Goal: Task Accomplishment & Management: Manage account settings

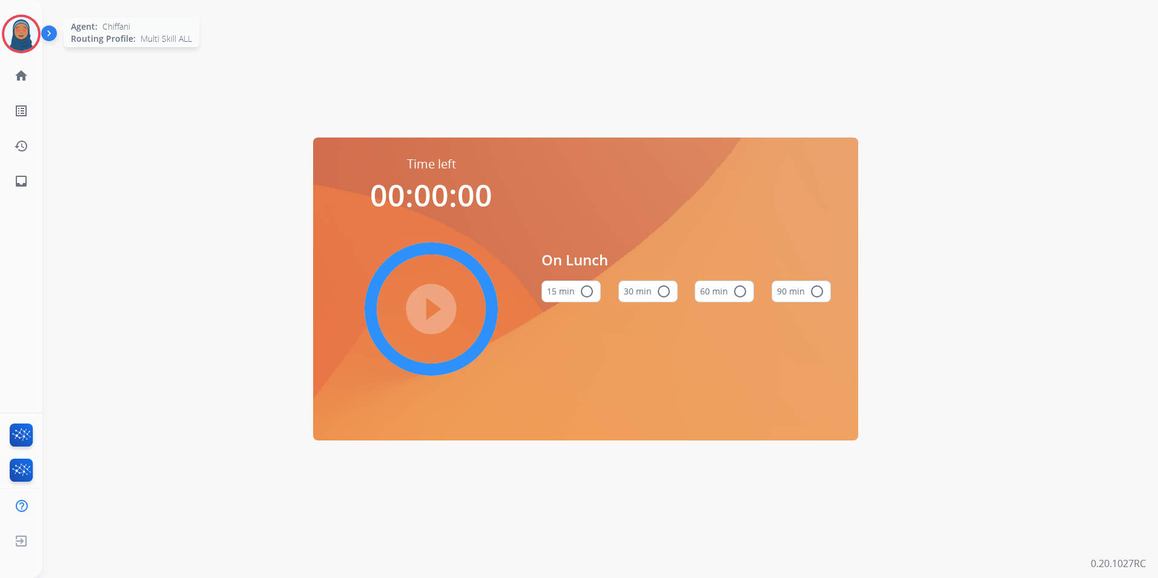
click at [32, 34] on img at bounding box center [21, 34] width 34 height 34
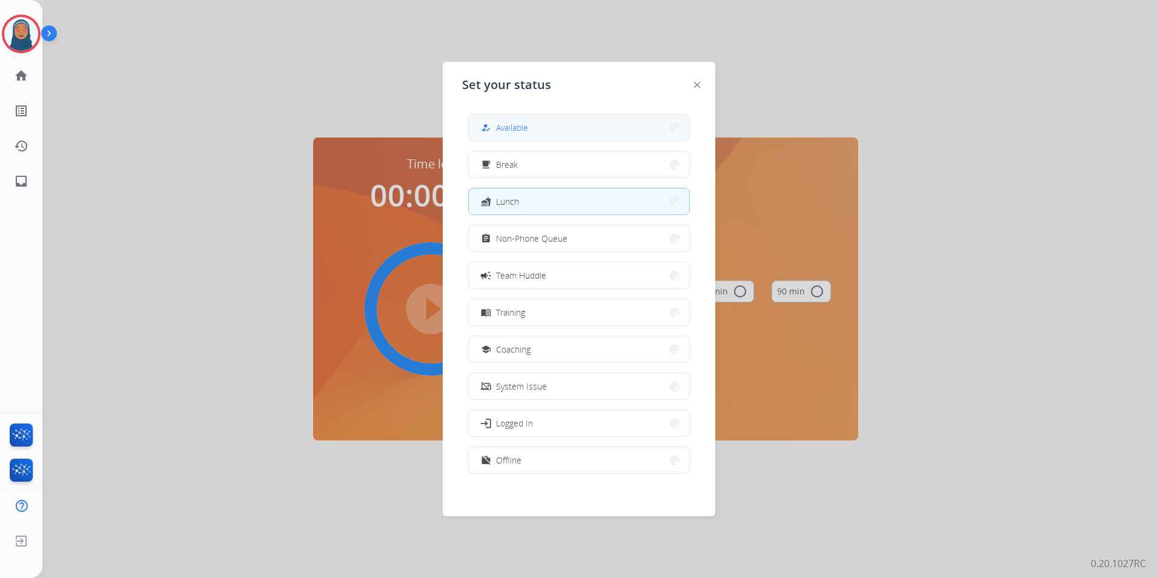
click at [522, 131] on span "Available" at bounding box center [512, 127] width 32 height 13
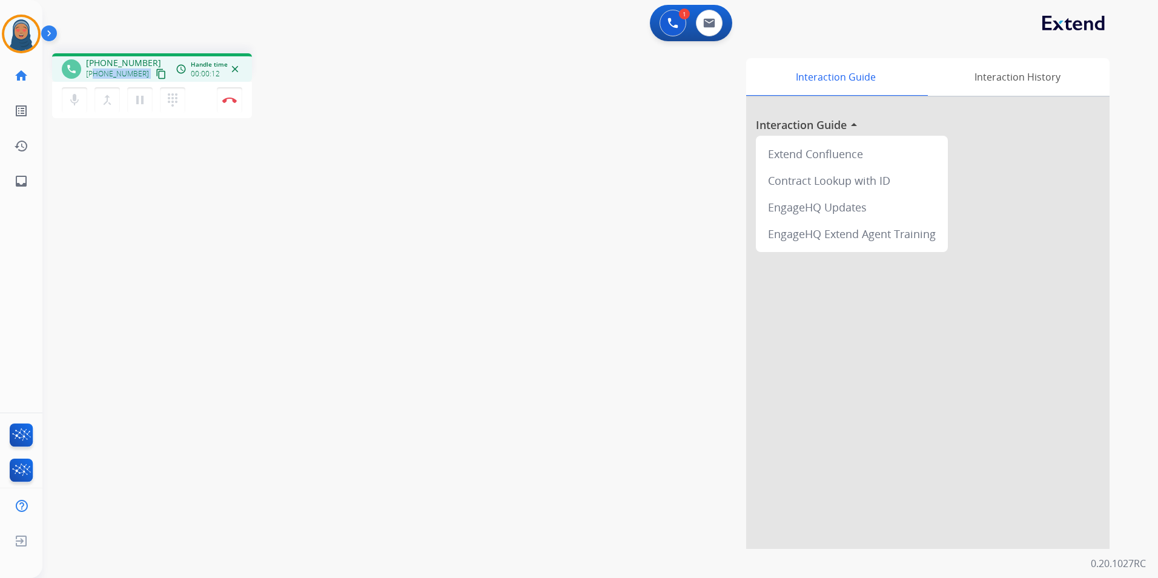
drag, startPoint x: 137, startPoint y: 73, endPoint x: 96, endPoint y: 74, distance: 41.2
click at [96, 74] on div "+18182487800 content_copy" at bounding box center [127, 74] width 82 height 15
copy div "8182487800 content_copy access_time Call metrics Queue 00:11 Hold 00:00 Talk 00…"
click at [229, 99] on img at bounding box center [229, 100] width 15 height 6
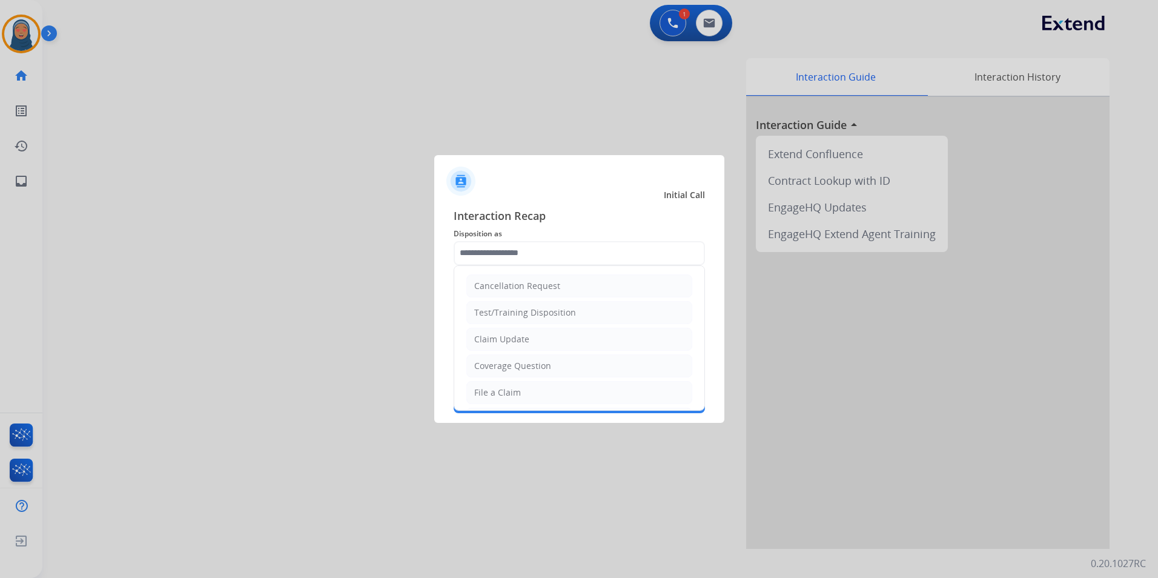
click at [572, 248] on input "text" at bounding box center [578, 253] width 251 height 24
click at [517, 341] on div "Claim Update" at bounding box center [501, 339] width 55 height 12
type input "**********"
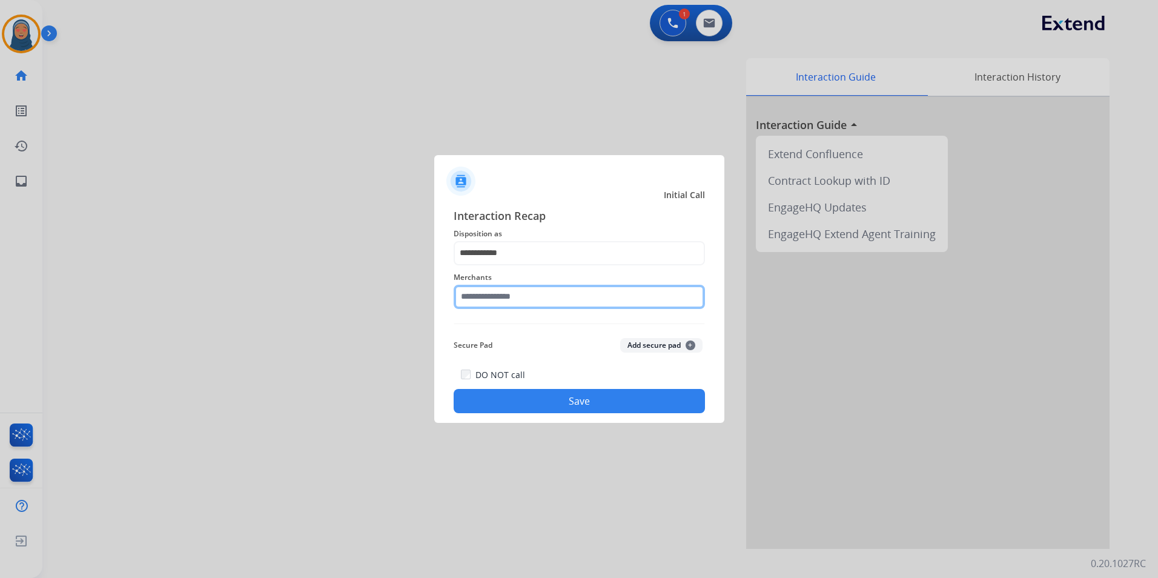
click at [523, 289] on input "text" at bounding box center [578, 297] width 251 height 24
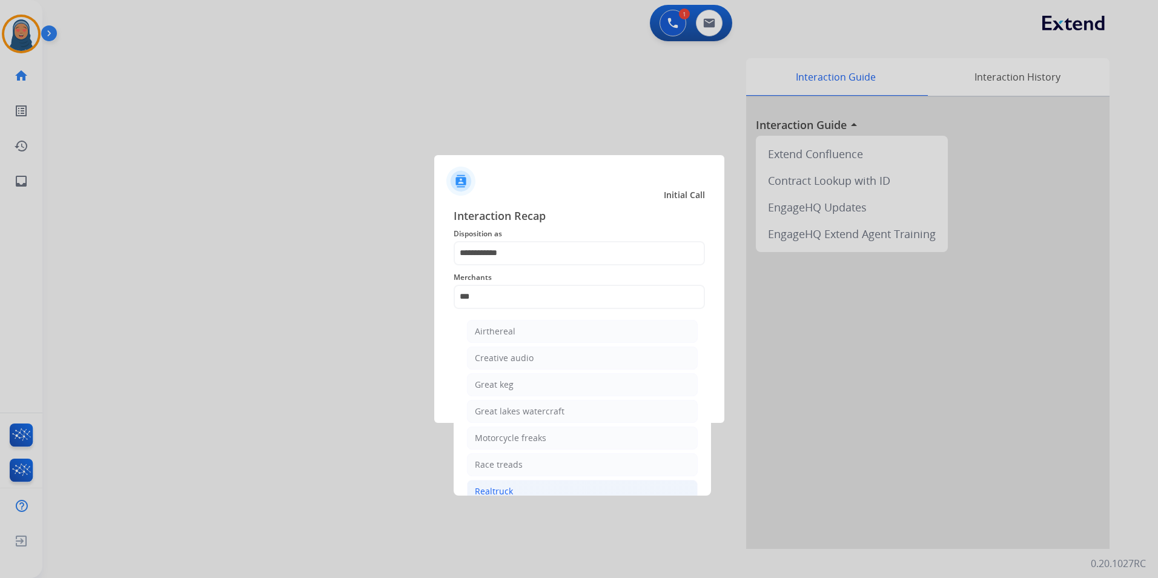
click at [516, 489] on li "Realtruck" at bounding box center [582, 491] width 231 height 23
type input "*********"
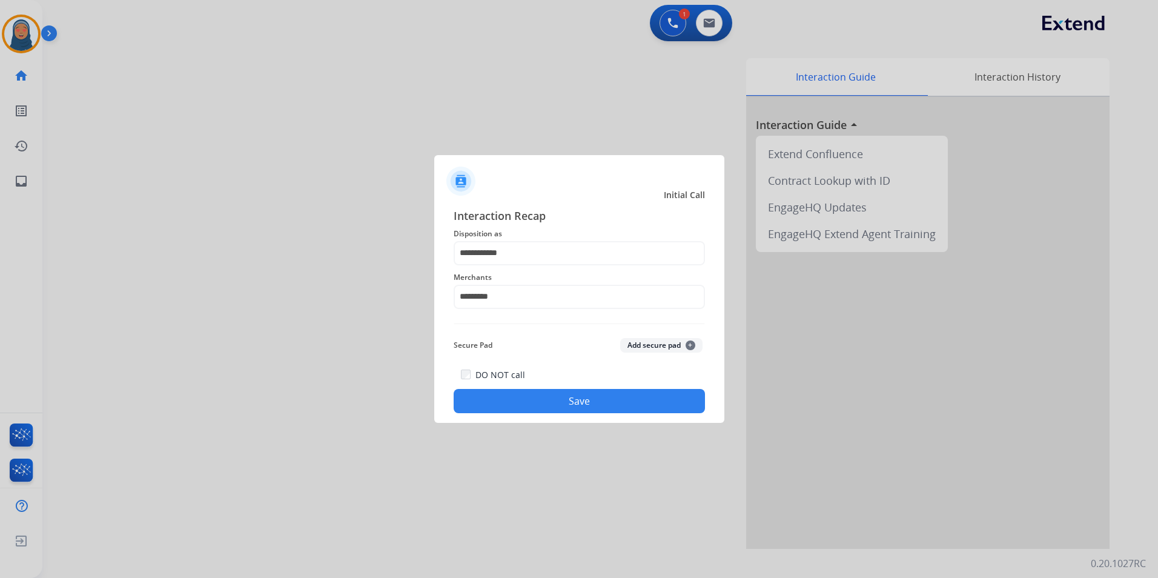
click at [570, 396] on button "Save" at bounding box center [578, 401] width 251 height 24
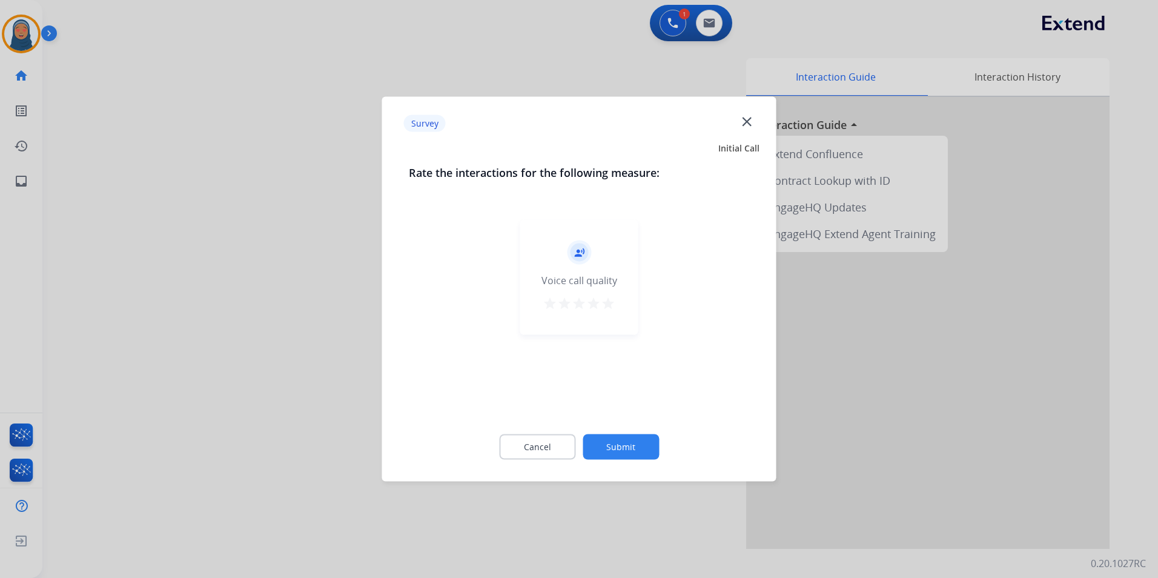
click at [653, 458] on button "Submit" at bounding box center [620, 446] width 76 height 25
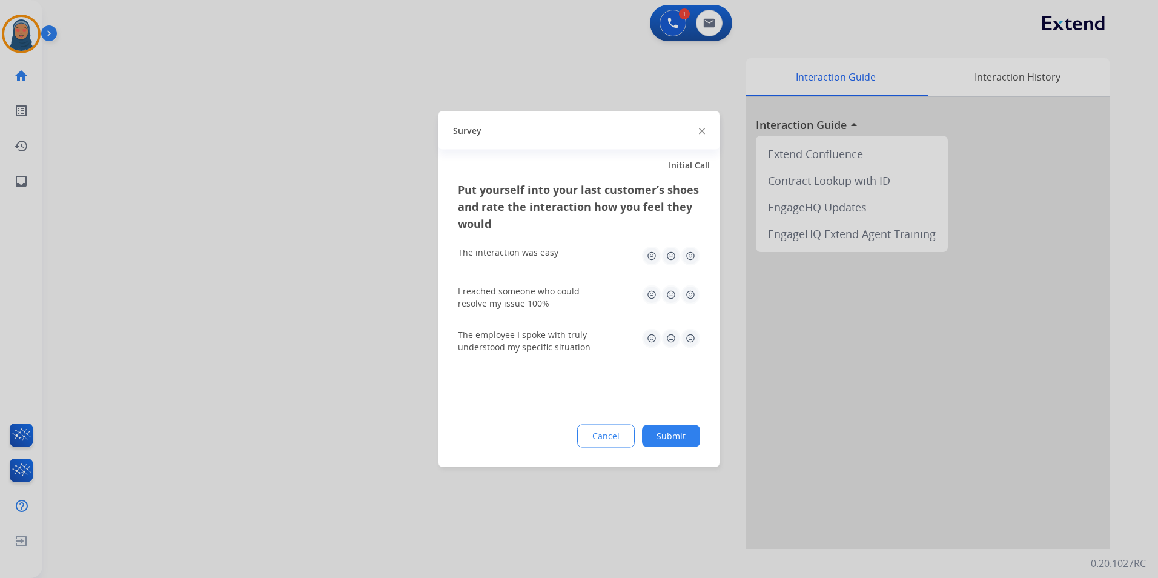
click at [681, 446] on div "Cancel Submit" at bounding box center [579, 435] width 242 height 23
click at [685, 437] on button "Submit" at bounding box center [671, 436] width 58 height 22
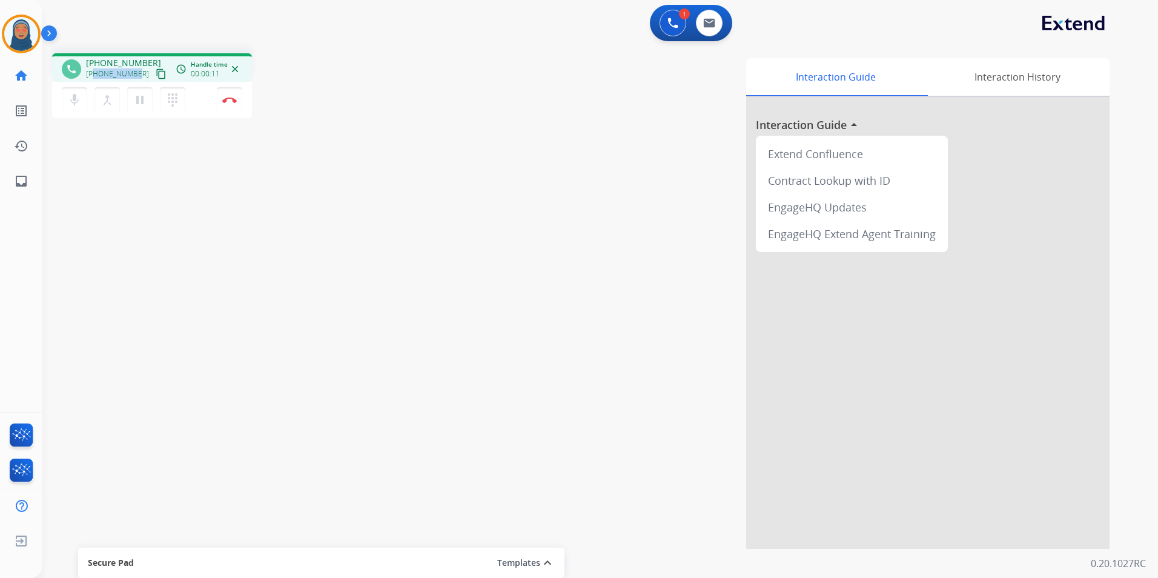
drag, startPoint x: 137, startPoint y: 73, endPoint x: 95, endPoint y: 75, distance: 41.8
click at [95, 75] on div "+19453362022 content_copy" at bounding box center [127, 74] width 82 height 15
copy span "9453362022"
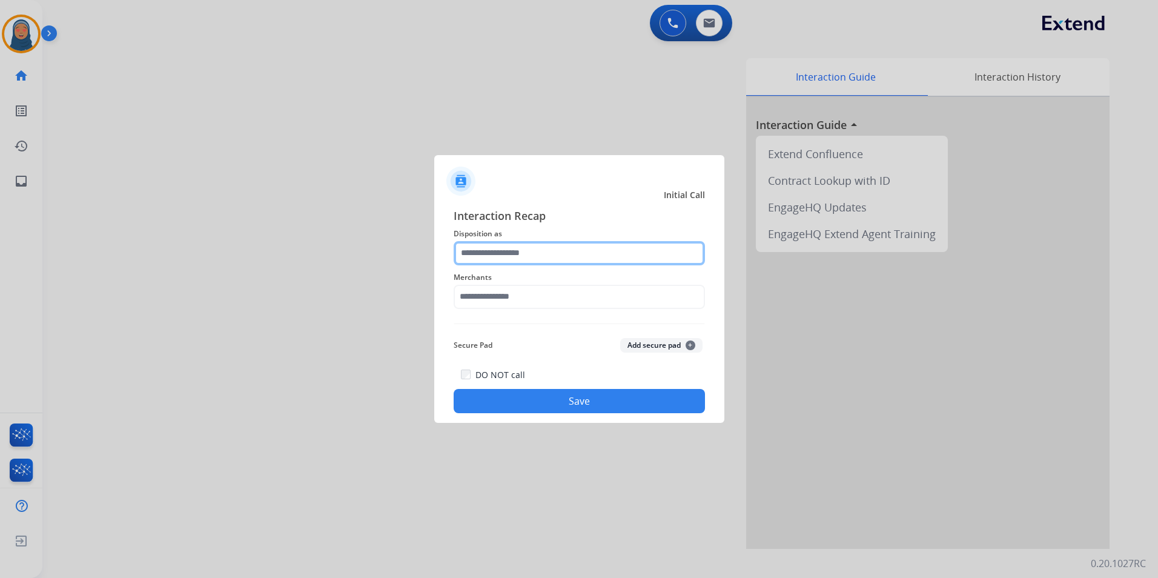
click at [500, 256] on input "text" at bounding box center [578, 253] width 251 height 24
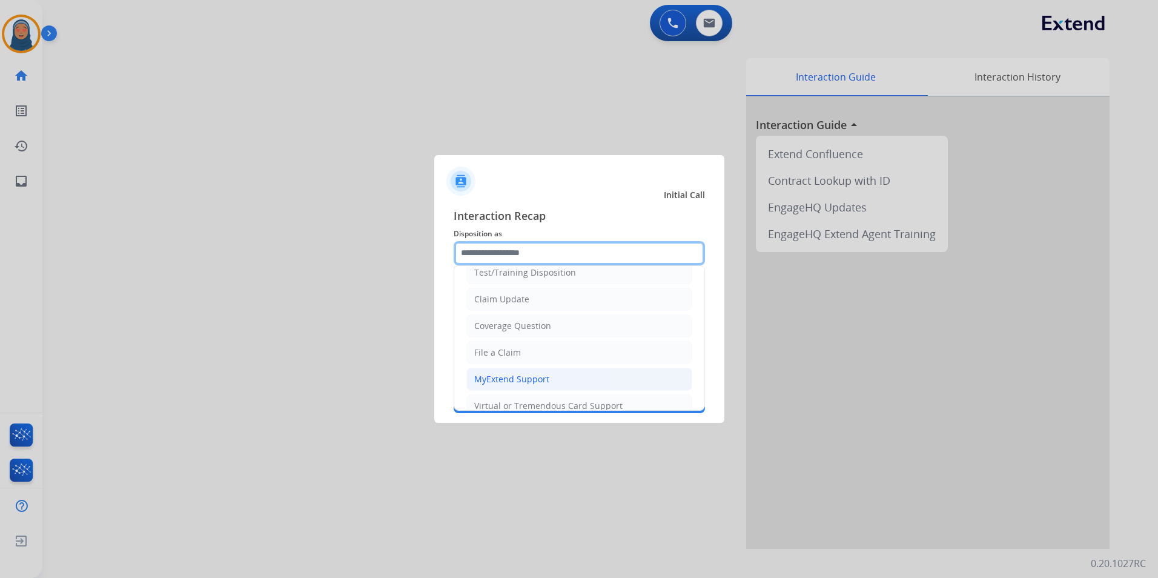
scroll to position [61, 0]
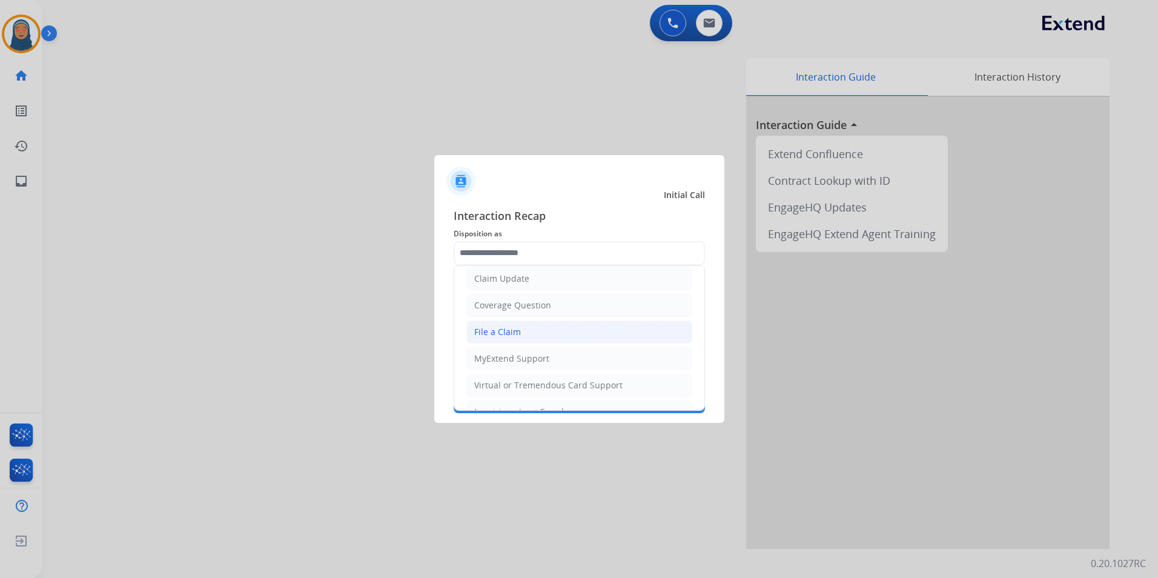
click at [506, 332] on div "File a Claim" at bounding box center [497, 332] width 47 height 12
type input "**********"
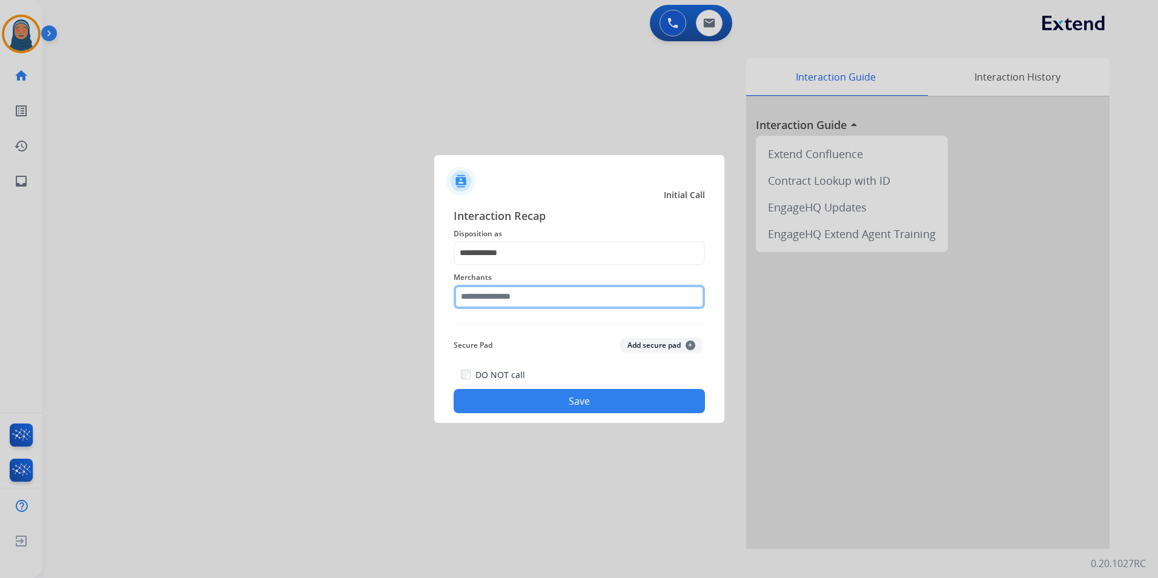
click at [509, 300] on input "text" at bounding box center [578, 297] width 251 height 24
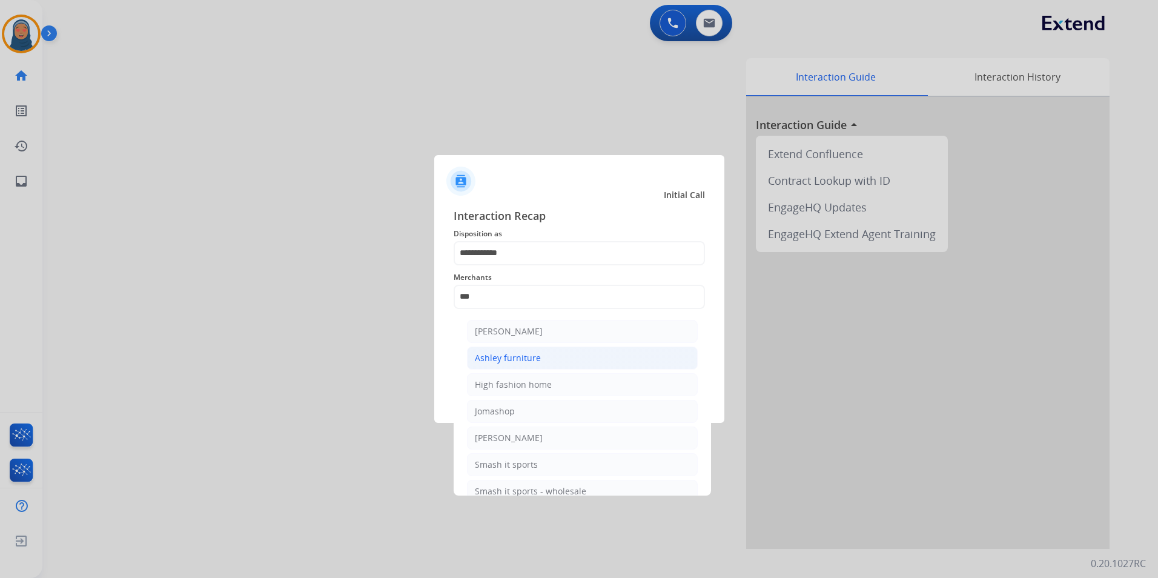
click at [528, 357] on div "Ashley furniture" at bounding box center [508, 358] width 66 height 12
type input "**********"
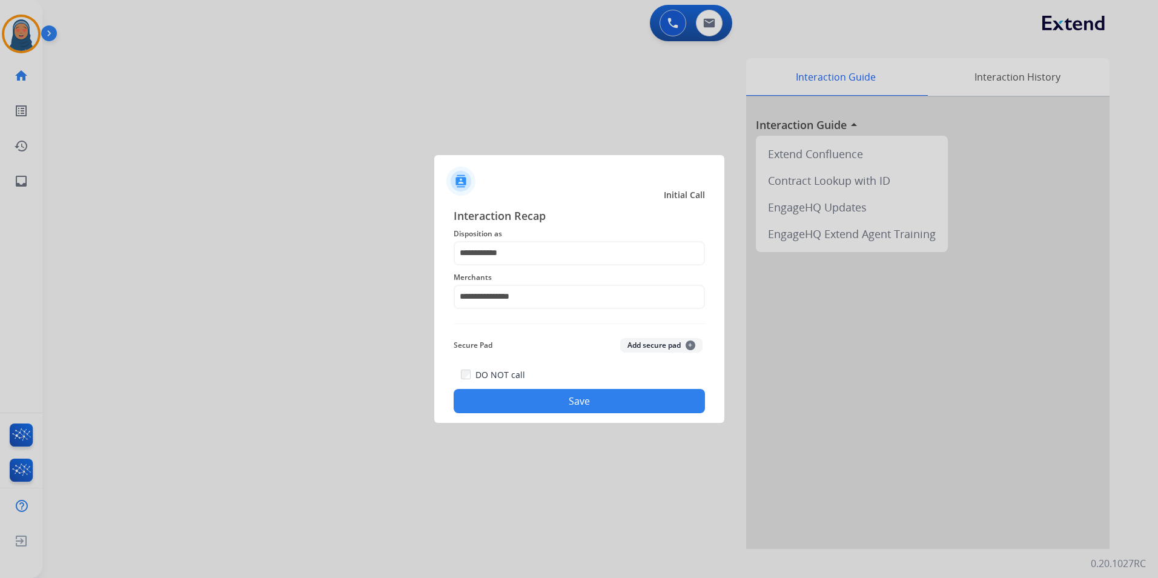
click at [565, 404] on button "Save" at bounding box center [578, 401] width 251 height 24
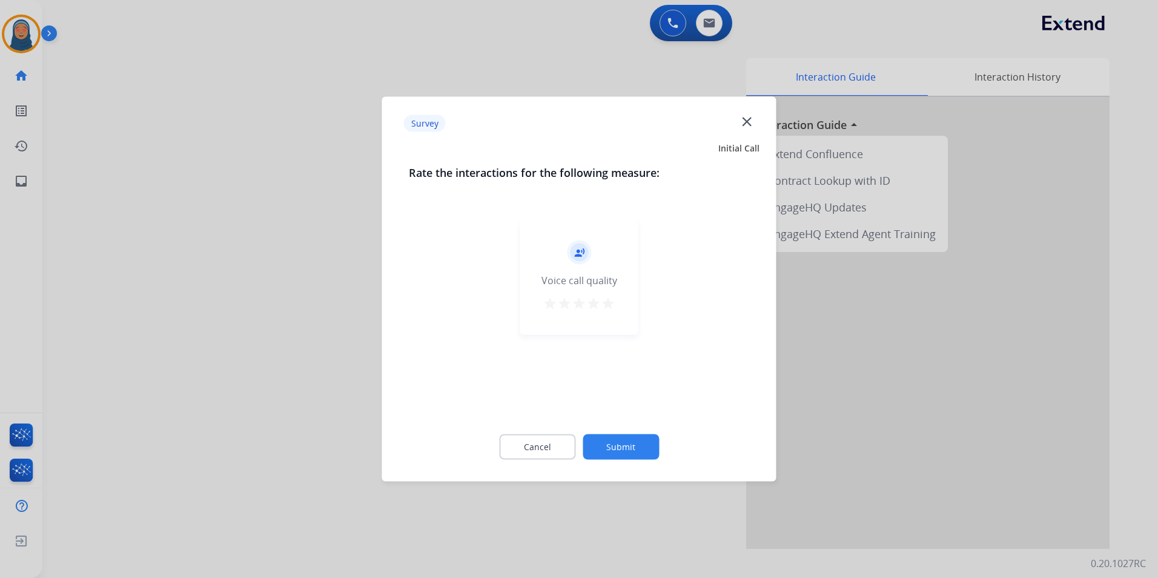
click at [629, 446] on button "Submit" at bounding box center [620, 446] width 76 height 25
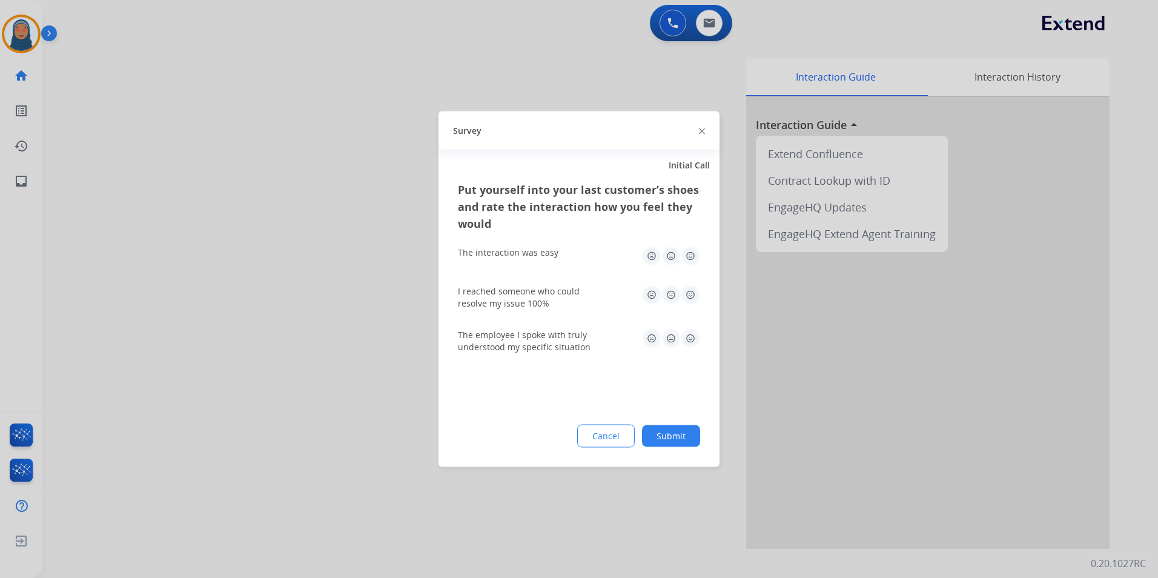
click at [678, 441] on button "Submit" at bounding box center [671, 436] width 58 height 22
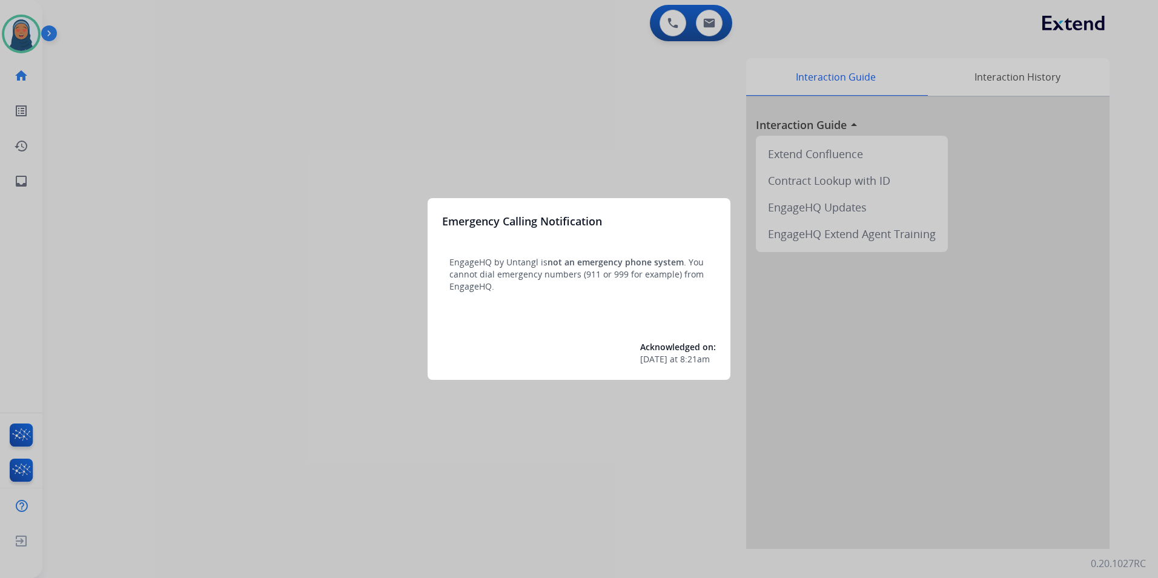
click at [15, 36] on div at bounding box center [579, 289] width 1158 height 578
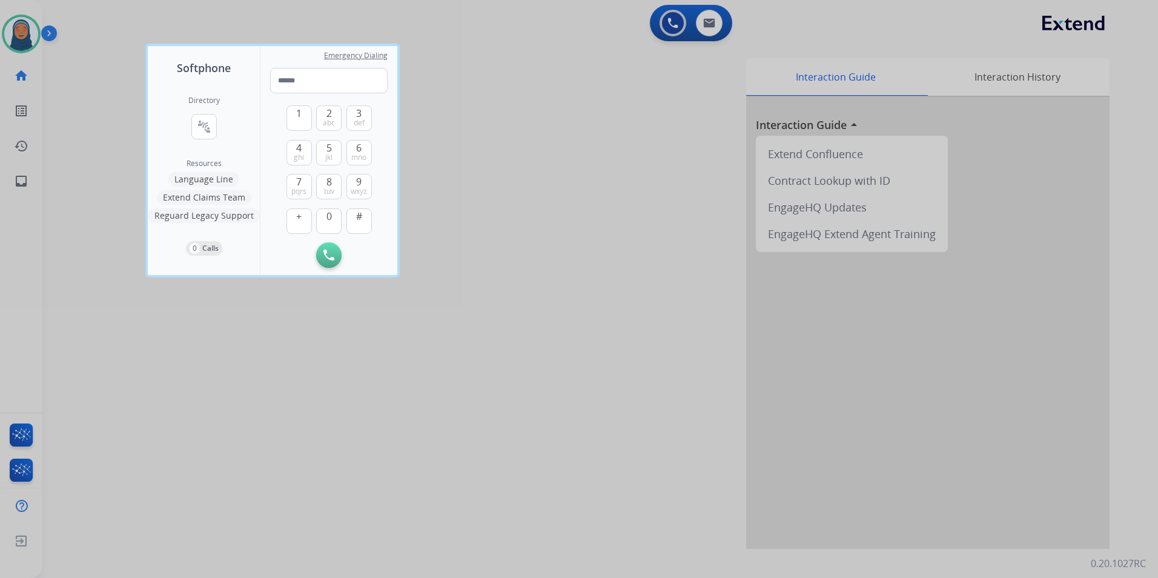
click at [67, 55] on div at bounding box center [579, 289] width 1158 height 578
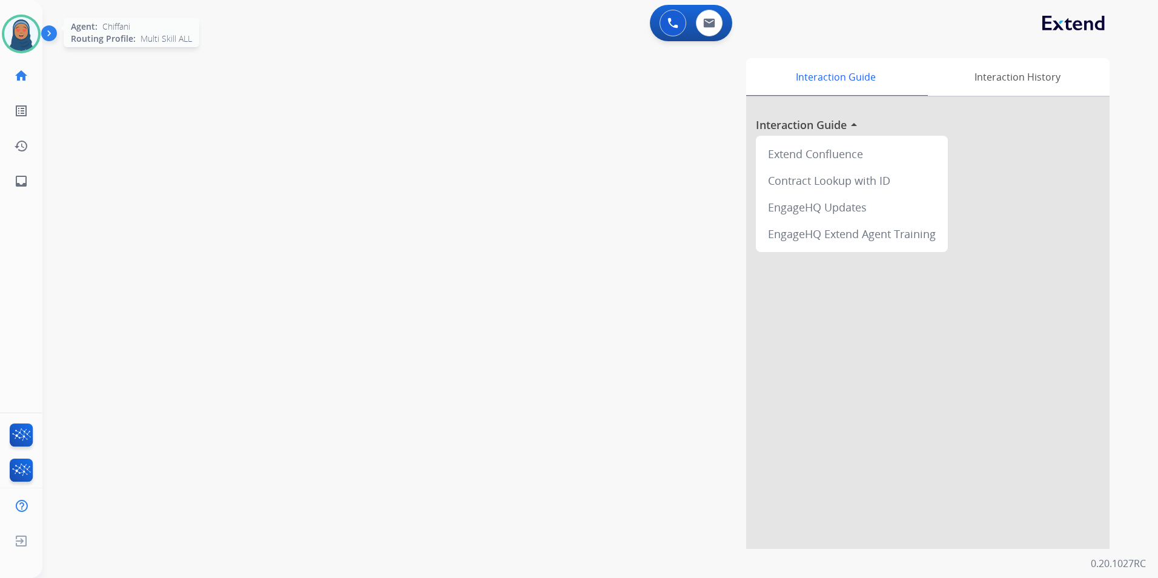
click at [15, 33] on img at bounding box center [21, 34] width 34 height 34
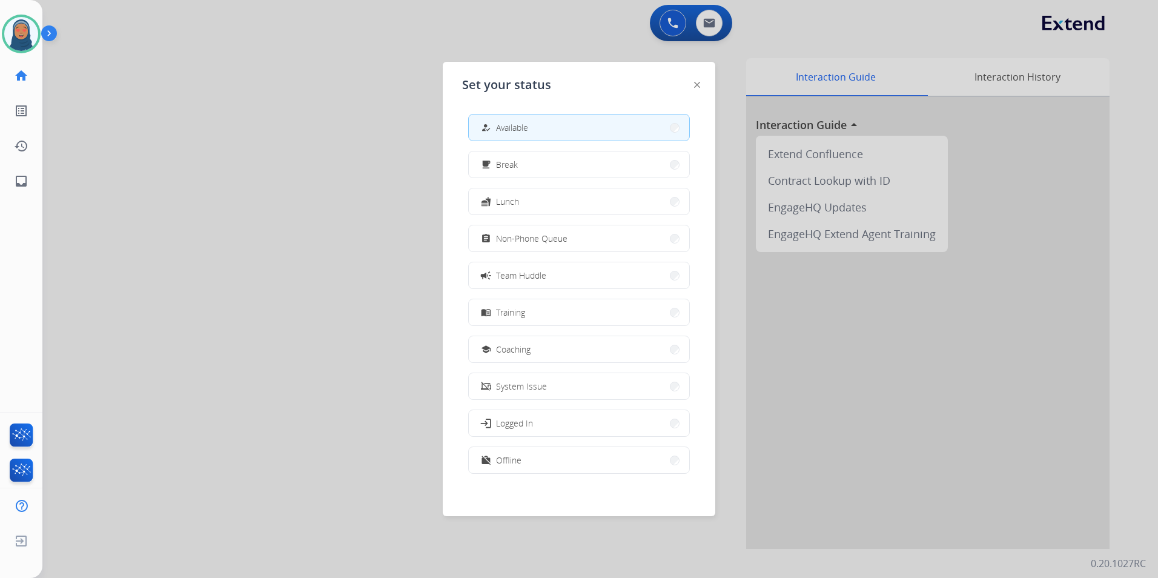
click at [589, 130] on button "how_to_reg Available" at bounding box center [579, 127] width 220 height 26
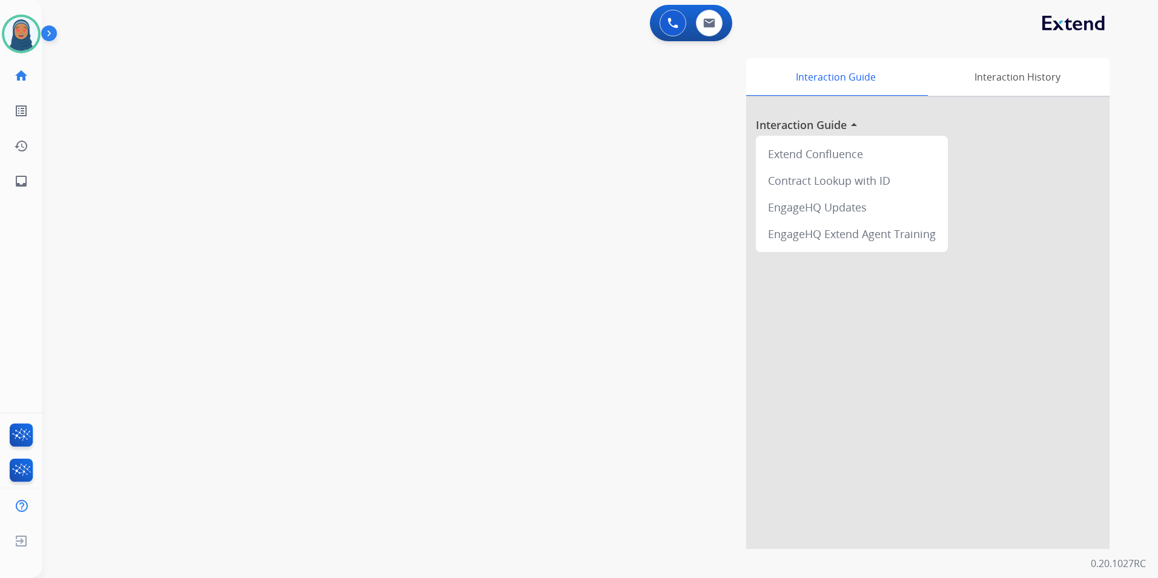
click at [321, 183] on div "swap_horiz Break voice bridge close_fullscreen Connect 3-Way Call merge_type Se…" at bounding box center [585, 296] width 1086 height 505
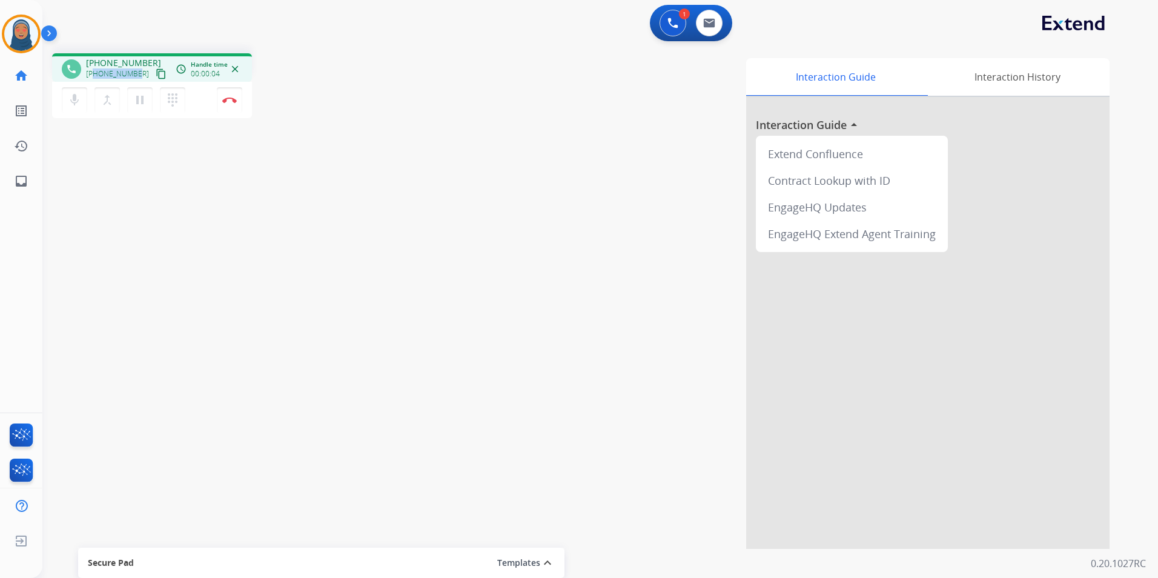
drag, startPoint x: 137, startPoint y: 74, endPoint x: 96, endPoint y: 74, distance: 41.2
click at [96, 74] on div "[PHONE_NUMBER] content_copy" at bounding box center [127, 74] width 82 height 15
copy span "8188531649"
click at [228, 98] on img at bounding box center [229, 100] width 15 height 6
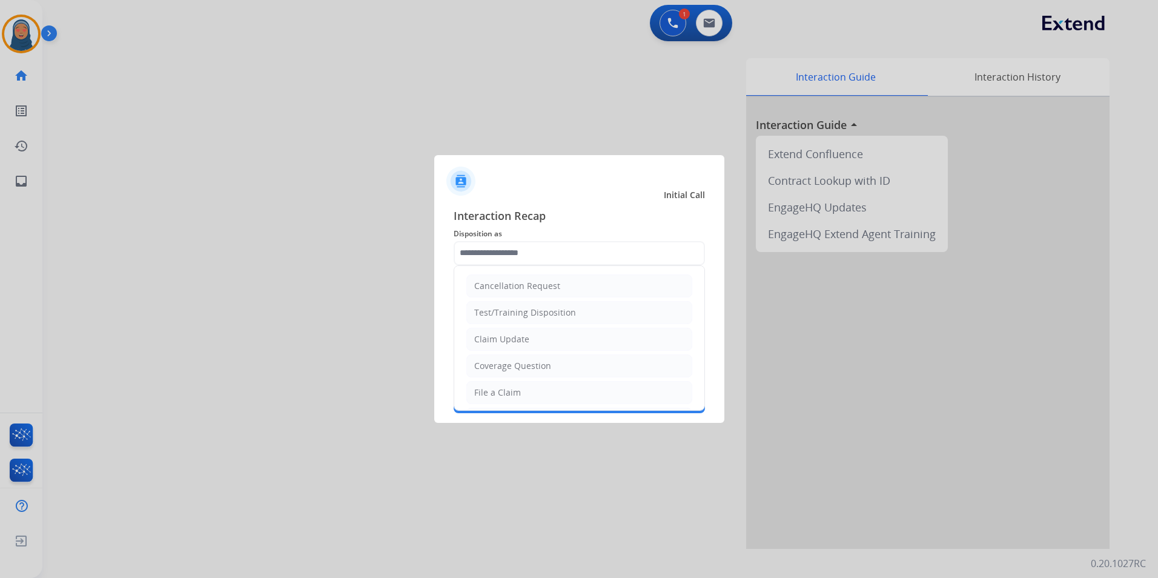
click at [537, 252] on input "text" at bounding box center [578, 253] width 251 height 24
drag, startPoint x: 518, startPoint y: 394, endPoint x: 521, endPoint y: 381, distance: 13.2
click at [519, 394] on li "File a Claim" at bounding box center [579, 392] width 226 height 23
type input "**********"
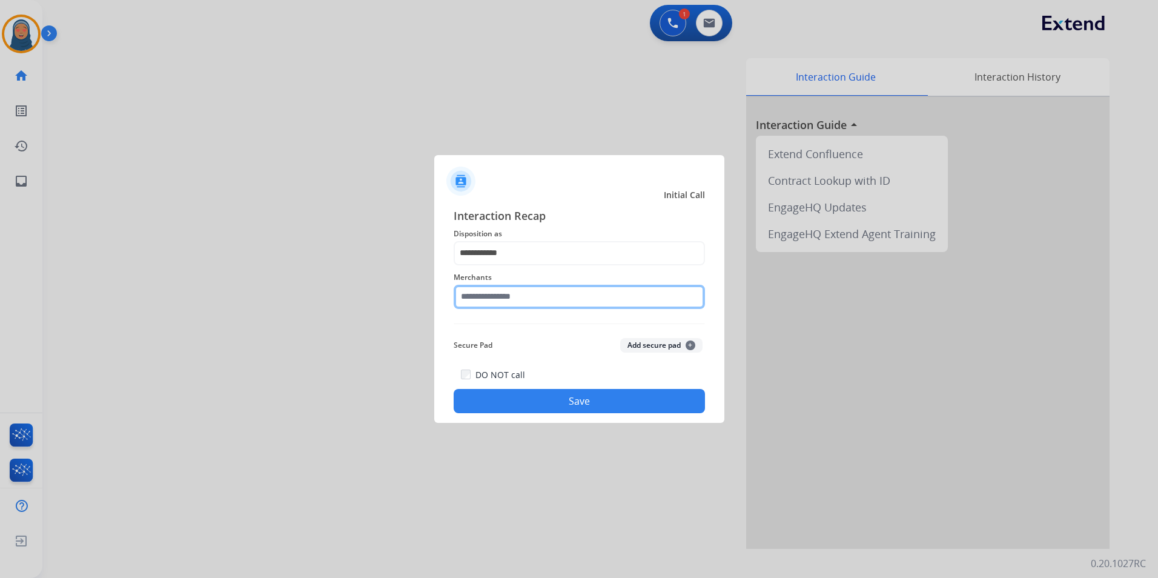
click at [541, 295] on input "text" at bounding box center [578, 297] width 251 height 24
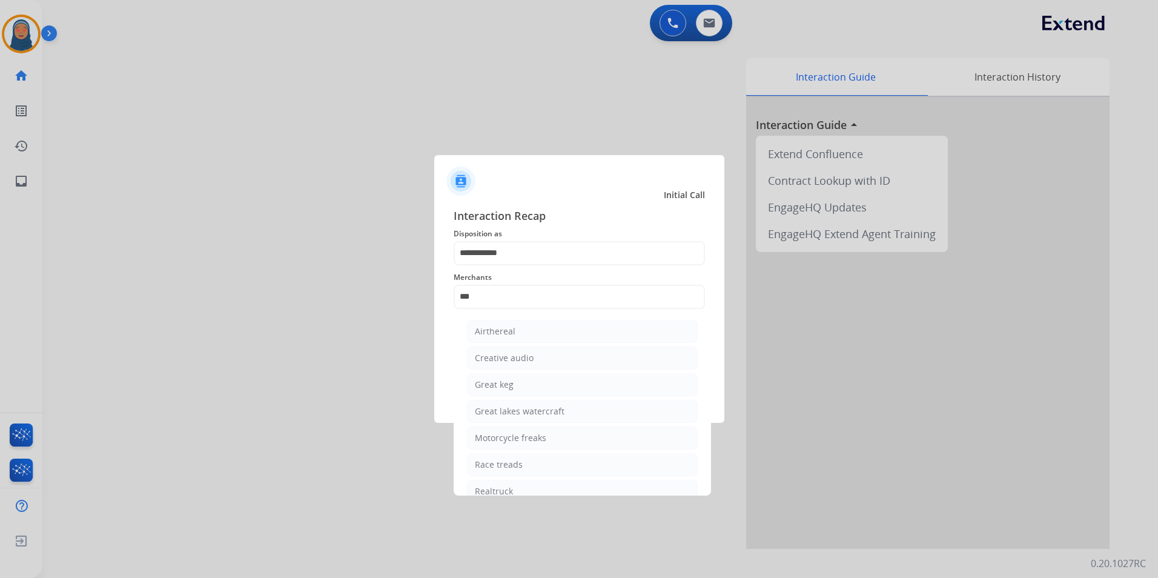
click at [492, 490] on div "Realtruck" at bounding box center [494, 491] width 38 height 12
type input "*********"
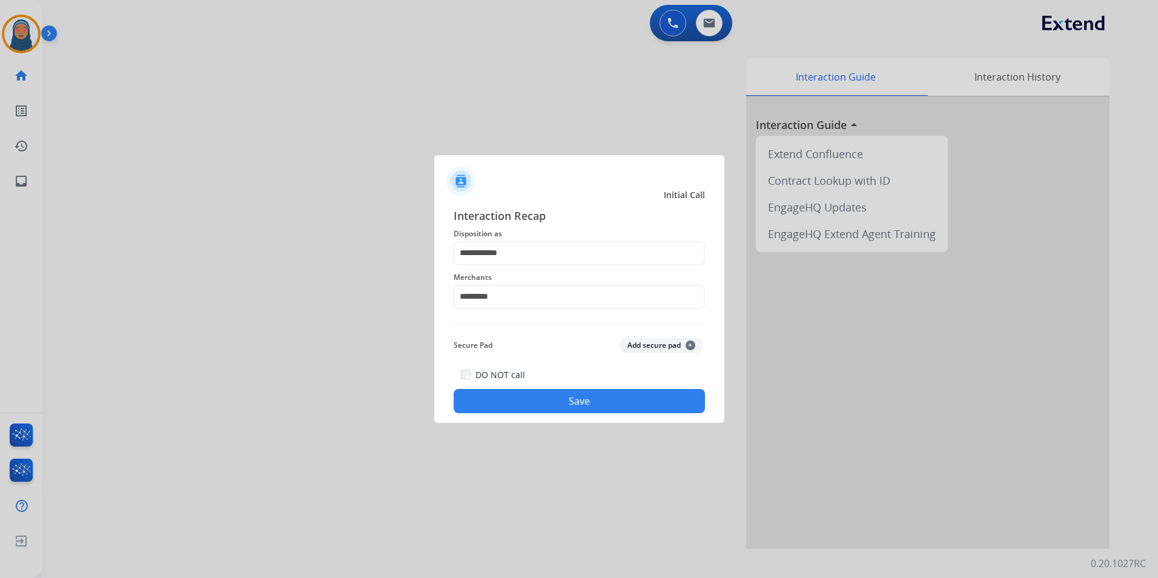
click at [584, 404] on button "Save" at bounding box center [578, 401] width 251 height 24
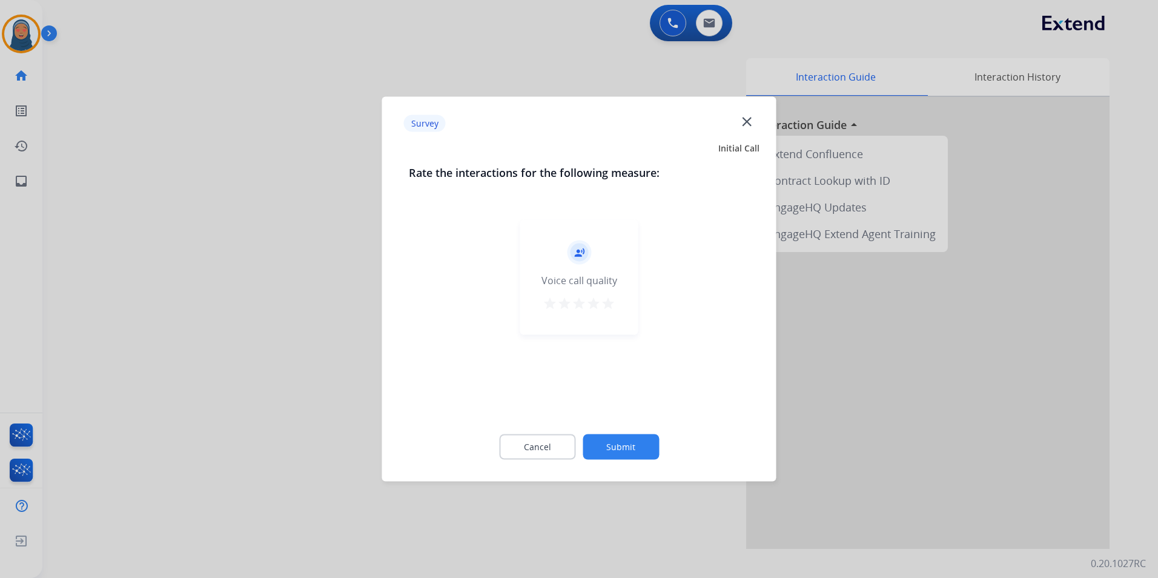
click at [618, 452] on button "Submit" at bounding box center [620, 446] width 76 height 25
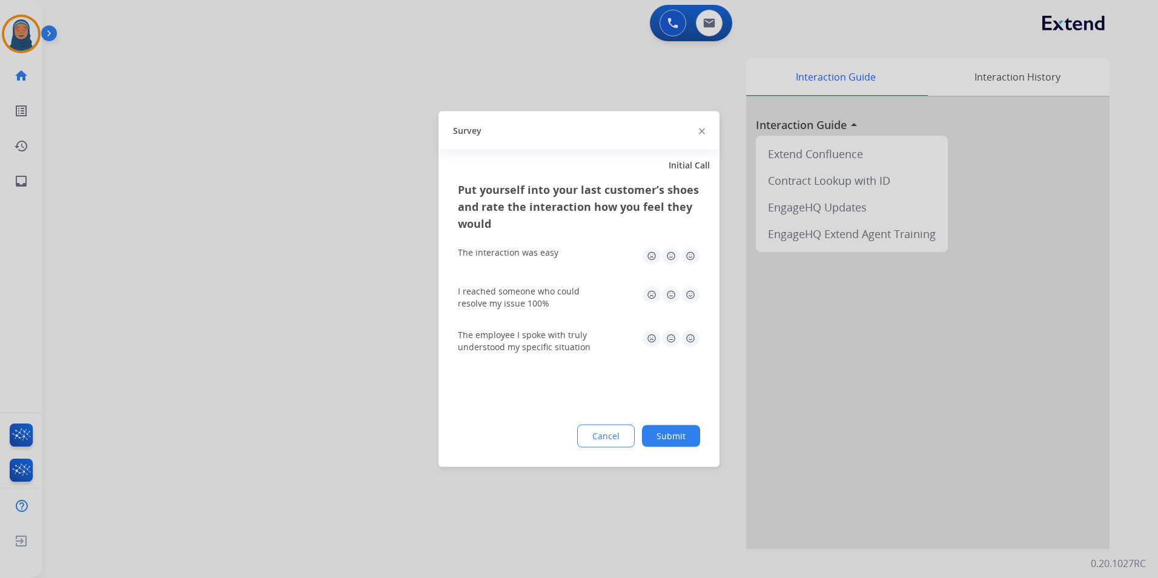
click at [682, 436] on button "Submit" at bounding box center [671, 436] width 58 height 22
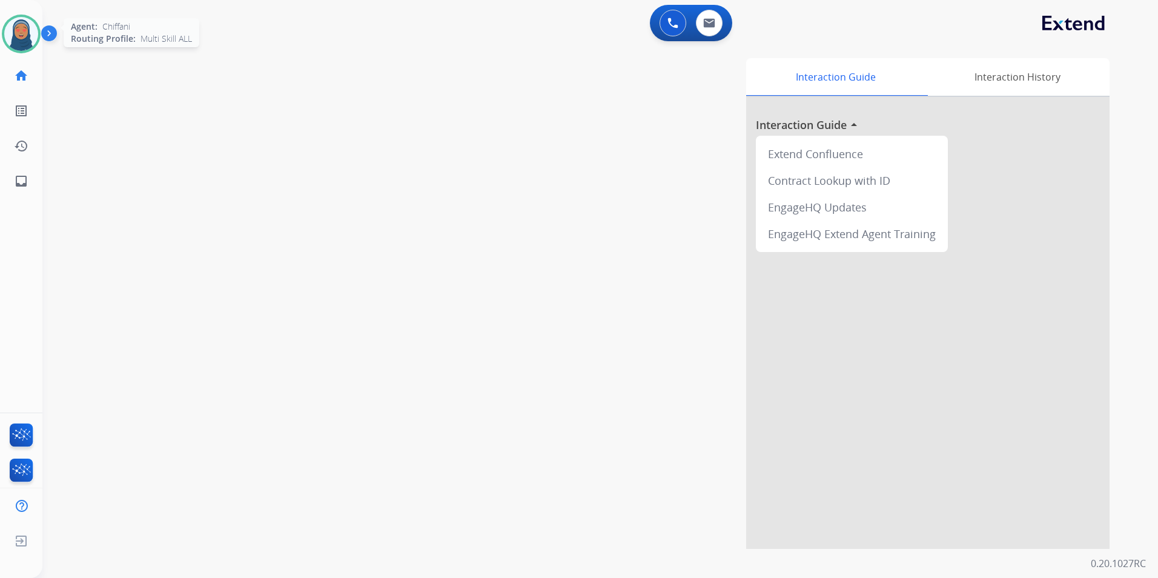
click at [24, 39] on img at bounding box center [21, 34] width 34 height 34
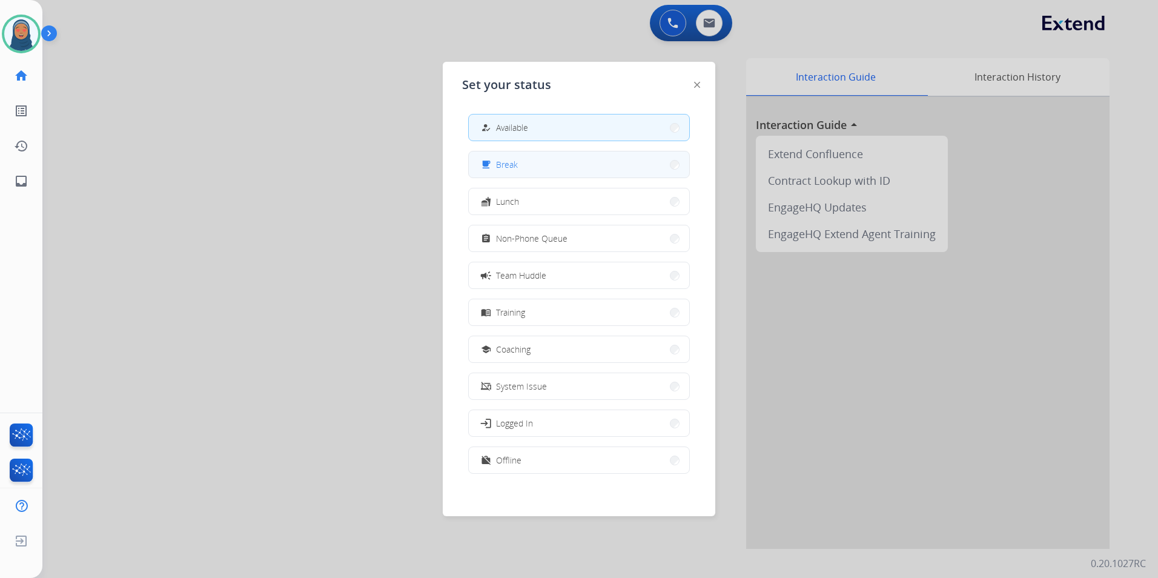
click at [601, 161] on button "free_breakfast Break" at bounding box center [579, 164] width 220 height 26
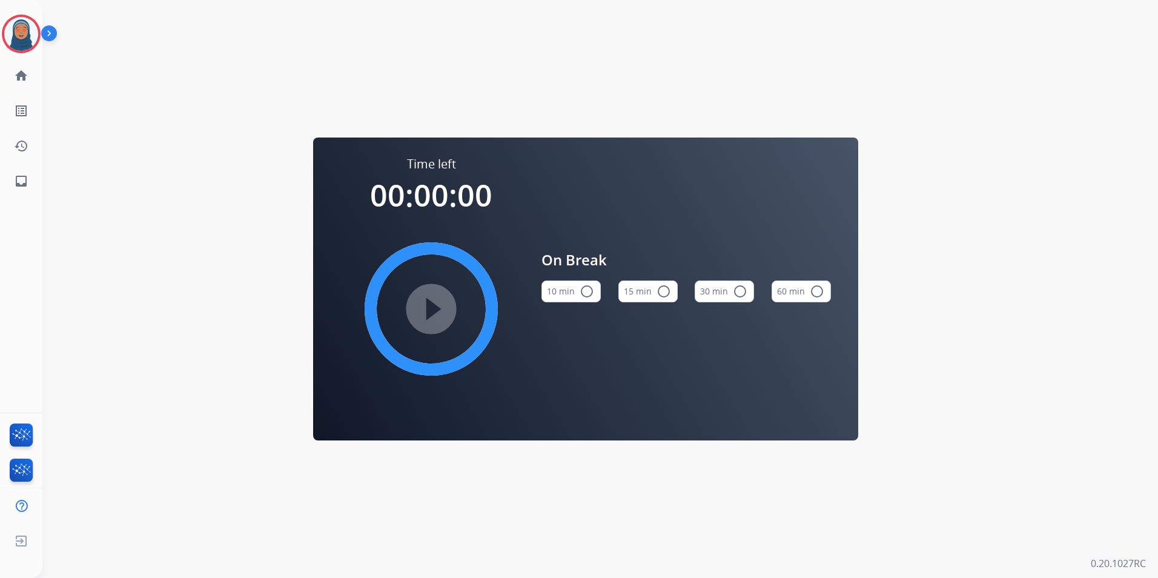
click at [672, 291] on button "15 min radio_button_unchecked" at bounding box center [647, 291] width 59 height 22
click at [27, 39] on img at bounding box center [21, 34] width 34 height 34
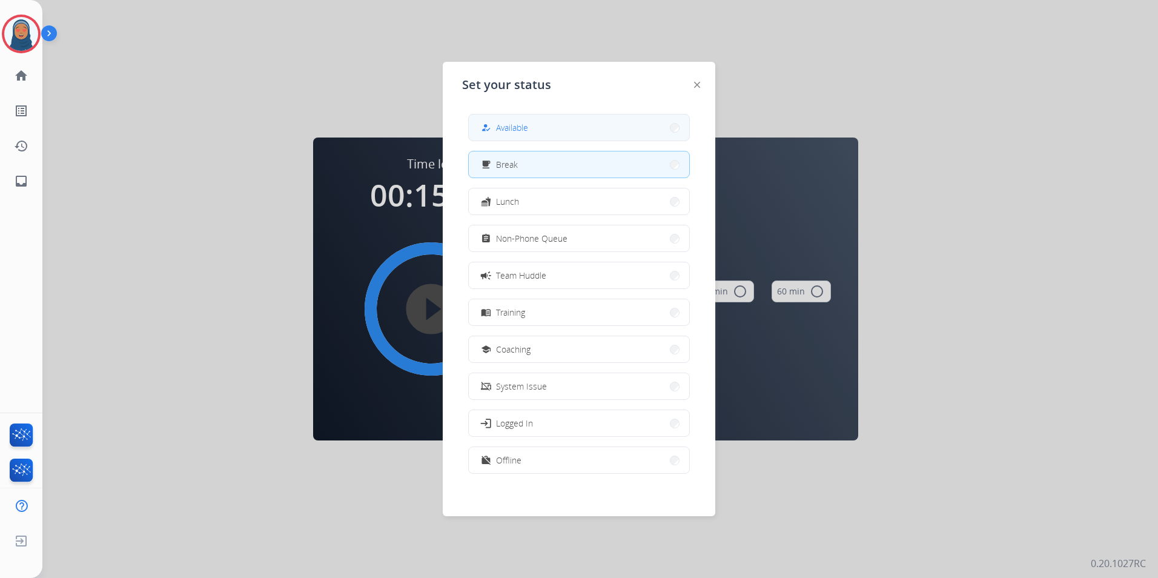
click at [574, 124] on button "how_to_reg Available" at bounding box center [579, 127] width 220 height 26
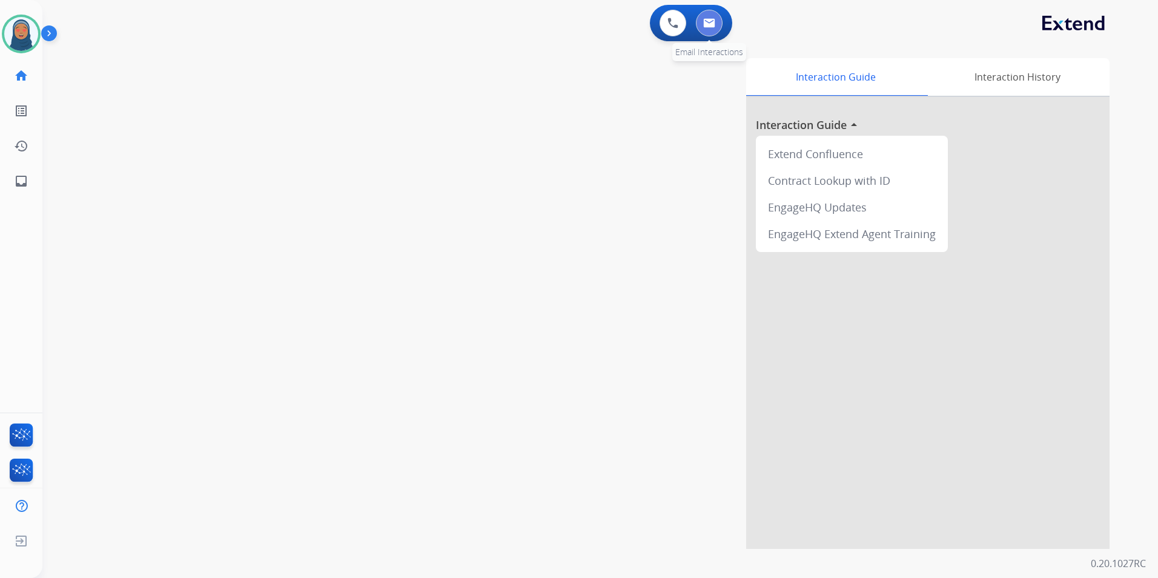
click at [719, 23] on button at bounding box center [709, 23] width 27 height 27
select select "**********"
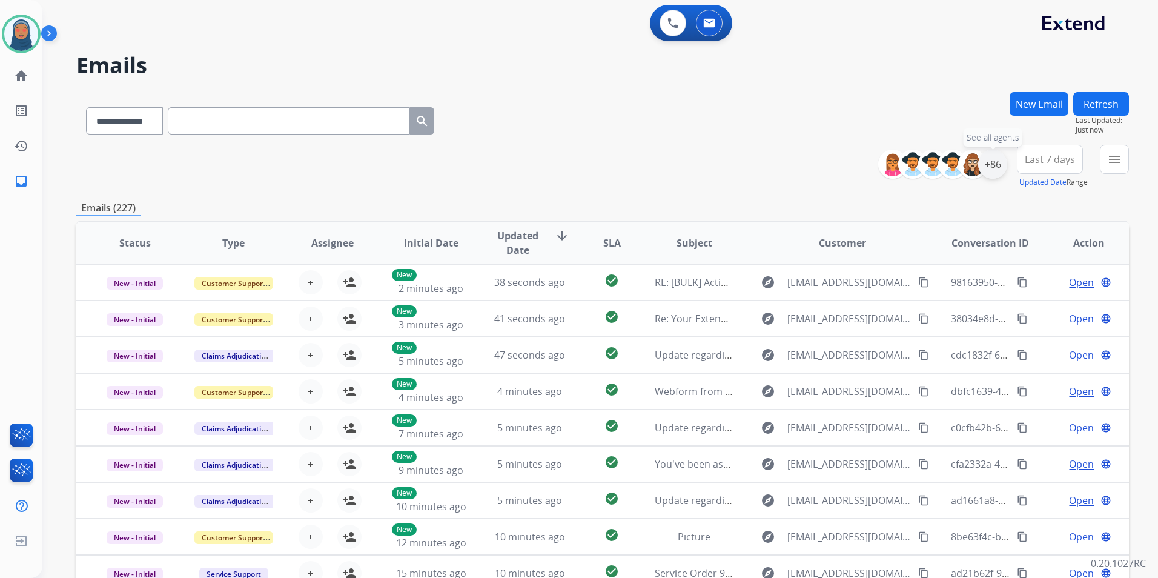
click at [998, 168] on div "+86" at bounding box center [992, 164] width 29 height 29
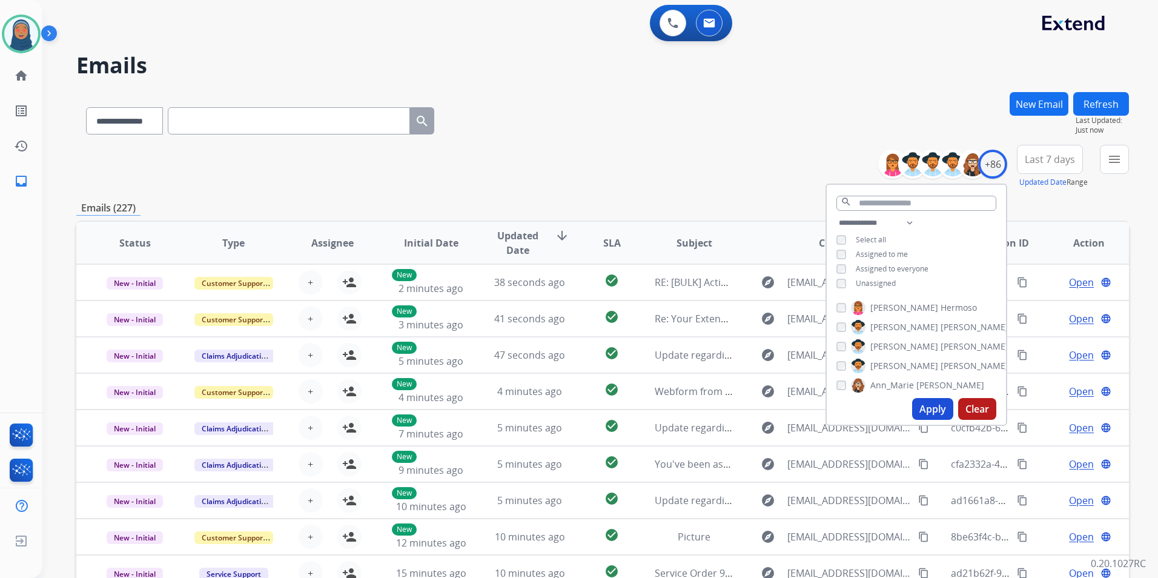
drag, startPoint x: 926, startPoint y: 409, endPoint x: 845, endPoint y: 257, distance: 172.6
click at [926, 409] on button "Apply" at bounding box center [932, 409] width 41 height 22
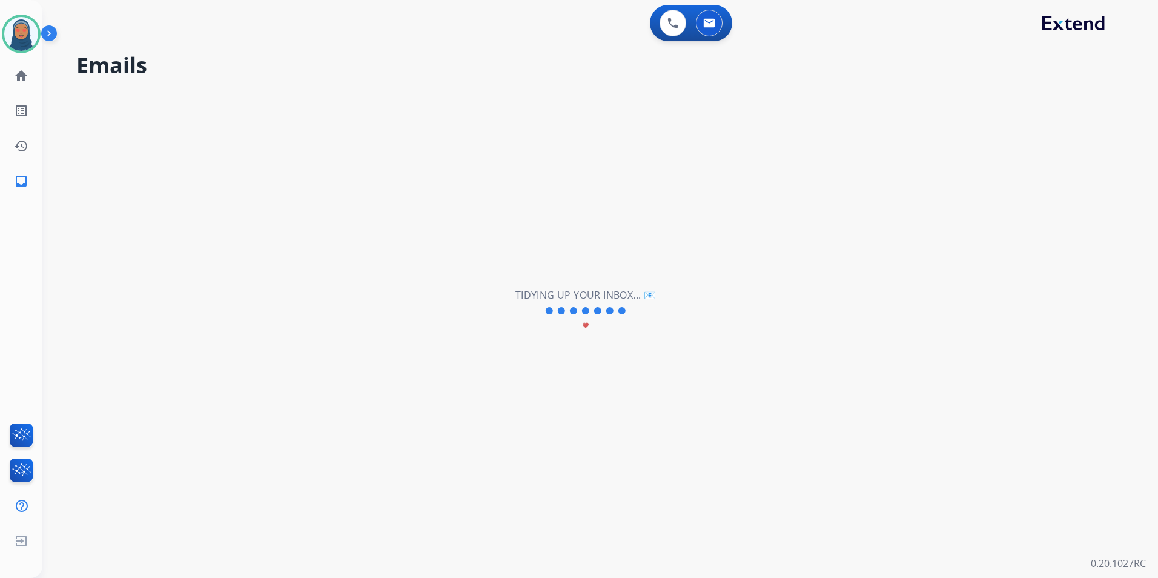
click at [786, 166] on div "**********" at bounding box center [585, 311] width 1086 height 534
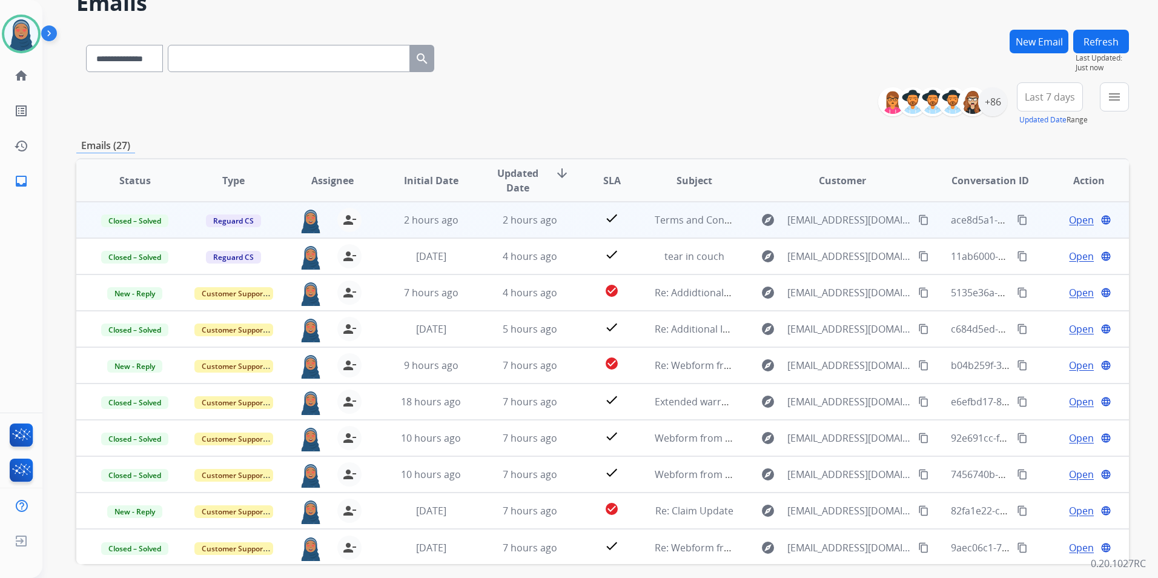
scroll to position [111, 0]
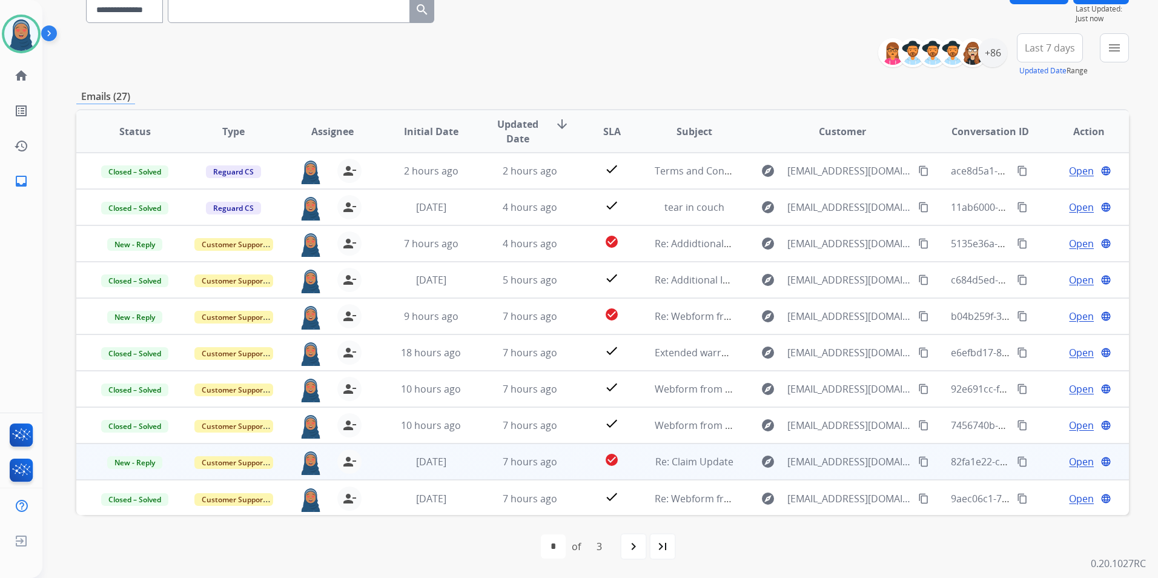
click at [1075, 464] on span "Open" at bounding box center [1081, 461] width 25 height 15
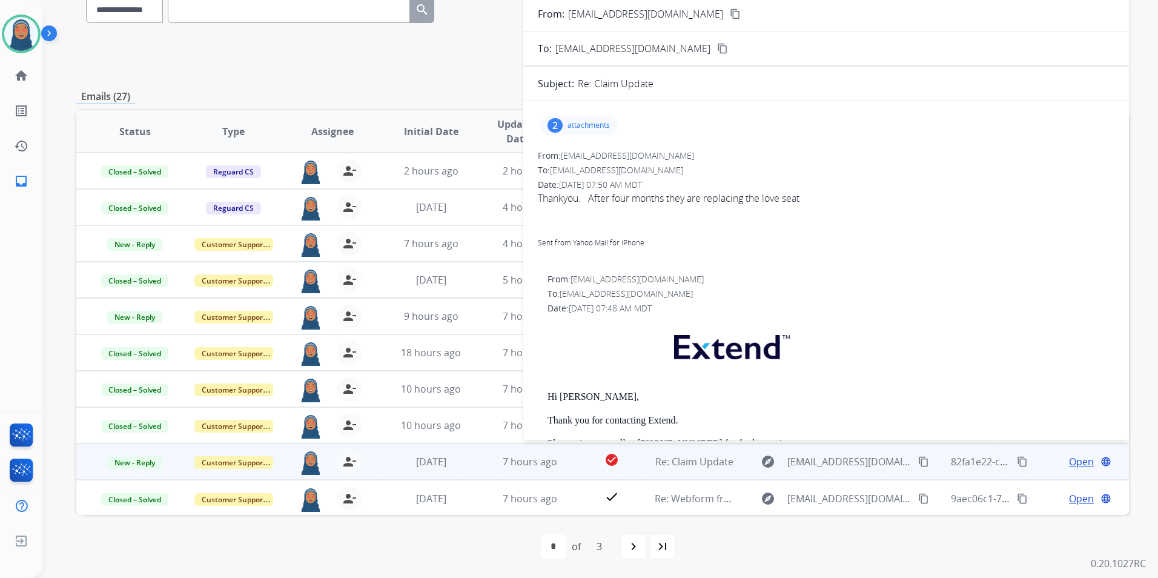
scroll to position [0, 0]
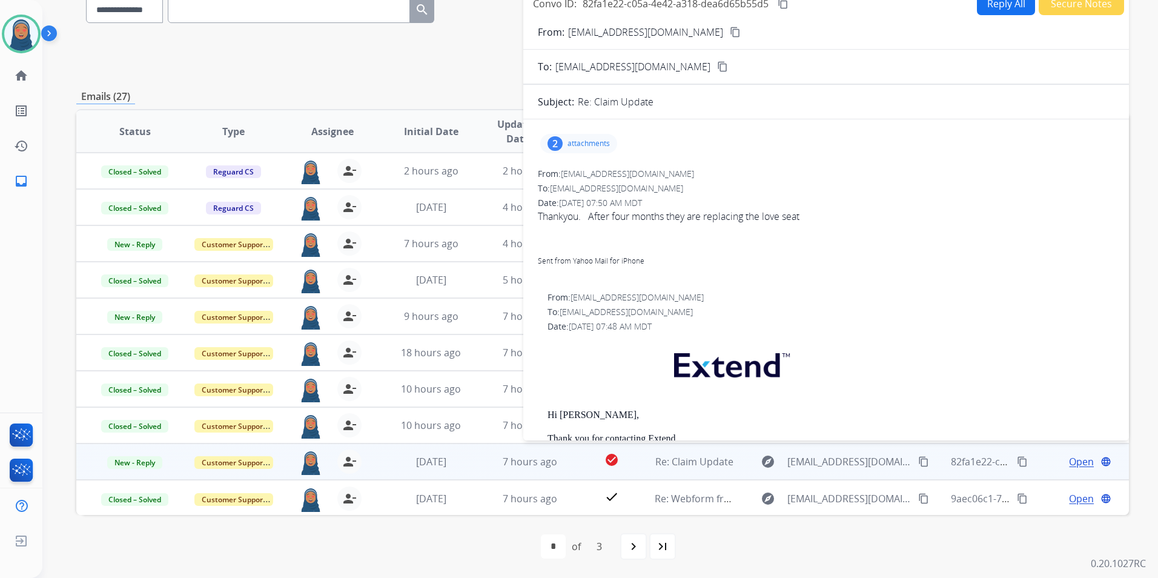
click at [586, 148] on p "attachments" at bounding box center [588, 144] width 42 height 10
click at [562, 139] on div "2 attachments IMG_8337.jpeg download IMG_8336.jpeg download" at bounding box center [578, 143] width 77 height 19
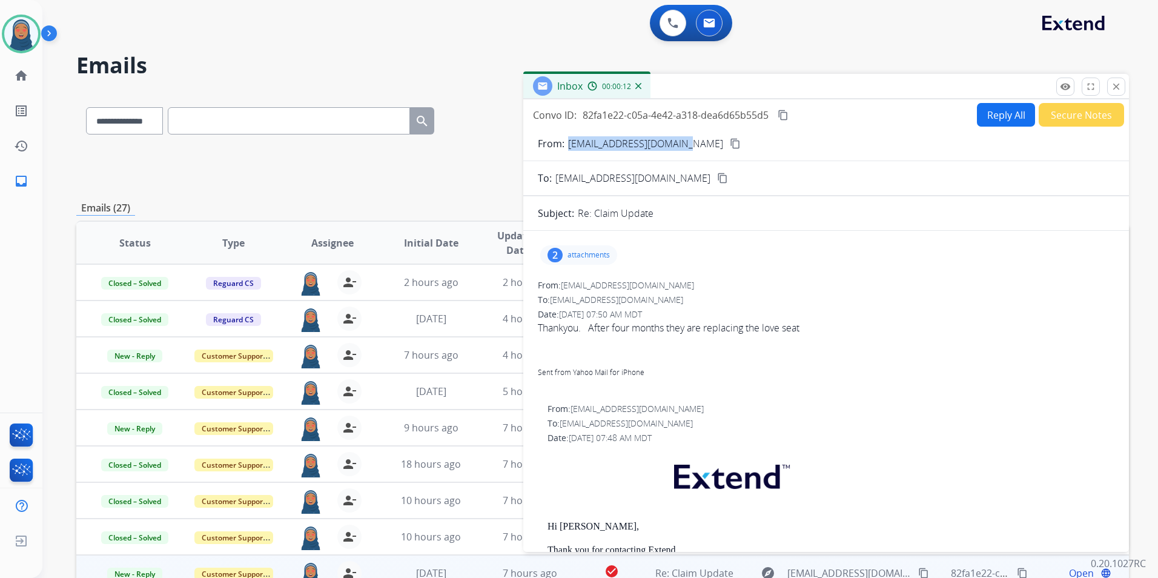
drag, startPoint x: 693, startPoint y: 146, endPoint x: 569, endPoint y: 152, distance: 123.7
copy p "[EMAIL_ADDRESS][DOMAIN_NAME]"
click at [1063, 117] on button "Secure Notes" at bounding box center [1080, 115] width 85 height 24
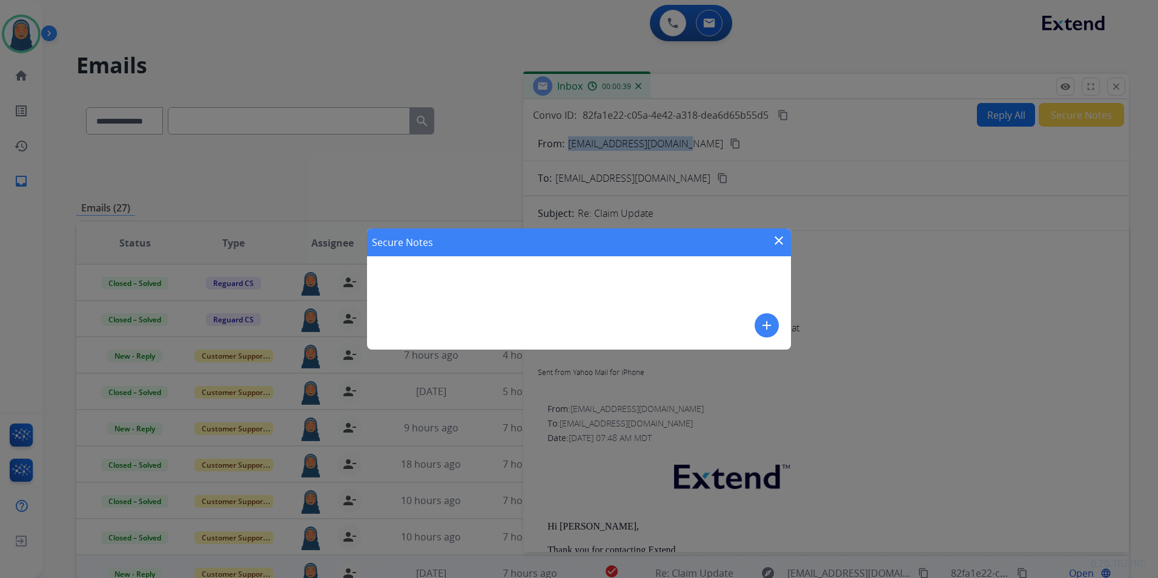
click at [765, 325] on mat-icon "add" at bounding box center [766, 325] width 15 height 15
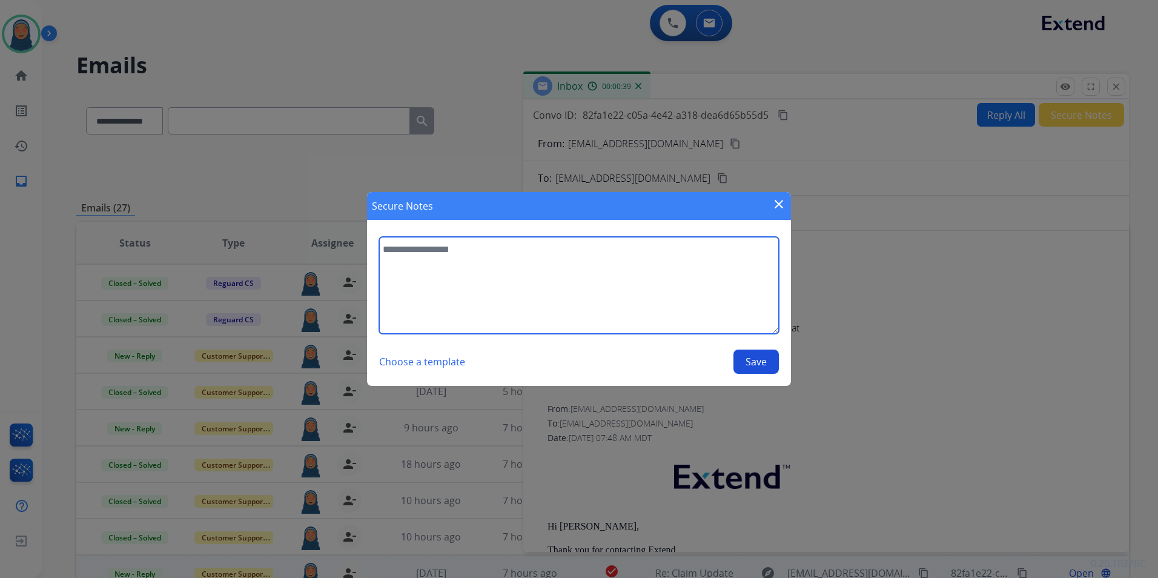
click at [437, 263] on textarea at bounding box center [579, 285] width 400 height 97
type textarea "*"
type textarea "**********"
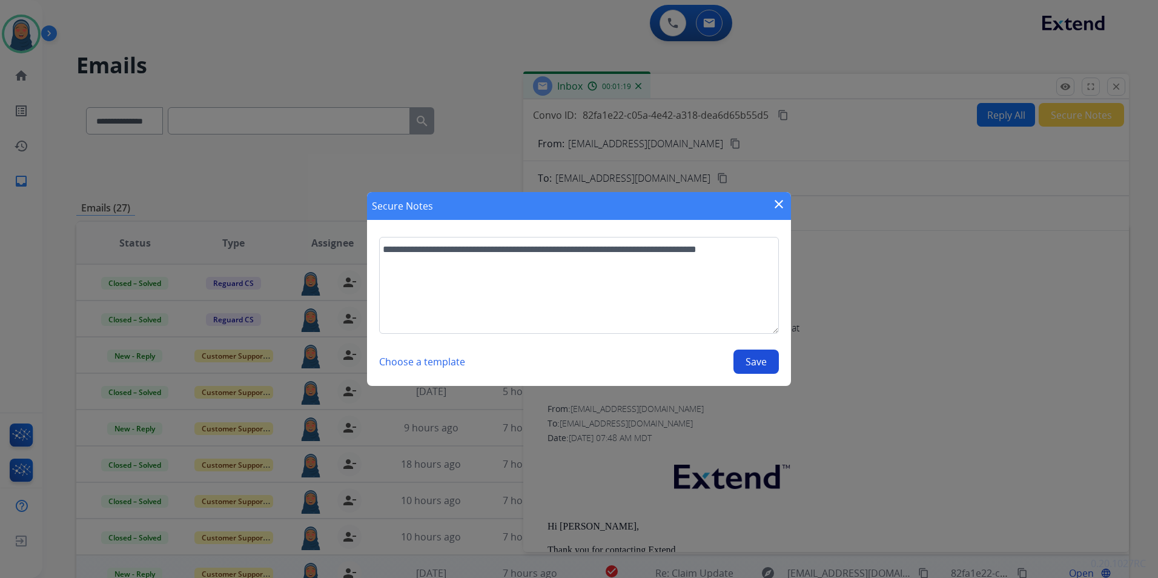
click at [753, 363] on button "Save" at bounding box center [755, 361] width 45 height 24
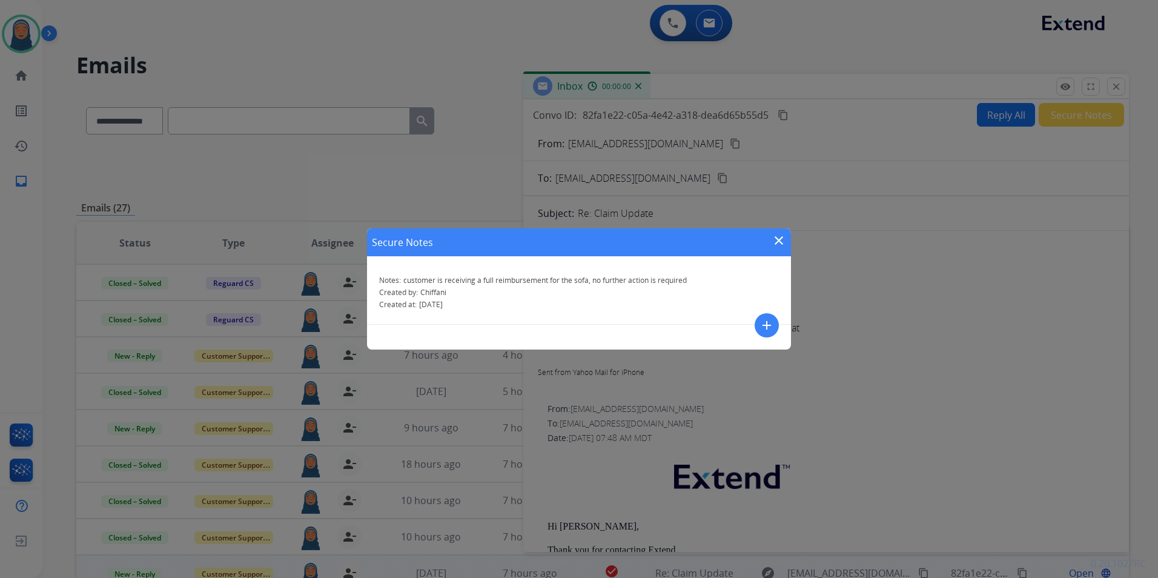
click at [781, 241] on mat-icon "close" at bounding box center [778, 240] width 15 height 15
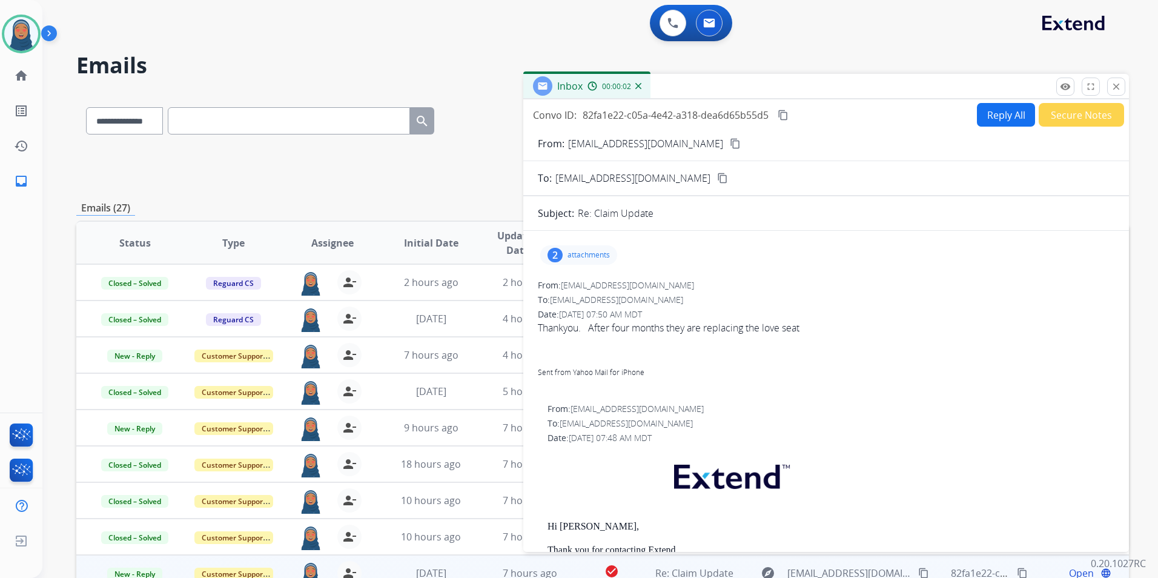
drag, startPoint x: 1123, startPoint y: 84, endPoint x: 1115, endPoint y: 83, distance: 8.5
click at [1122, 83] on button "close Close" at bounding box center [1116, 86] width 18 height 18
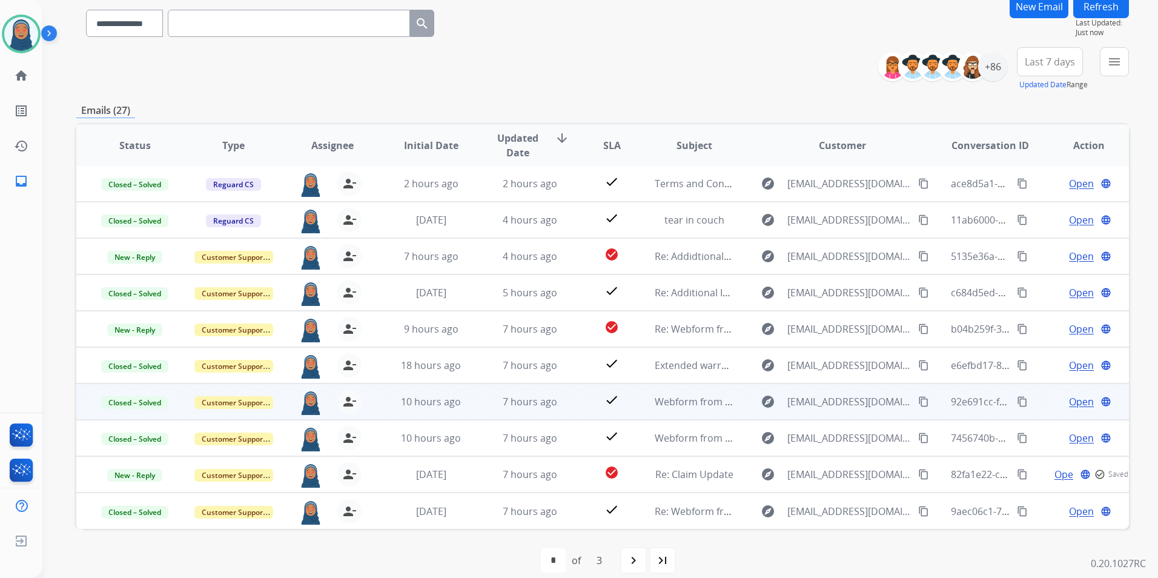
scroll to position [111, 0]
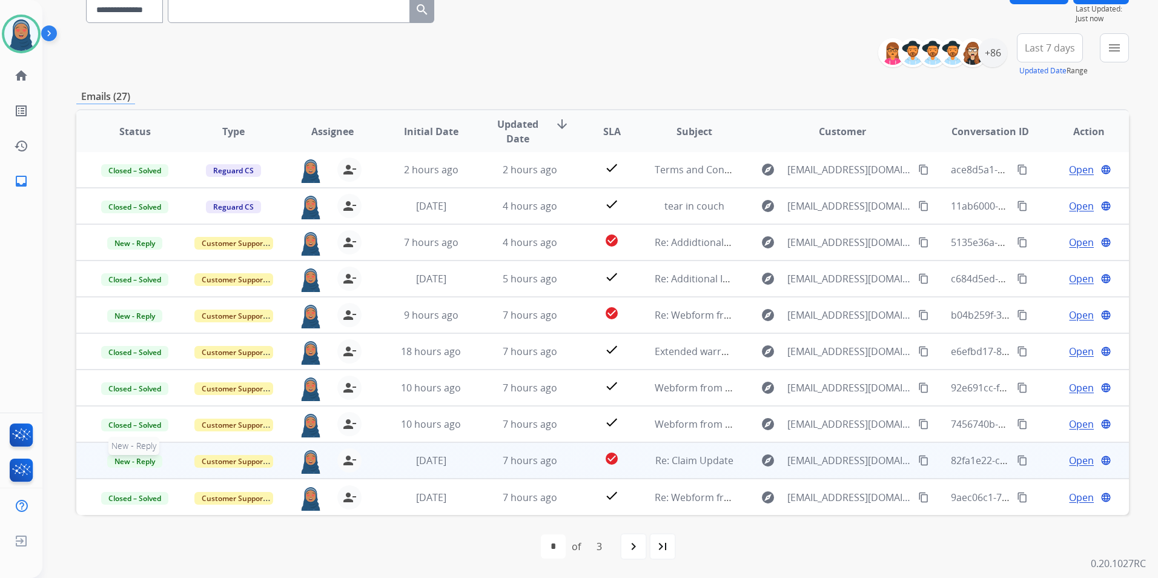
click at [139, 460] on span "New - Reply" at bounding box center [134, 461] width 55 height 13
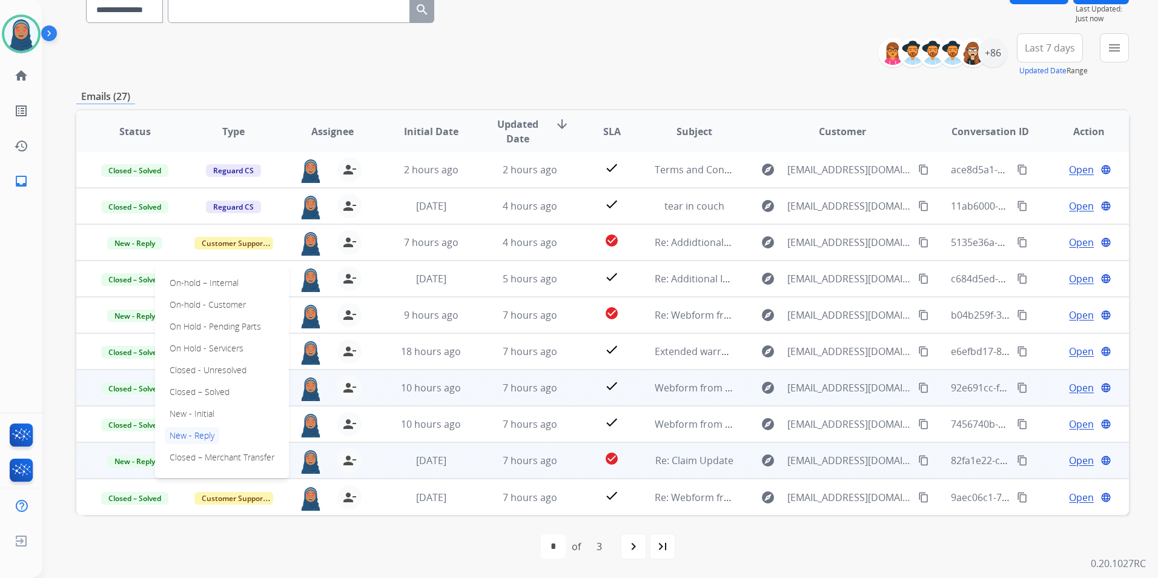
click at [202, 388] on p "Closed – Solved" at bounding box center [200, 391] width 70 height 17
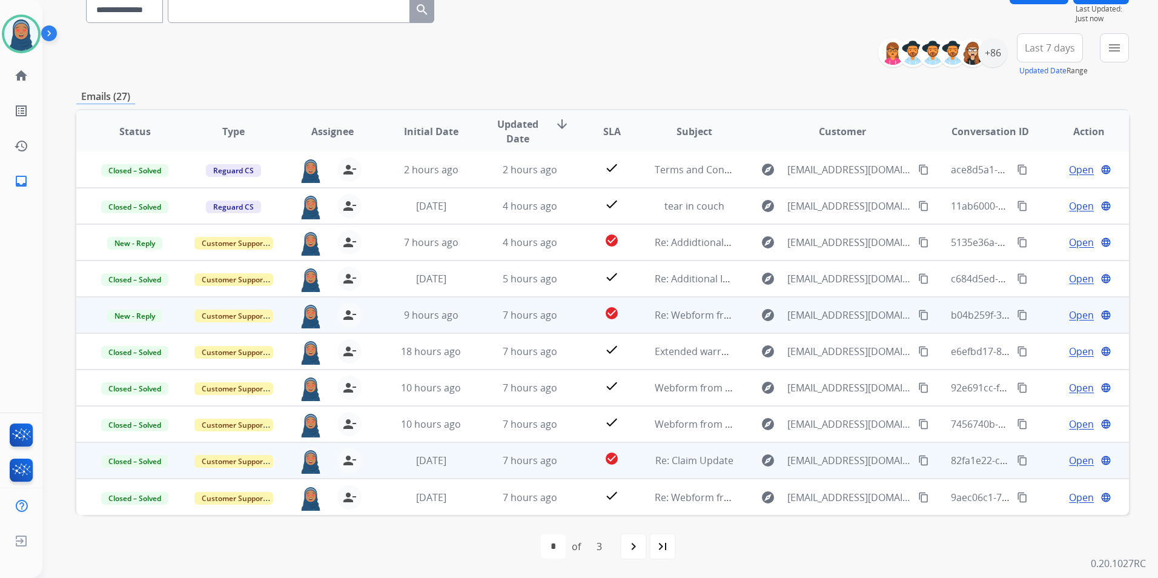
click at [1074, 318] on span "Open" at bounding box center [1081, 315] width 25 height 15
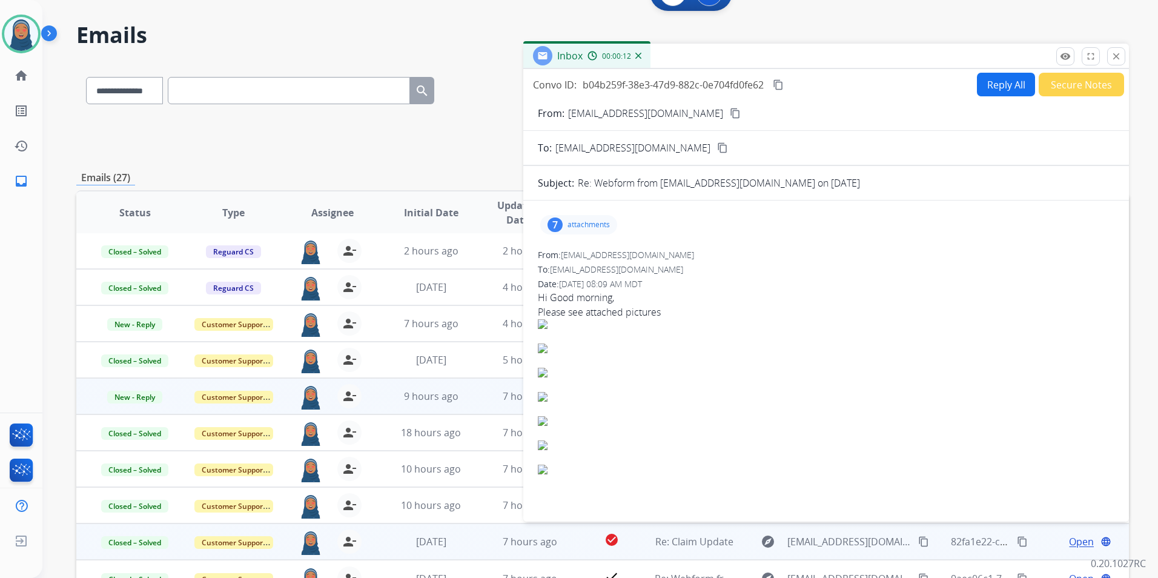
scroll to position [0, 0]
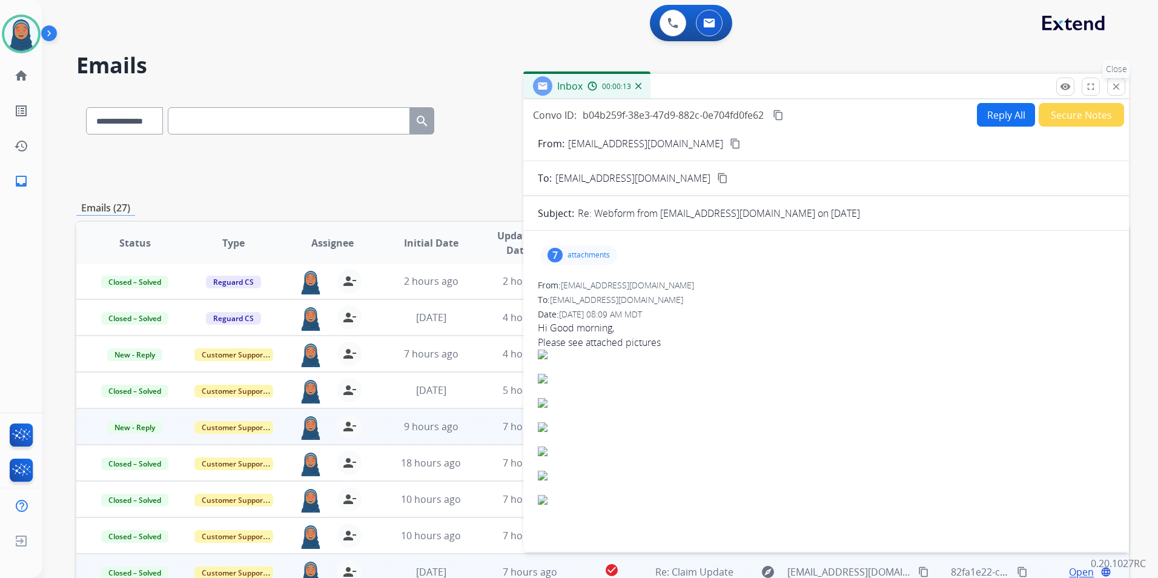
click at [1120, 87] on mat-icon "close" at bounding box center [1115, 86] width 11 height 11
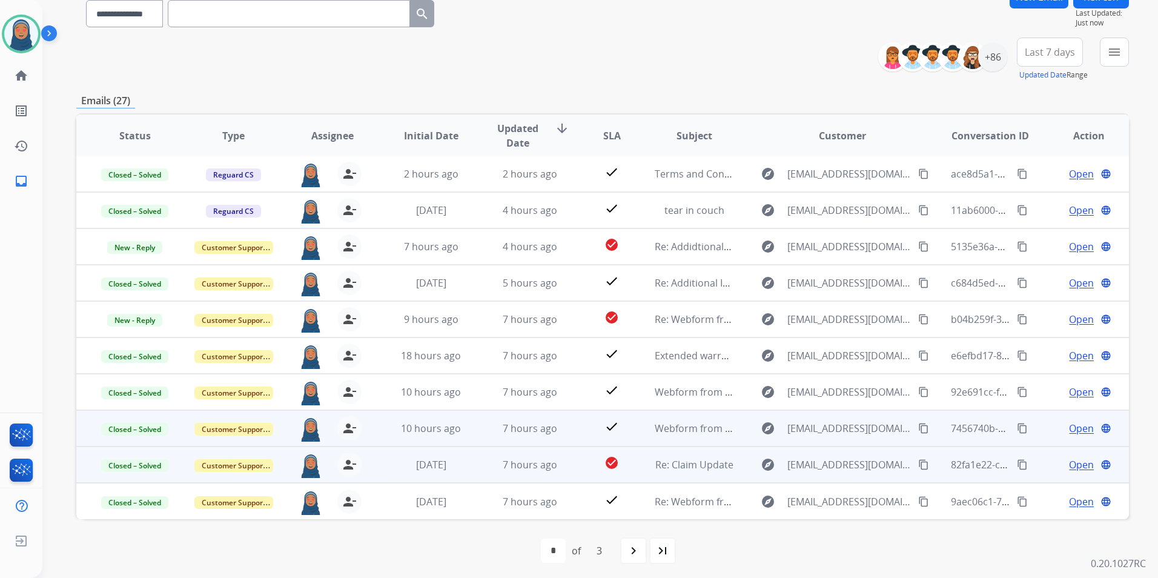
scroll to position [111, 0]
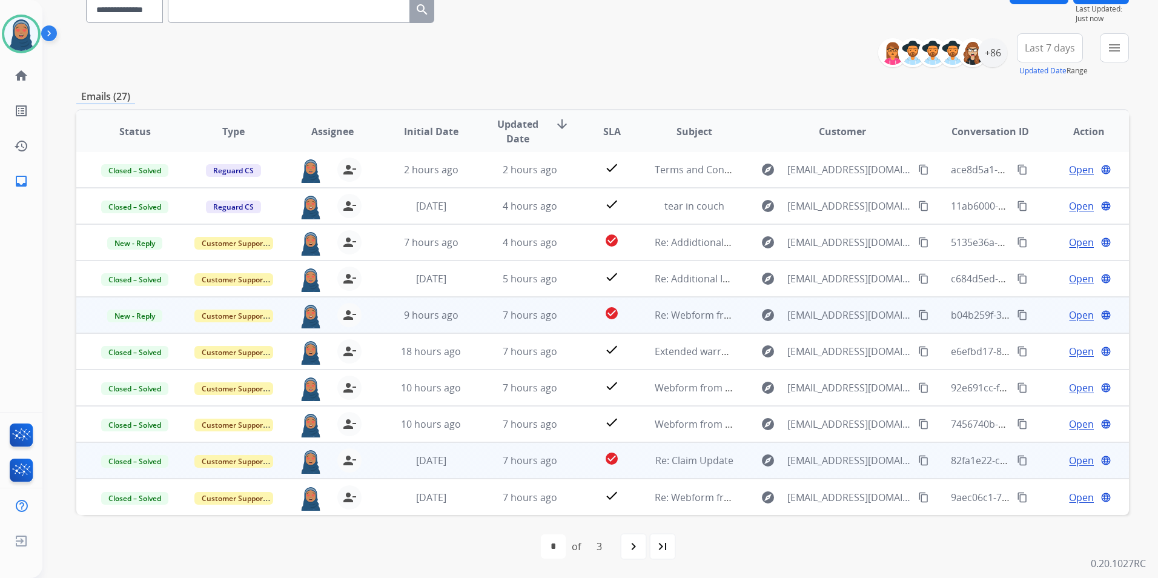
click at [1072, 315] on span "Open" at bounding box center [1081, 315] width 25 height 15
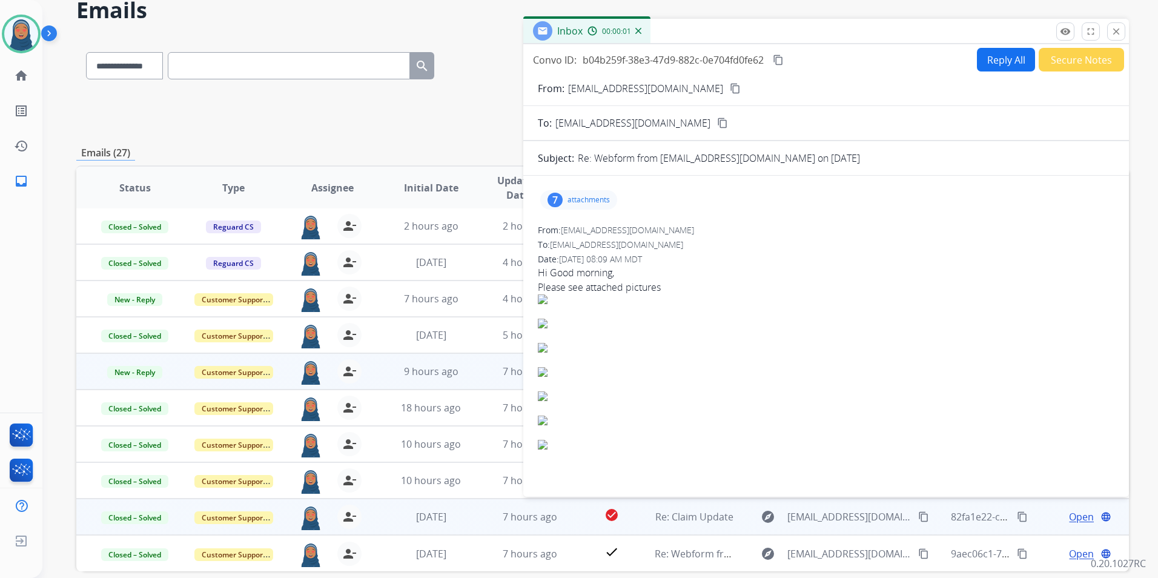
scroll to position [0, 0]
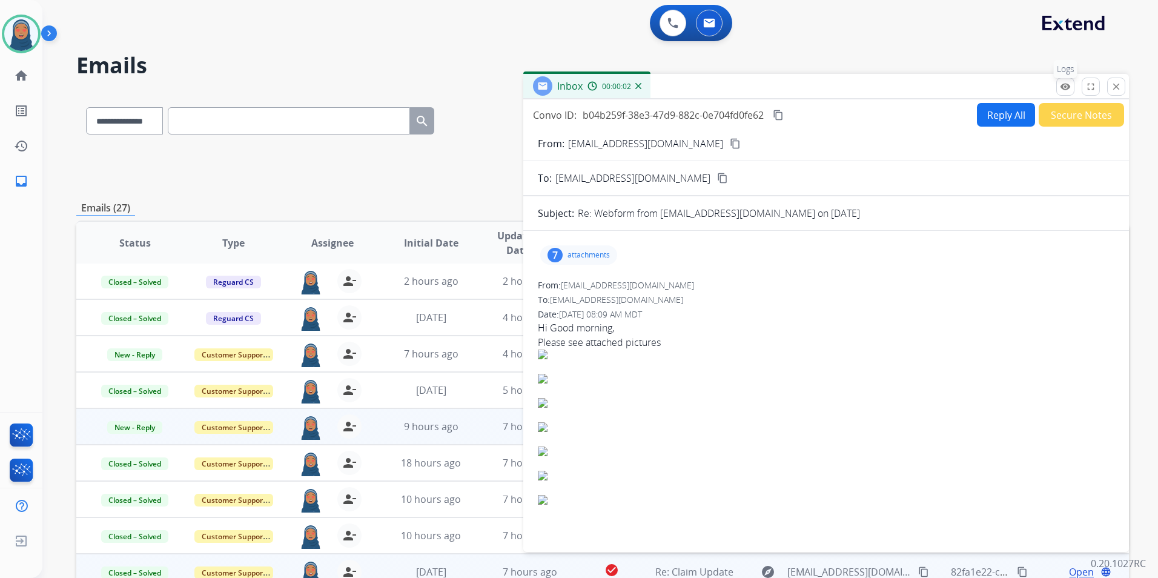
click at [1069, 87] on mat-icon "remove_red_eye" at bounding box center [1065, 86] width 11 height 11
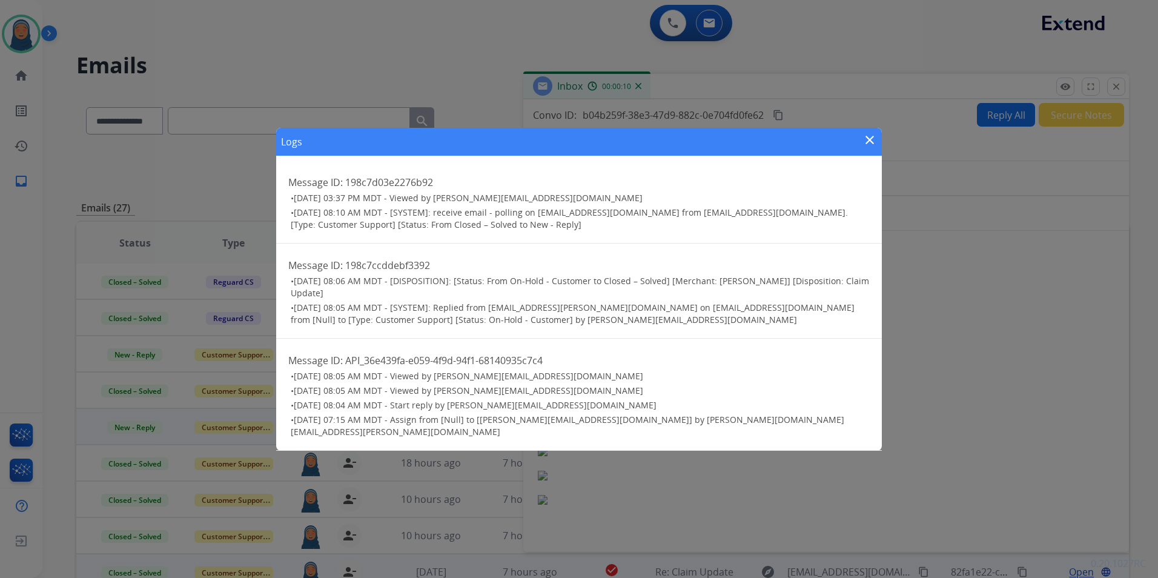
click at [872, 143] on mat-icon "close" at bounding box center [869, 140] width 15 height 15
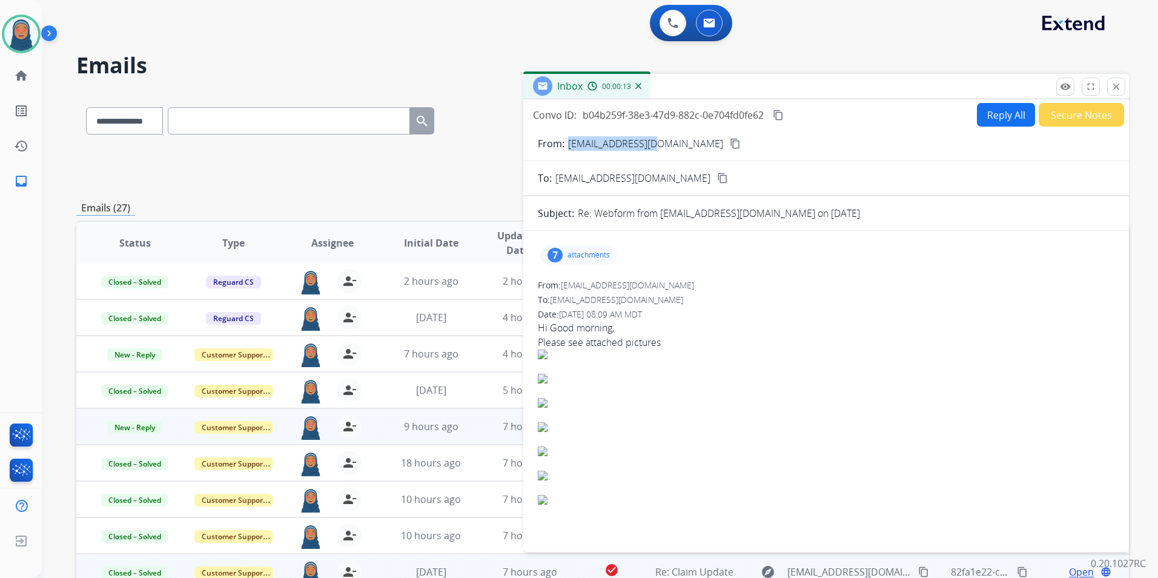
drag, startPoint x: 657, startPoint y: 146, endPoint x: 563, endPoint y: 149, distance: 93.9
click at [563, 149] on div "From: [EMAIL_ADDRESS][DOMAIN_NAME] content_copy" at bounding box center [825, 143] width 605 height 15
copy div "[EMAIL_ADDRESS][DOMAIN_NAME]"
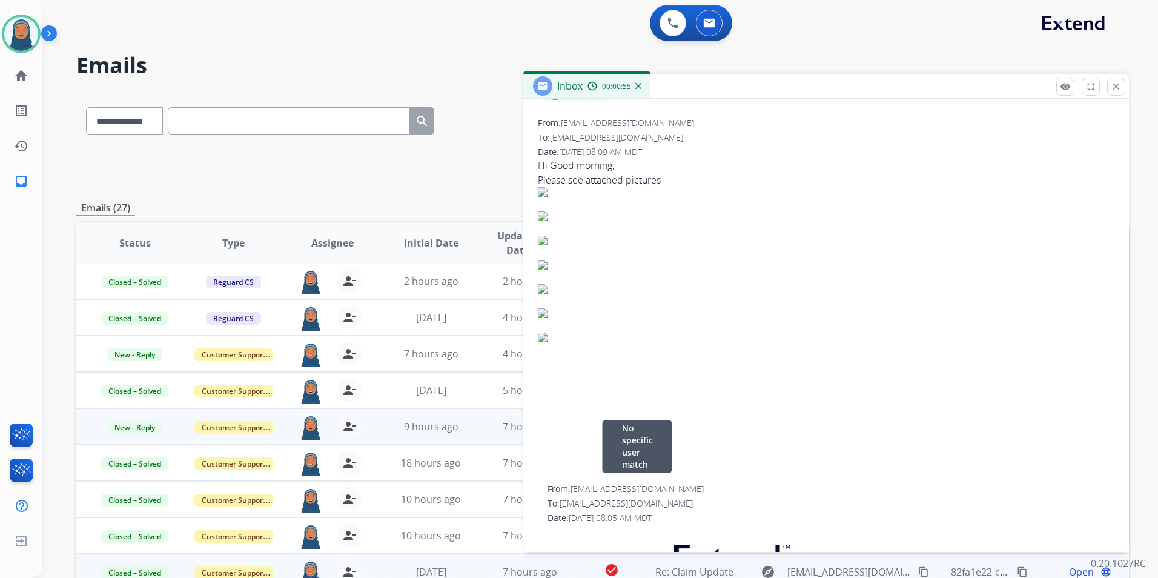
scroll to position [121, 0]
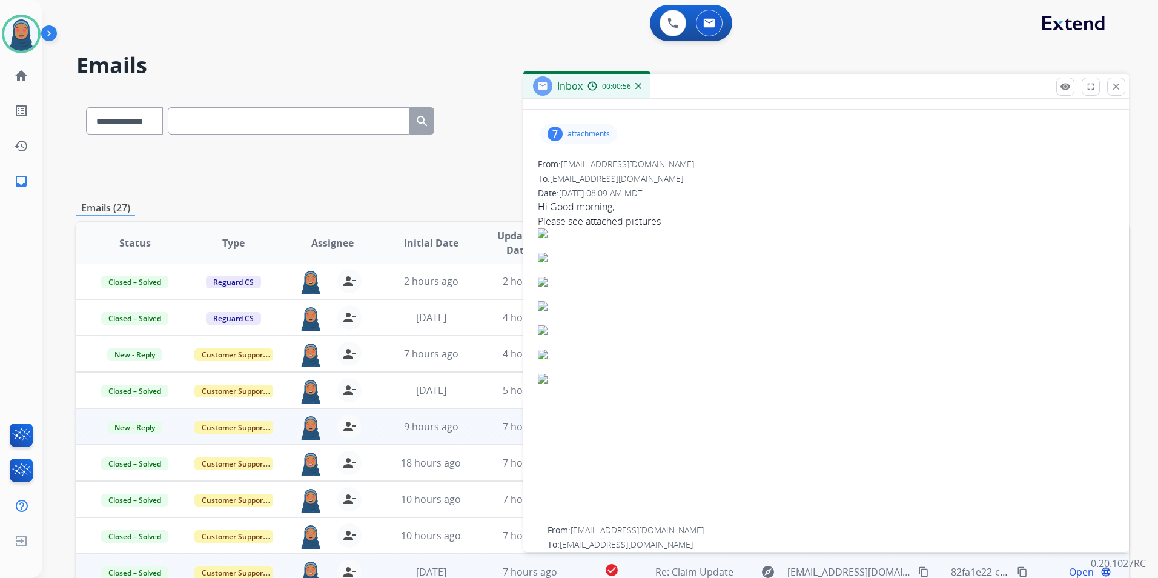
click at [575, 134] on p "attachments" at bounding box center [588, 134] width 42 height 10
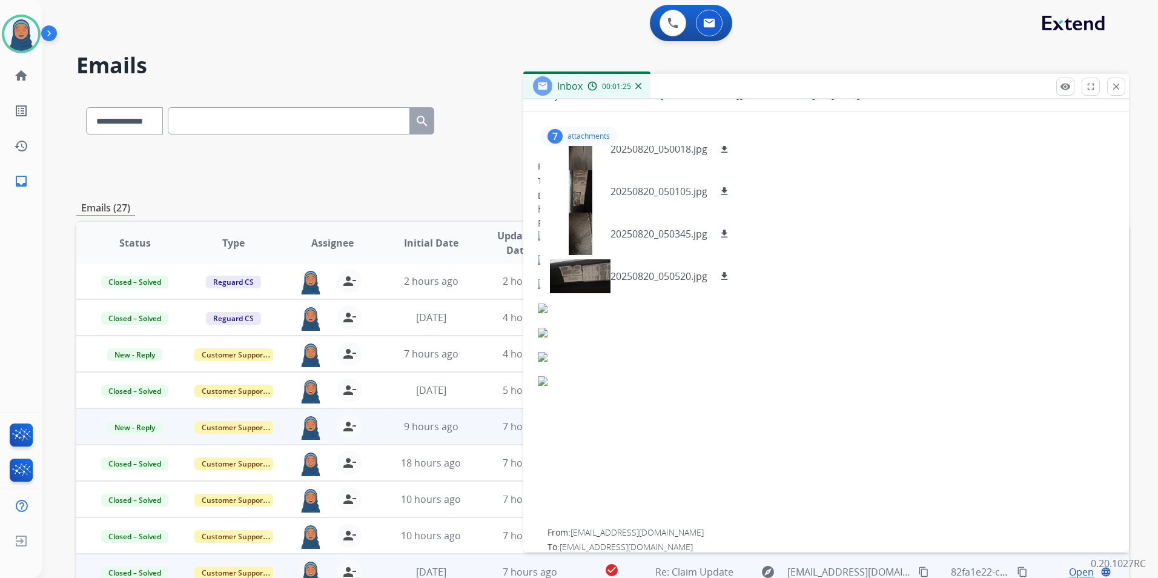
scroll to position [0, 0]
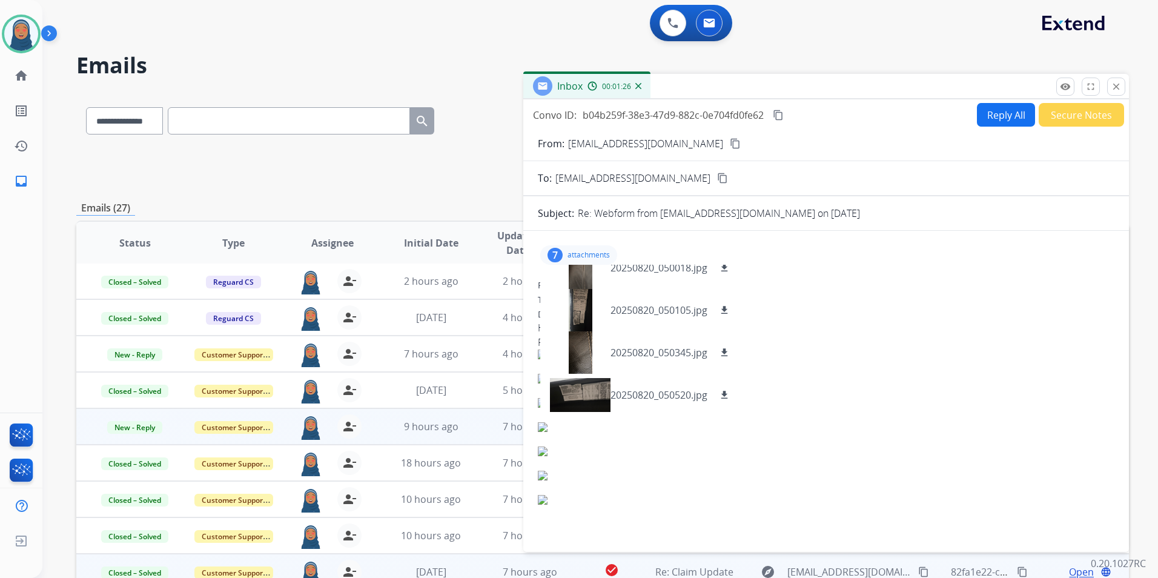
click at [1060, 113] on button "Secure Notes" at bounding box center [1080, 115] width 85 height 24
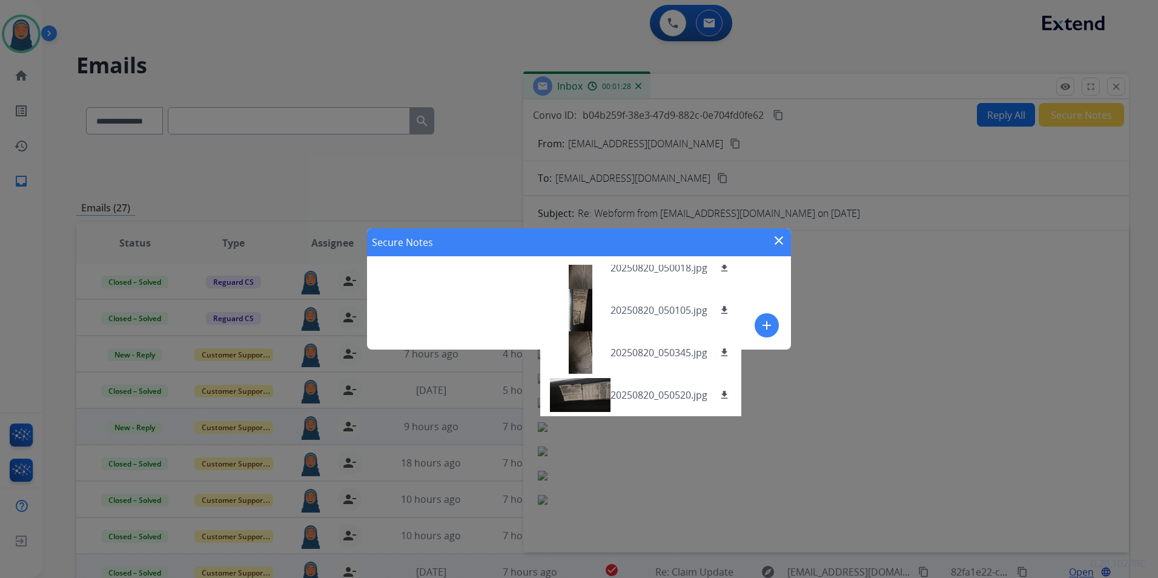
click at [782, 245] on mat-icon "close" at bounding box center [778, 240] width 15 height 15
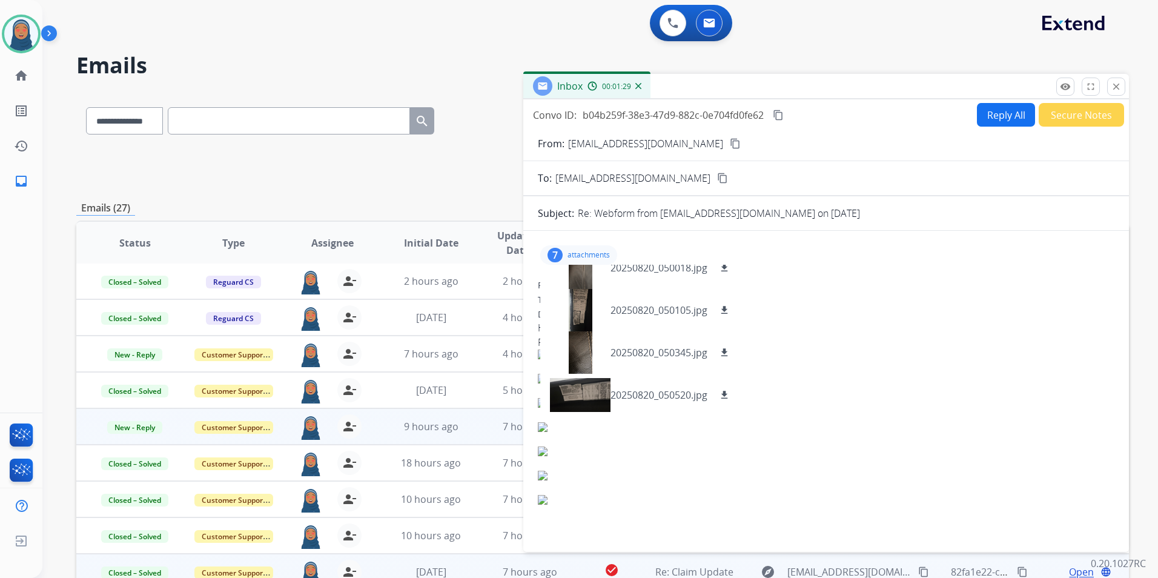
click at [594, 257] on p "attachments" at bounding box center [588, 255] width 42 height 10
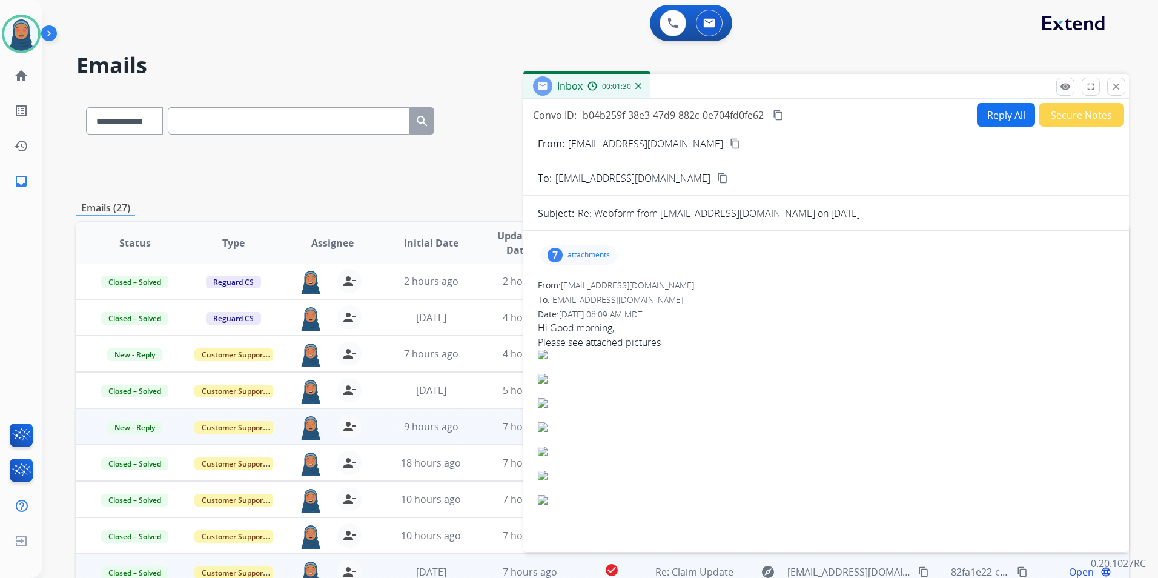
click at [1000, 117] on button "Reply All" at bounding box center [1006, 115] width 58 height 24
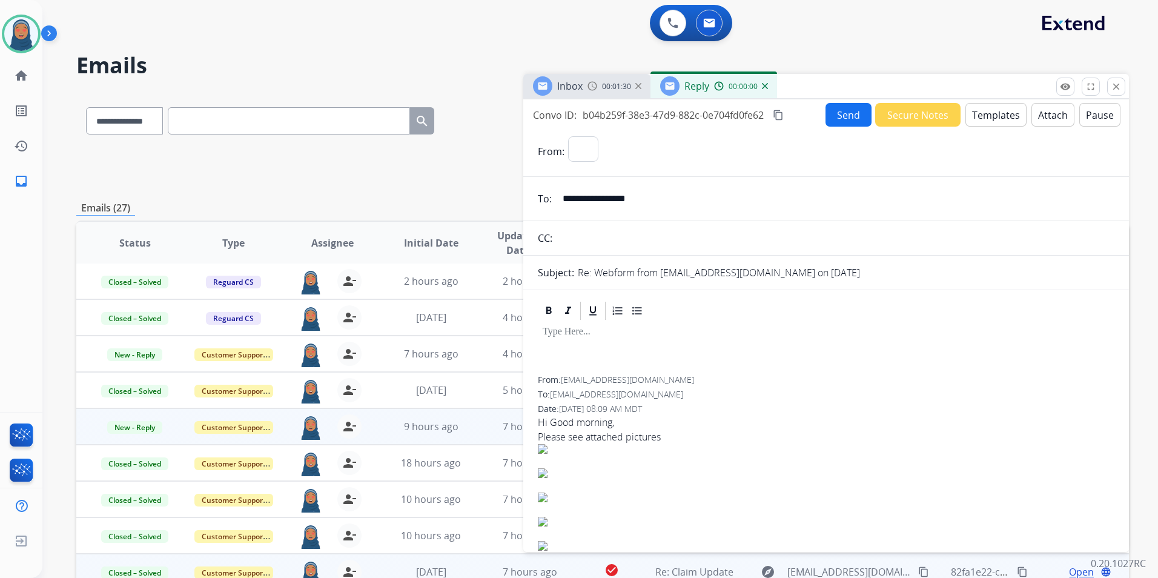
select select "**********"
click at [974, 116] on button "Templates" at bounding box center [995, 115] width 61 height 24
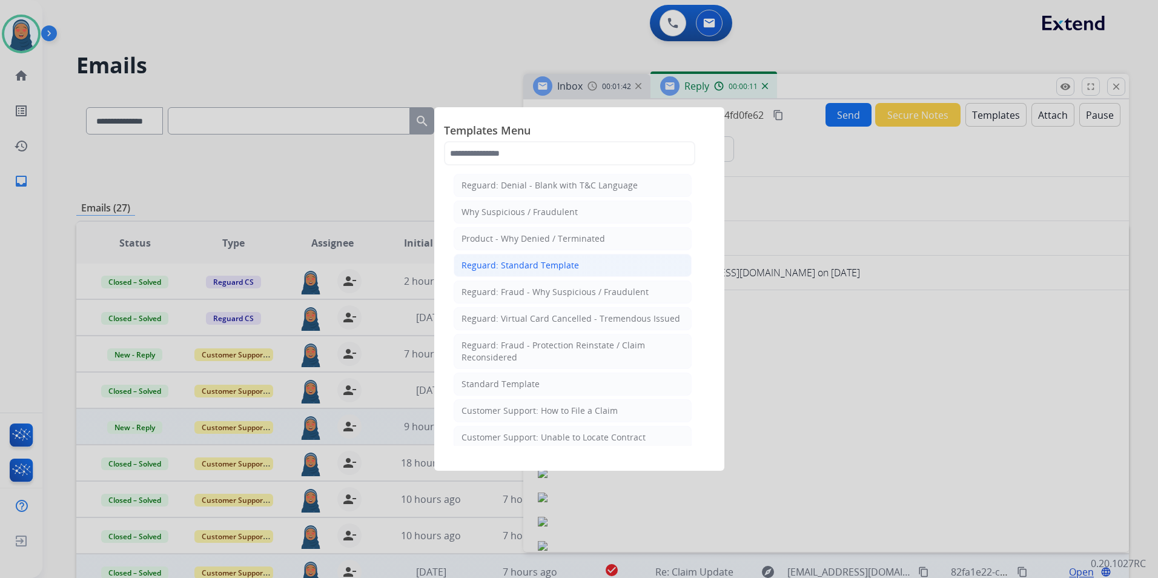
click at [537, 269] on div "Reguard: Standard Template" at bounding box center [519, 265] width 117 height 12
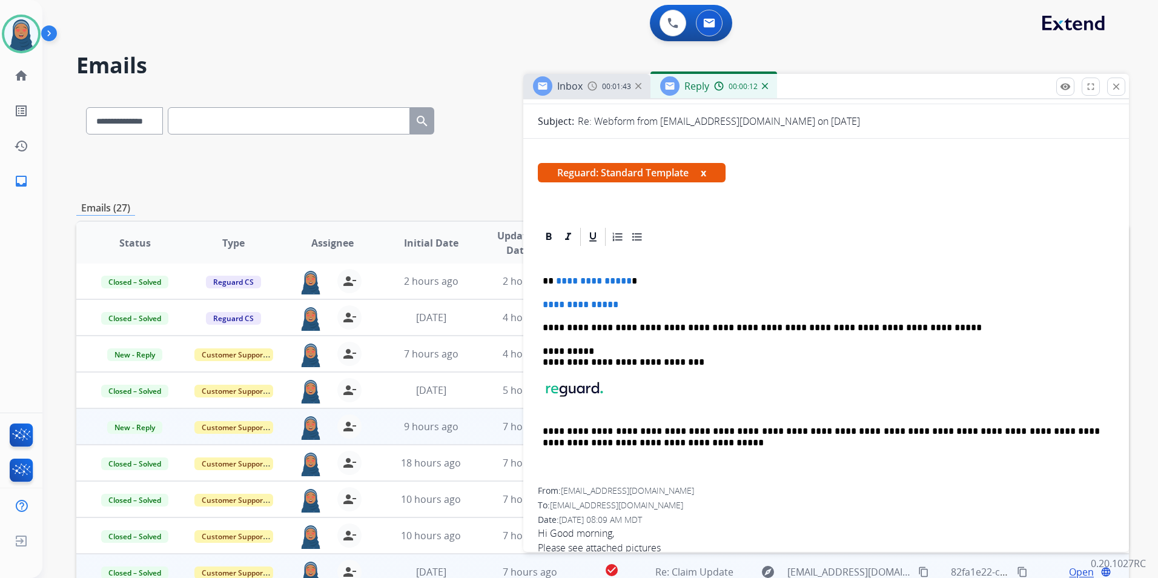
scroll to position [182, 0]
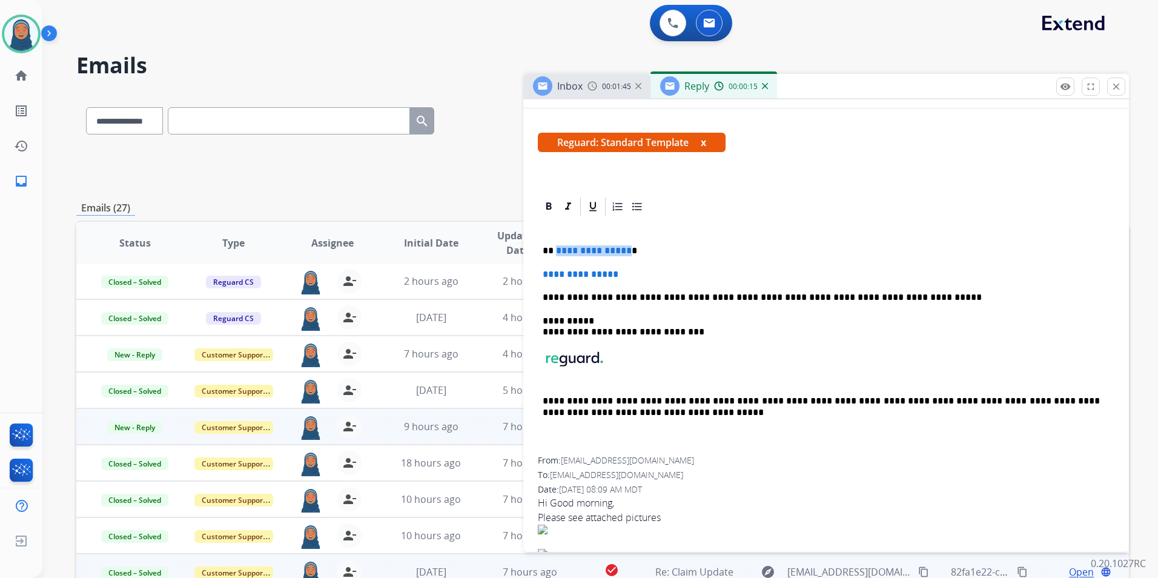
drag, startPoint x: 624, startPoint y: 251, endPoint x: 642, endPoint y: 252, distance: 18.2
click at [555, 252] on p "**********" at bounding box center [820, 250] width 557 height 11
paste div
drag, startPoint x: 634, startPoint y: 270, endPoint x: 543, endPoint y: 269, distance: 90.8
click at [543, 269] on p "**********" at bounding box center [825, 274] width 567 height 11
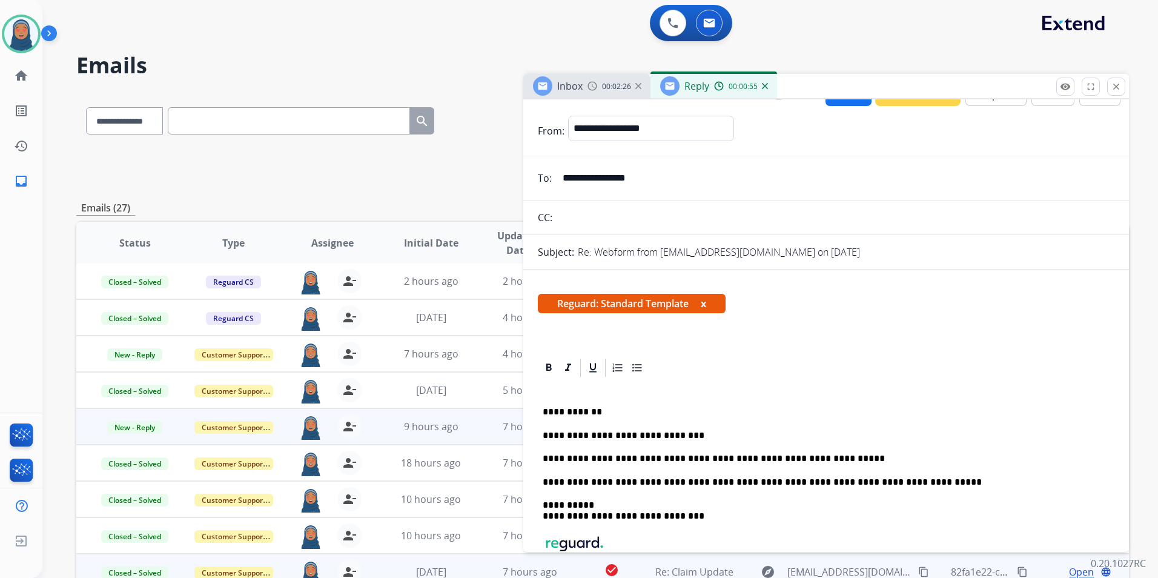
scroll to position [0, 0]
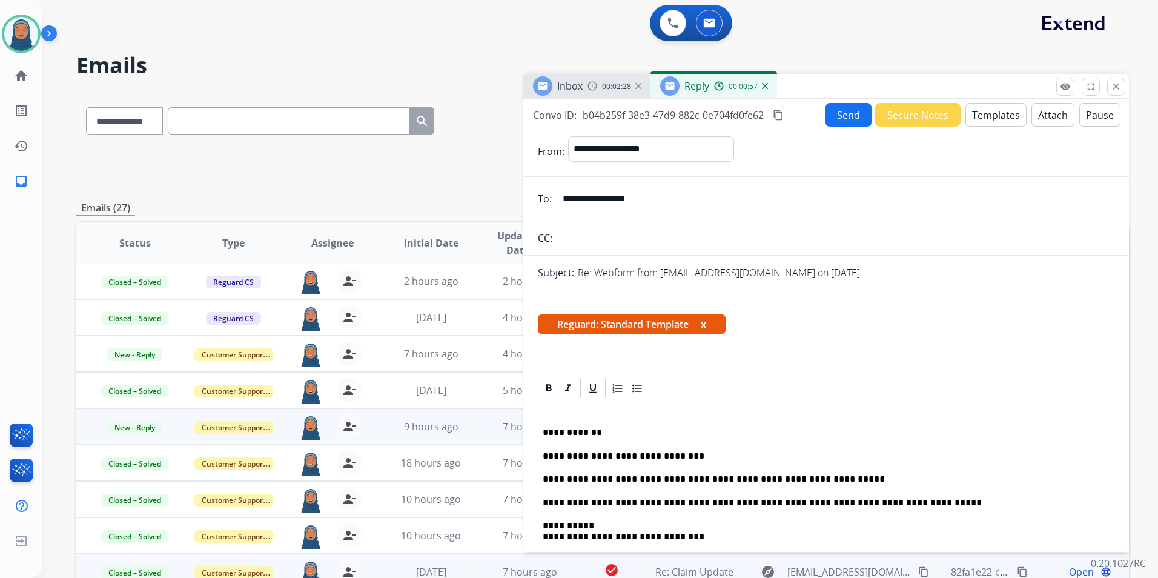
click at [840, 118] on button "Send" at bounding box center [848, 115] width 46 height 24
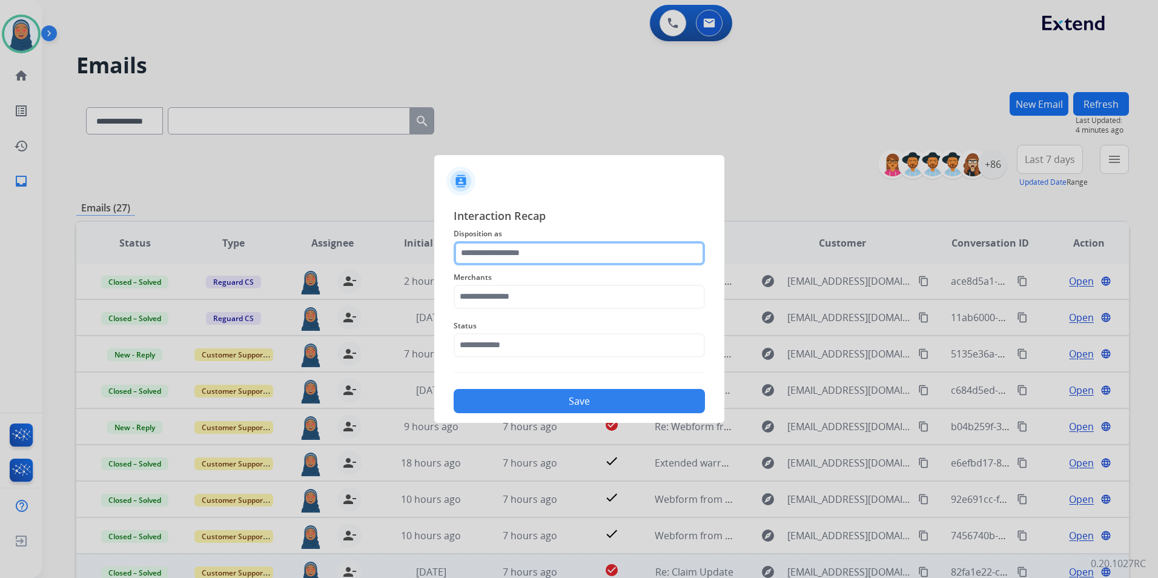
click at [487, 253] on input "text" at bounding box center [578, 253] width 251 height 24
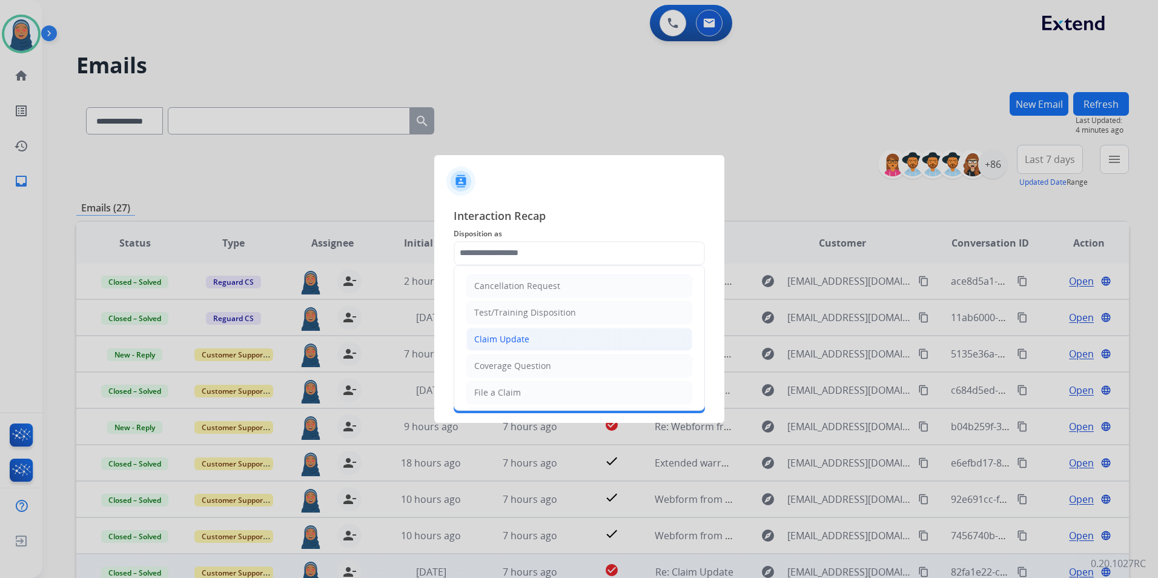
click at [518, 334] on div "Claim Update" at bounding box center [501, 339] width 55 height 12
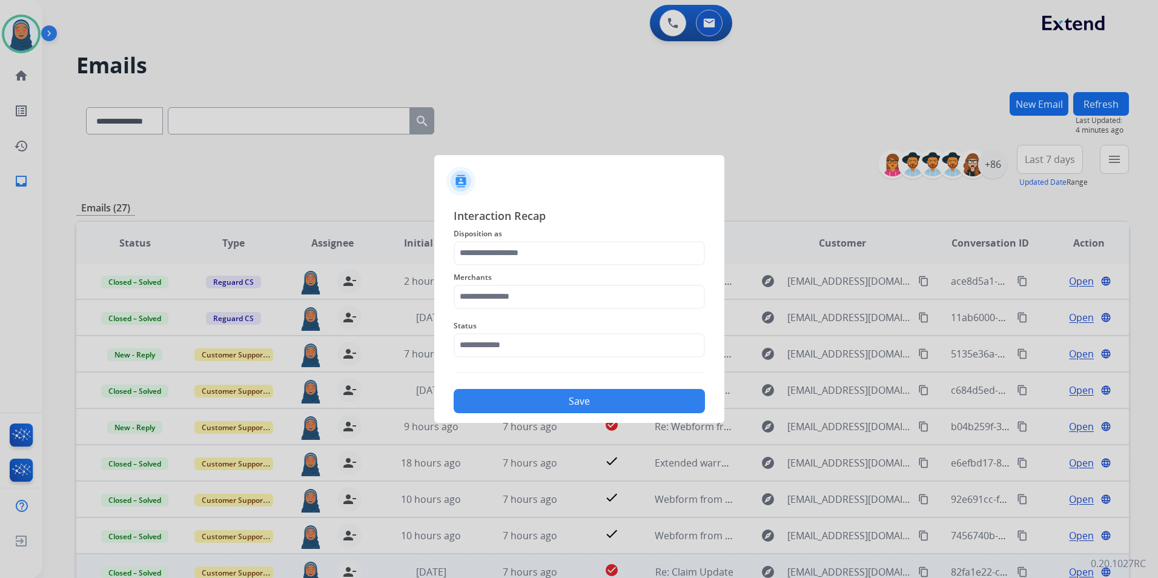
type input "**********"
click at [519, 300] on input "text" at bounding box center [578, 297] width 251 height 24
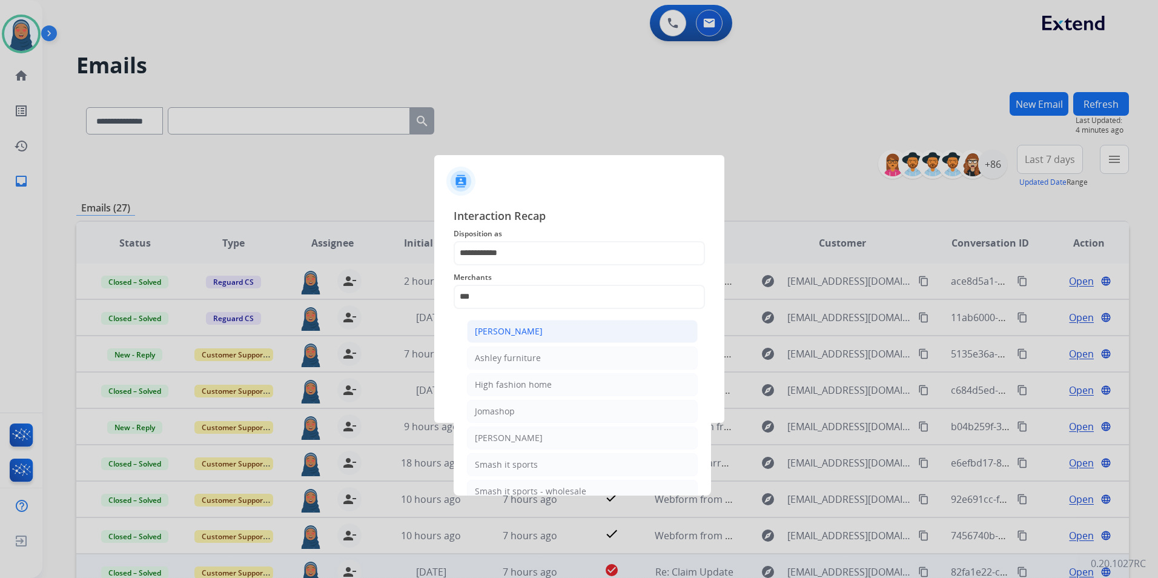
click at [522, 338] on li "[PERSON_NAME]" at bounding box center [582, 331] width 231 height 23
type input "**********"
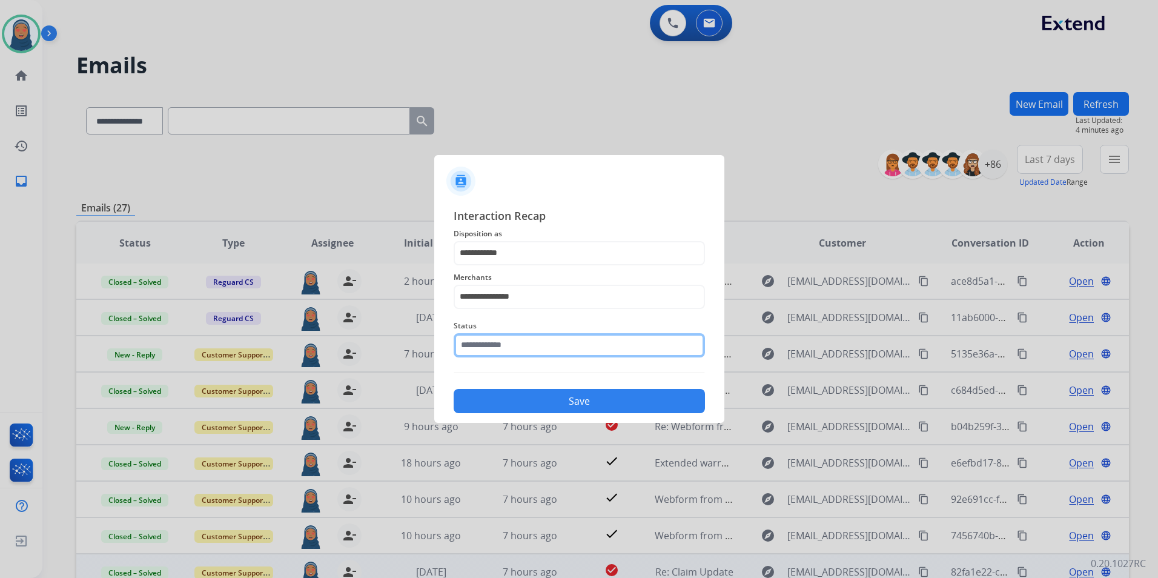
click at [515, 343] on input "text" at bounding box center [578, 345] width 251 height 24
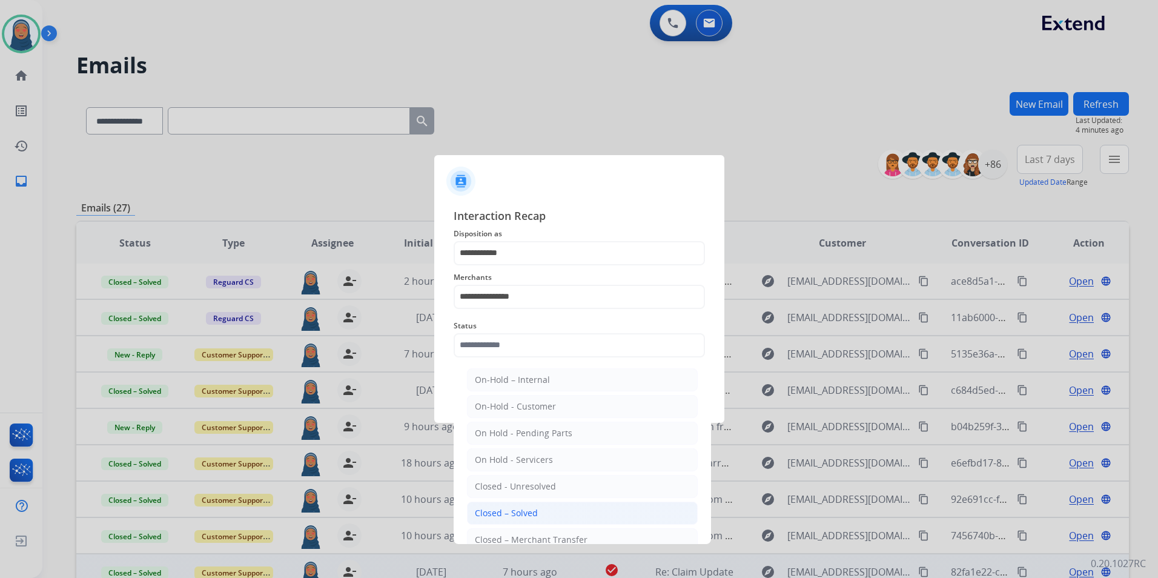
click at [527, 508] on div "Closed – Solved" at bounding box center [506, 513] width 63 height 12
type input "**********"
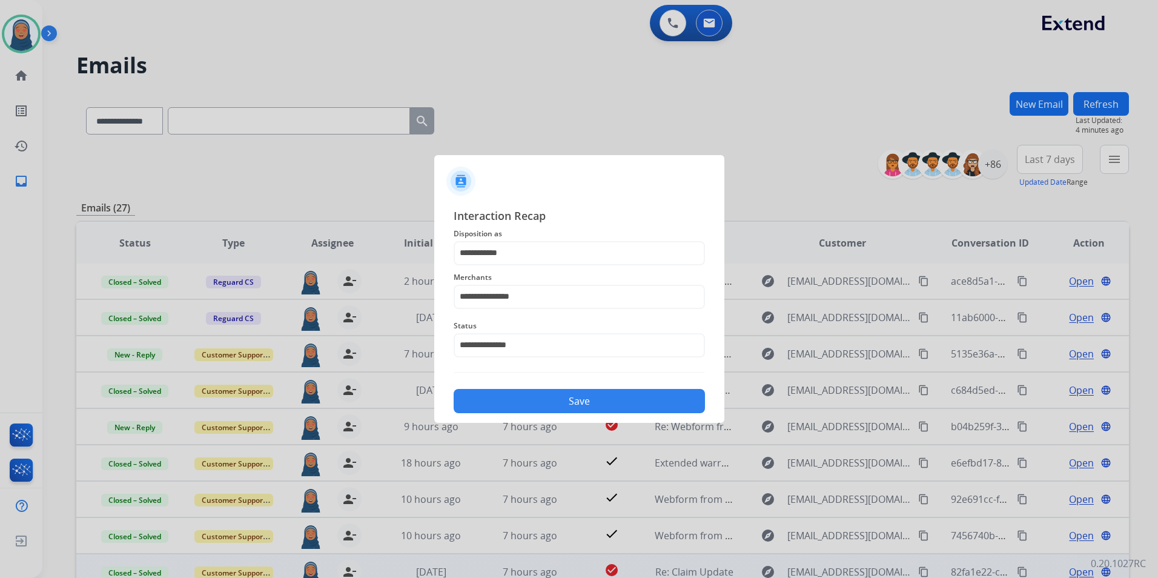
click at [579, 403] on button "Save" at bounding box center [578, 401] width 251 height 24
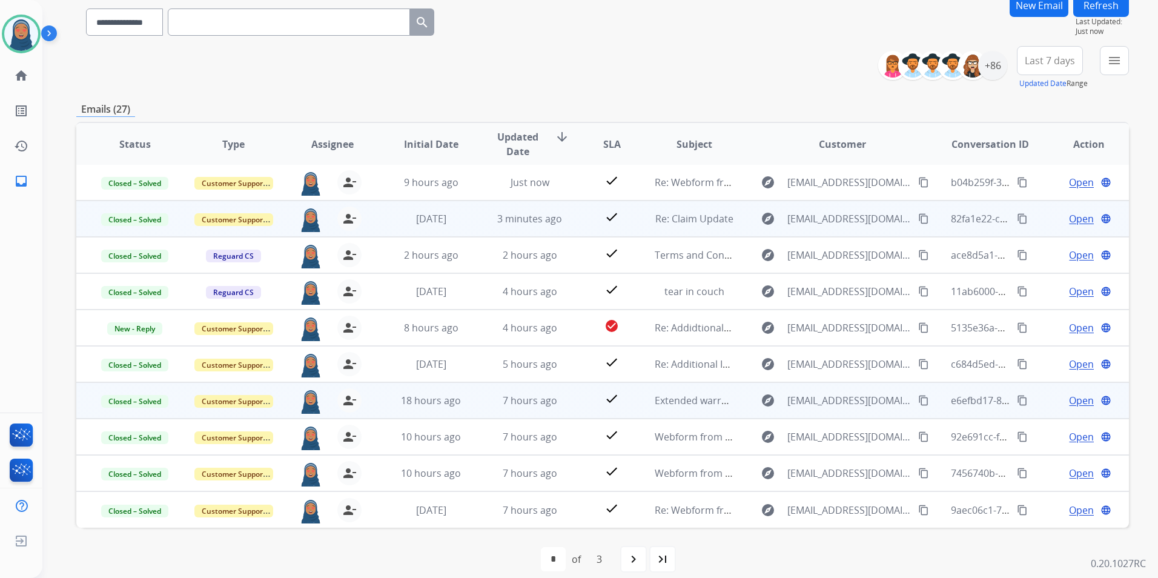
scroll to position [111, 0]
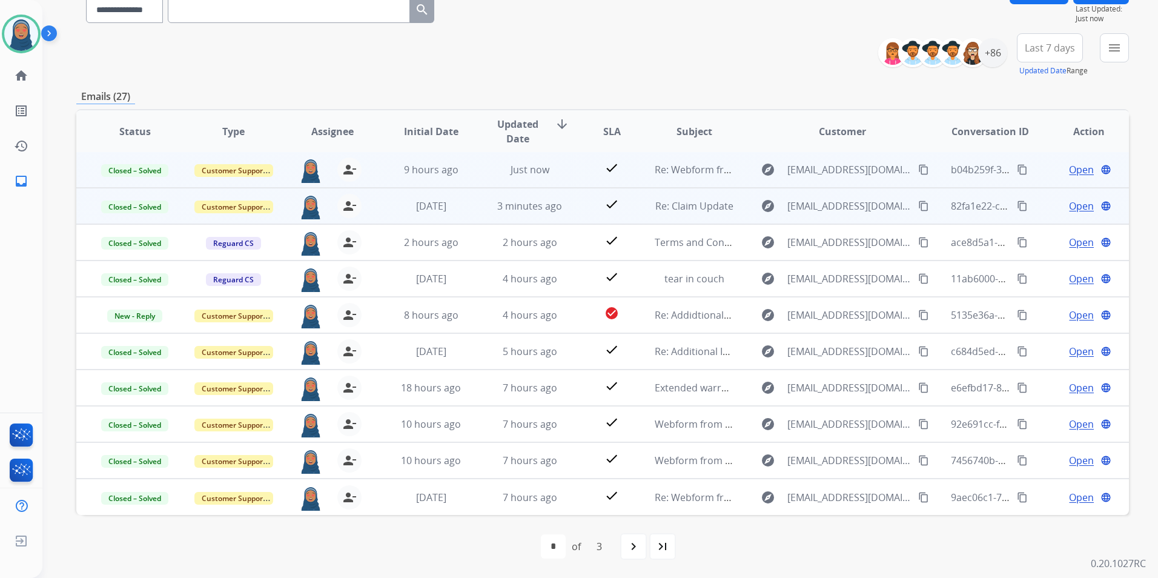
click at [1069, 170] on span "Open" at bounding box center [1081, 169] width 25 height 15
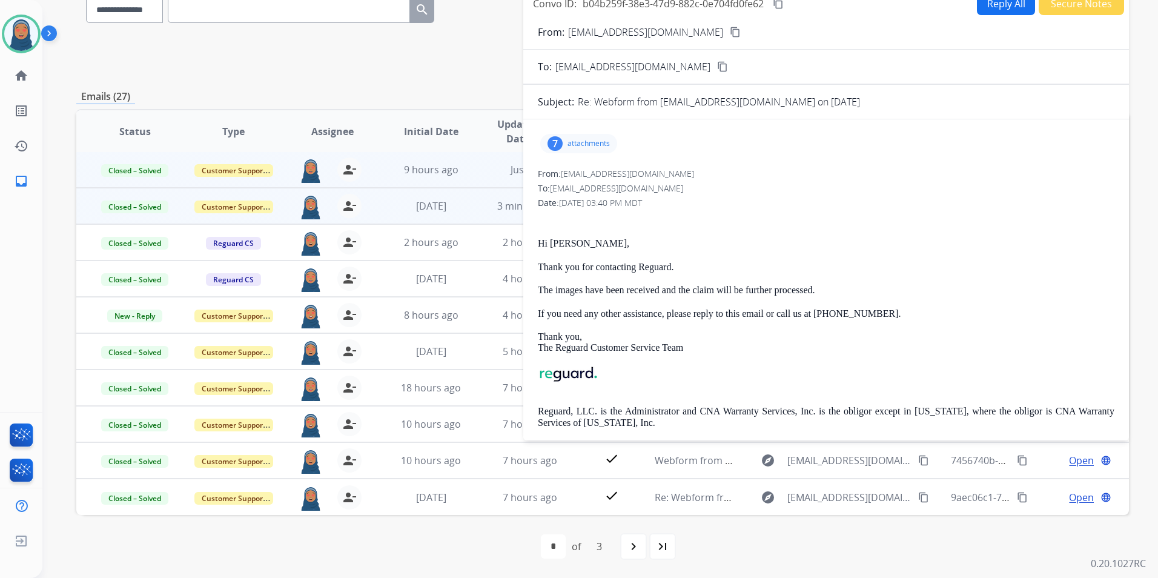
click at [602, 148] on div "7 attachments" at bounding box center [578, 143] width 77 height 19
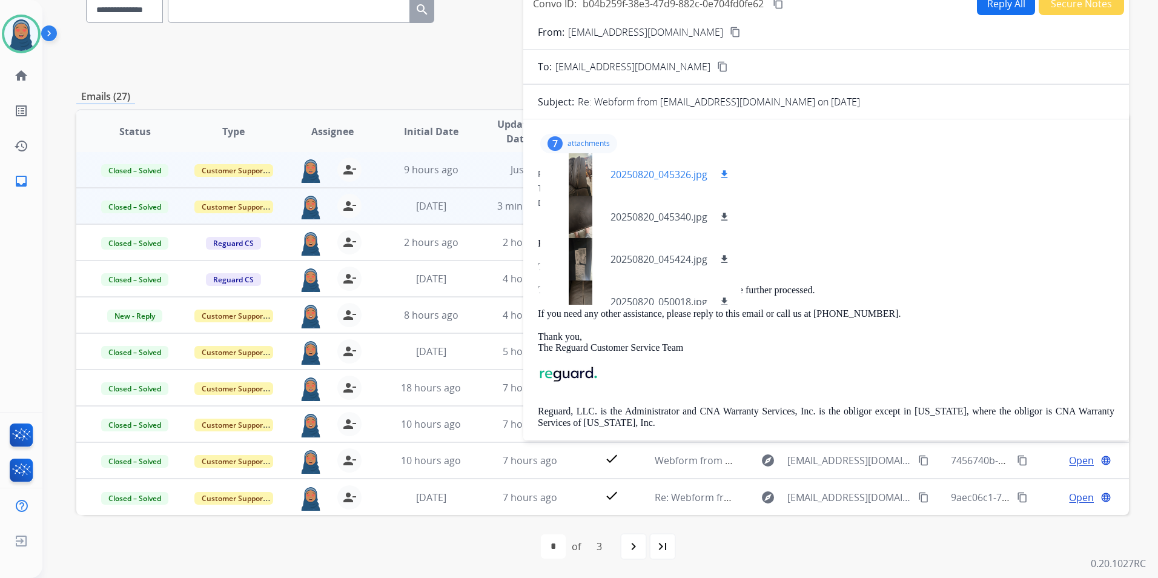
click at [642, 174] on p "20250820_045326.jpg" at bounding box center [658, 174] width 97 height 15
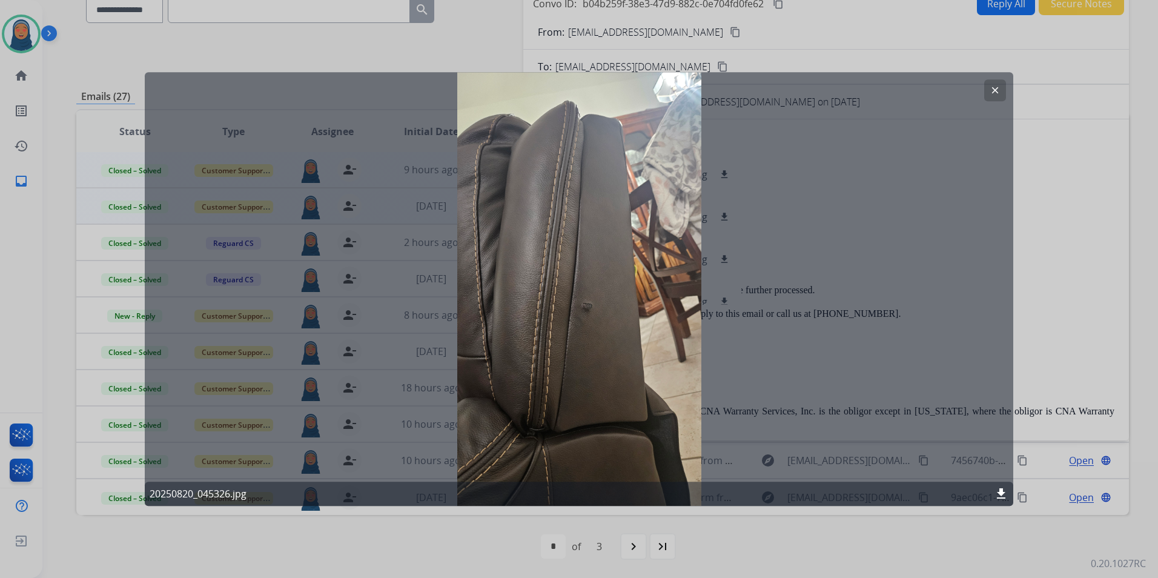
click at [1000, 91] on button "clear" at bounding box center [995, 90] width 22 height 22
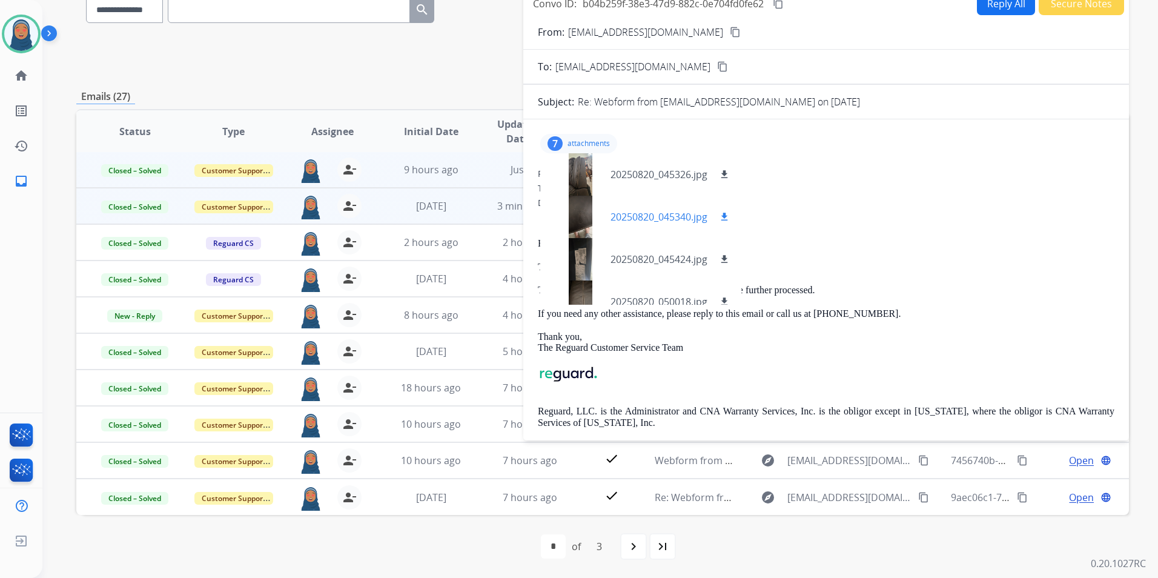
click at [665, 220] on p "20250820_045340.jpg" at bounding box center [658, 216] width 97 height 15
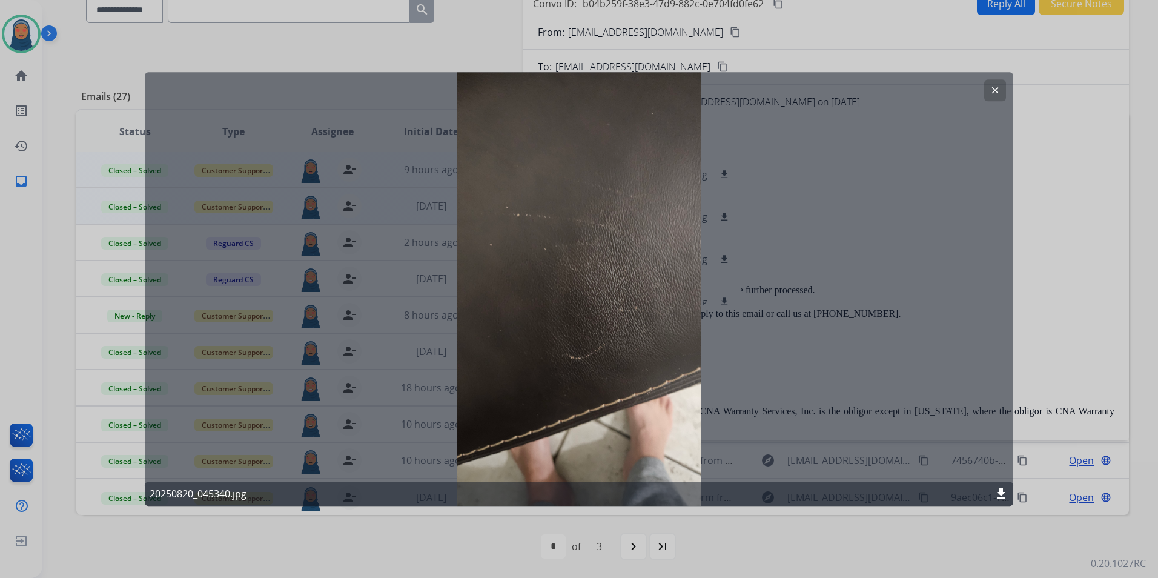
click at [994, 99] on button "clear" at bounding box center [995, 90] width 22 height 22
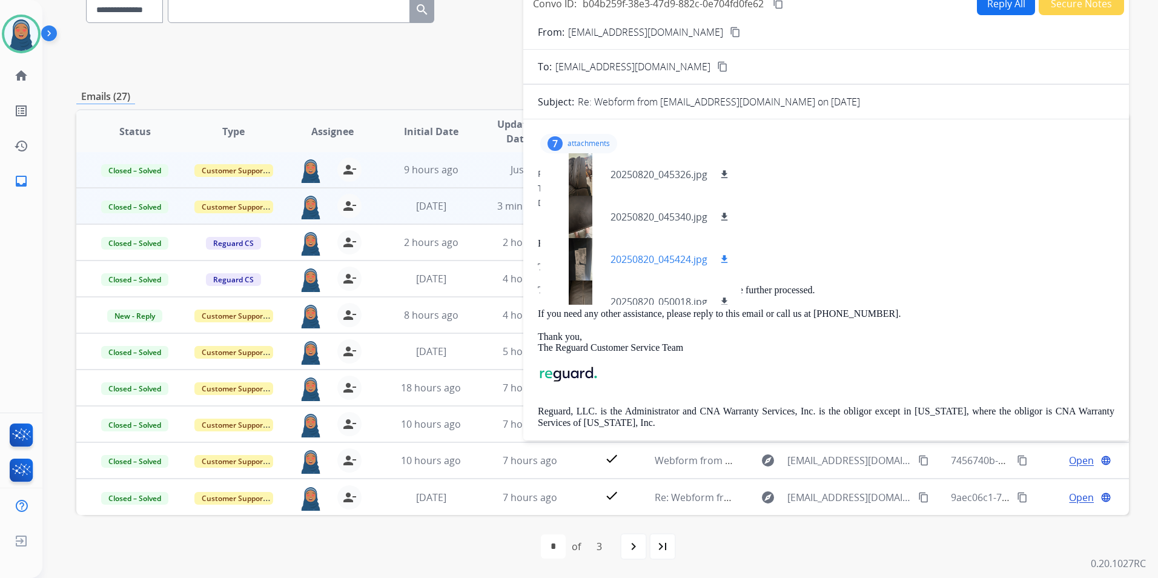
click at [633, 264] on p "20250820_045424.jpg" at bounding box center [658, 259] width 97 height 15
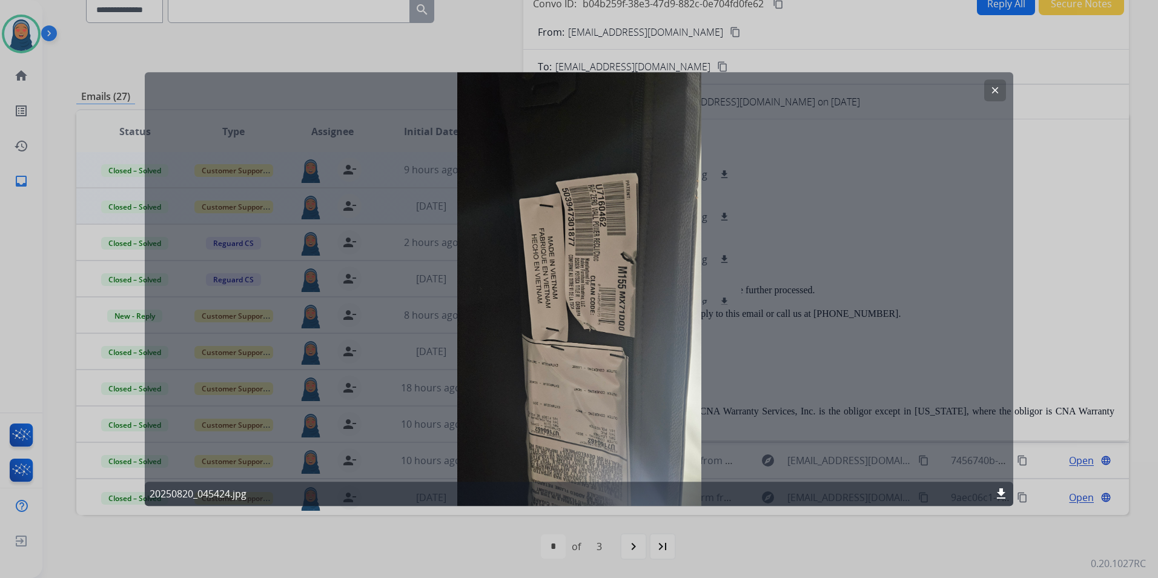
click at [996, 94] on mat-icon "clear" at bounding box center [994, 90] width 11 height 11
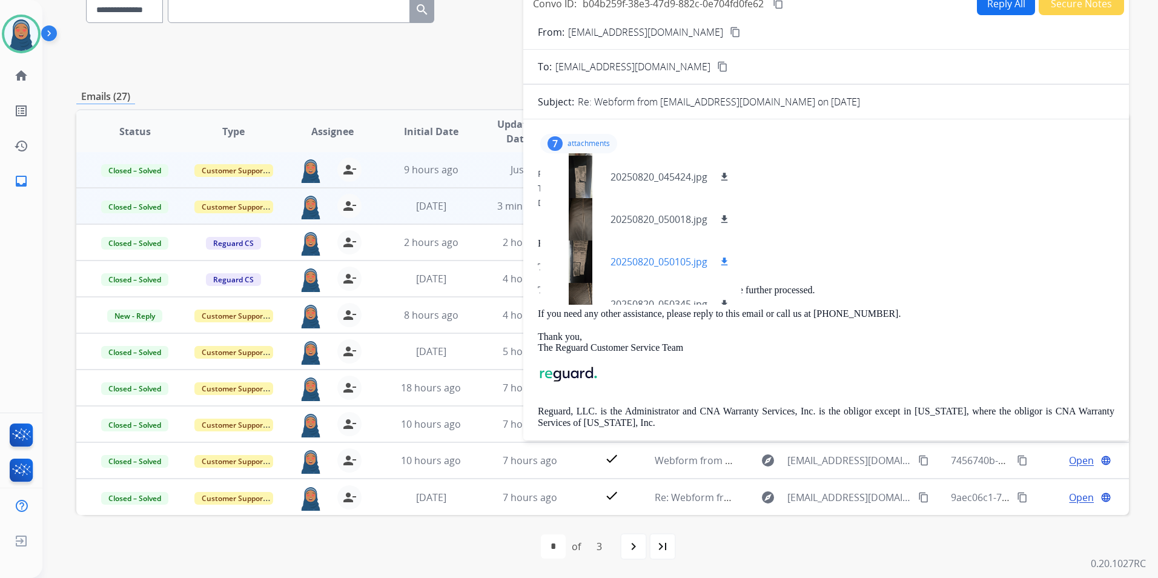
scroll to position [85, 0]
click at [673, 218] on p "20250820_050018.jpg" at bounding box center [658, 216] width 97 height 15
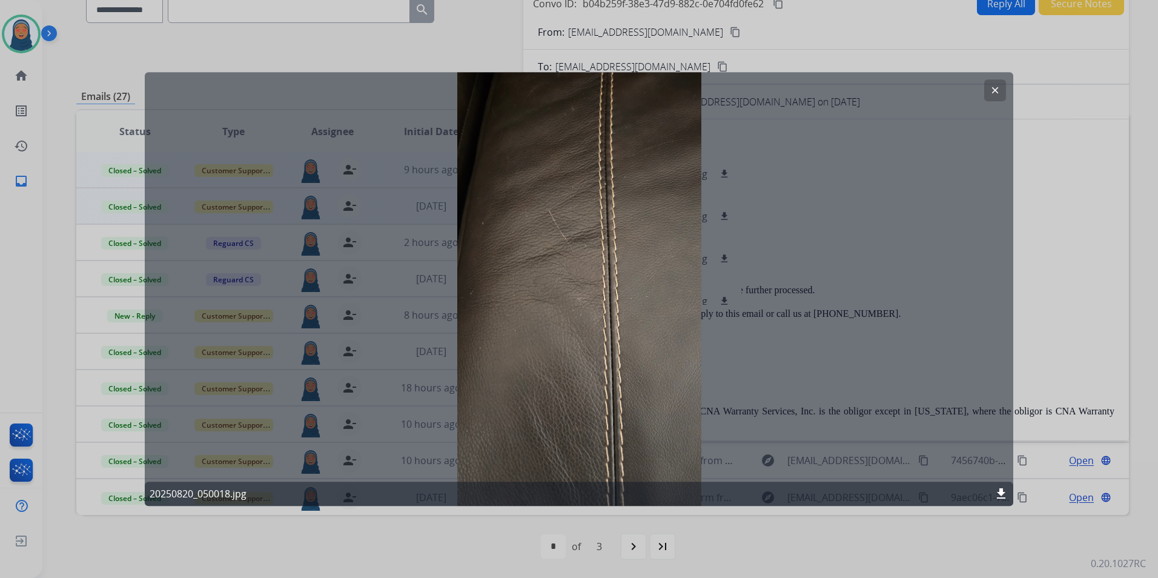
click at [989, 90] on mat-icon "clear" at bounding box center [994, 90] width 11 height 11
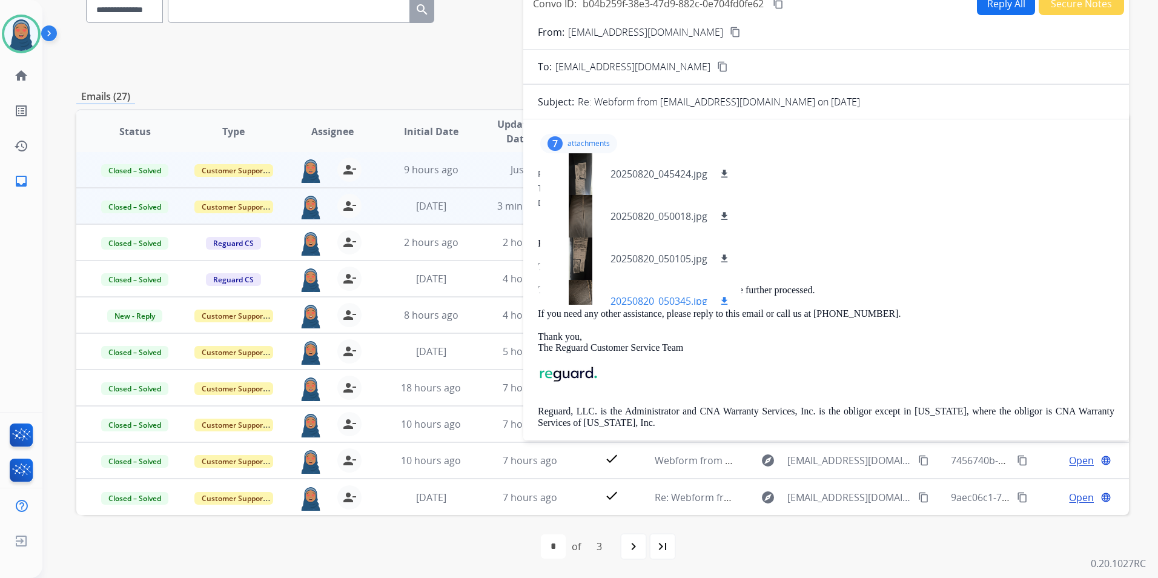
click at [646, 298] on p "20250820_050345.jpg" at bounding box center [658, 301] width 97 height 15
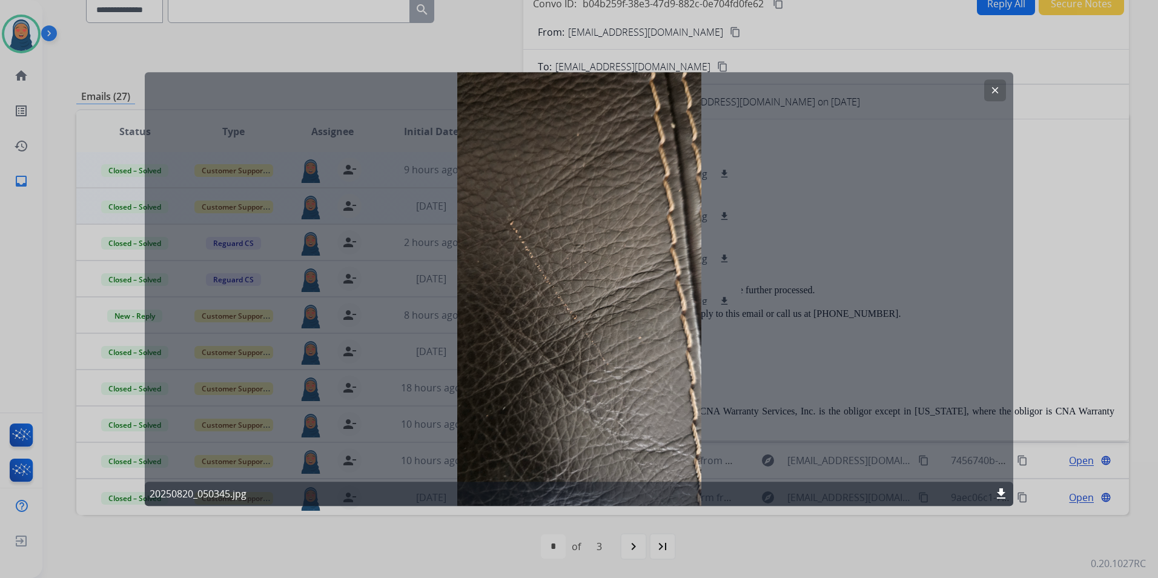
click at [995, 90] on mat-icon "clear" at bounding box center [994, 90] width 11 height 11
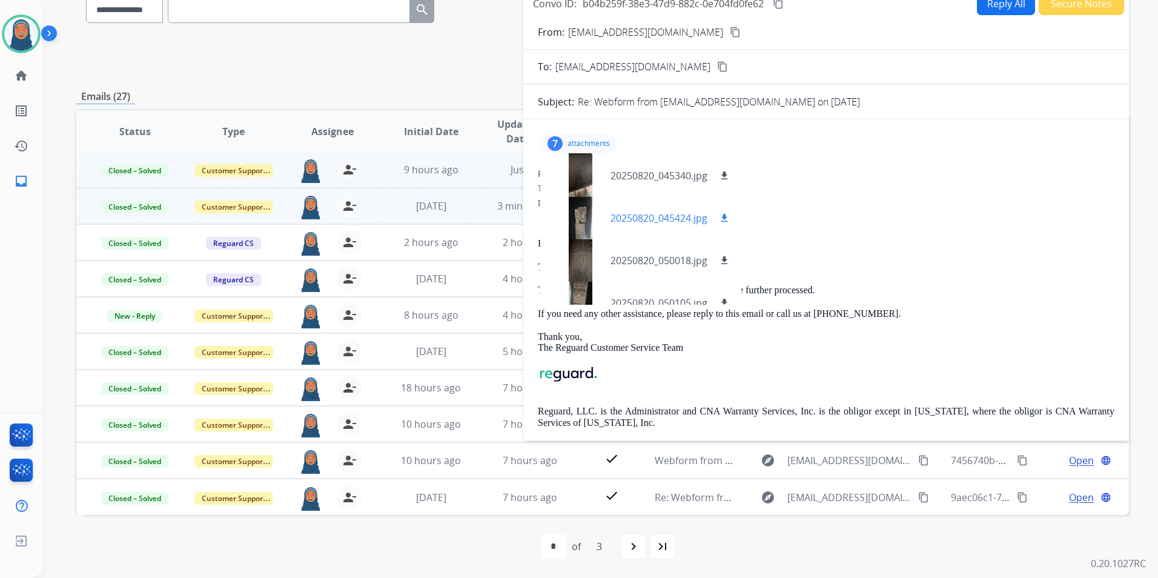
scroll to position [0, 0]
click at [631, 176] on p "20250820_045326.jpg" at bounding box center [658, 174] width 97 height 15
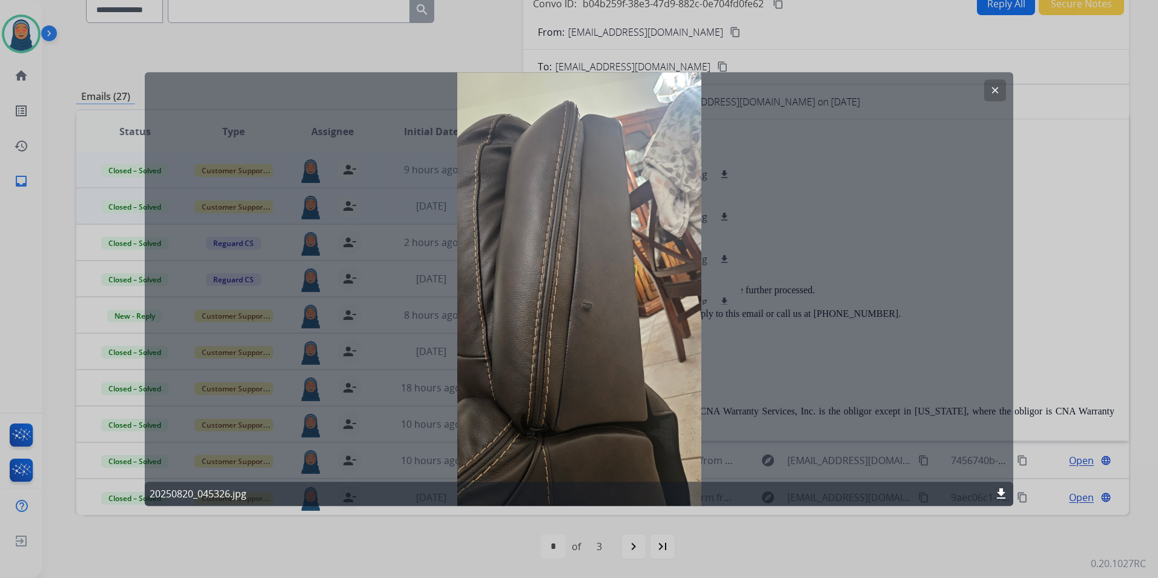
click at [588, 306] on div "clear 20250820_045326.jpg download" at bounding box center [579, 288] width 868 height 433
click at [995, 85] on mat-icon "clear" at bounding box center [994, 90] width 11 height 11
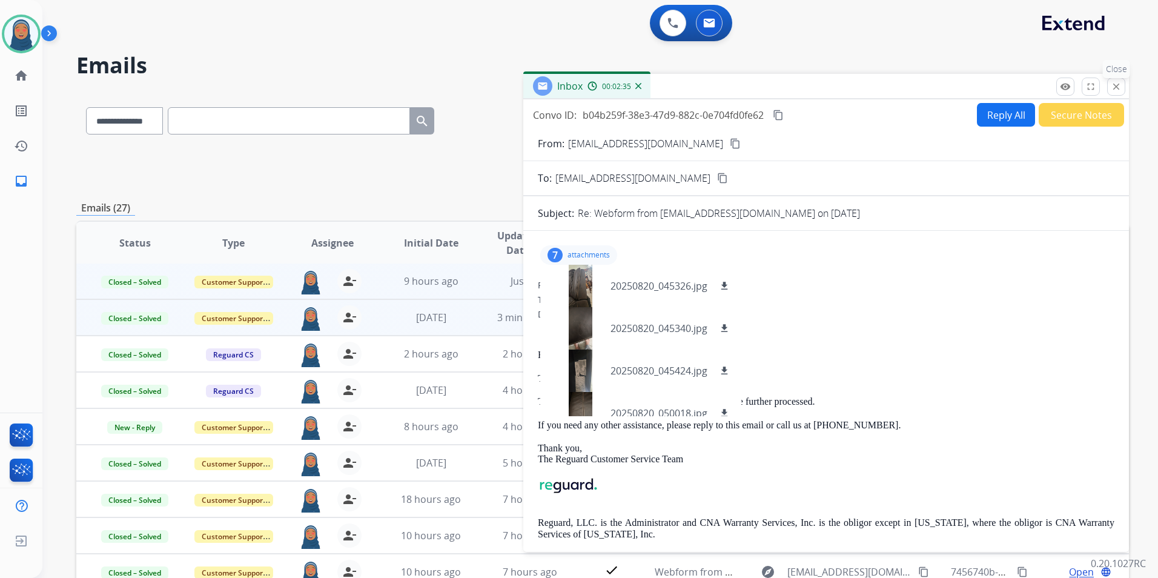
click at [1118, 93] on button "close Close" at bounding box center [1116, 86] width 18 height 18
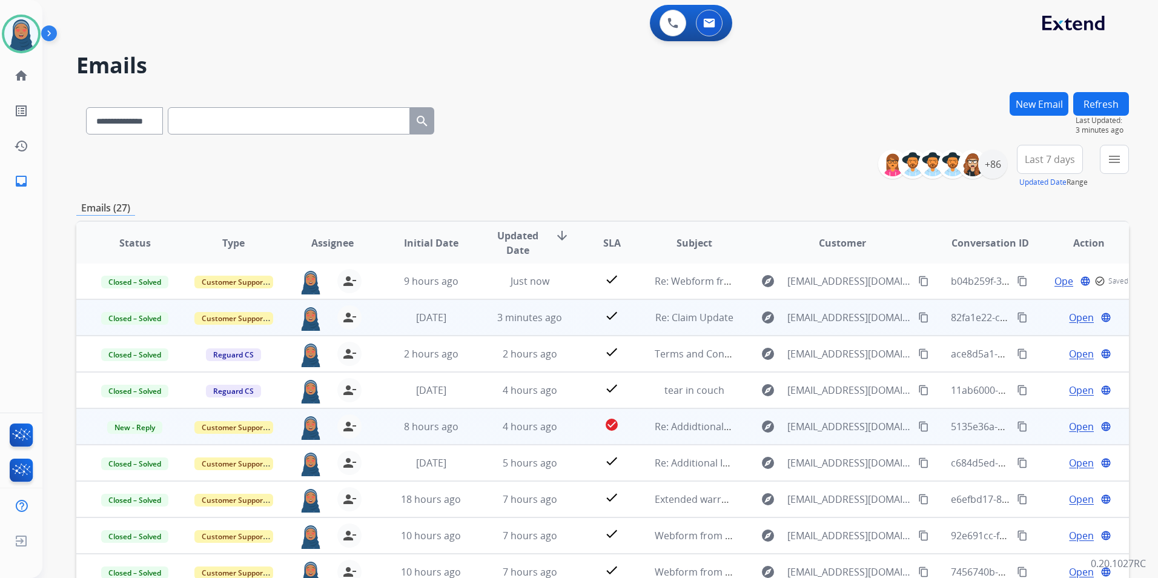
scroll to position [61, 0]
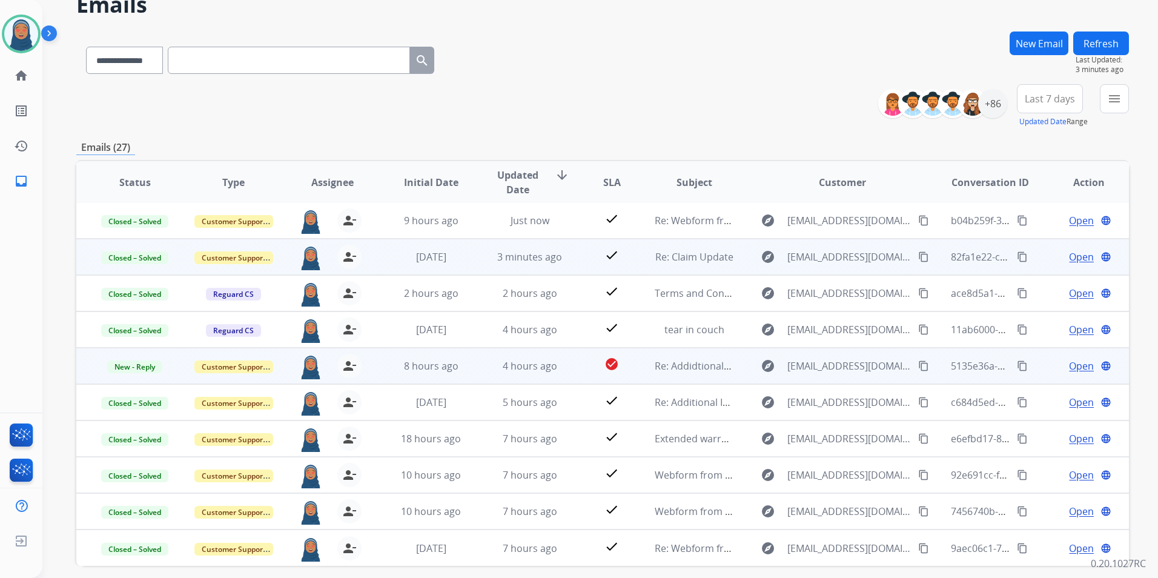
click at [1058, 360] on div "Open language" at bounding box center [1088, 365] width 79 height 15
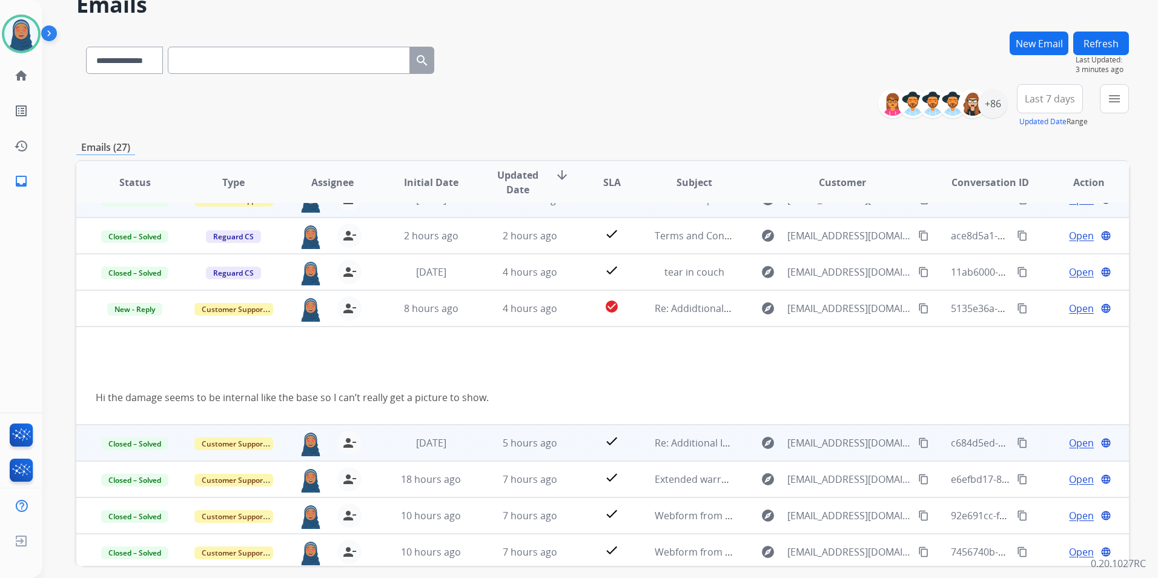
scroll to position [99, 0]
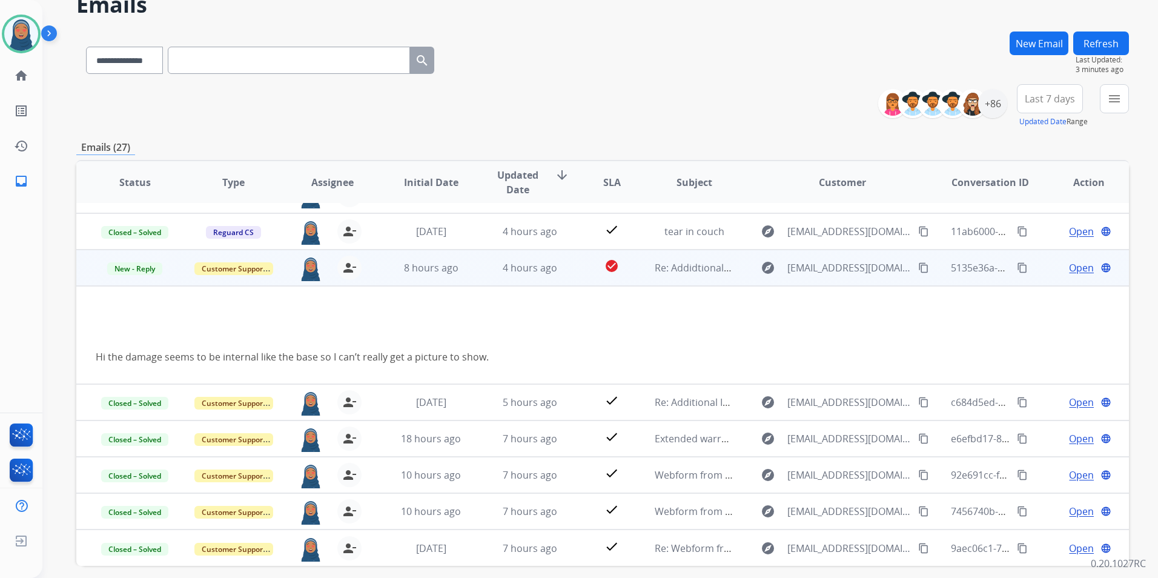
click at [736, 274] on td "explore [EMAIL_ADDRESS][DOMAIN_NAME] content_copy" at bounding box center [832, 267] width 197 height 36
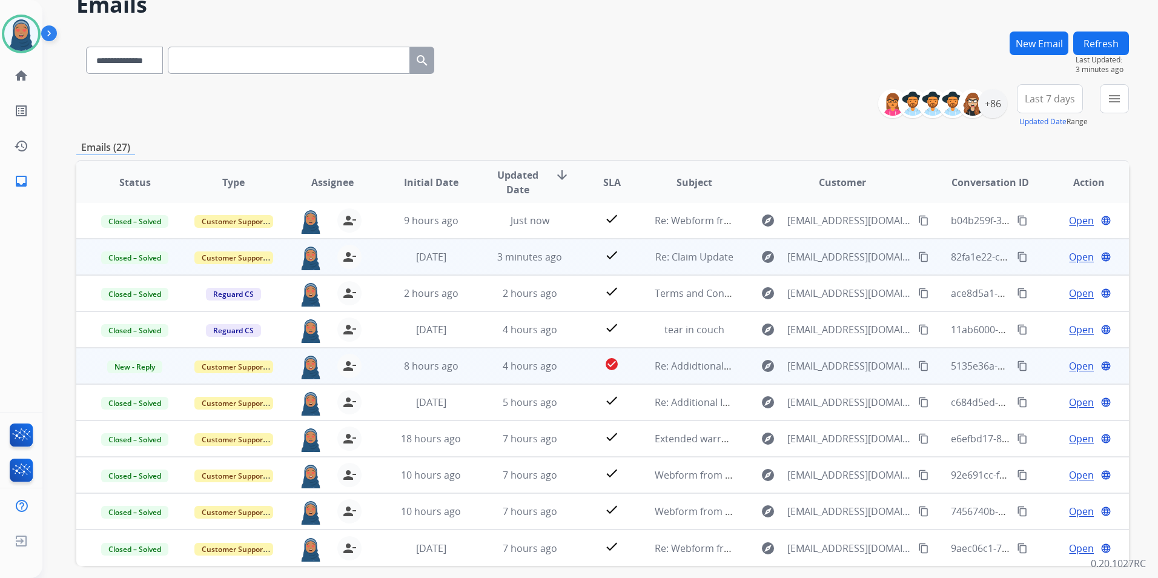
click at [1055, 364] on div "Open language" at bounding box center [1088, 365] width 79 height 15
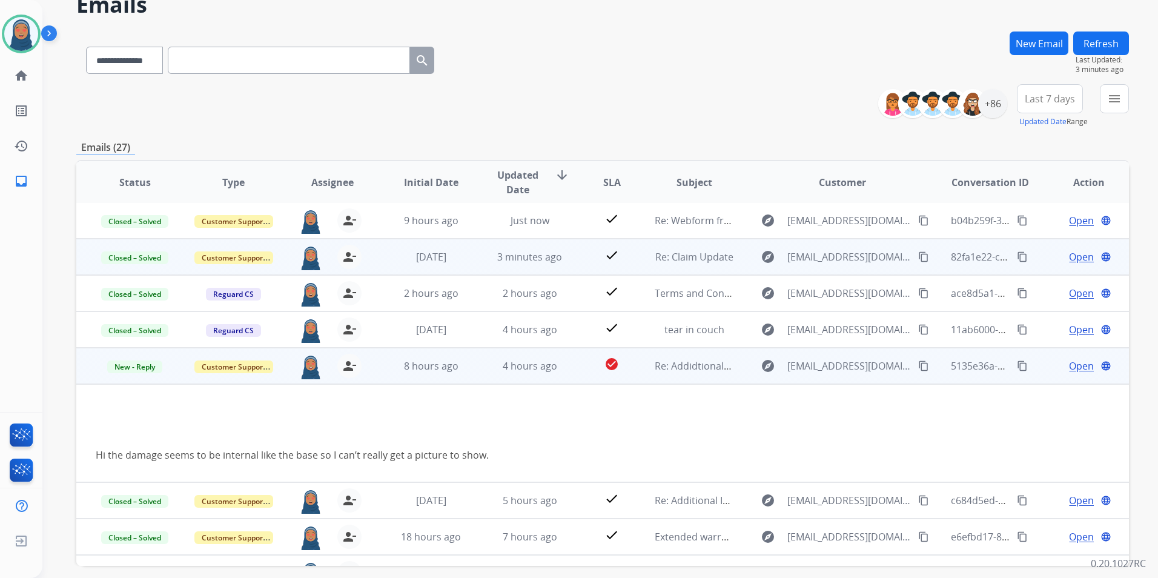
scroll to position [99, 0]
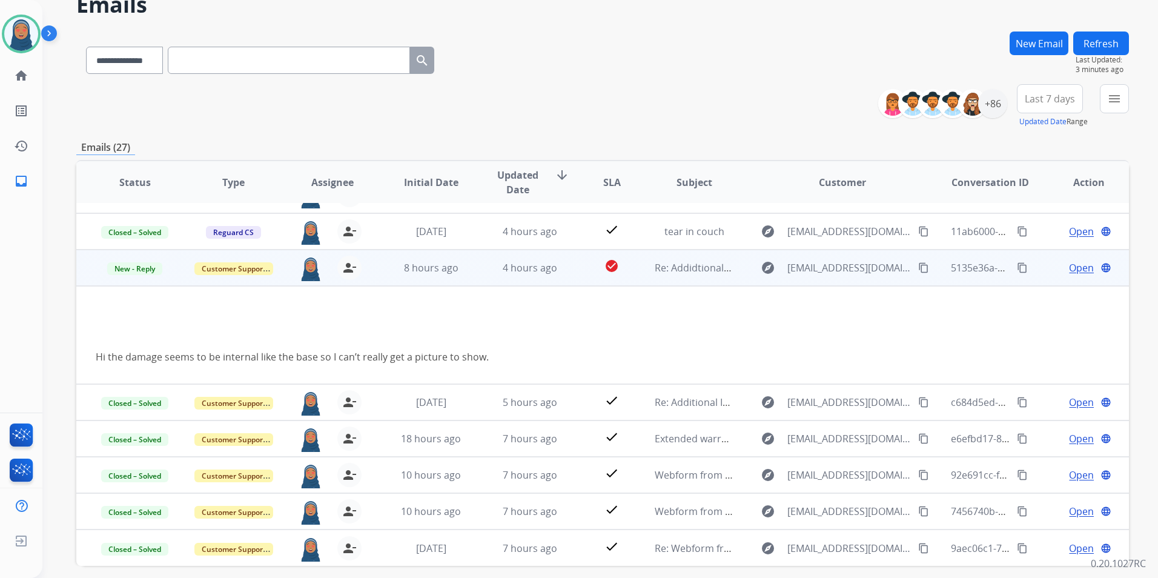
click at [1049, 274] on div "Open language" at bounding box center [1088, 267] width 79 height 15
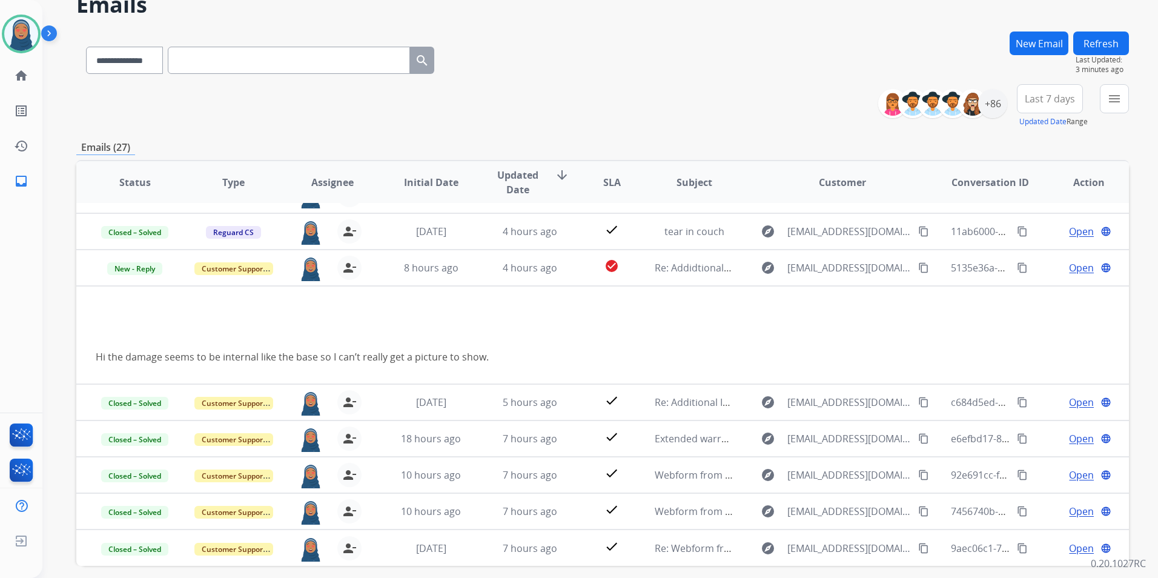
scroll to position [1, 0]
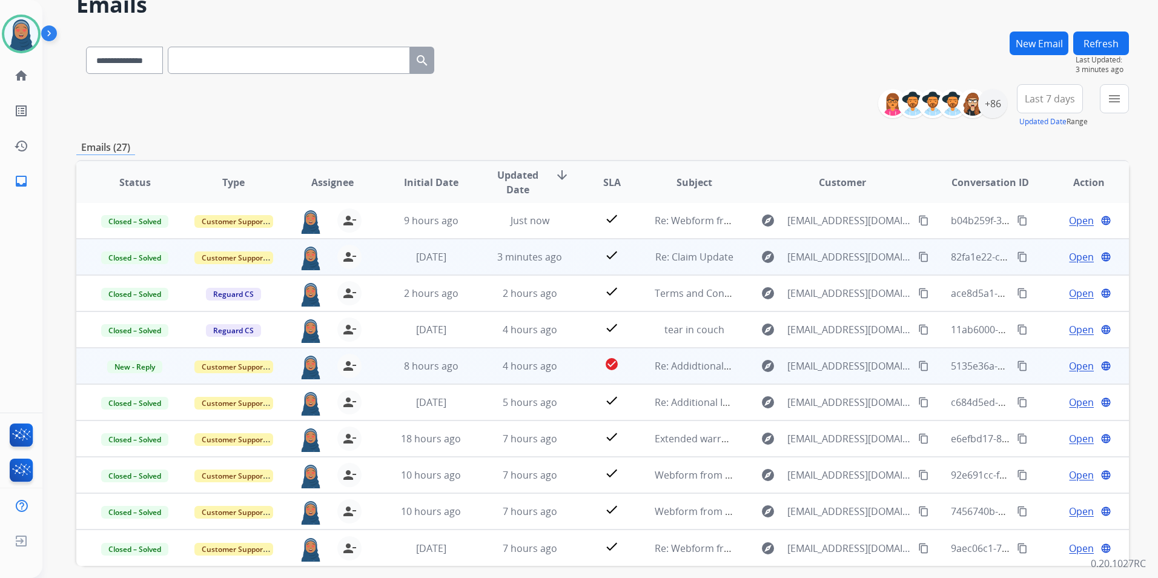
click at [1070, 364] on span "Open" at bounding box center [1081, 365] width 25 height 15
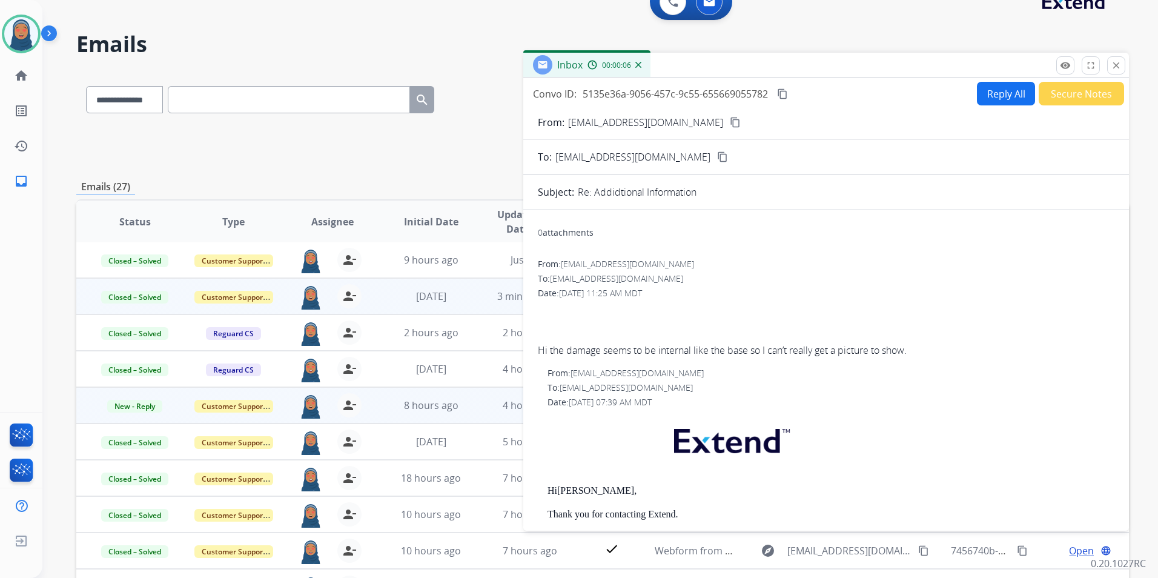
scroll to position [0, 0]
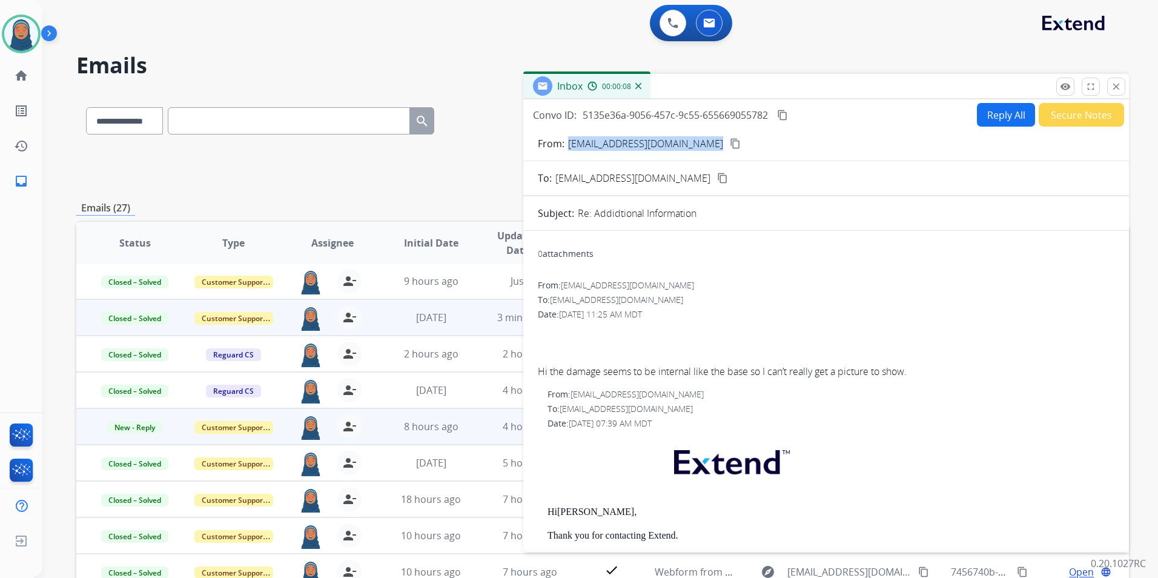
drag, startPoint x: 693, startPoint y: 145, endPoint x: 565, endPoint y: 150, distance: 127.3
click at [565, 150] on div "From: [EMAIL_ADDRESS][DOMAIN_NAME] content_copy" at bounding box center [825, 143] width 605 height 15
copy div "[EMAIL_ADDRESS][DOMAIN_NAME]"
click at [997, 117] on button "Reply All" at bounding box center [1006, 115] width 58 height 24
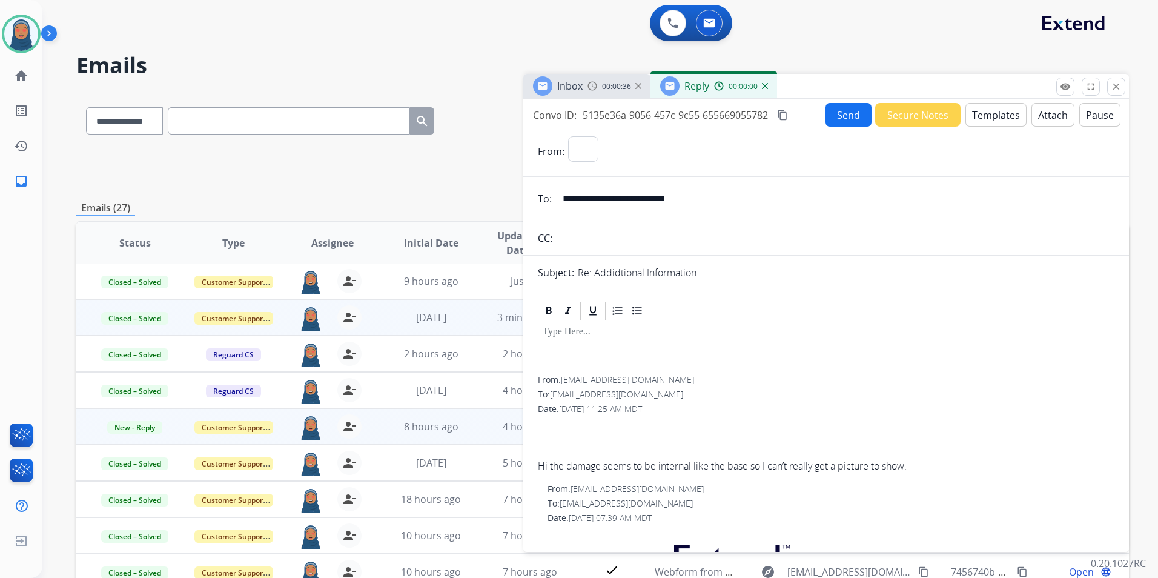
select select "**********"
click at [982, 116] on button "Templates" at bounding box center [995, 115] width 61 height 24
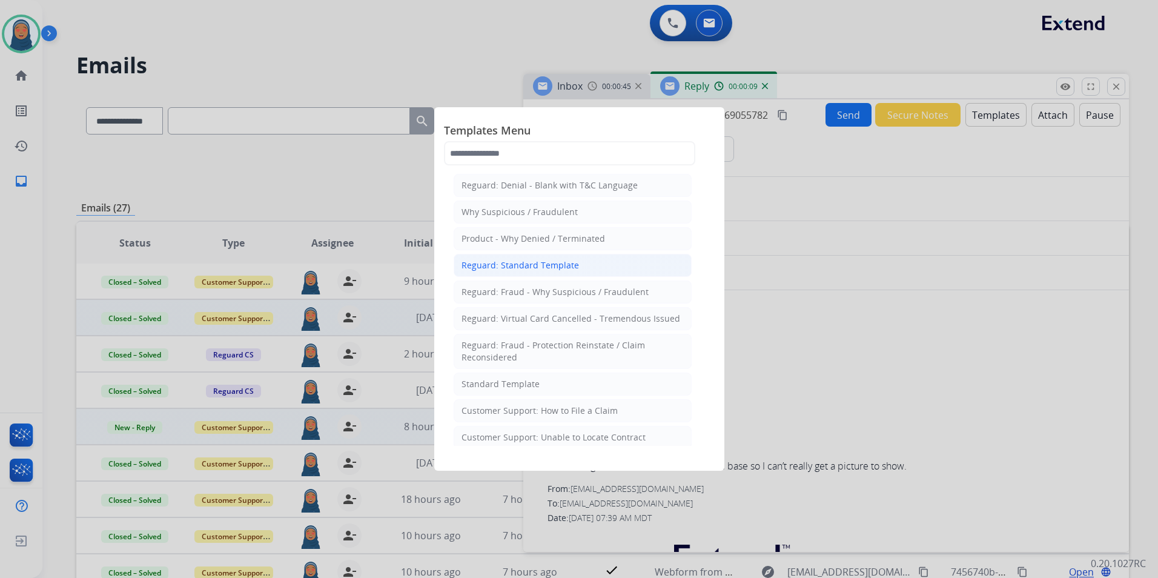
click at [542, 261] on div "Reguard: Standard Template" at bounding box center [519, 265] width 117 height 12
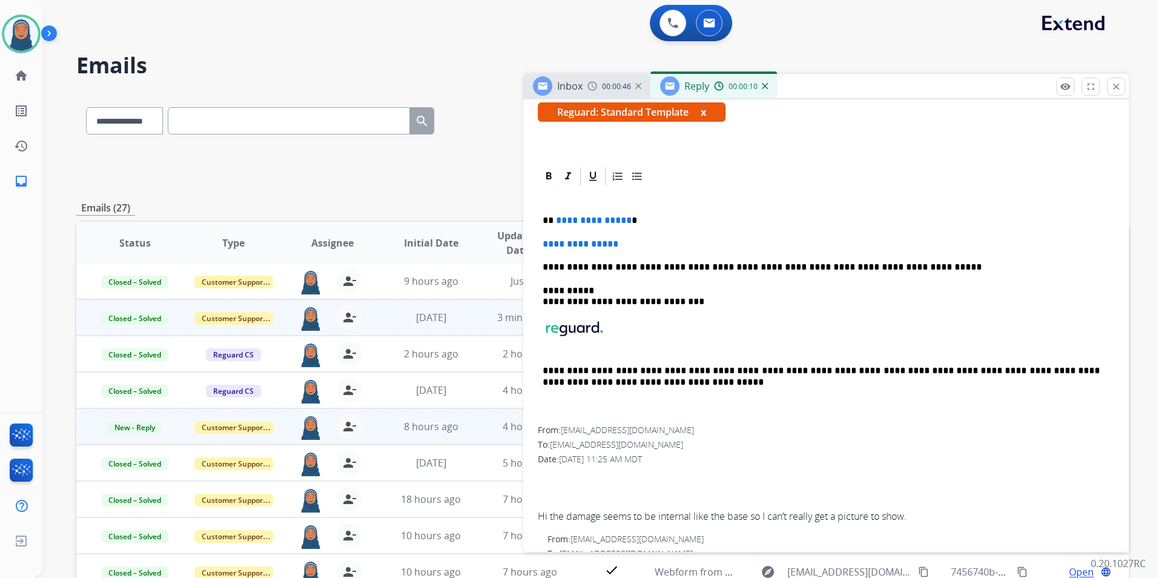
scroll to position [242, 0]
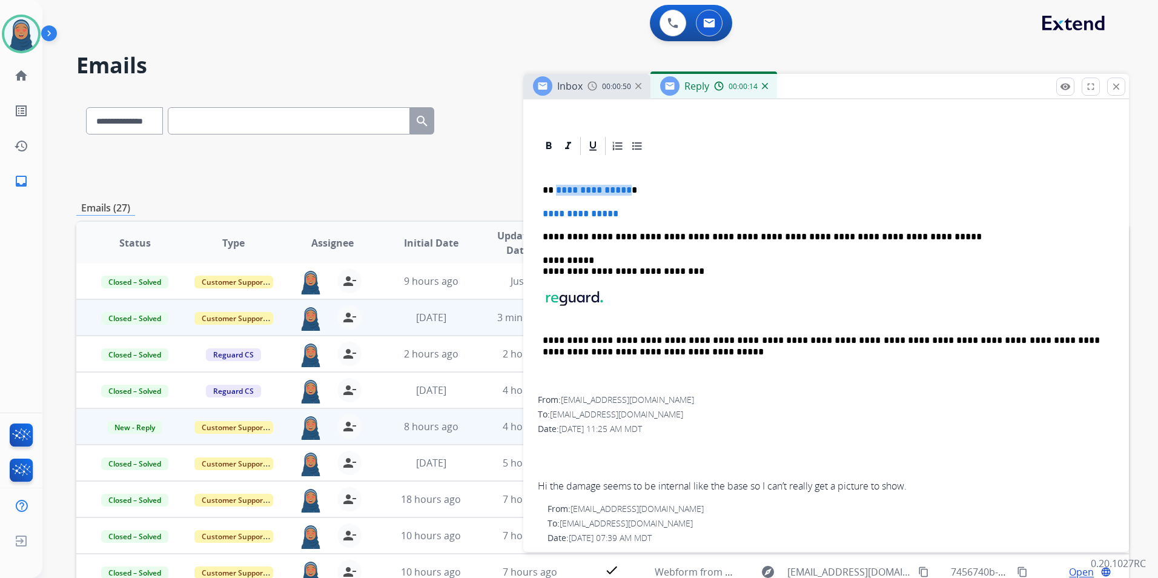
drag, startPoint x: 623, startPoint y: 192, endPoint x: 555, endPoint y: 189, distance: 67.9
click at [556, 189] on span "**********" at bounding box center [594, 189] width 76 height 9
paste div
drag, startPoint x: 621, startPoint y: 214, endPoint x: 522, endPoint y: 211, distance: 98.7
click at [522, 211] on div "**********" at bounding box center [602, 390] width 1052 height 597
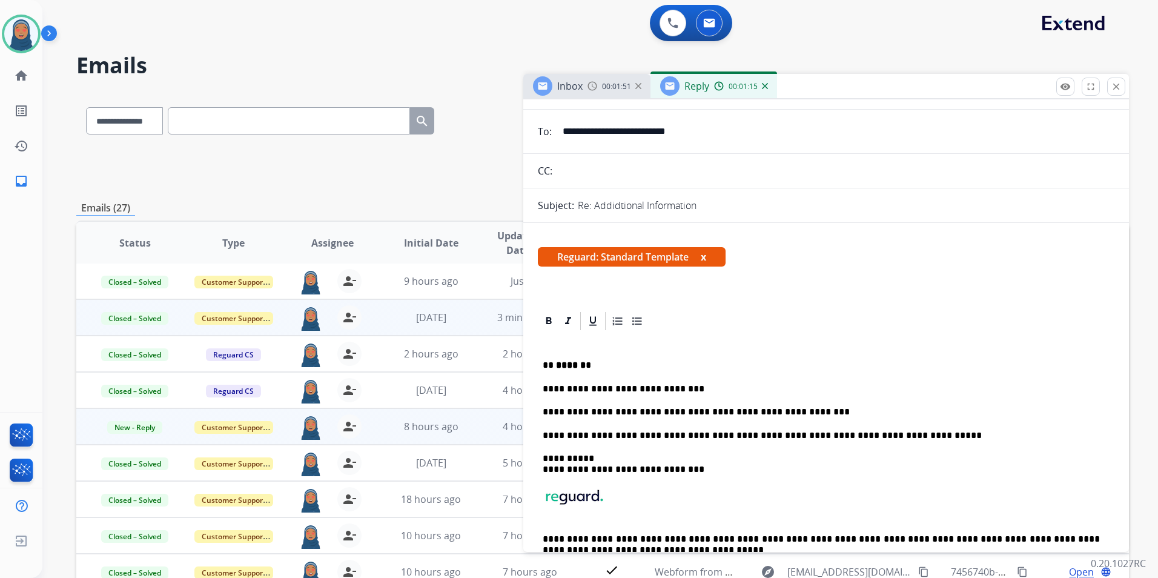
scroll to position [0, 0]
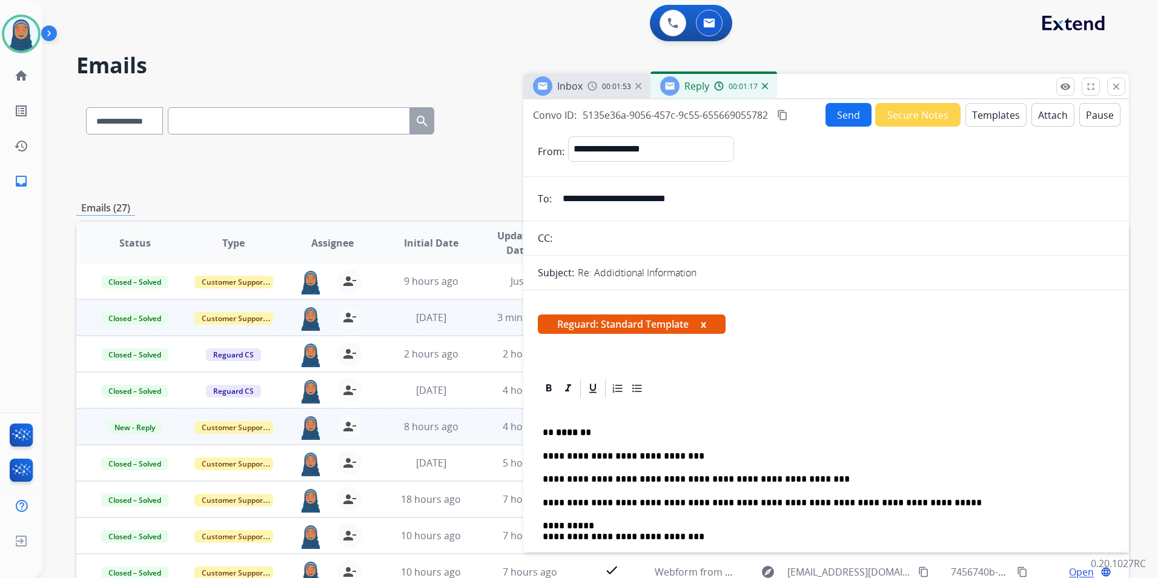
click at [844, 117] on button "Send" at bounding box center [848, 115] width 46 height 24
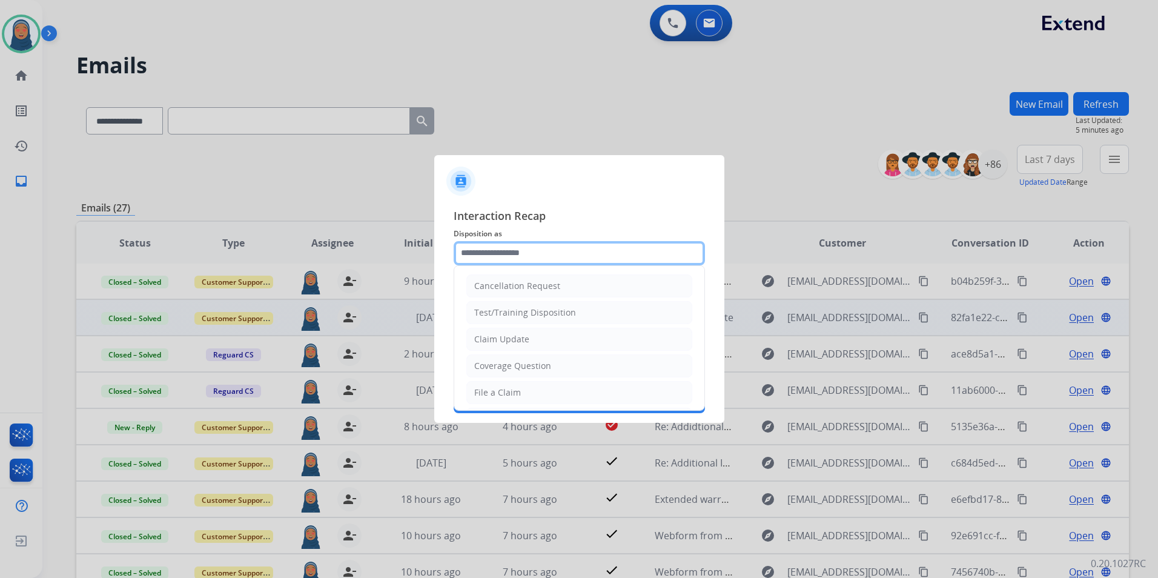
click at [472, 263] on input "text" at bounding box center [578, 253] width 251 height 24
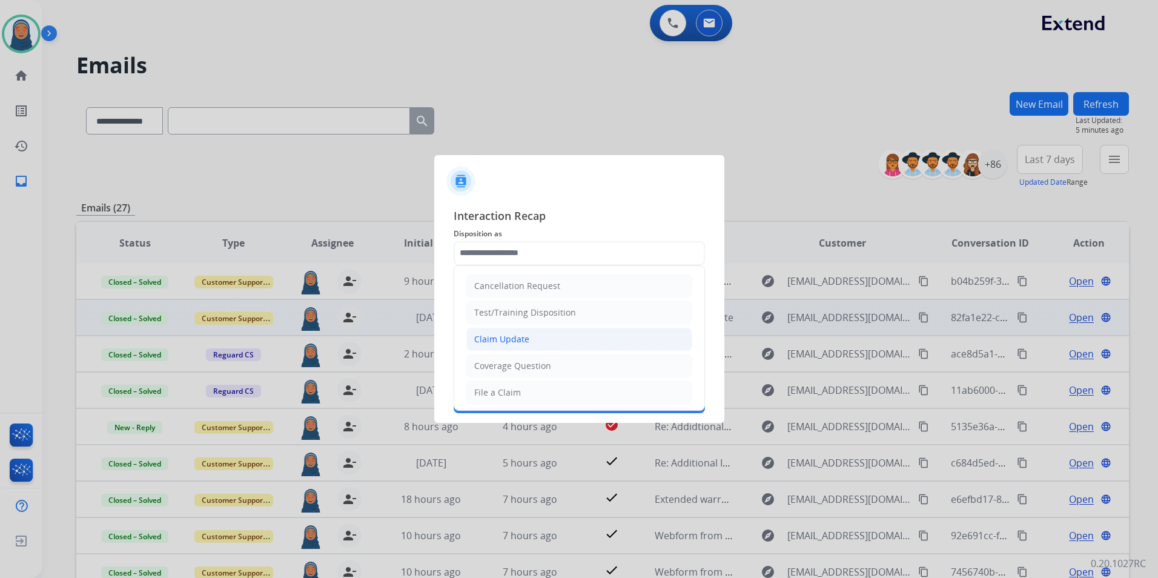
click at [515, 340] on div "Claim Update" at bounding box center [501, 339] width 55 height 12
type input "**********"
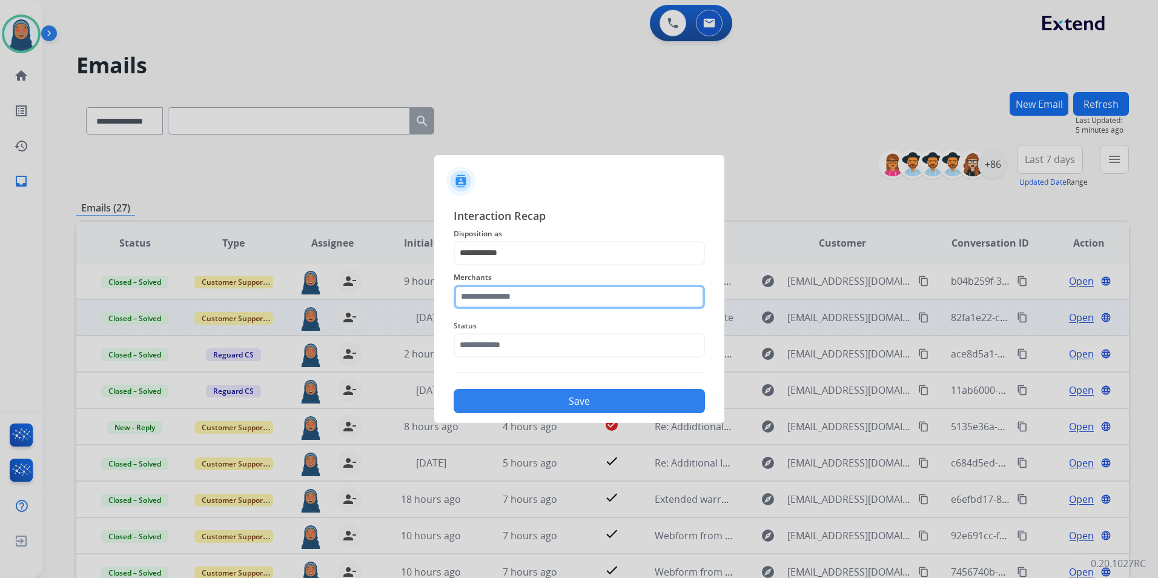
click at [516, 296] on input "text" at bounding box center [578, 297] width 251 height 24
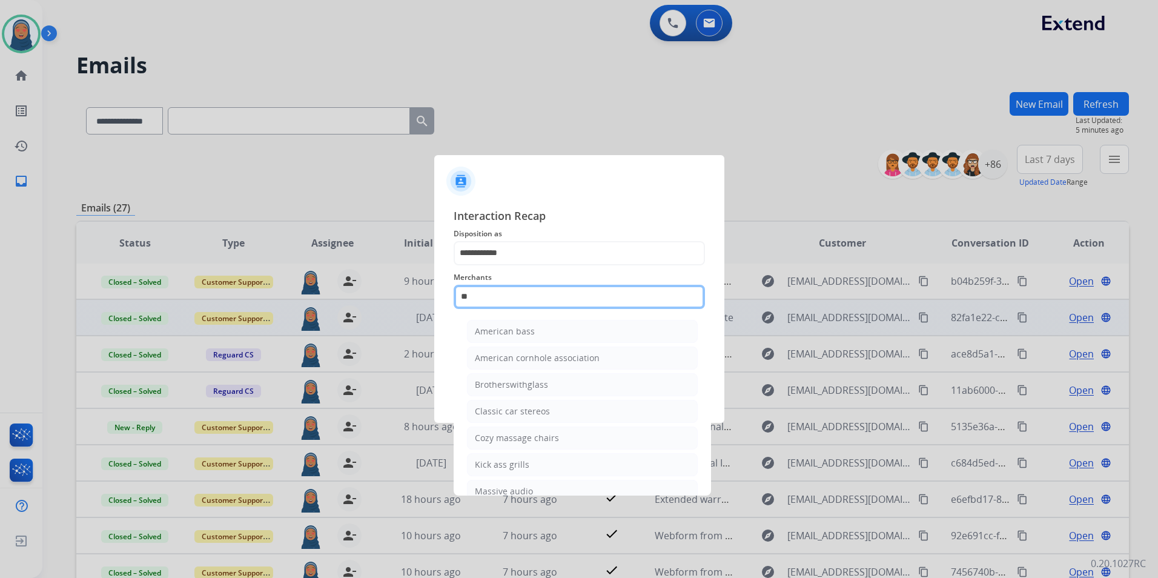
type input "*"
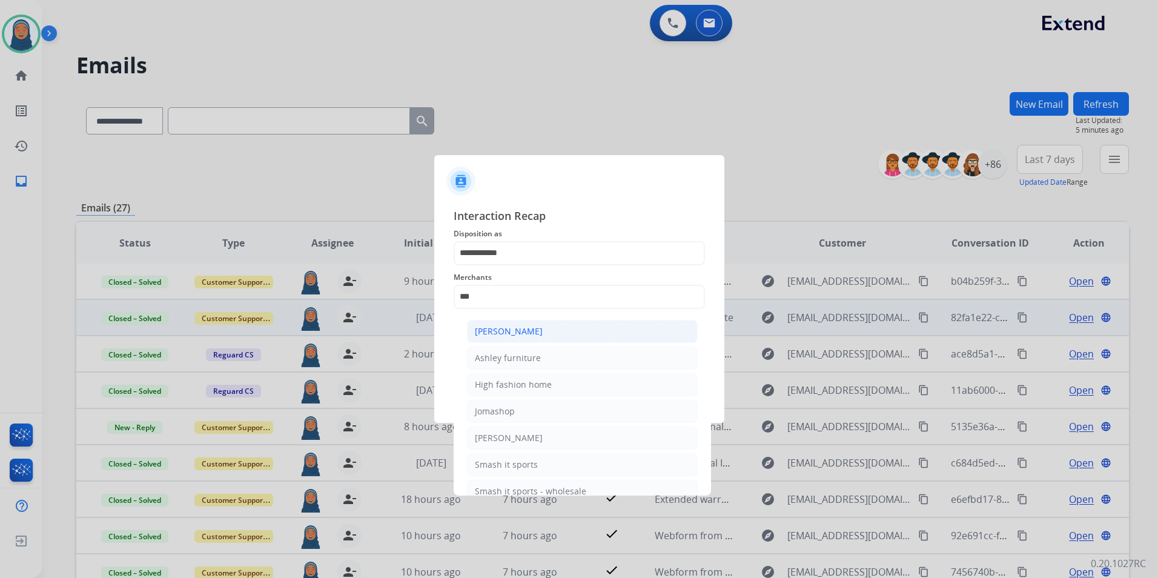
click at [536, 329] on div "[PERSON_NAME]" at bounding box center [509, 331] width 68 height 12
type input "**********"
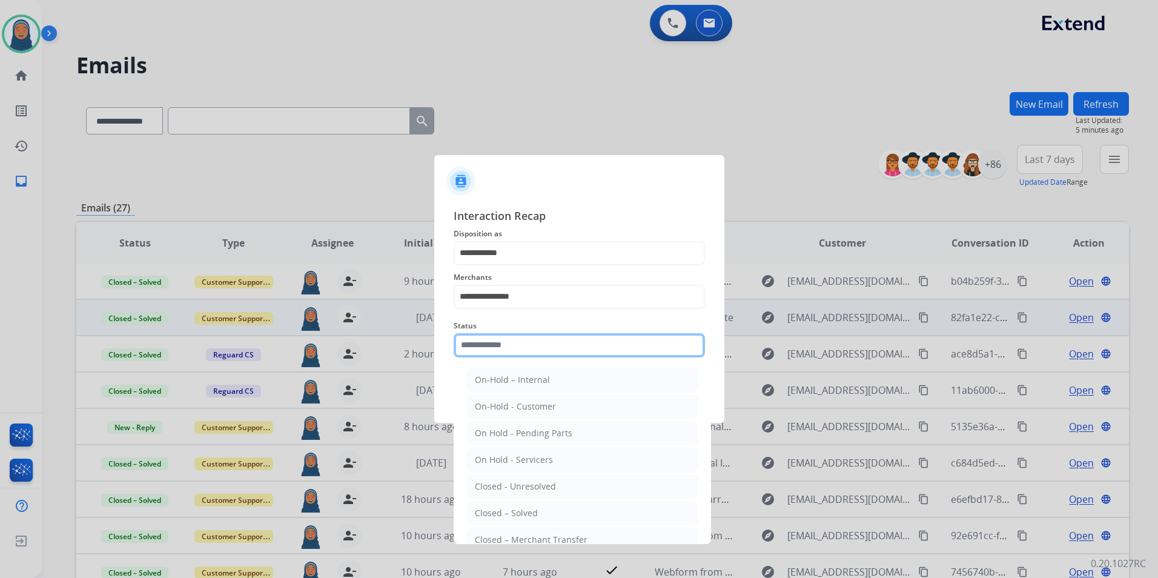
click at [510, 354] on input "text" at bounding box center [578, 345] width 251 height 24
click at [536, 511] on li "Closed – Solved" at bounding box center [582, 512] width 231 height 23
type input "**********"
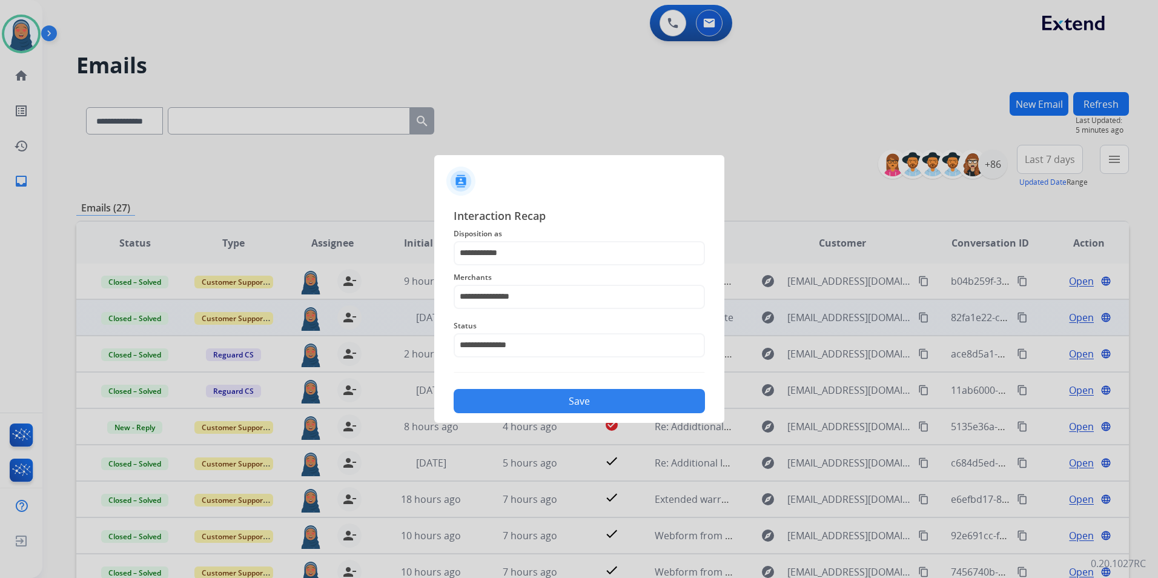
click at [564, 406] on button "Save" at bounding box center [578, 401] width 251 height 24
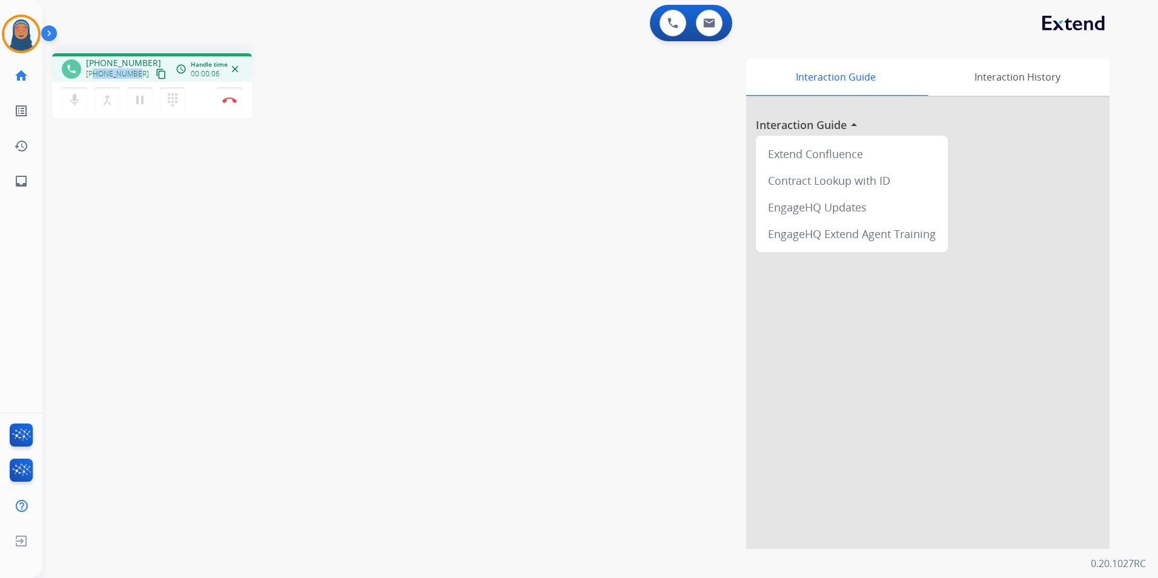
drag, startPoint x: 136, startPoint y: 74, endPoint x: 96, endPoint y: 75, distance: 40.6
click at [96, 75] on div "[PHONE_NUMBER] content_copy" at bounding box center [127, 74] width 82 height 15
copy span "6204811998"
click at [706, 23] on img at bounding box center [709, 23] width 12 height 10
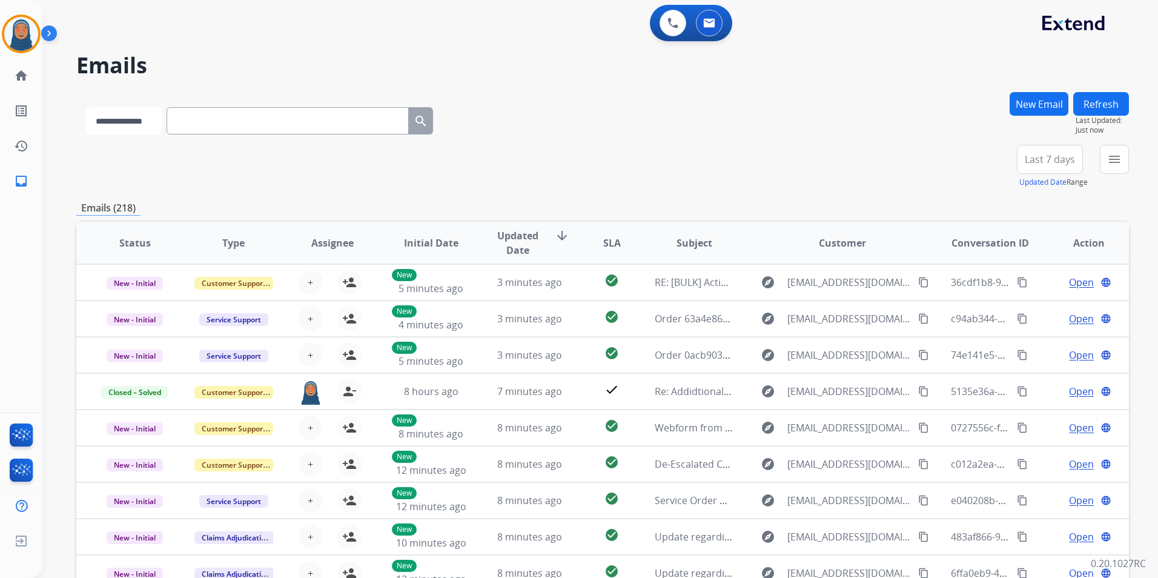
click at [148, 125] on select "**********" at bounding box center [124, 120] width 76 height 27
select select "**********"
click at [86, 107] on select "**********" at bounding box center [124, 120] width 76 height 27
paste input "**********"
type input "**********"
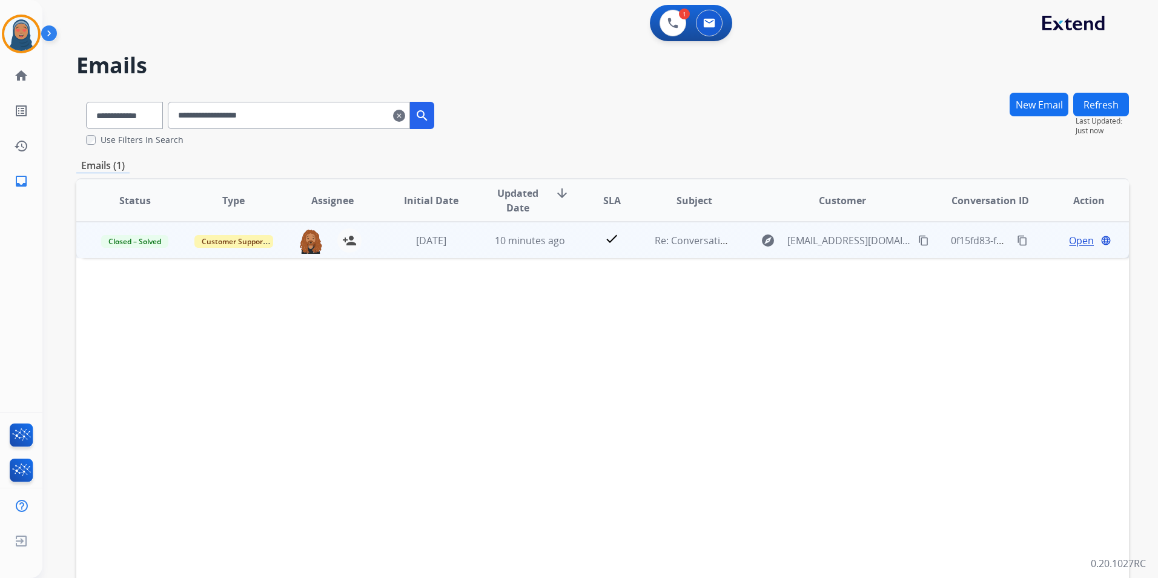
click at [1069, 240] on span "Open" at bounding box center [1081, 240] width 25 height 15
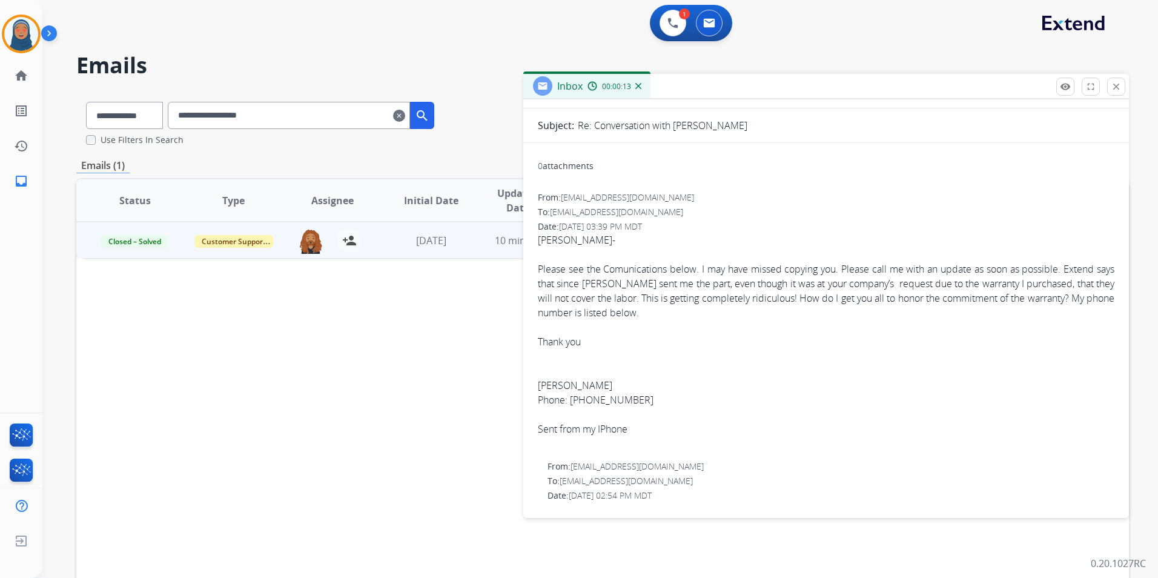
scroll to position [121, 0]
click at [1115, 89] on mat-icon "close" at bounding box center [1115, 86] width 11 height 11
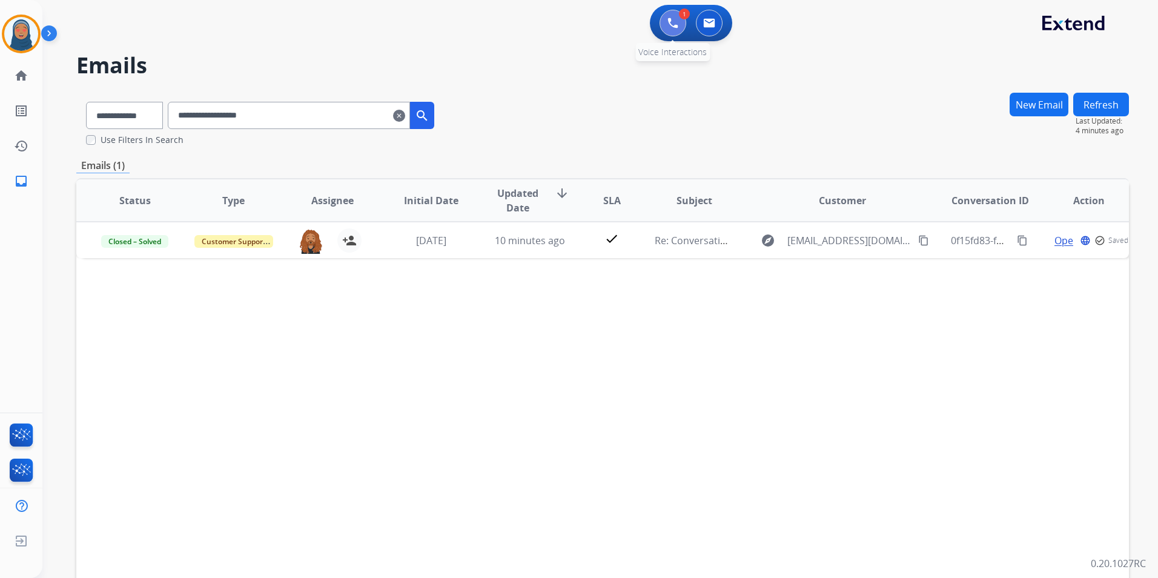
click at [675, 31] on button at bounding box center [672, 23] width 27 height 27
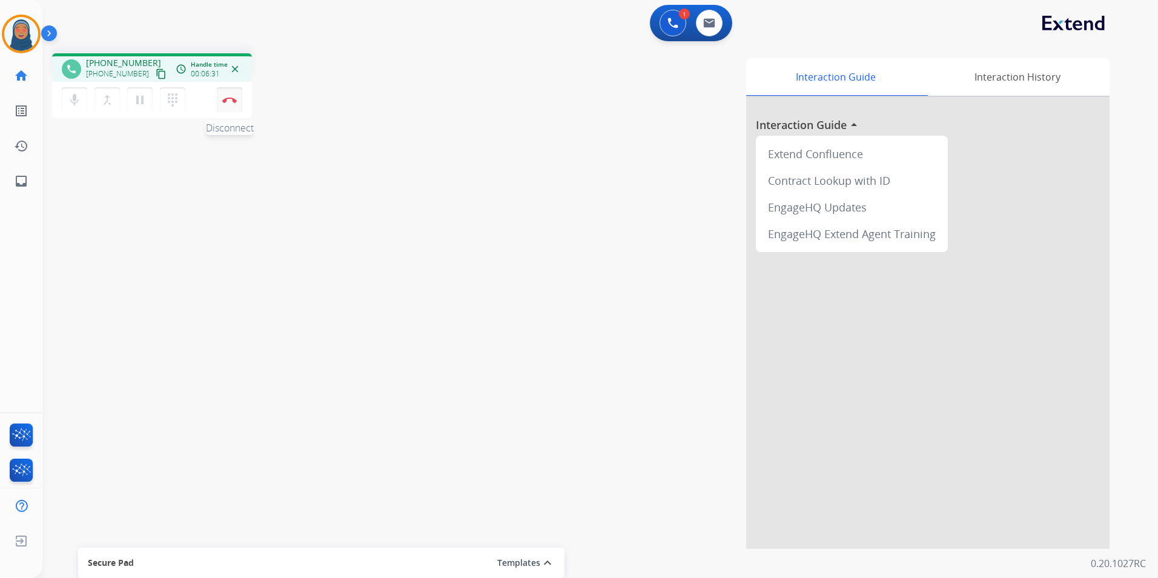
click at [227, 102] on img at bounding box center [229, 100] width 15 height 6
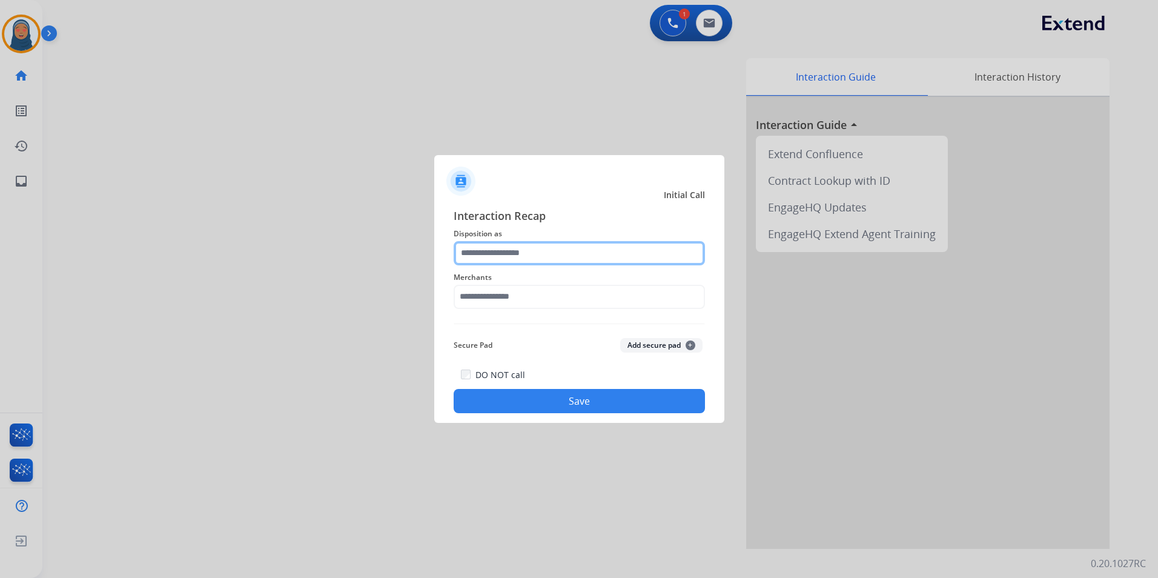
click at [503, 251] on input "text" at bounding box center [578, 253] width 251 height 24
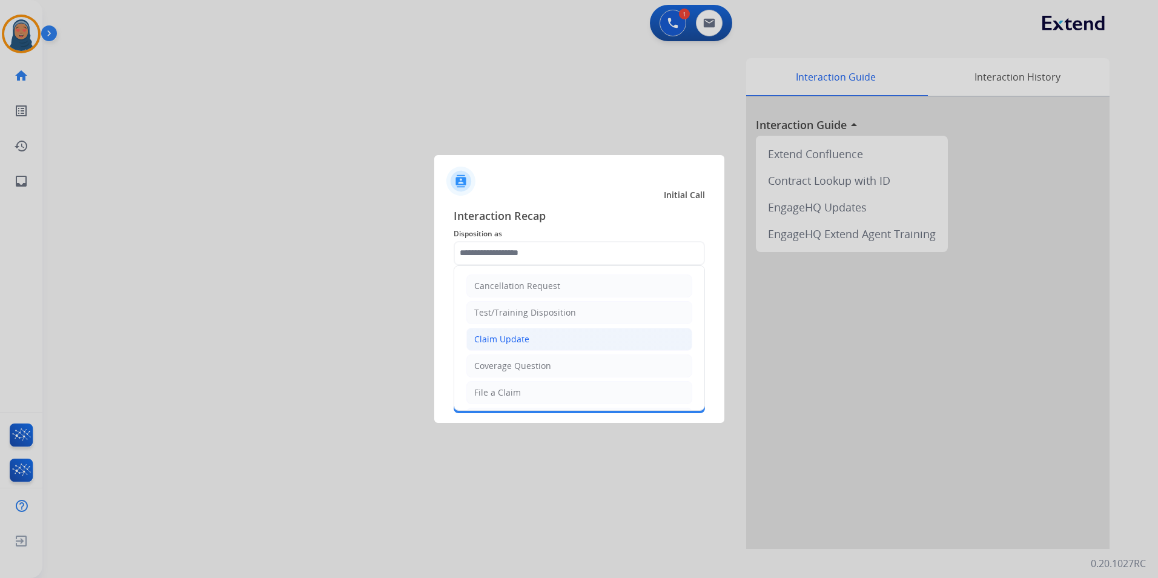
click at [508, 346] on li "Claim Update" at bounding box center [579, 339] width 226 height 23
type input "**********"
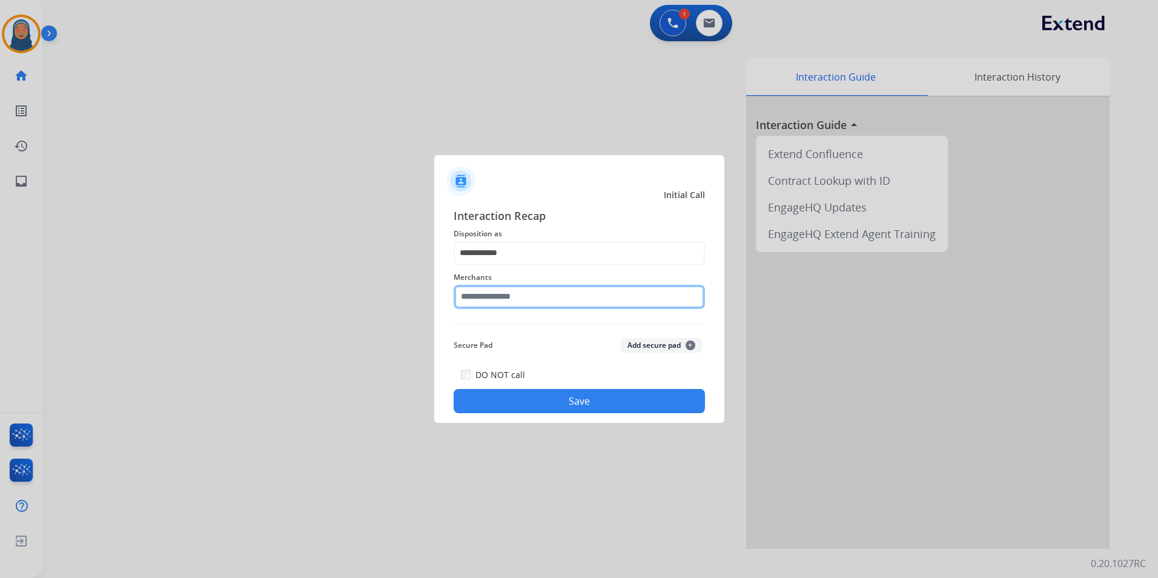
click at [524, 300] on input "text" at bounding box center [578, 297] width 251 height 24
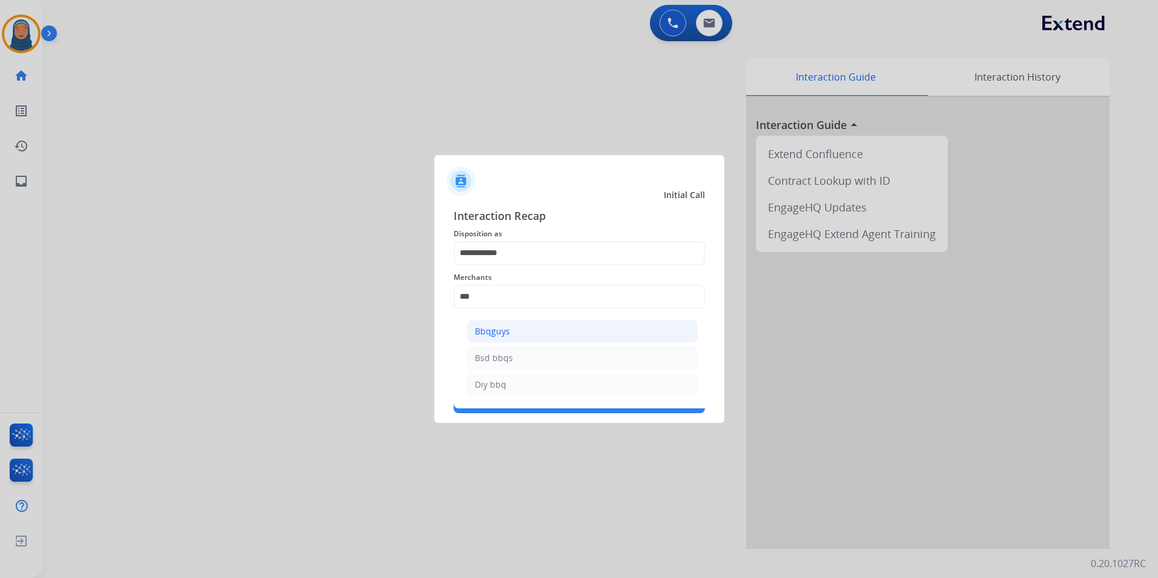
click at [517, 332] on li "Bbqguys" at bounding box center [582, 331] width 231 height 23
type input "*******"
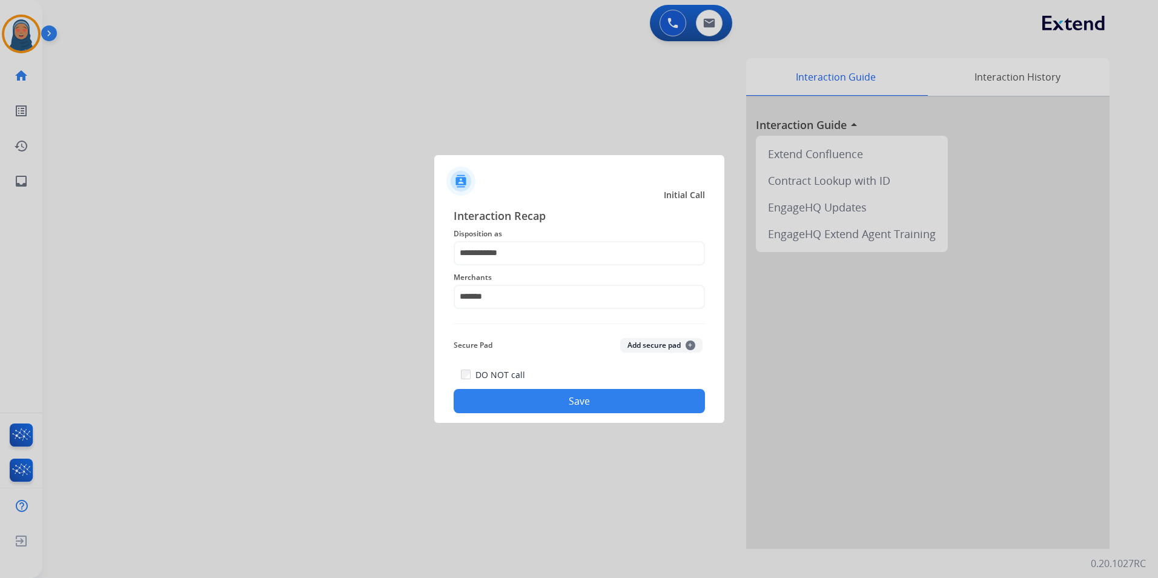
click at [535, 413] on div "DO NOT call Save" at bounding box center [578, 390] width 251 height 46
click at [567, 400] on button "Save" at bounding box center [578, 401] width 251 height 24
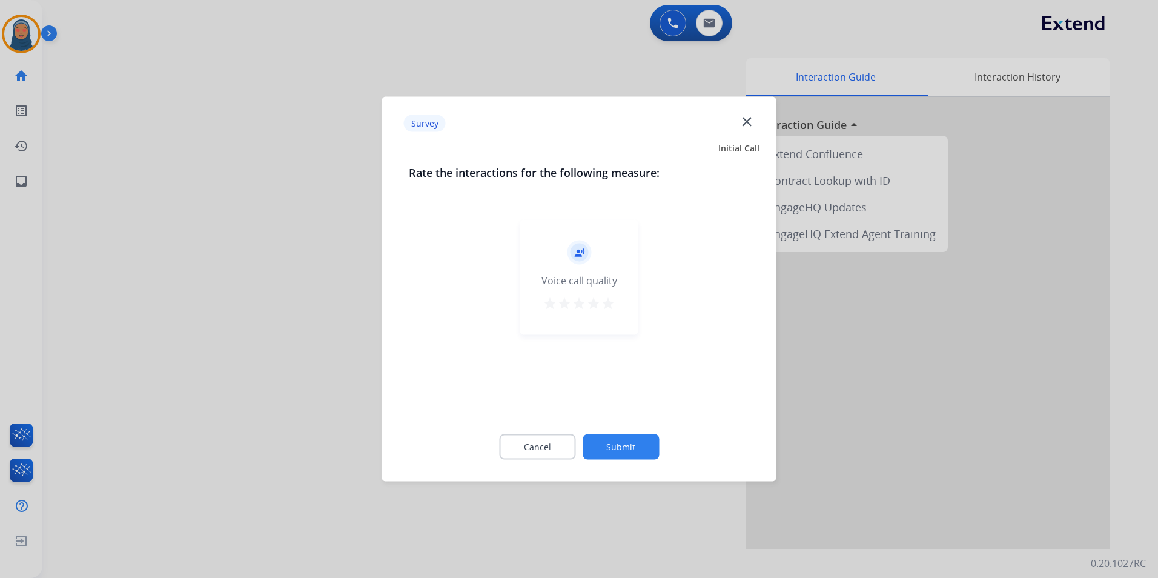
click at [619, 438] on button "Submit" at bounding box center [620, 446] width 76 height 25
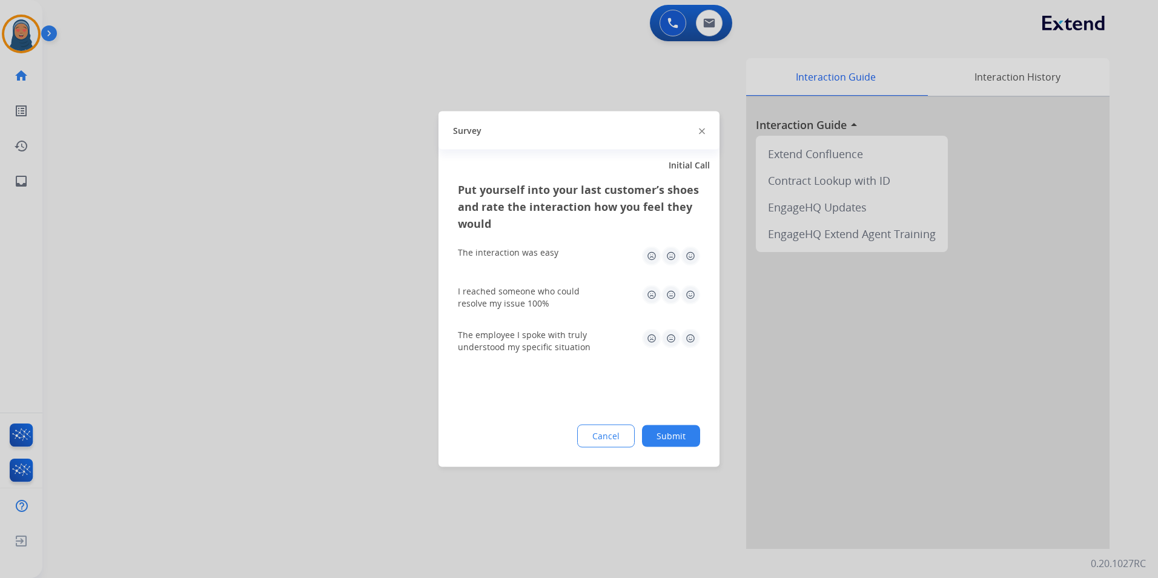
click at [674, 443] on button "Submit" at bounding box center [671, 436] width 58 height 22
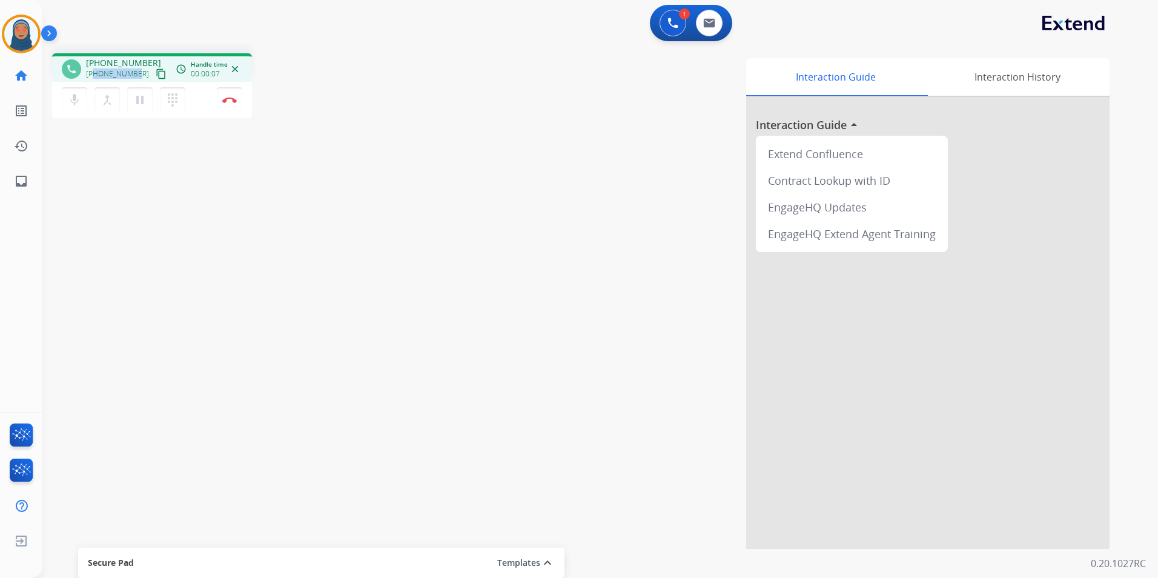
drag, startPoint x: 136, startPoint y: 75, endPoint x: 94, endPoint y: 78, distance: 41.9
click at [94, 78] on div "[PHONE_NUMBER] content_copy" at bounding box center [127, 74] width 82 height 15
copy span "8017501657"
click at [237, 102] on button "Disconnect" at bounding box center [229, 99] width 25 height 25
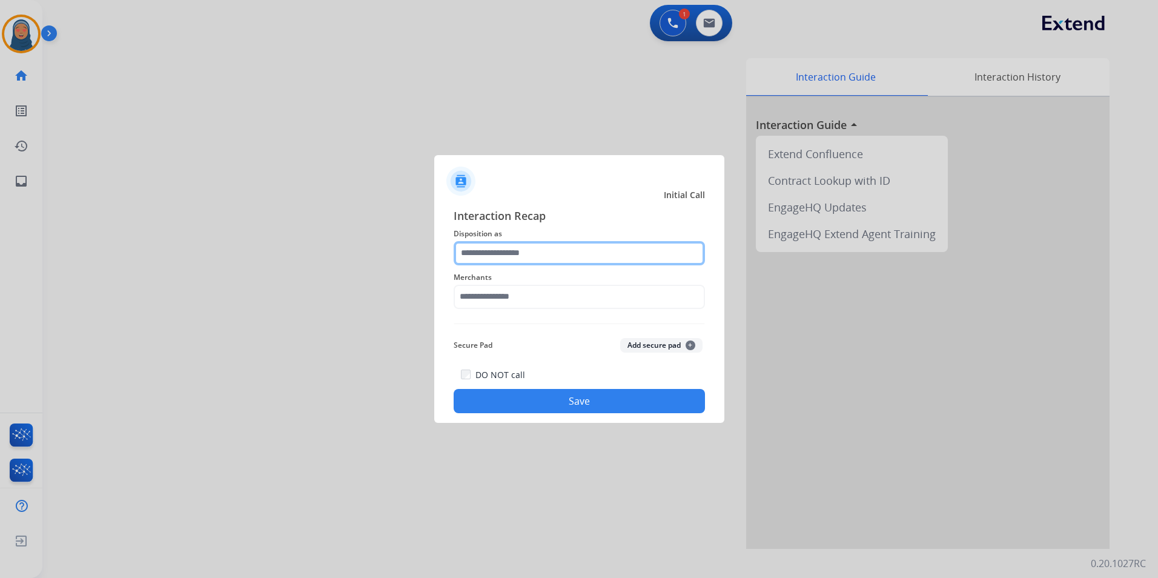
click at [521, 255] on input "text" at bounding box center [578, 253] width 251 height 24
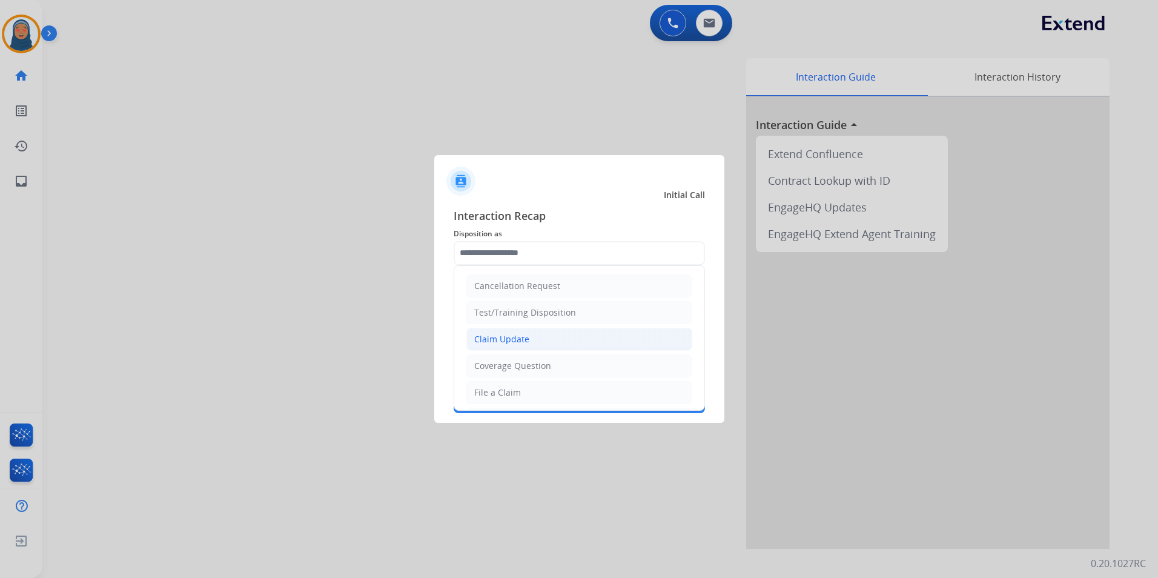
click at [513, 338] on div "Claim Update" at bounding box center [501, 339] width 55 height 12
type input "**********"
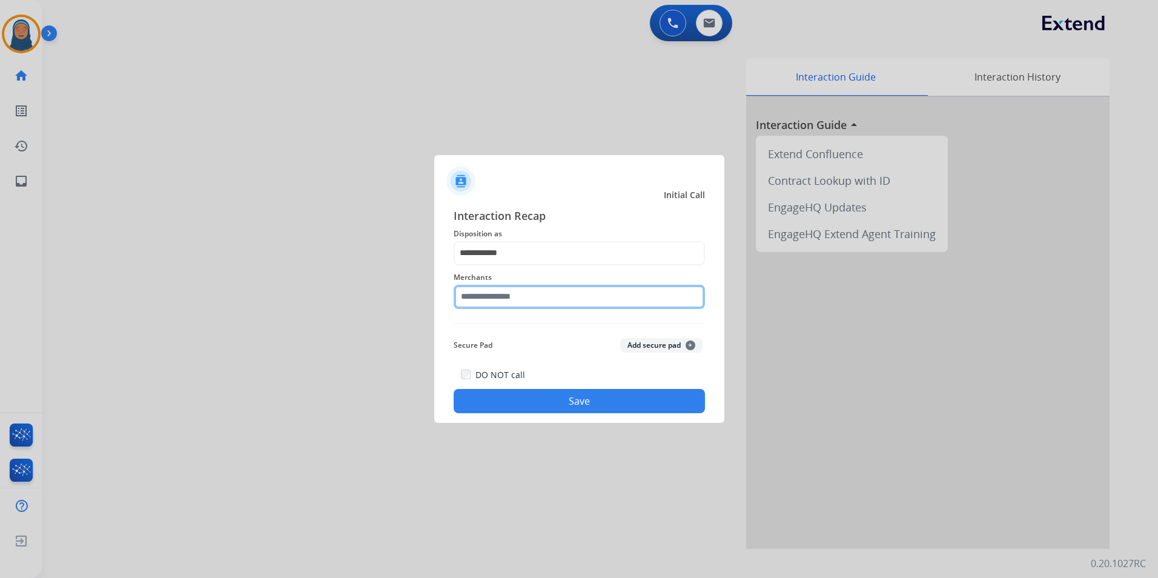
click at [518, 297] on input "text" at bounding box center [578, 297] width 251 height 24
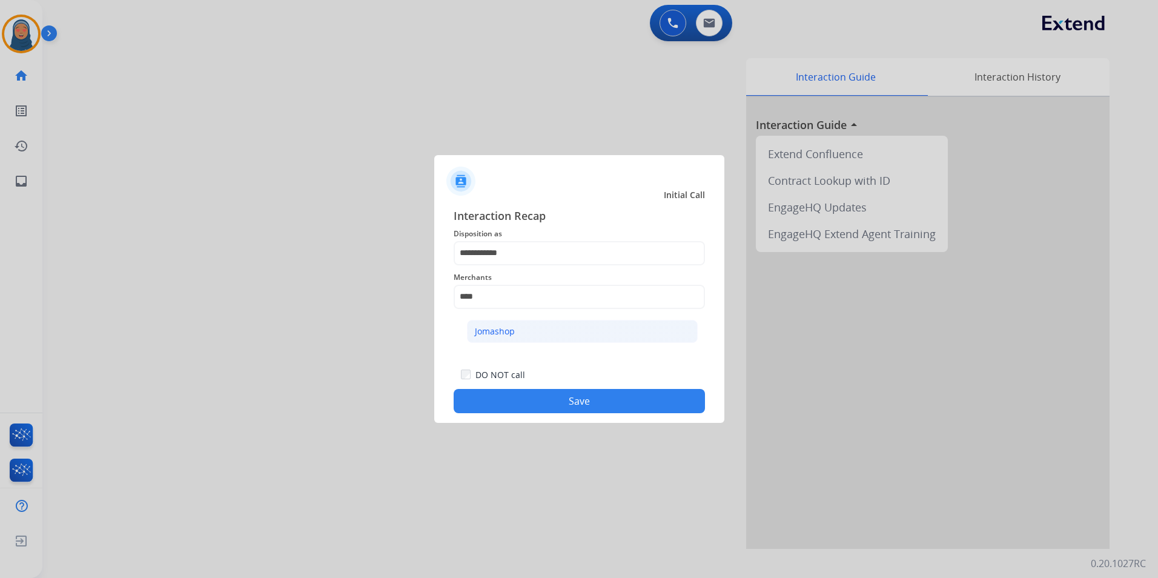
click at [511, 328] on div "Jomashop" at bounding box center [495, 331] width 40 height 12
type input "********"
click at [541, 399] on button "Save" at bounding box center [578, 401] width 251 height 24
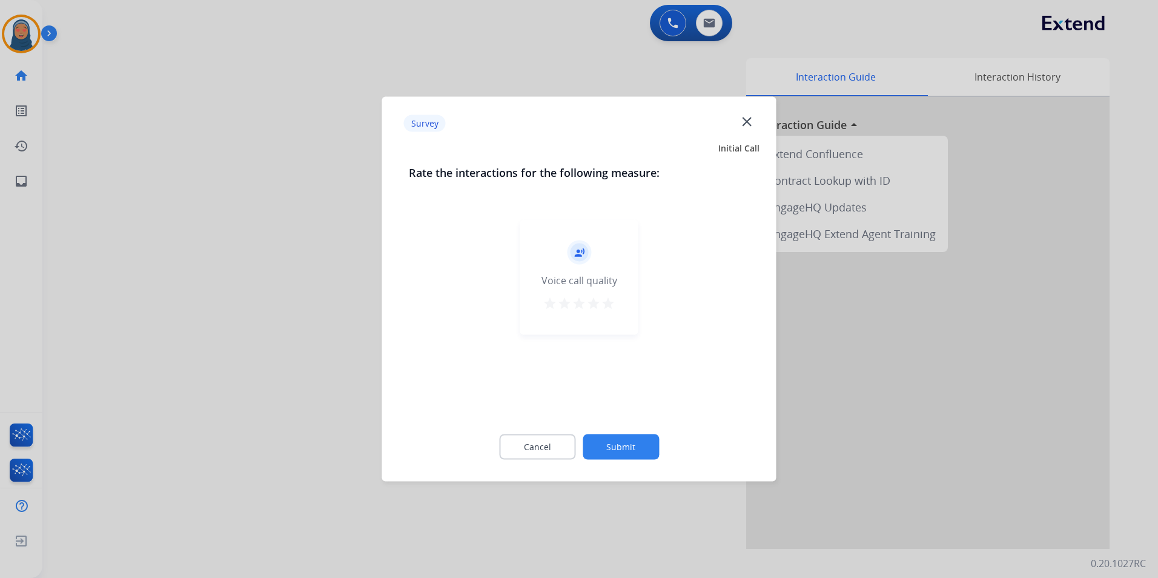
click at [616, 444] on button "Submit" at bounding box center [620, 446] width 76 height 25
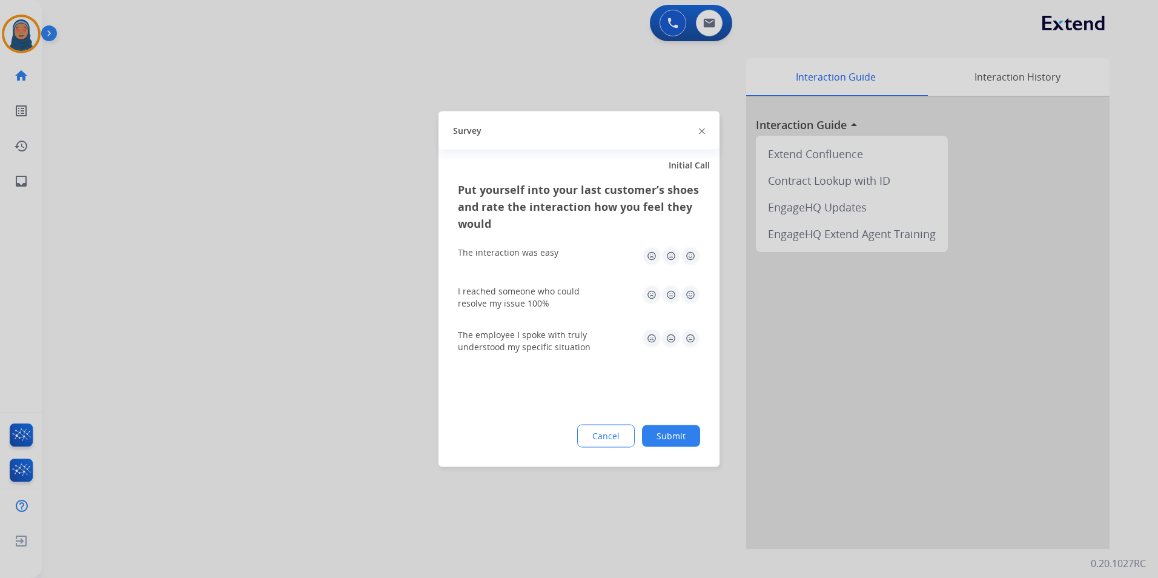
click at [654, 430] on button "Submit" at bounding box center [671, 436] width 58 height 22
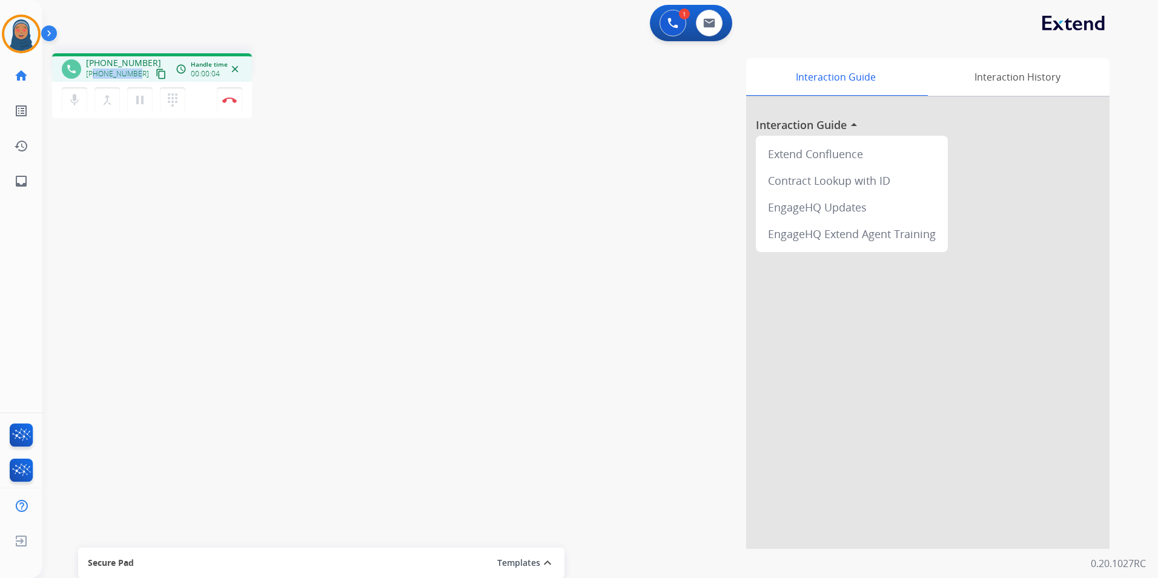
drag, startPoint x: 135, startPoint y: 73, endPoint x: 94, endPoint y: 71, distance: 40.6
click at [94, 71] on span "[PHONE_NUMBER]" at bounding box center [117, 74] width 63 height 10
copy span "4087053018"
click at [231, 100] on img at bounding box center [229, 100] width 15 height 6
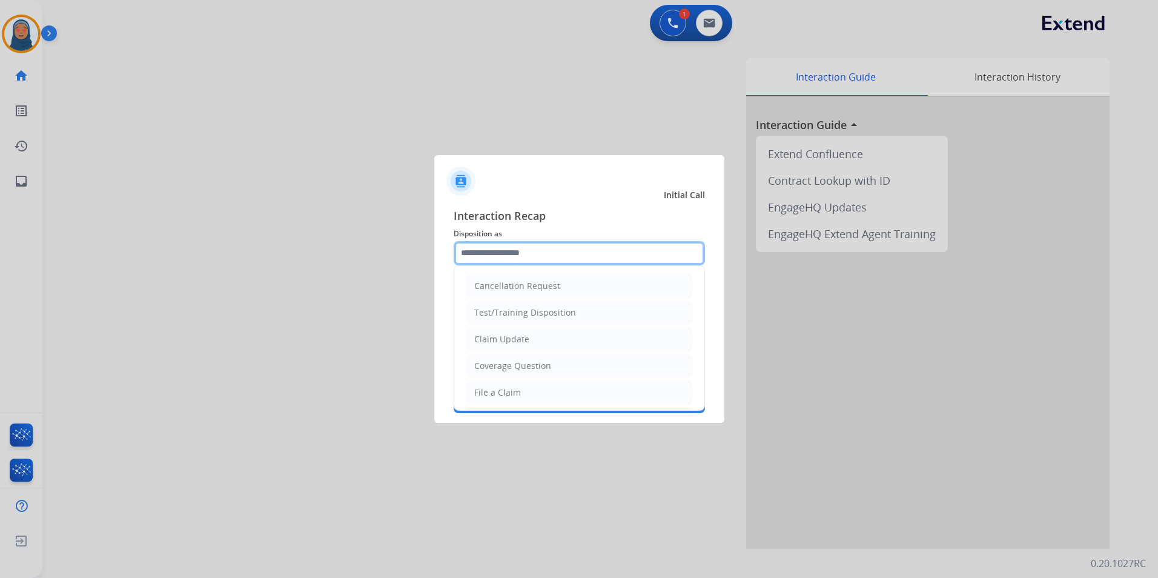
click at [524, 248] on input "text" at bounding box center [578, 253] width 251 height 24
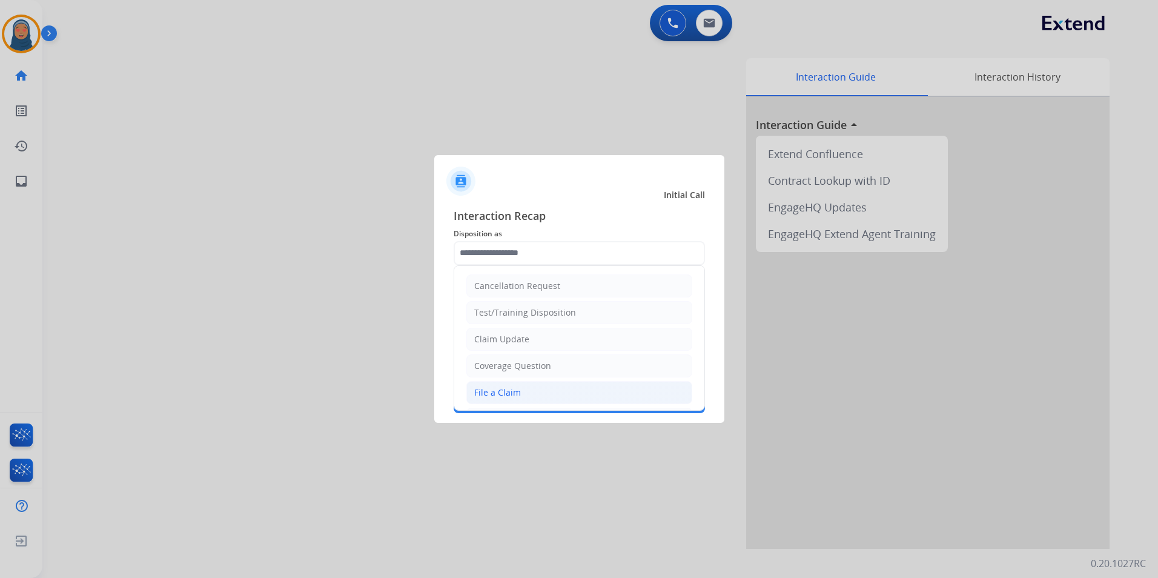
click at [501, 390] on div "File a Claim" at bounding box center [497, 392] width 47 height 12
type input "**********"
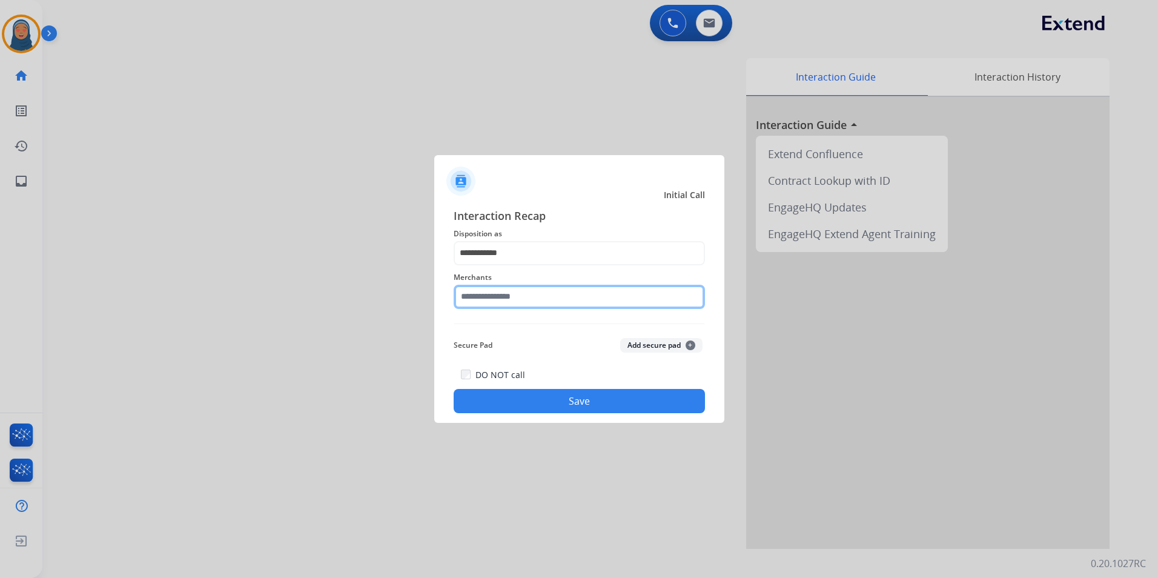
click at [529, 295] on input "text" at bounding box center [578, 297] width 251 height 24
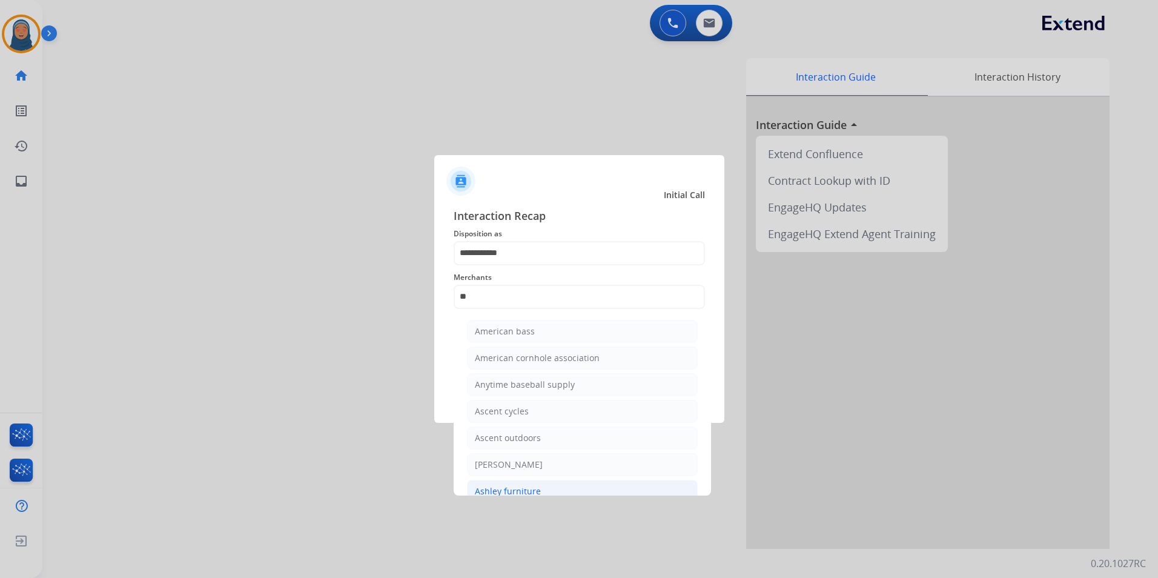
click at [510, 482] on li "Ashley furniture" at bounding box center [582, 491] width 231 height 23
type input "**********"
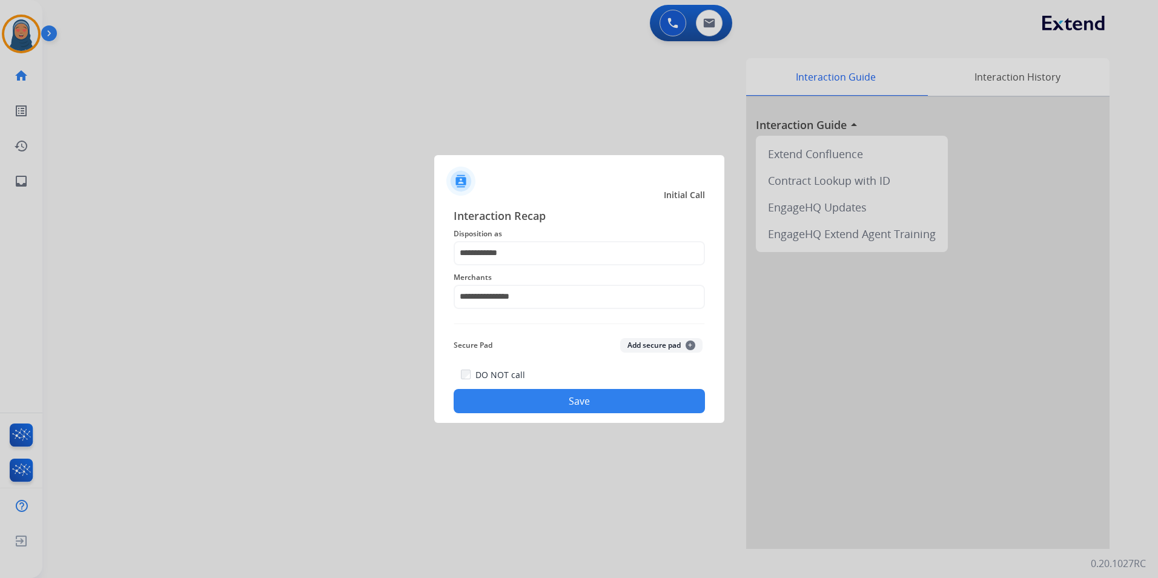
click at [579, 399] on button "Save" at bounding box center [578, 401] width 251 height 24
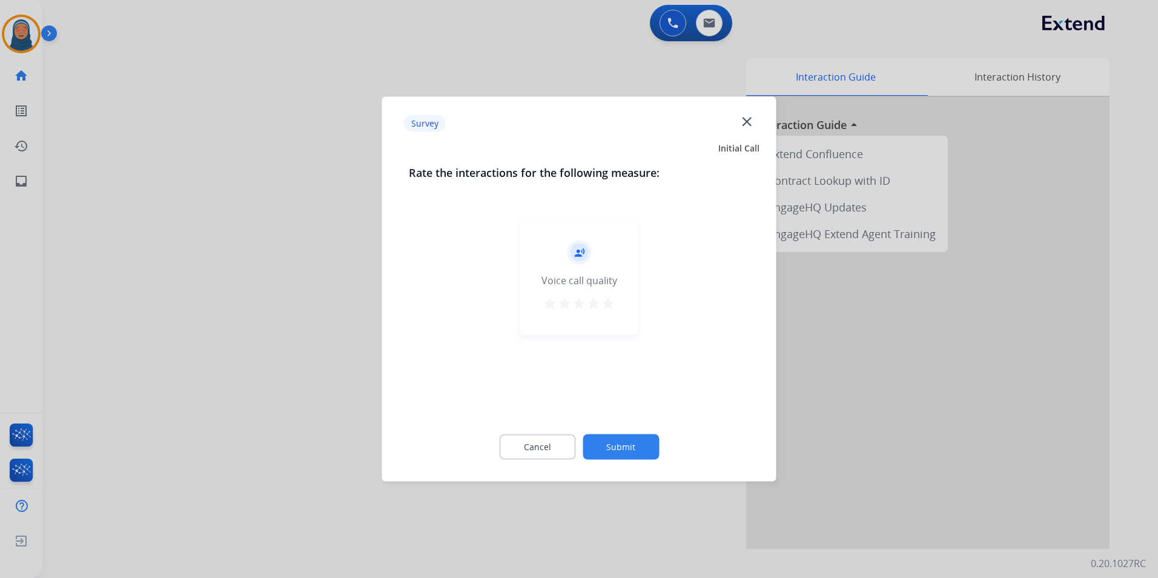
click at [632, 437] on button "Submit" at bounding box center [620, 446] width 76 height 25
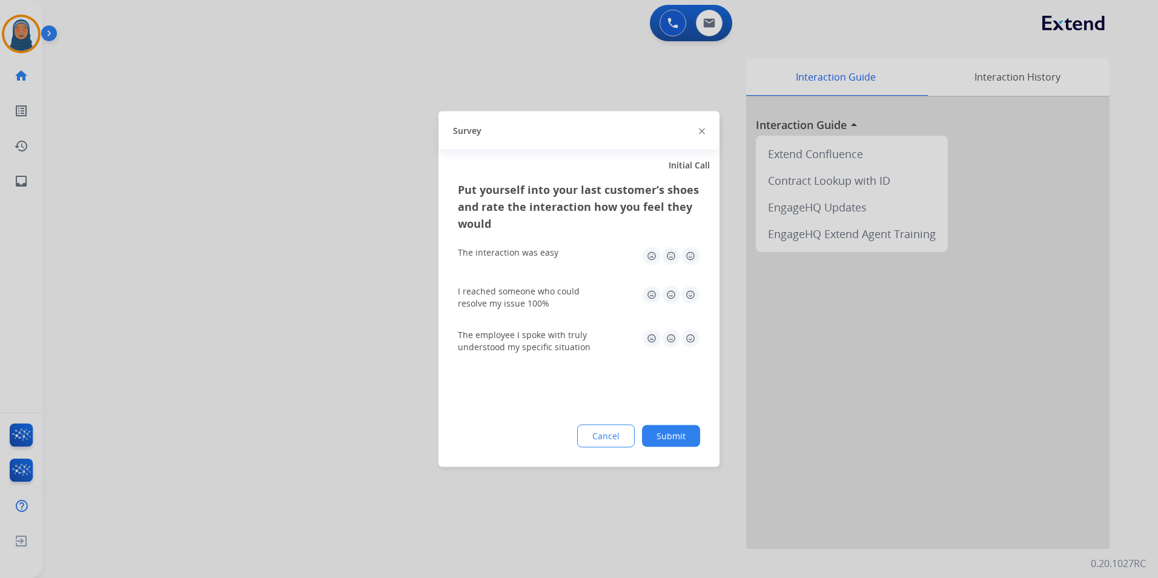
click at [665, 441] on button "Submit" at bounding box center [671, 436] width 58 height 22
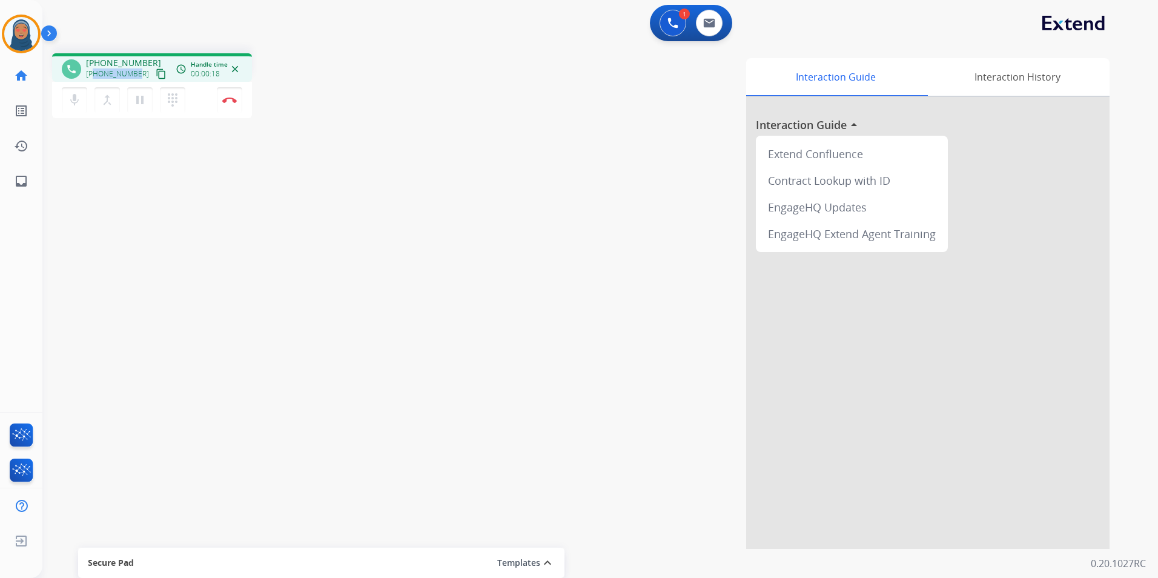
drag, startPoint x: 136, startPoint y: 70, endPoint x: 94, endPoint y: 77, distance: 42.4
click at [94, 77] on div "[PHONE_NUMBER] content_copy" at bounding box center [127, 74] width 82 height 15
copy span "8034472362"
click at [228, 104] on button "Disconnect" at bounding box center [229, 99] width 25 height 25
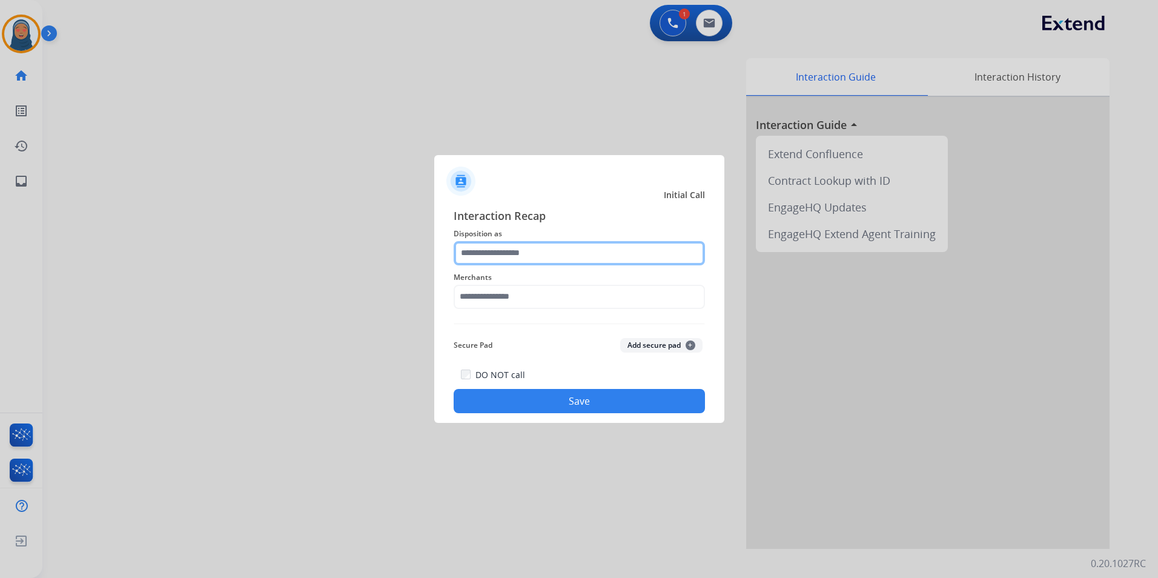
click at [545, 257] on input "text" at bounding box center [578, 253] width 251 height 24
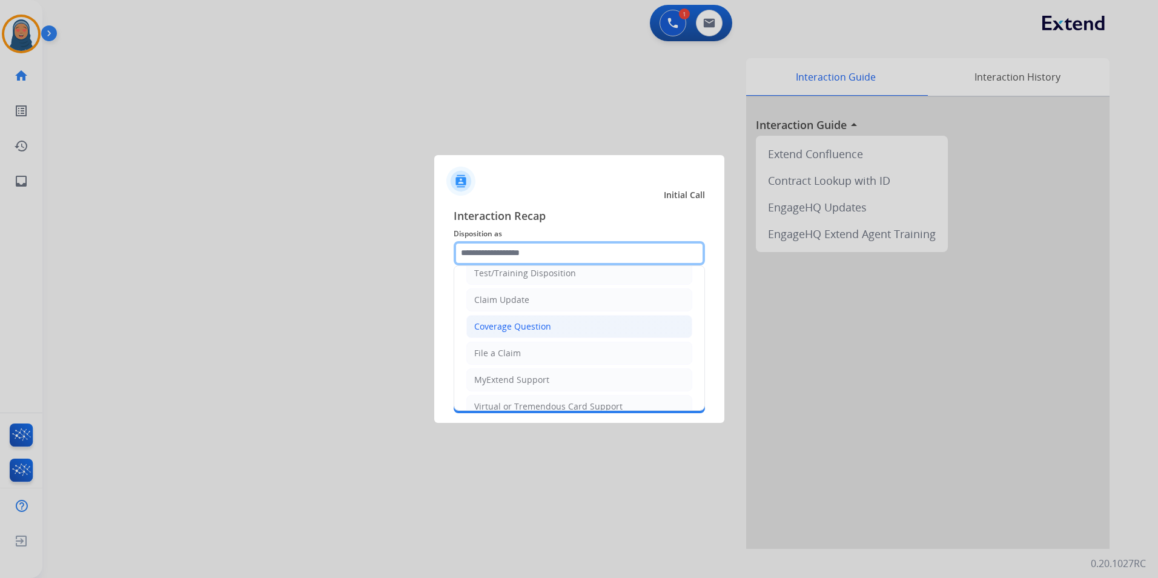
scroll to position [61, 0]
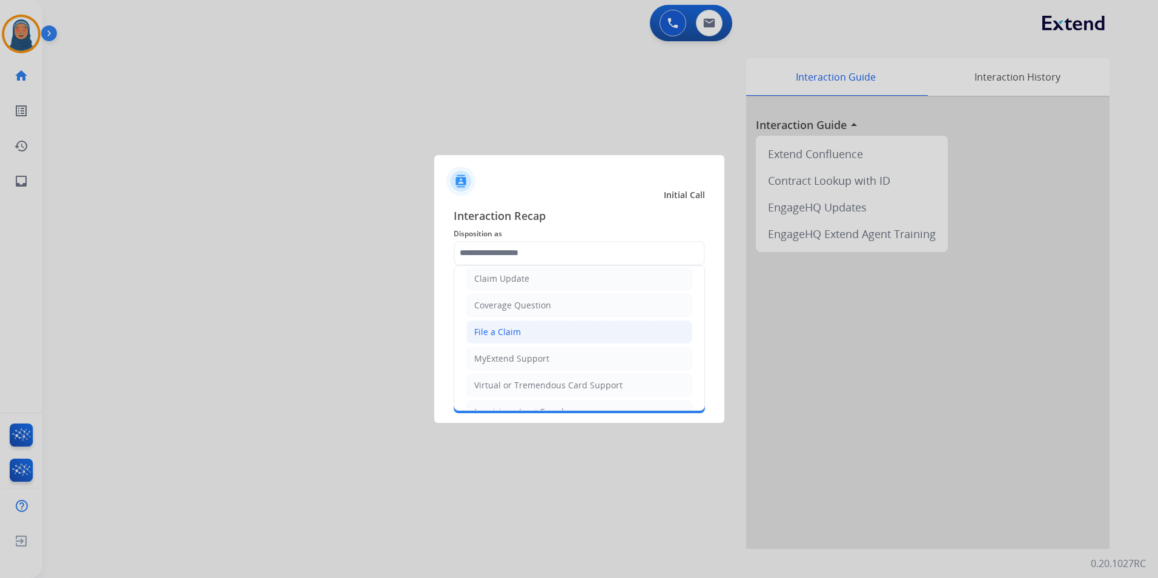
click at [516, 330] on div "File a Claim" at bounding box center [497, 332] width 47 height 12
type input "**********"
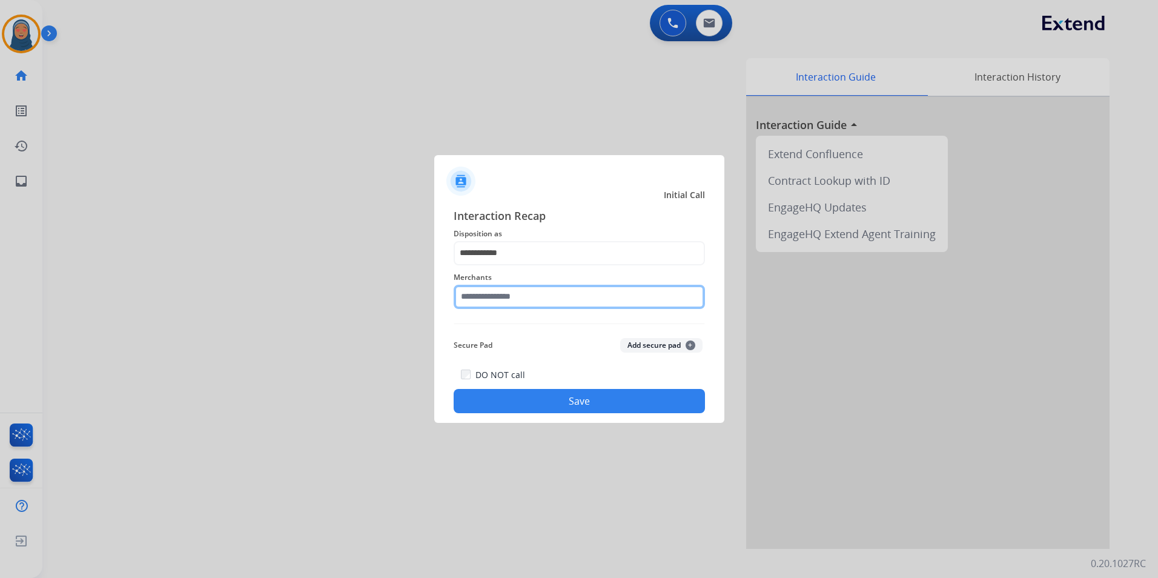
click at [543, 297] on input "text" at bounding box center [578, 297] width 251 height 24
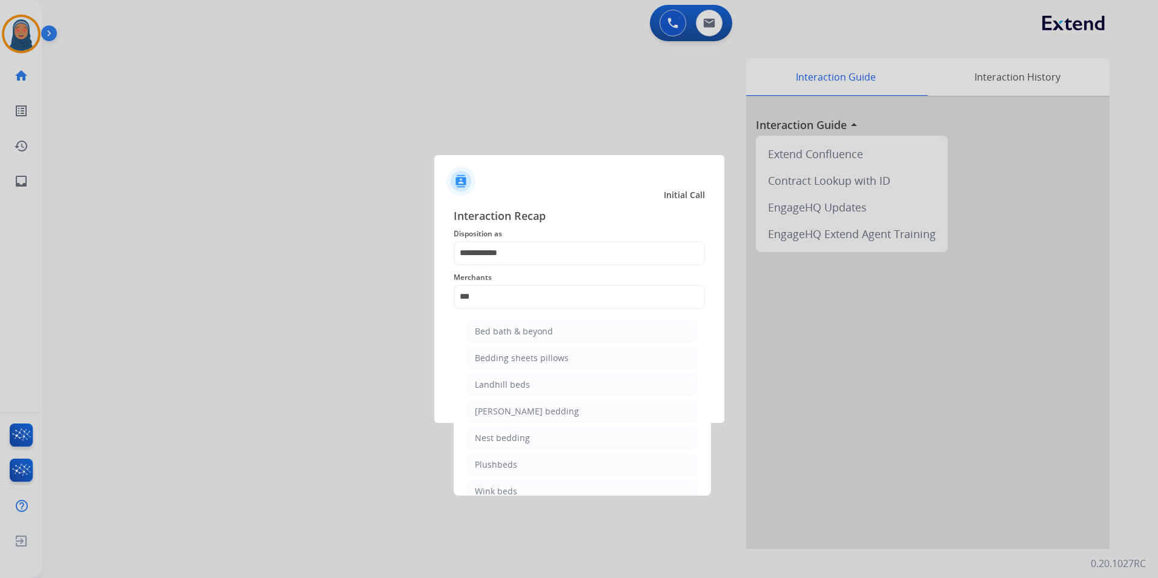
drag, startPoint x: 550, startPoint y: 334, endPoint x: 546, endPoint y: 316, distance: 18.1
click at [550, 332] on div "Bed bath & beyond" at bounding box center [514, 331] width 78 height 12
type input "**********"
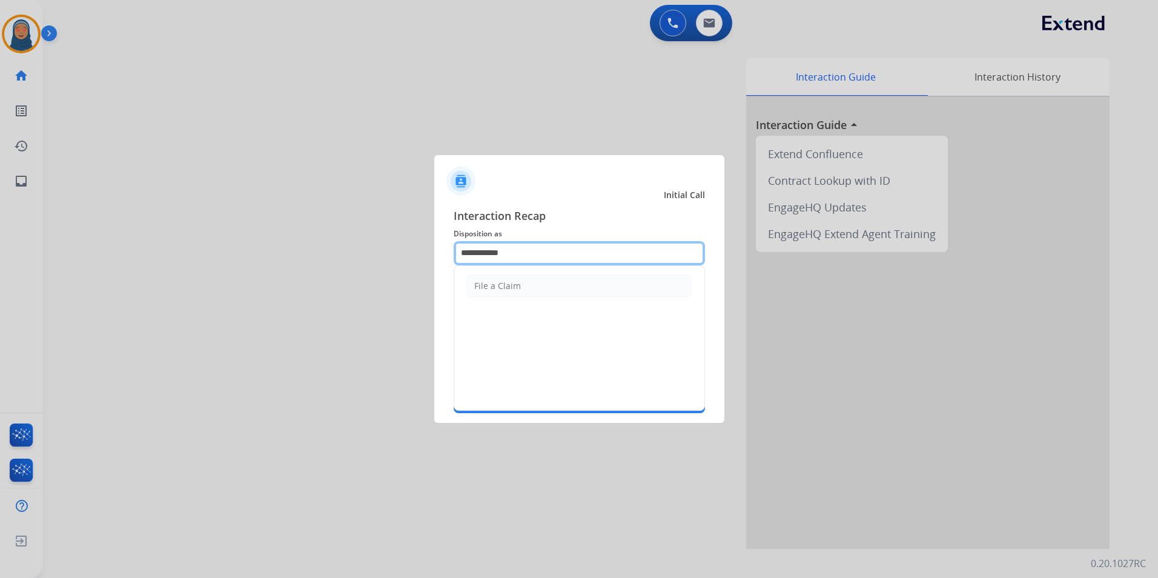
drag, startPoint x: 530, startPoint y: 241, endPoint x: 309, endPoint y: 245, distance: 221.0
click at [0, 248] on app-contact-recap-modal "**********" at bounding box center [0, 289] width 0 height 578
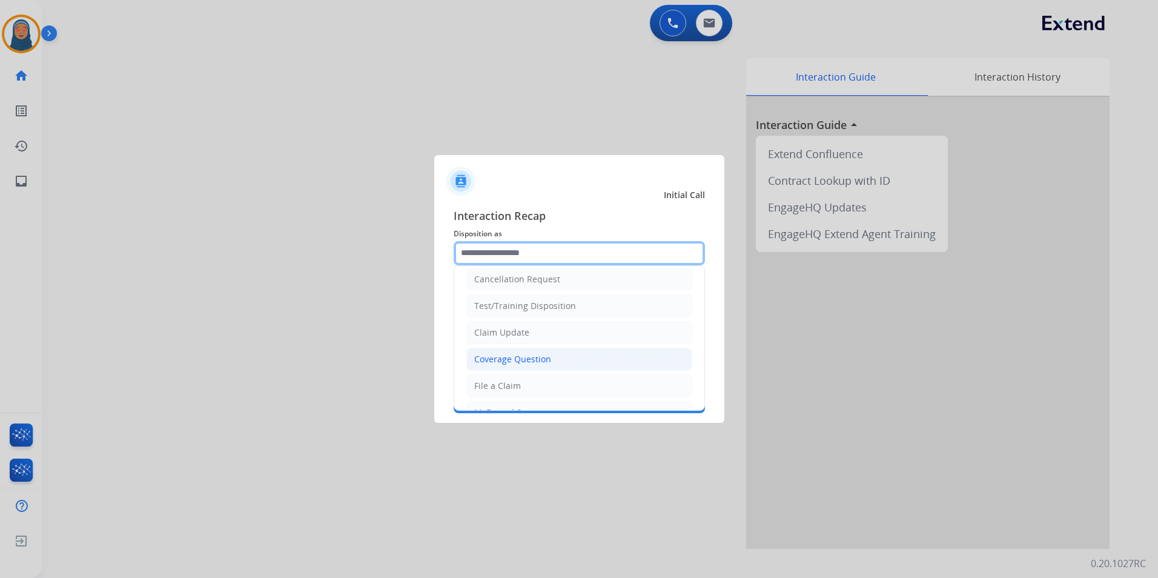
scroll to position [0, 0]
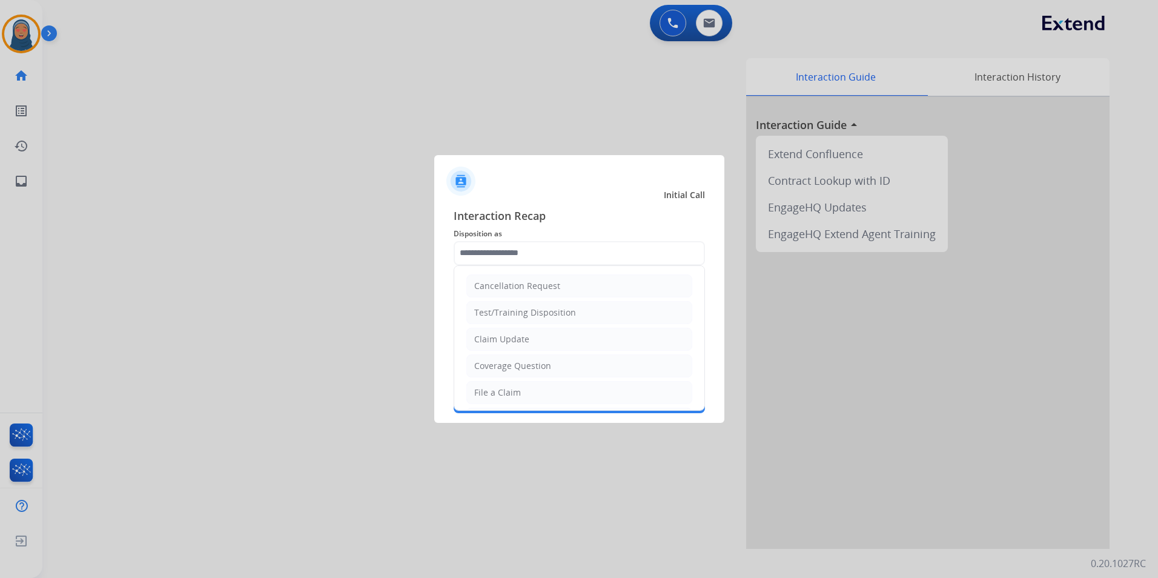
drag, startPoint x: 498, startPoint y: 398, endPoint x: 519, endPoint y: 379, distance: 28.8
click at [498, 398] on div "File a Claim" at bounding box center [497, 392] width 47 height 12
type input "**********"
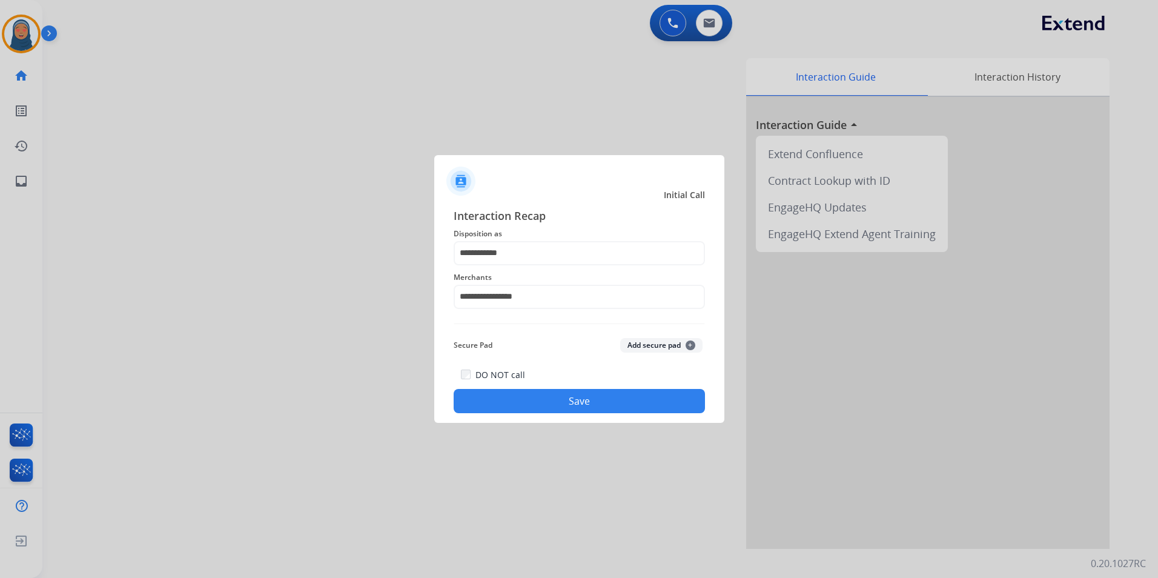
click at [548, 398] on button "Save" at bounding box center [578, 401] width 251 height 24
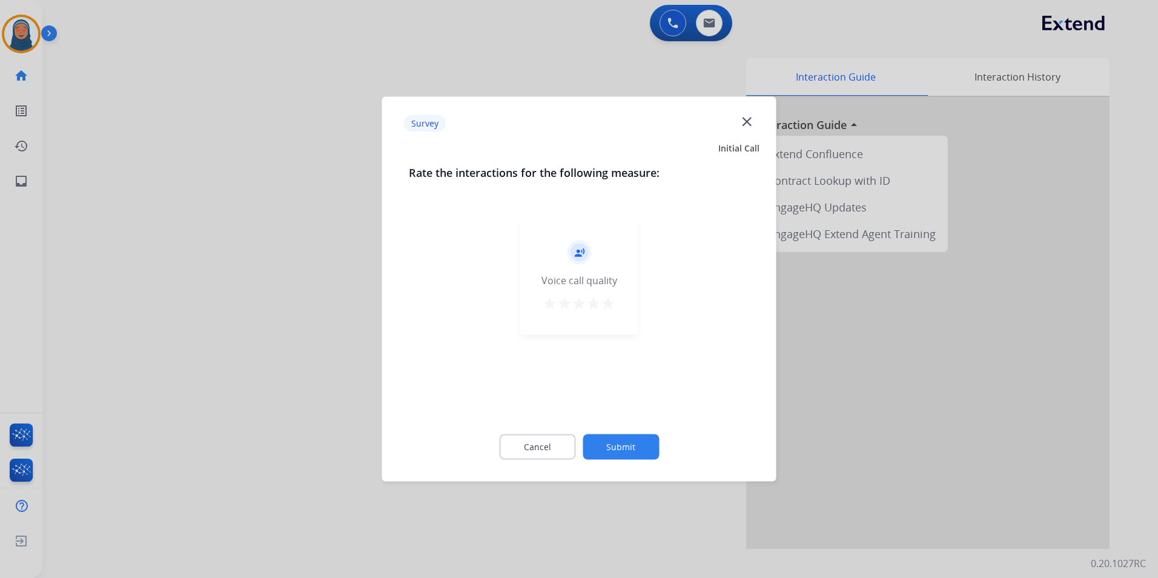
click at [603, 440] on button "Submit" at bounding box center [620, 446] width 76 height 25
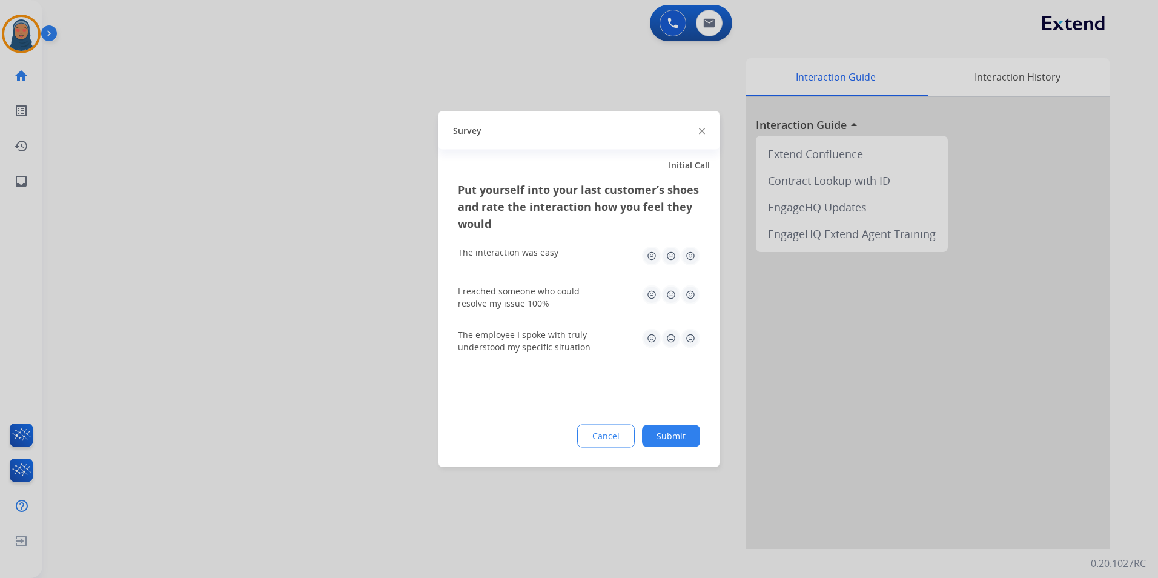
click at [670, 430] on button "Submit" at bounding box center [671, 436] width 58 height 22
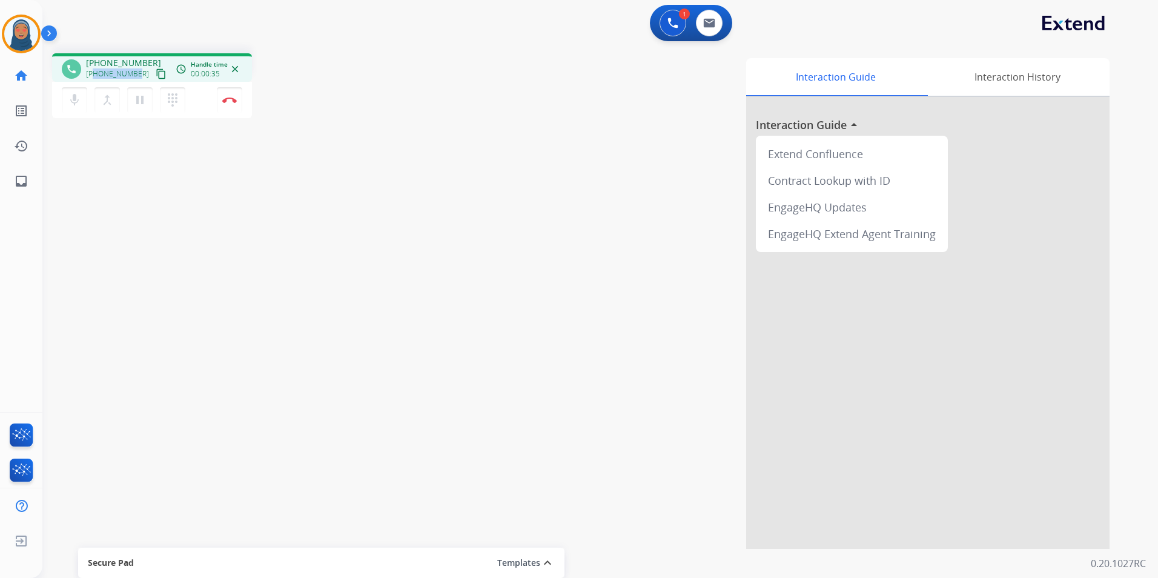
drag, startPoint x: 137, startPoint y: 76, endPoint x: 96, endPoint y: 74, distance: 41.8
click at [96, 74] on div "[PHONE_NUMBER] content_copy" at bounding box center [127, 74] width 82 height 15
copy span "7063726985"
click at [711, 25] on img at bounding box center [709, 23] width 12 height 10
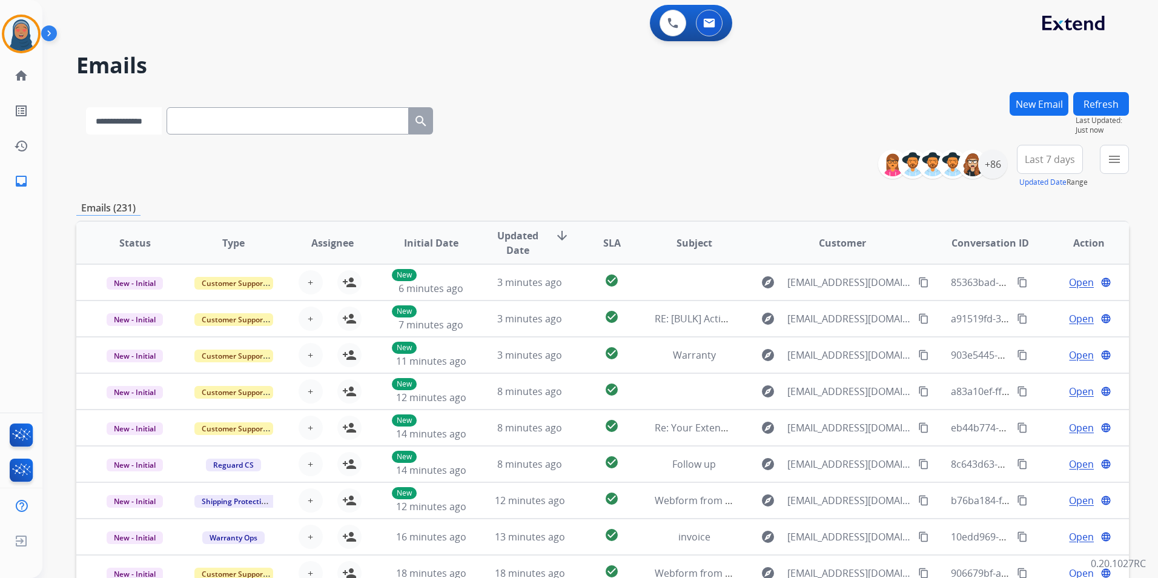
click at [141, 122] on select "**********" at bounding box center [124, 120] width 76 height 27
select select "**********"
click at [86, 107] on select "**********" at bounding box center [124, 120] width 76 height 27
paste input "**********"
type input "**********"
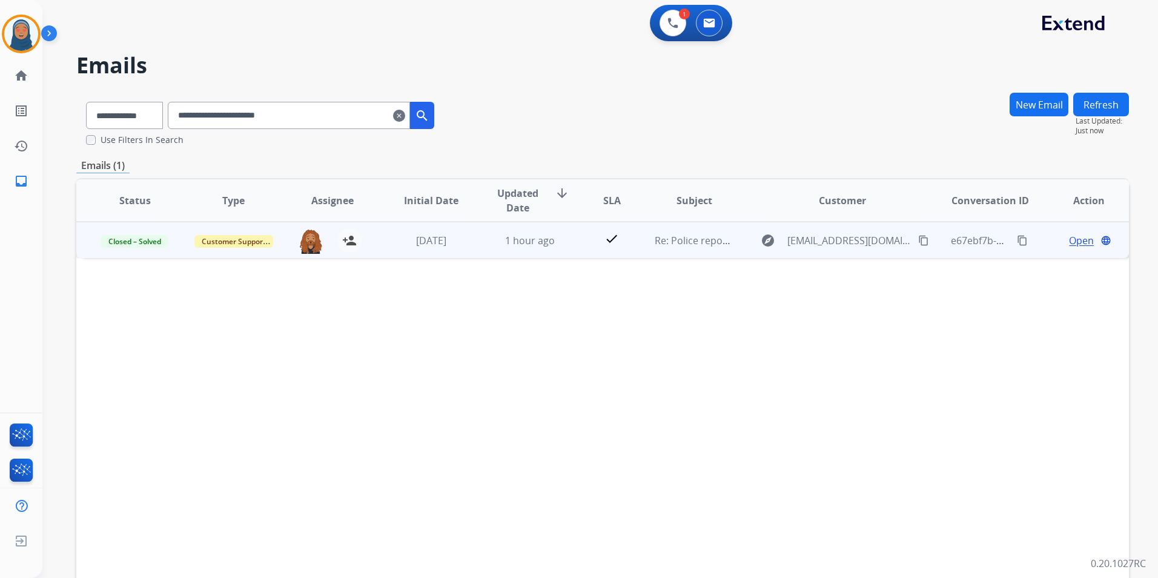
click at [1069, 242] on span "Open" at bounding box center [1081, 240] width 25 height 15
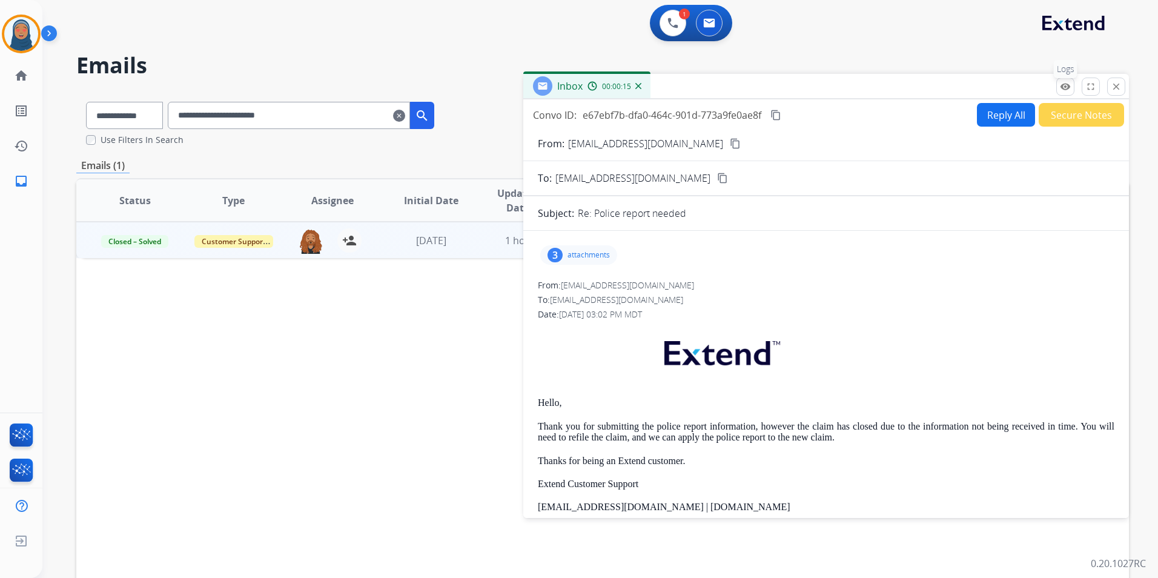
click at [1067, 90] on mat-icon "remove_red_eye" at bounding box center [1065, 86] width 11 height 11
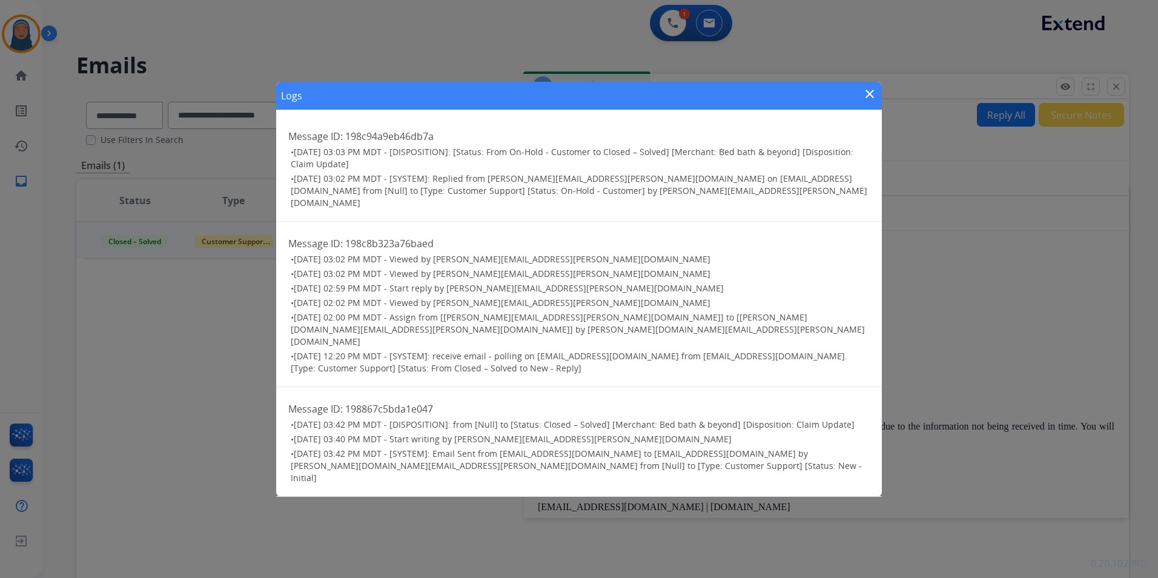
click at [875, 101] on mat-icon "close" at bounding box center [869, 94] width 15 height 15
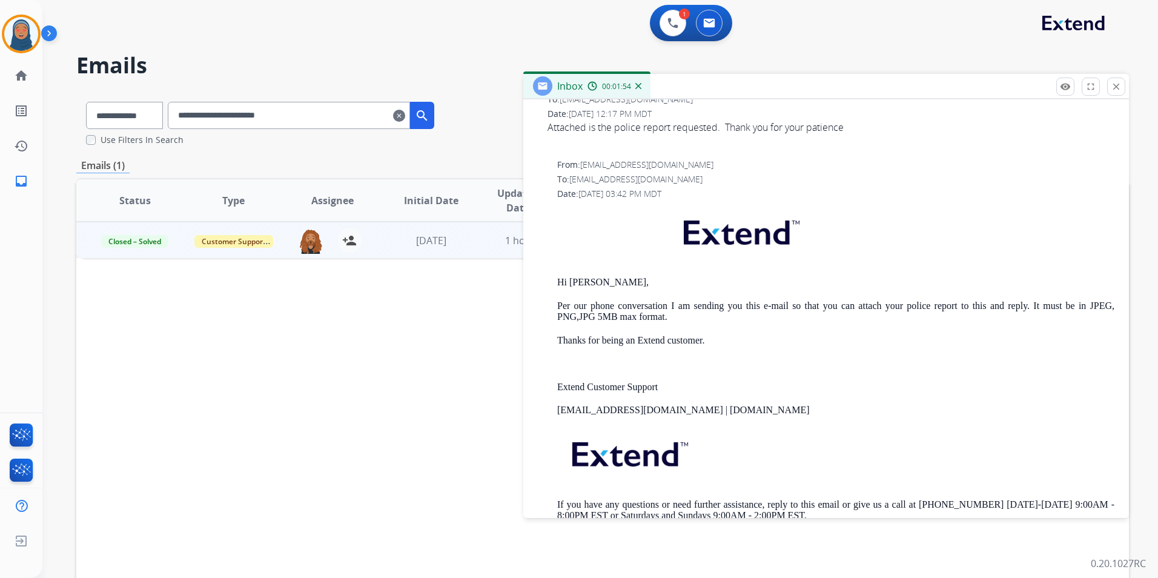
scroll to position [605, 0]
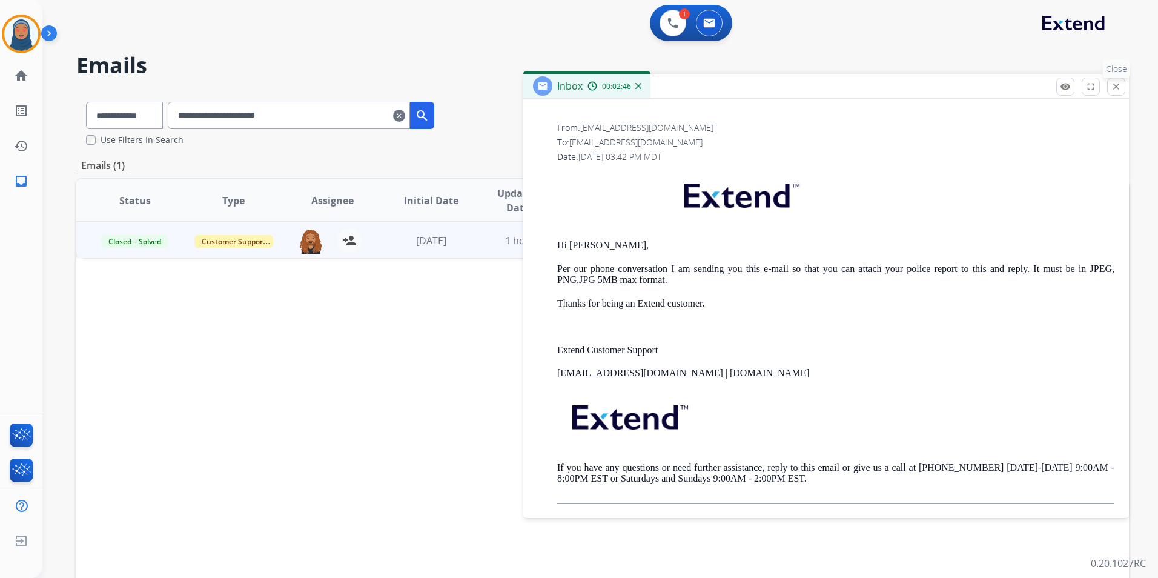
click at [1121, 88] on mat-icon "close" at bounding box center [1115, 86] width 11 height 11
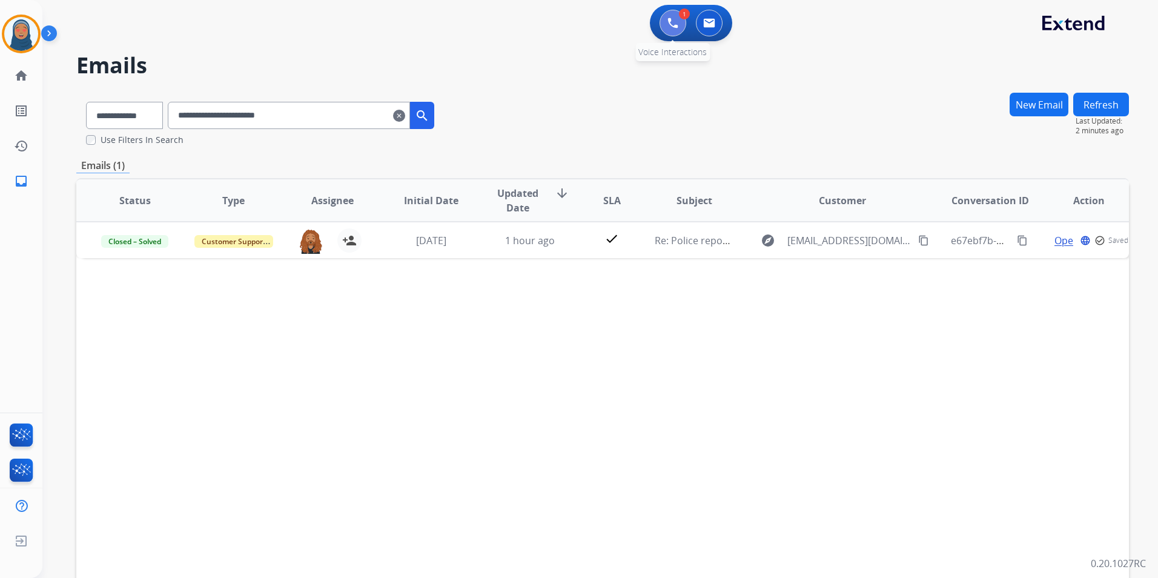
click at [676, 25] on img at bounding box center [672, 23] width 11 height 11
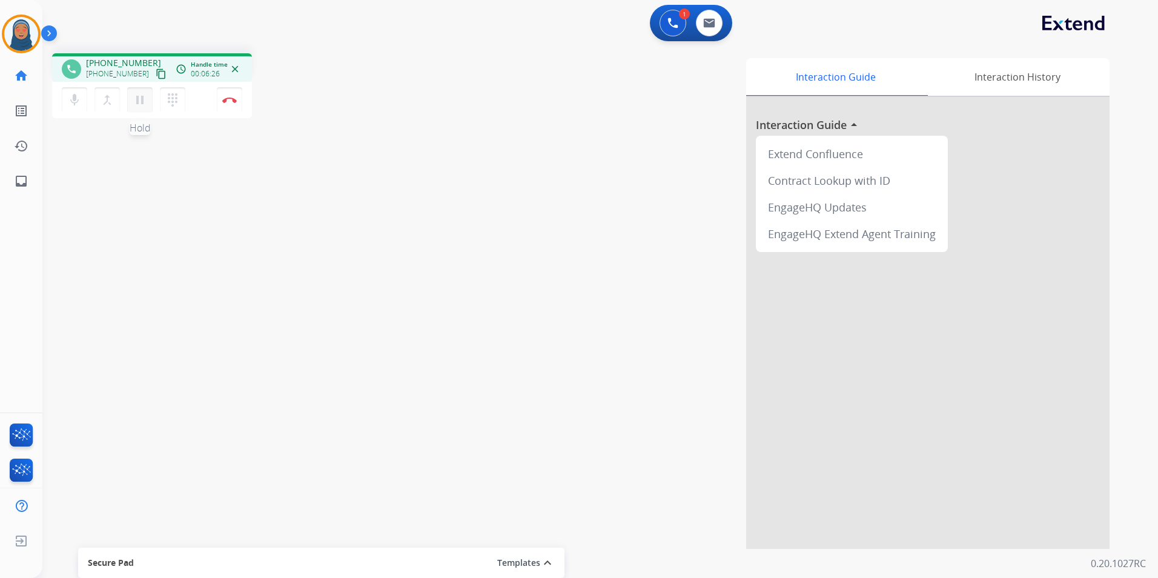
click at [136, 103] on mat-icon "pause" at bounding box center [140, 100] width 15 height 15
click at [72, 99] on mat-icon "mic" at bounding box center [74, 100] width 15 height 15
drag, startPoint x: 68, startPoint y: 100, endPoint x: 135, endPoint y: 104, distance: 67.3
click at [70, 99] on mat-icon "mic_off" at bounding box center [74, 100] width 15 height 15
click at [70, 102] on mat-icon "mic" at bounding box center [74, 100] width 15 height 15
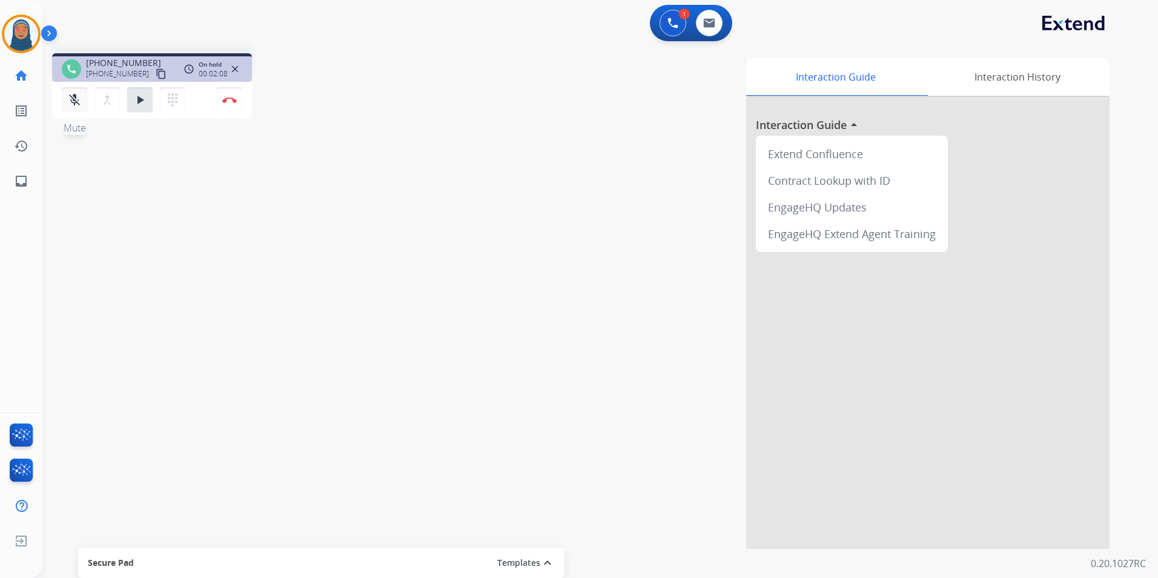
drag, startPoint x: 69, startPoint y: 98, endPoint x: 81, endPoint y: 104, distance: 13.3
click at [71, 98] on mat-icon "mic_off" at bounding box center [74, 100] width 15 height 15
click at [134, 101] on mat-icon "play_arrow" at bounding box center [140, 100] width 15 height 15
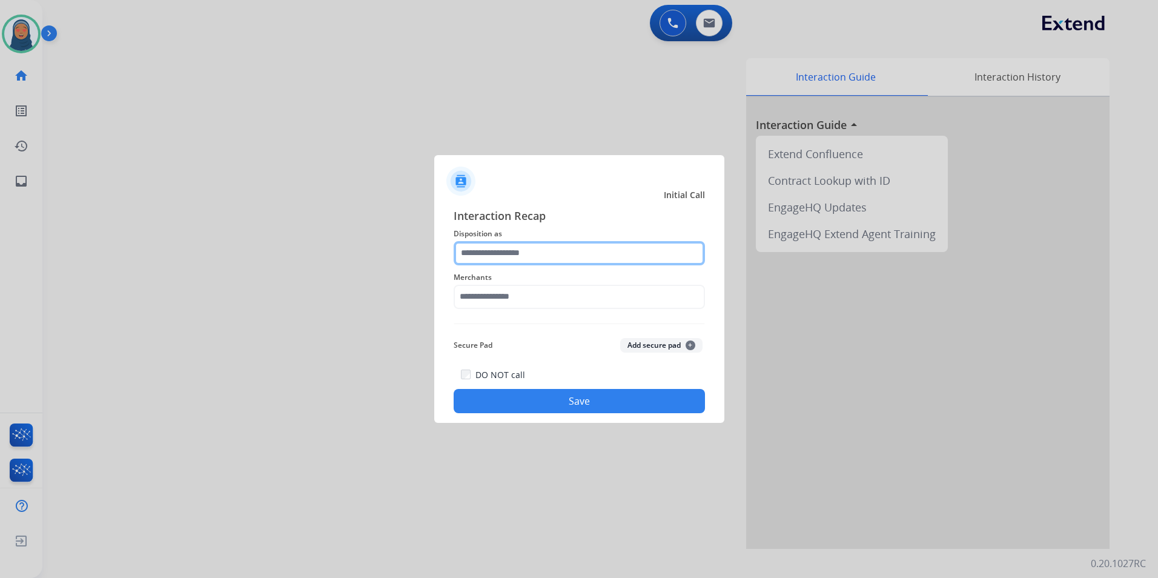
click at [503, 260] on input "text" at bounding box center [578, 253] width 251 height 24
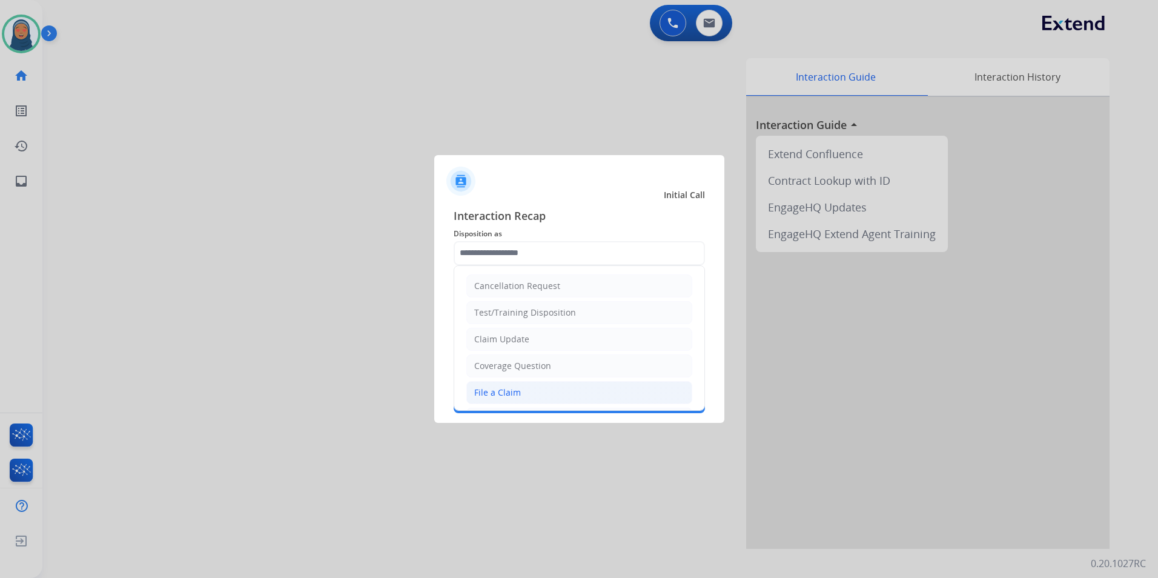
click at [519, 386] on li "File a Claim" at bounding box center [579, 392] width 226 height 23
type input "**********"
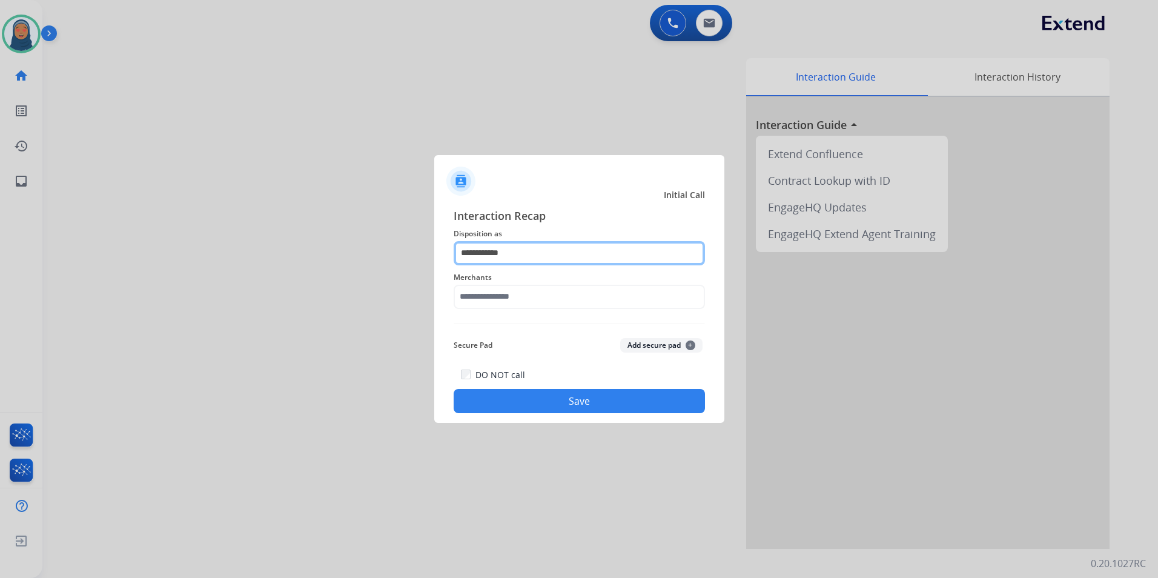
drag, startPoint x: 229, startPoint y: 211, endPoint x: 128, endPoint y: 182, distance: 105.0
click at [0, 193] on app-contact-recap-modal "**********" at bounding box center [0, 289] width 0 height 578
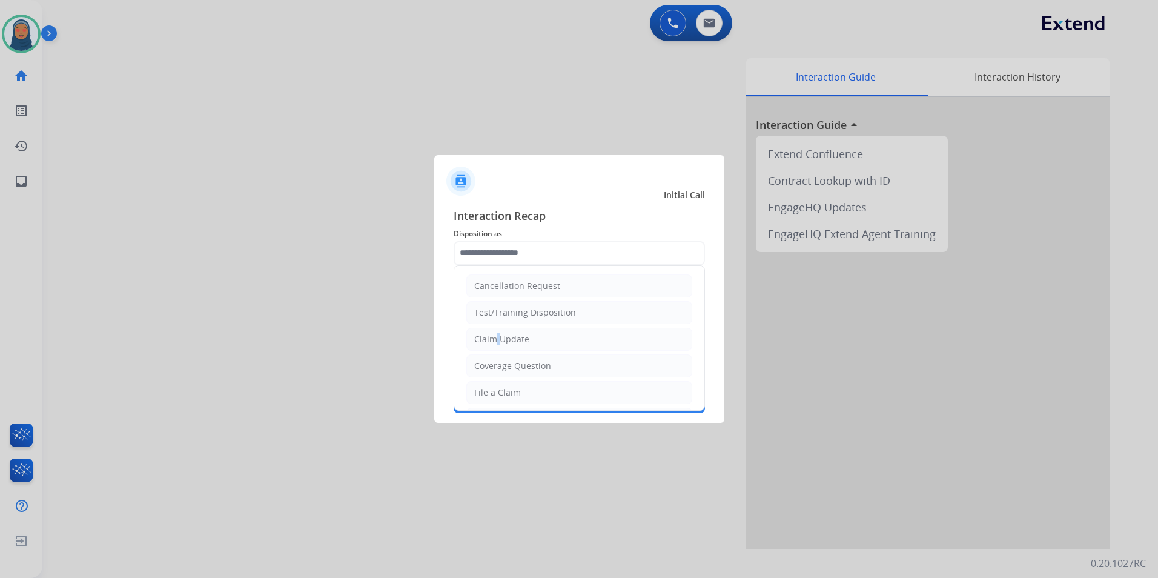
drag, startPoint x: 492, startPoint y: 338, endPoint x: 492, endPoint y: 331, distance: 7.3
click at [492, 337] on div "Claim Update" at bounding box center [501, 339] width 55 height 12
type input "**********"
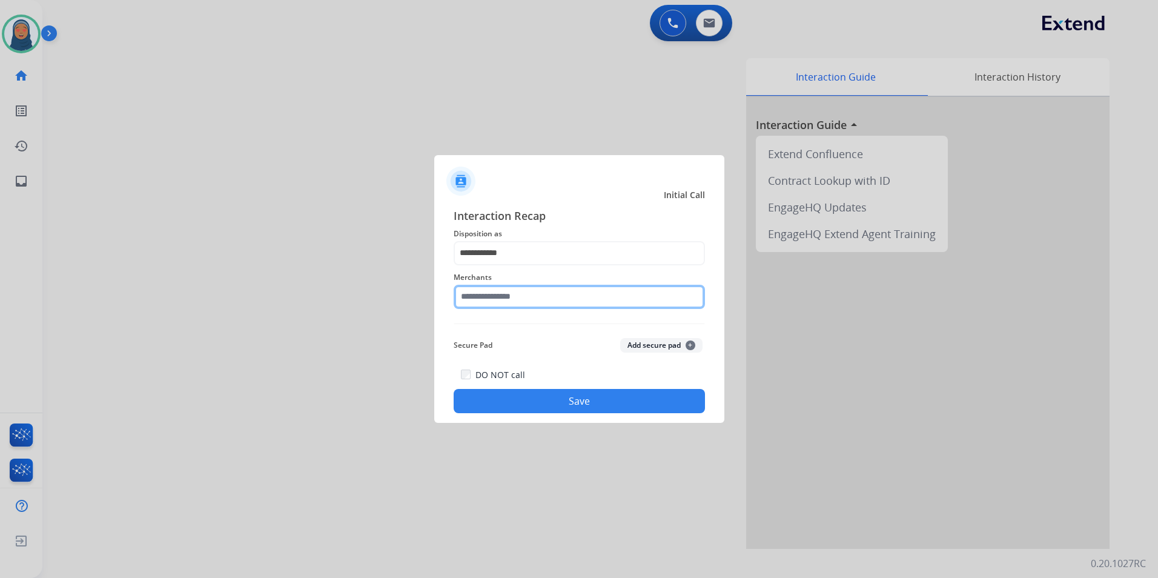
click at [498, 294] on input "text" at bounding box center [578, 297] width 251 height 24
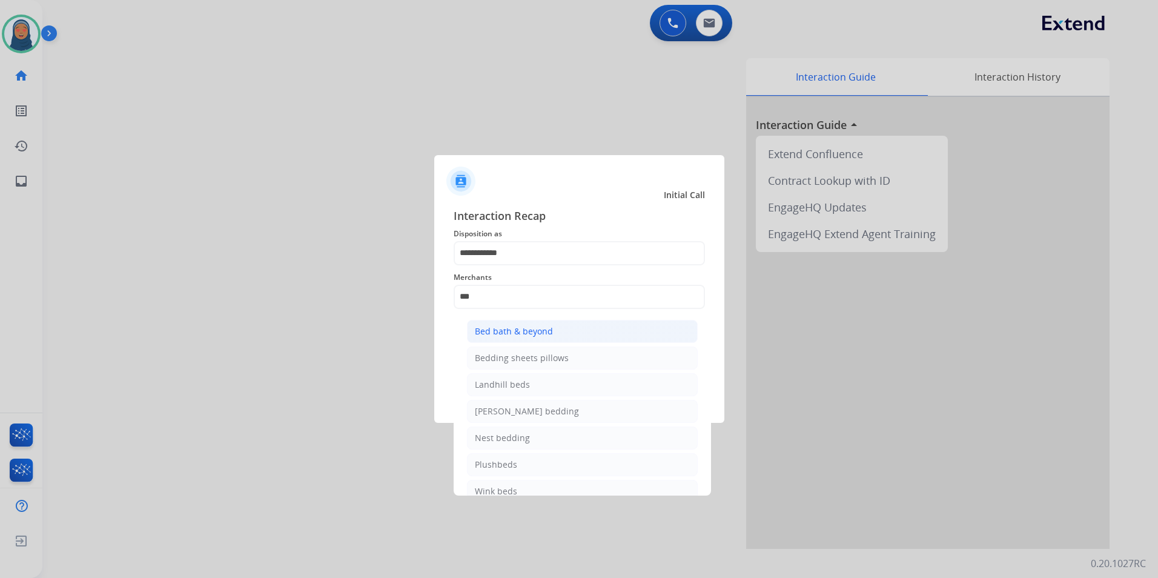
click at [528, 335] on div "Bed bath & beyond" at bounding box center [514, 331] width 78 height 12
type input "**********"
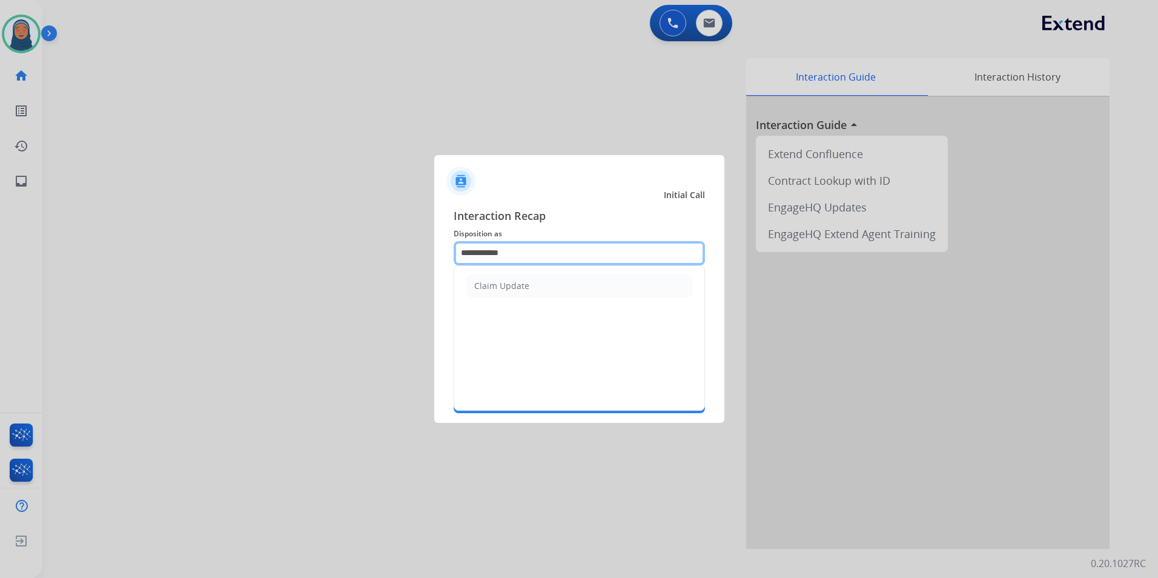
click at [520, 253] on input "**********" at bounding box center [578, 253] width 251 height 24
drag, startPoint x: 521, startPoint y: 257, endPoint x: 237, endPoint y: 239, distance: 284.5
click at [0, 239] on app-contact-recap-modal "**********" at bounding box center [0, 289] width 0 height 578
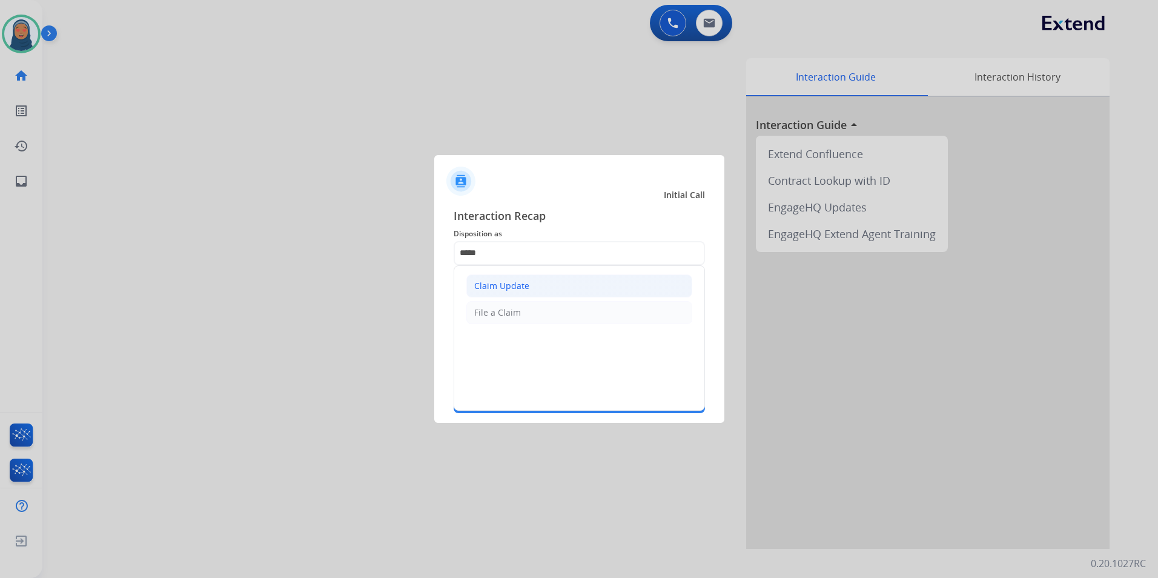
click at [508, 289] on div "Claim Update" at bounding box center [501, 286] width 55 height 12
type input "**********"
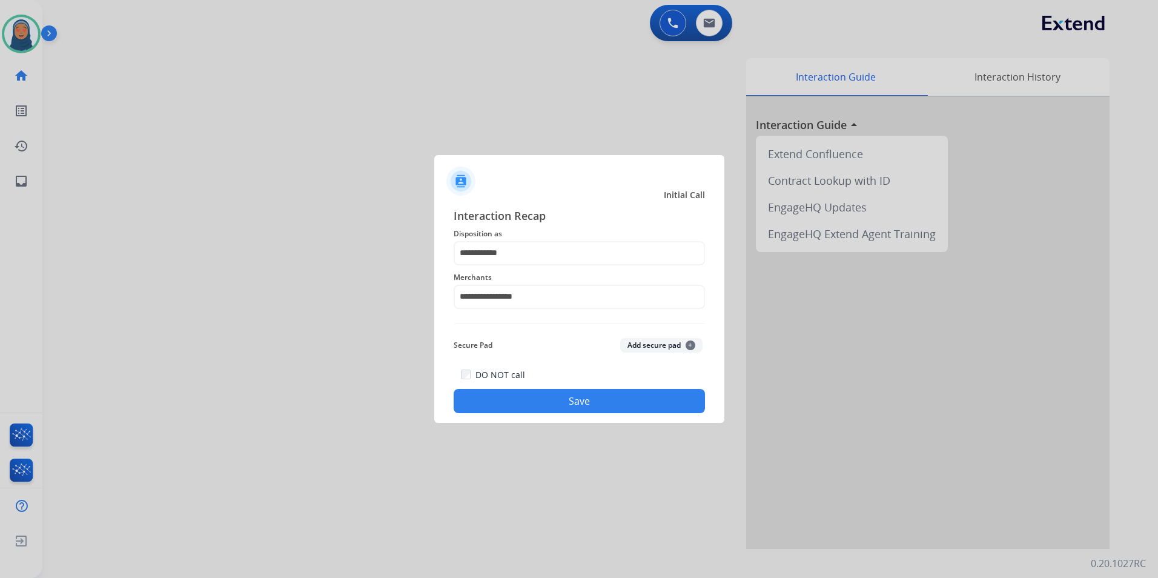
click at [568, 397] on button "Save" at bounding box center [578, 401] width 251 height 24
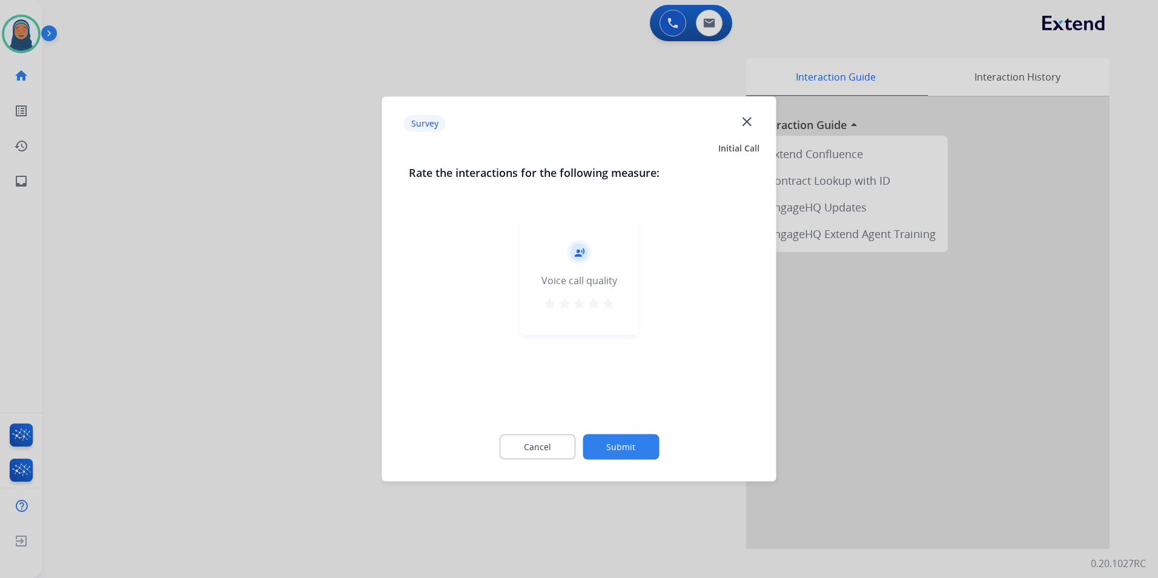
click at [602, 429] on div "Cancel Submit" at bounding box center [579, 447] width 341 height 54
click at [610, 440] on button "Submit" at bounding box center [620, 446] width 76 height 25
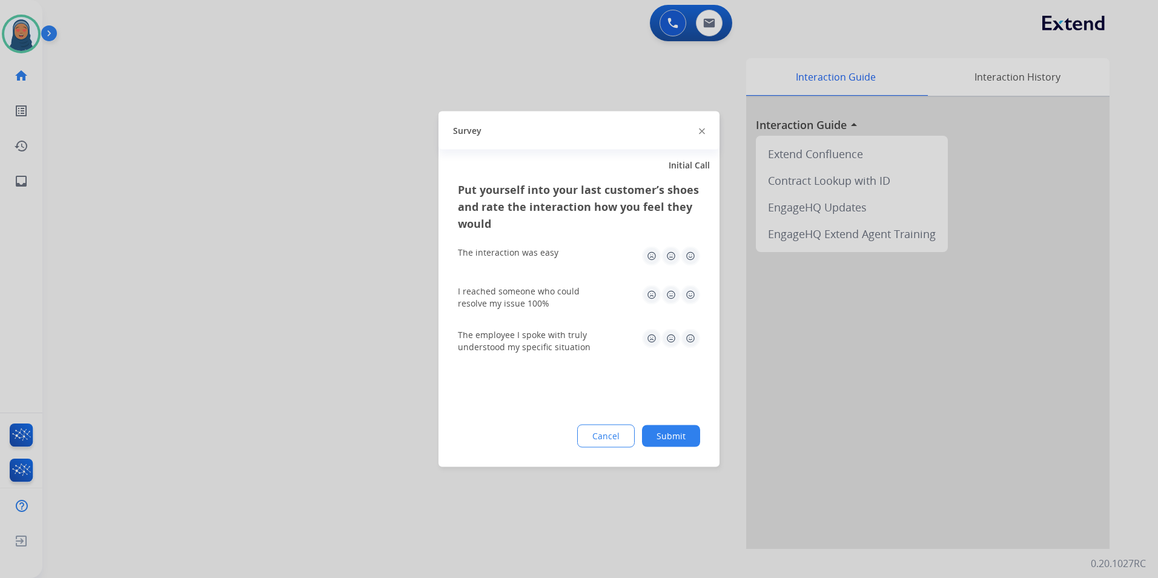
click at [668, 437] on button "Submit" at bounding box center [671, 436] width 58 height 22
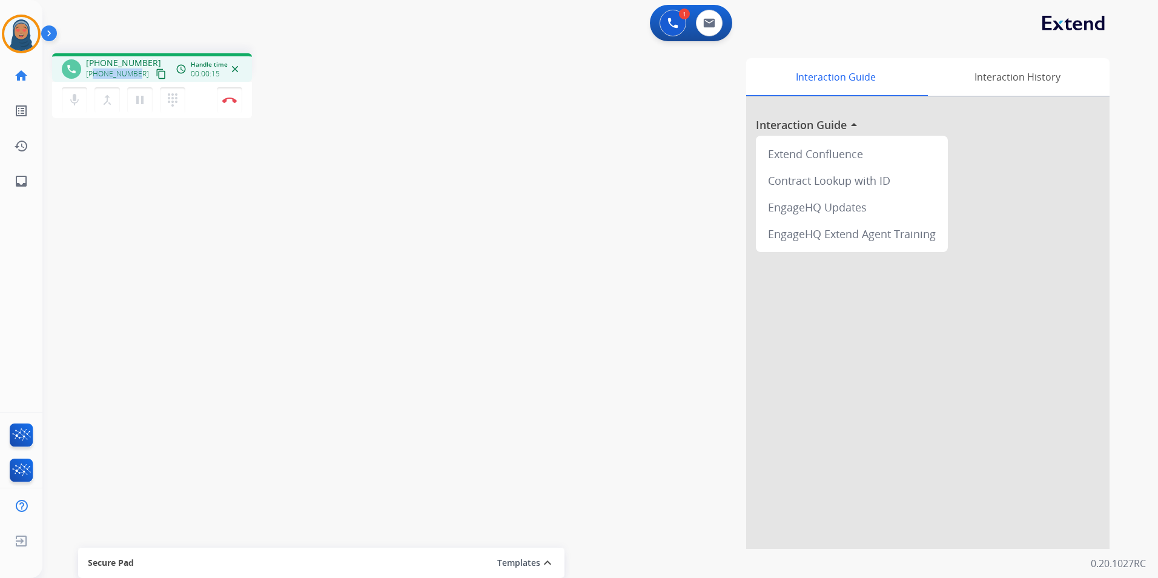
drag, startPoint x: 134, startPoint y: 75, endPoint x: 95, endPoint y: 73, distance: 38.8
click at [95, 73] on span "[PHONE_NUMBER]" at bounding box center [117, 74] width 63 height 10
copy span "9096601730"
click at [231, 105] on button "Disconnect" at bounding box center [229, 99] width 25 height 25
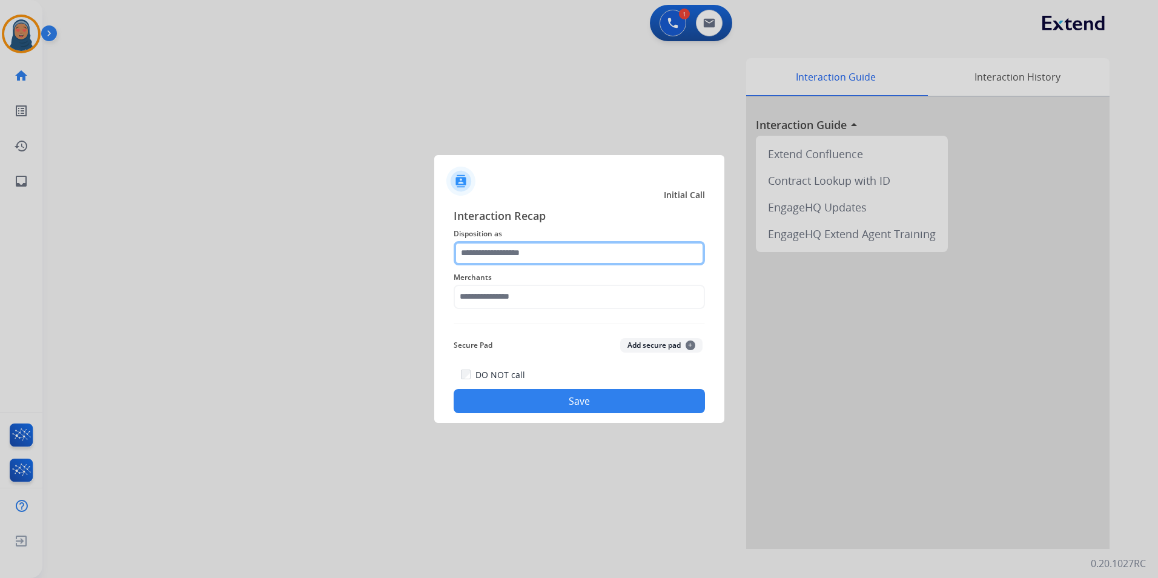
click at [544, 257] on input "text" at bounding box center [578, 253] width 251 height 24
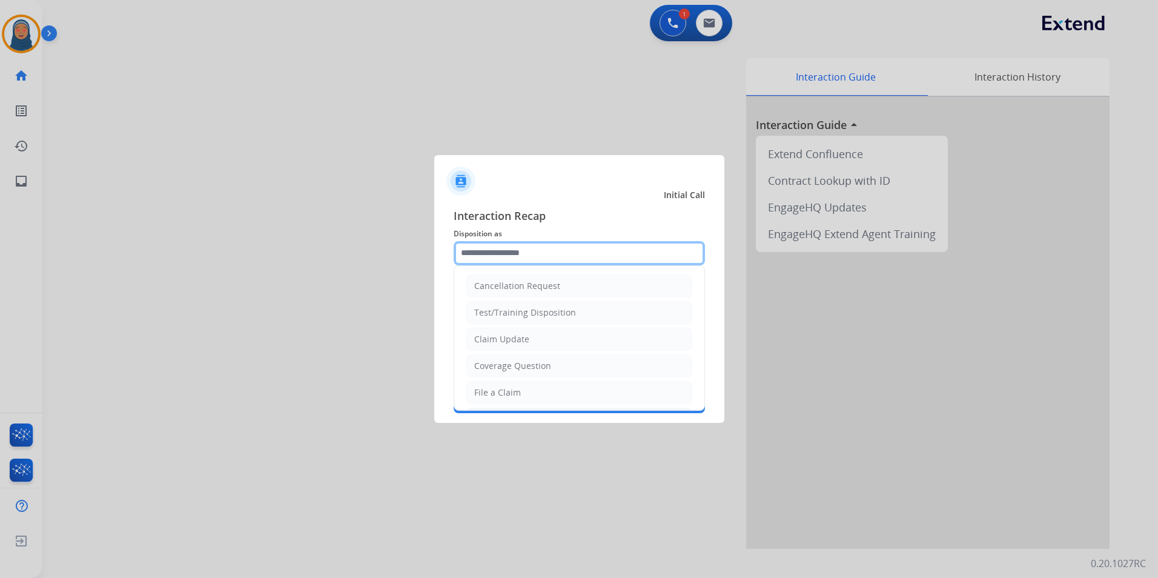
scroll to position [61, 0]
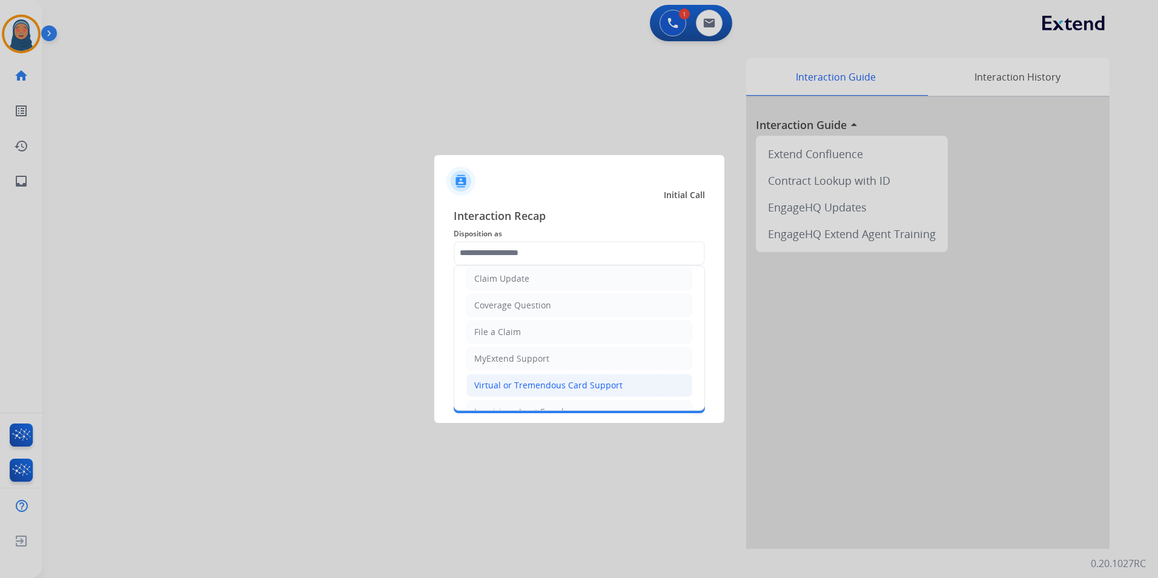
click at [524, 384] on div "Virtual or Tremendous Card Support" at bounding box center [548, 385] width 148 height 12
type input "**********"
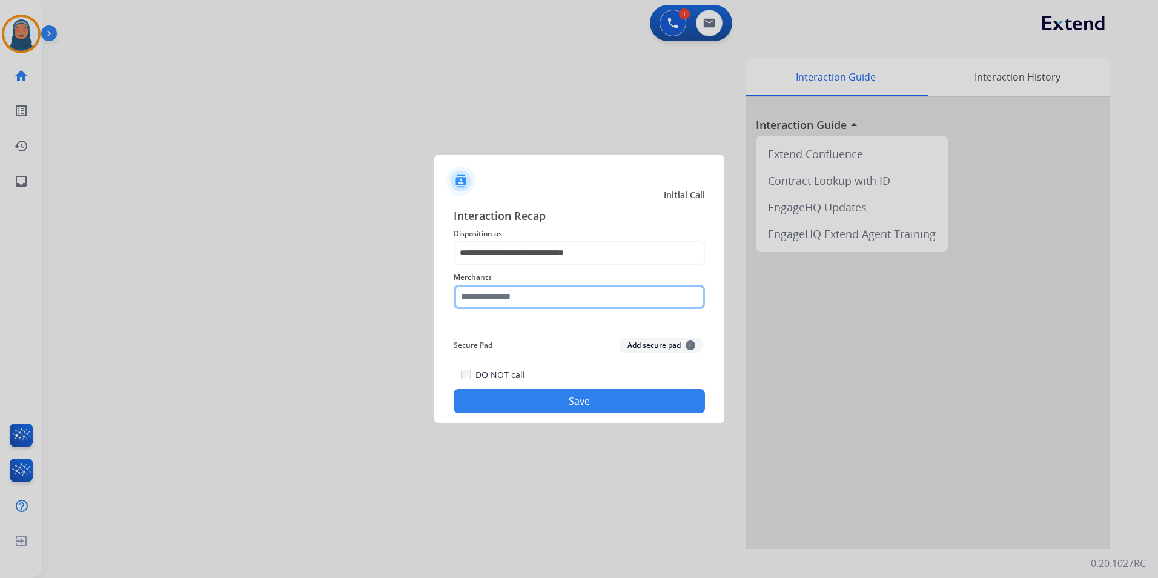
click at [483, 302] on input "text" at bounding box center [578, 297] width 251 height 24
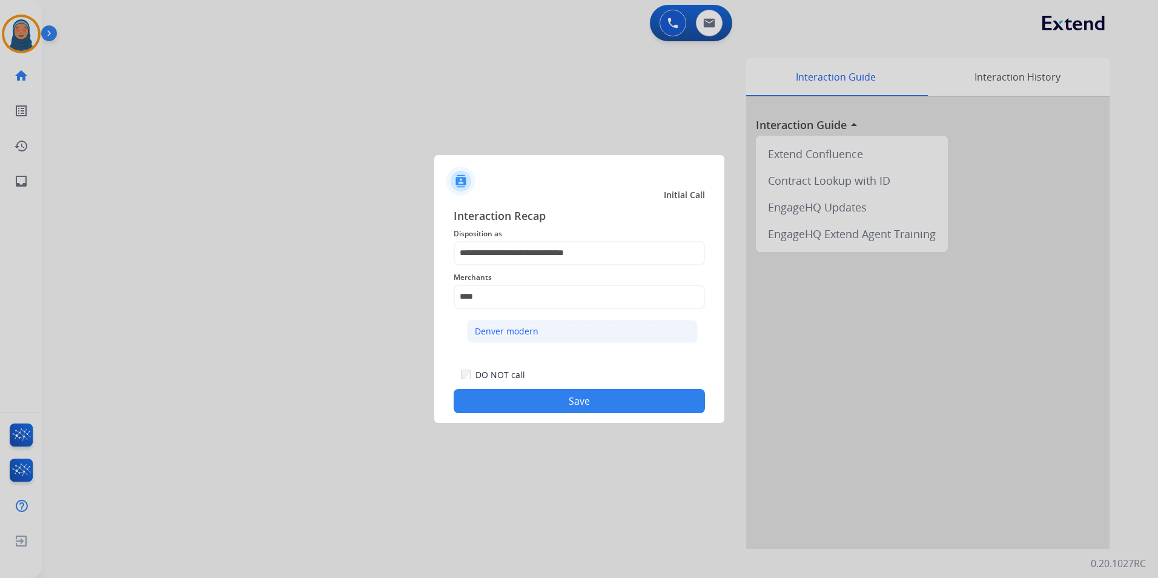
click at [489, 329] on div "Denver modern" at bounding box center [507, 331] width 64 height 12
type input "**********"
click at [555, 398] on button "Save" at bounding box center [578, 401] width 251 height 24
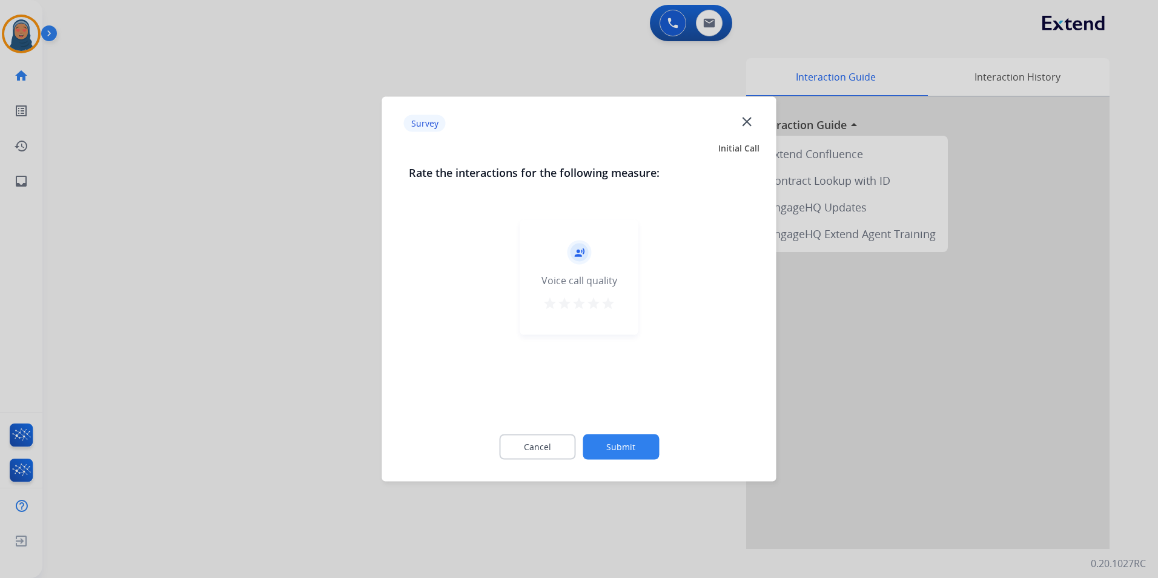
click at [615, 445] on button "Submit" at bounding box center [620, 446] width 76 height 25
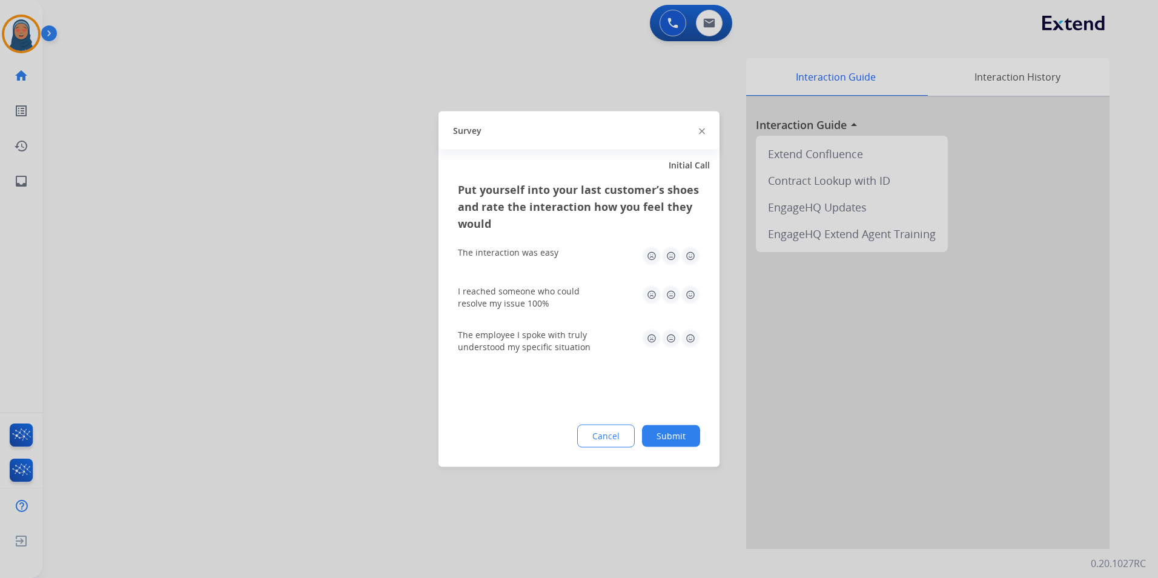
click at [662, 436] on button "Submit" at bounding box center [671, 436] width 58 height 22
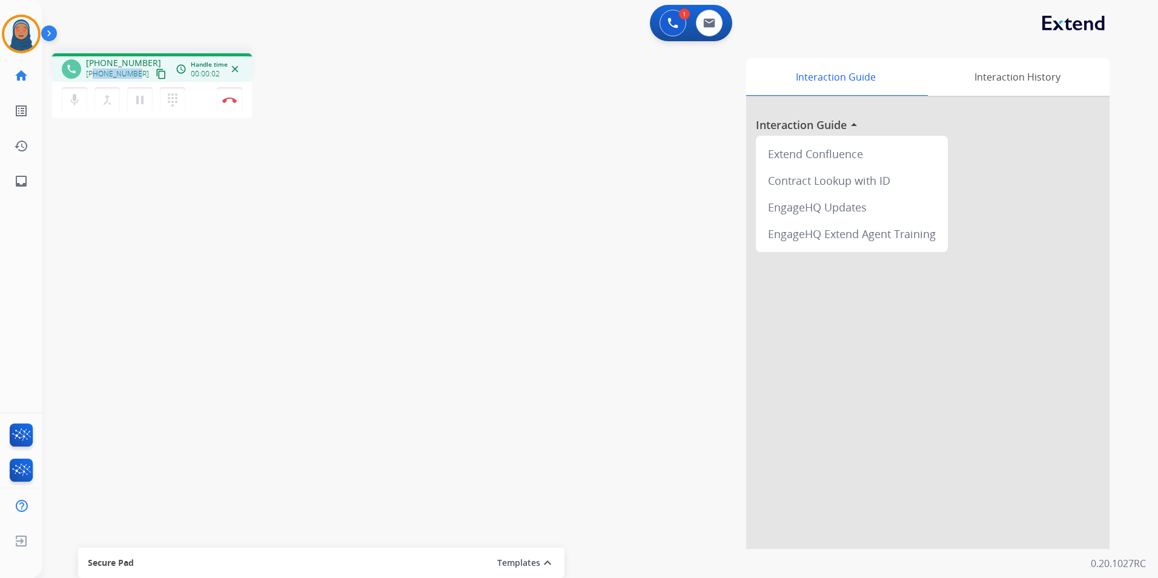
drag, startPoint x: 136, startPoint y: 74, endPoint x: 96, endPoint y: 77, distance: 40.6
click at [96, 77] on div "[PHONE_NUMBER] content_copy" at bounding box center [127, 74] width 82 height 15
click at [235, 102] on img at bounding box center [229, 100] width 15 height 6
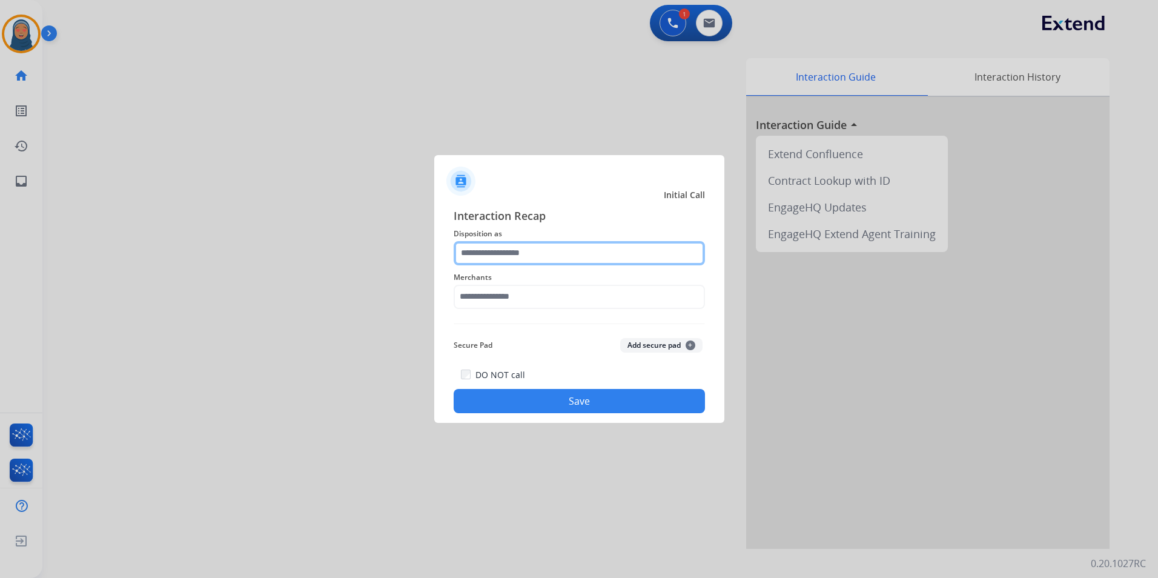
click at [538, 257] on input "text" at bounding box center [578, 253] width 251 height 24
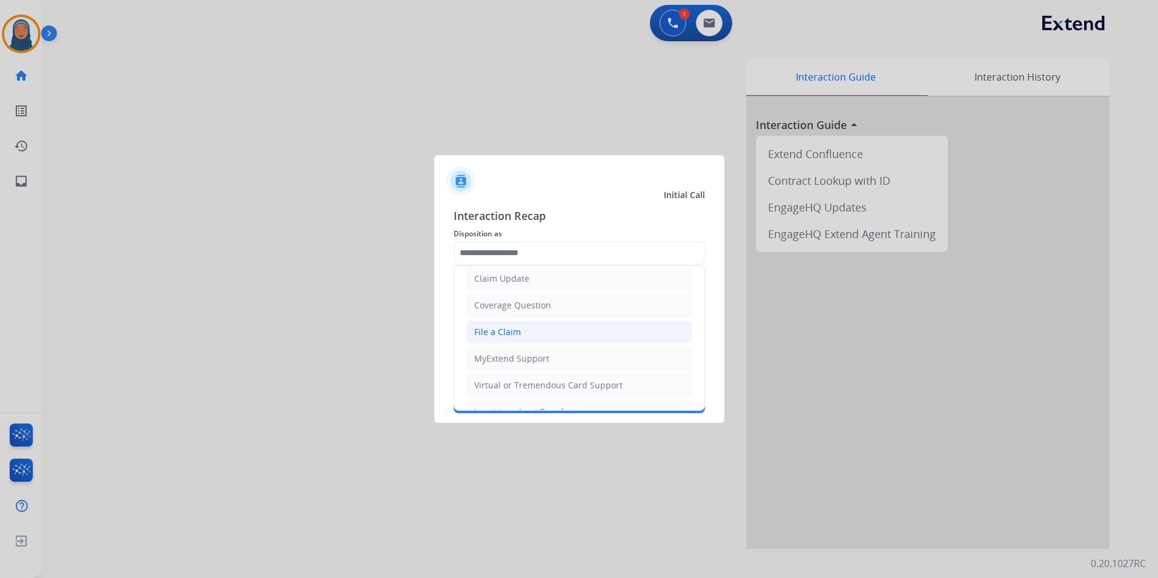
click at [519, 330] on li "File a Claim" at bounding box center [579, 331] width 226 height 23
type input "**********"
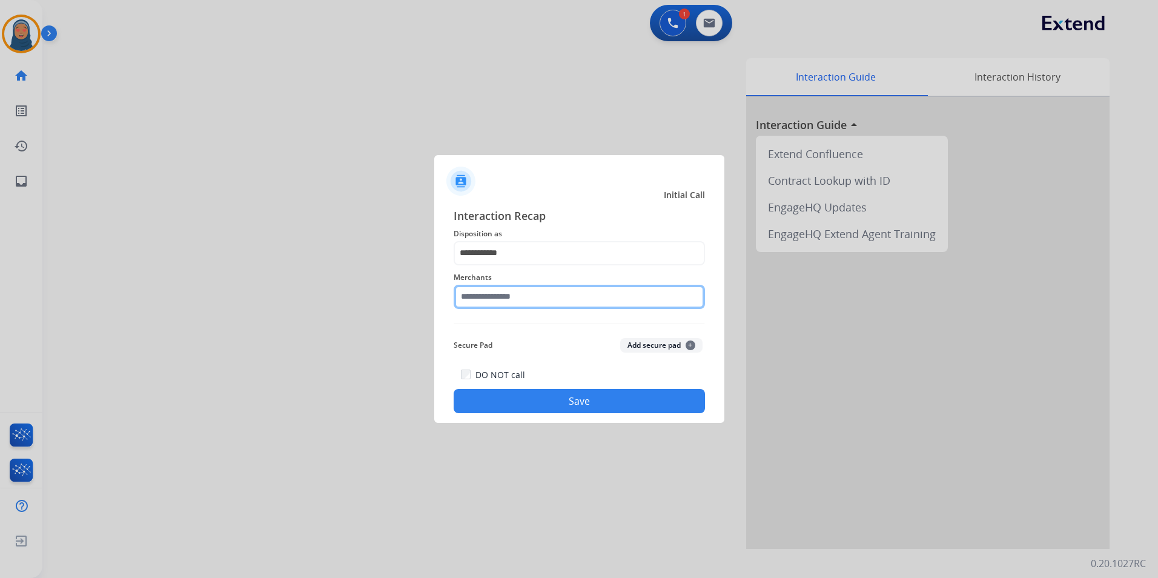
click at [517, 298] on input "text" at bounding box center [578, 297] width 251 height 24
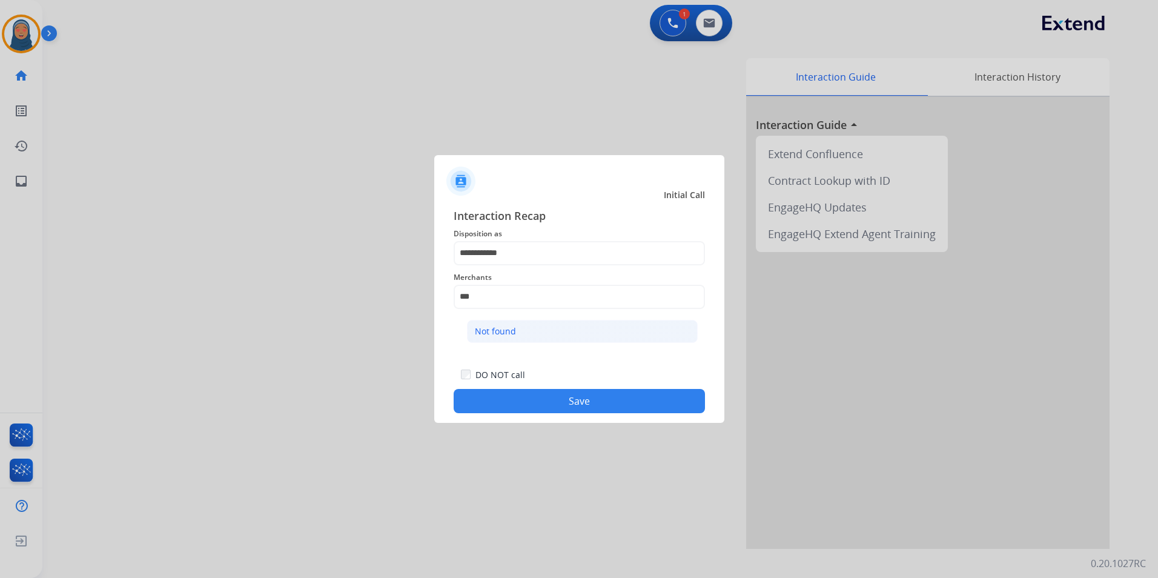
click at [512, 336] on div "Not found" at bounding box center [495, 331] width 41 height 12
type input "*********"
click at [544, 399] on button "Save" at bounding box center [578, 401] width 251 height 24
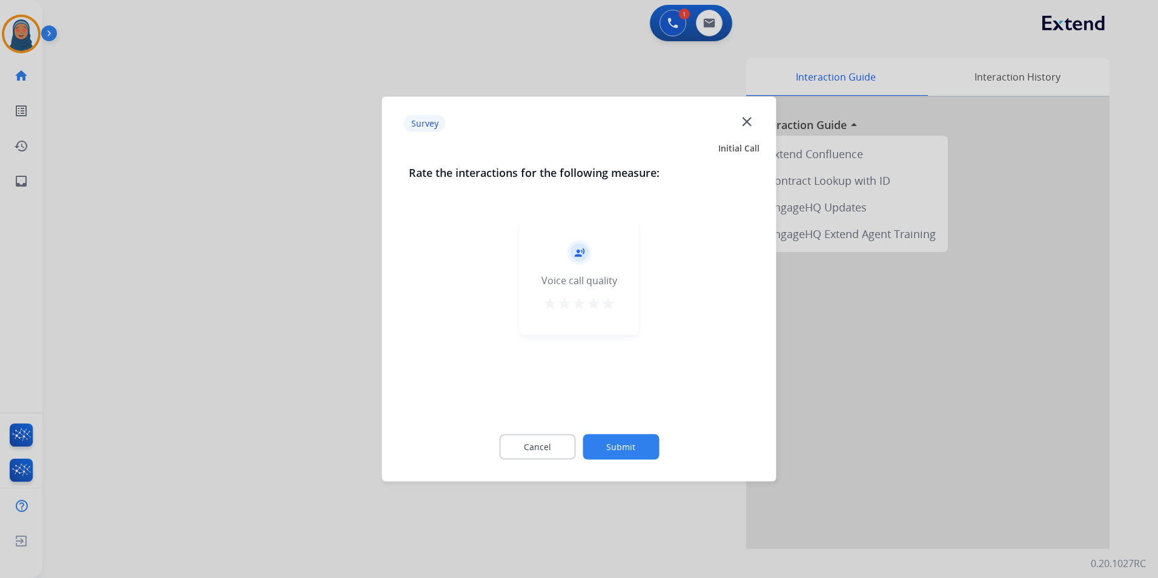
click at [636, 457] on button "Submit" at bounding box center [620, 446] width 76 height 25
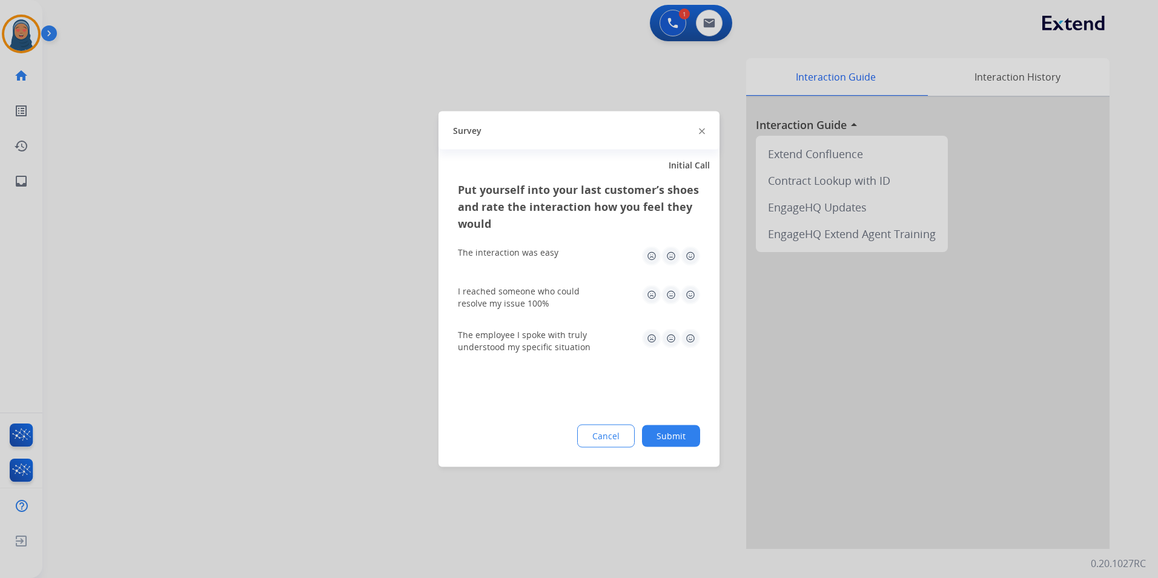
click at [662, 438] on button "Submit" at bounding box center [671, 436] width 58 height 22
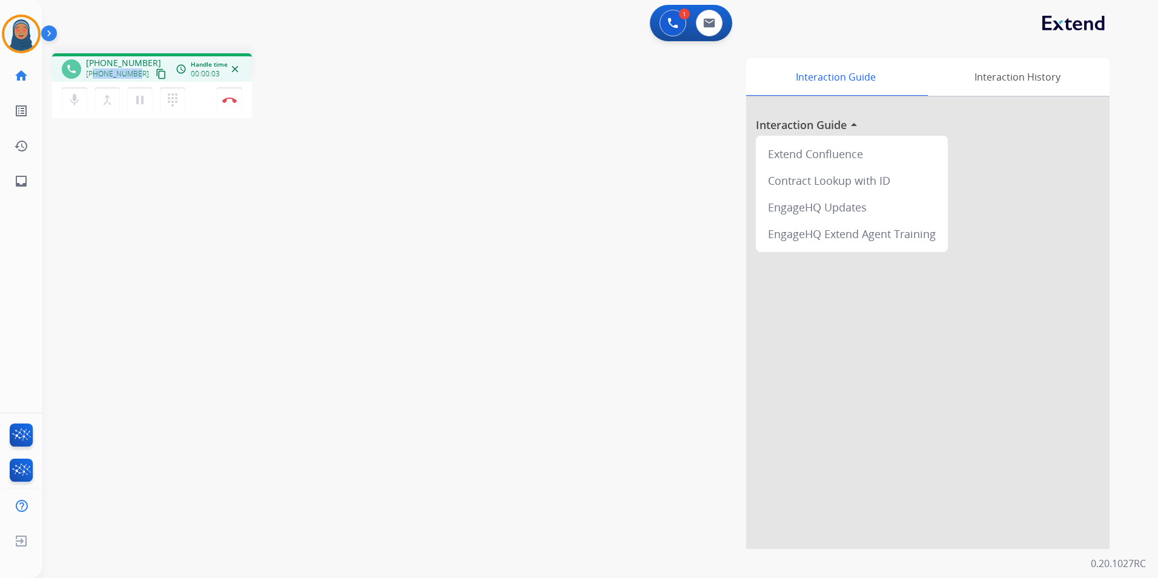
drag, startPoint x: 134, startPoint y: 73, endPoint x: 95, endPoint y: 73, distance: 38.7
click at [95, 73] on span "[PHONE_NUMBER]" at bounding box center [117, 74] width 63 height 10
click at [232, 101] on img at bounding box center [229, 100] width 15 height 6
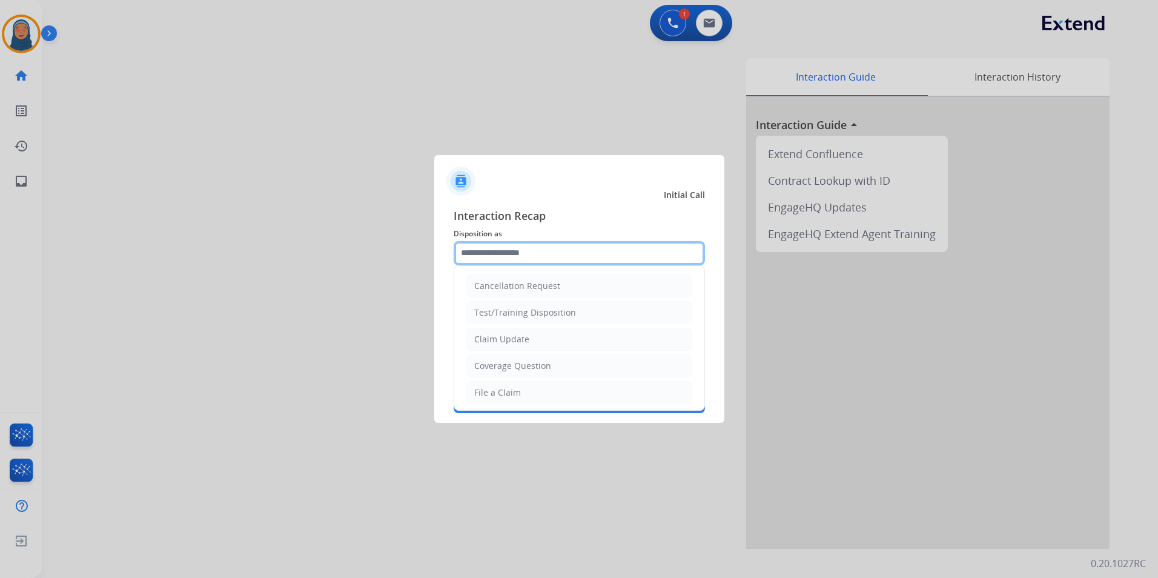
click at [521, 249] on input "text" at bounding box center [578, 253] width 251 height 24
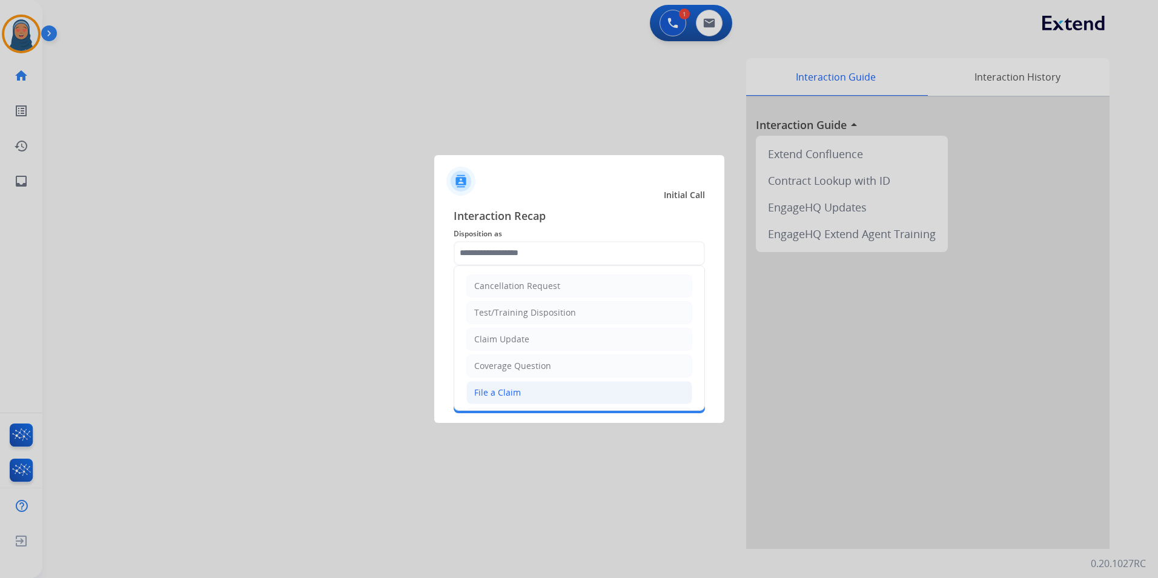
click at [537, 398] on li "File a Claim" at bounding box center [579, 392] width 226 height 23
type input "**********"
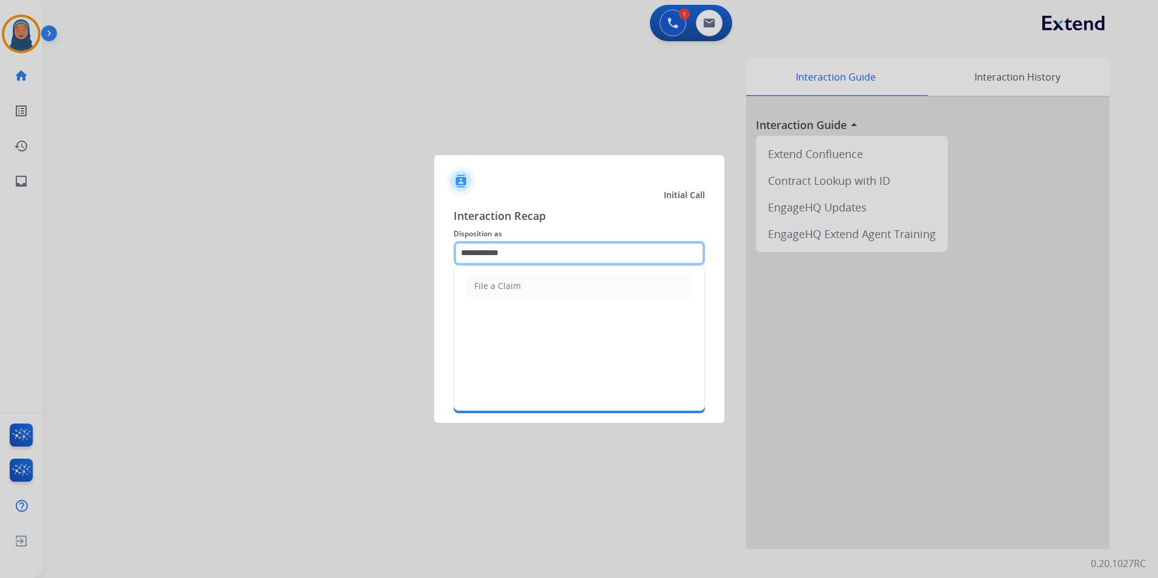
drag, startPoint x: 525, startPoint y: 254, endPoint x: 22, endPoint y: 184, distance: 507.4
click at [0, 184] on app-contact-recap-modal "**********" at bounding box center [0, 289] width 0 height 578
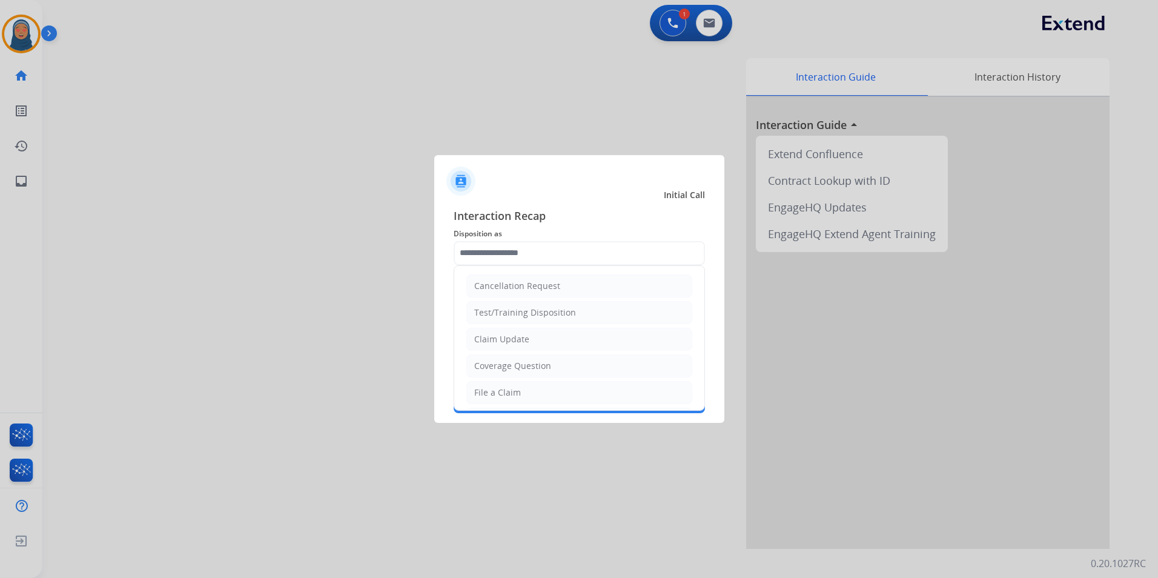
click at [318, 316] on div at bounding box center [579, 289] width 1158 height 578
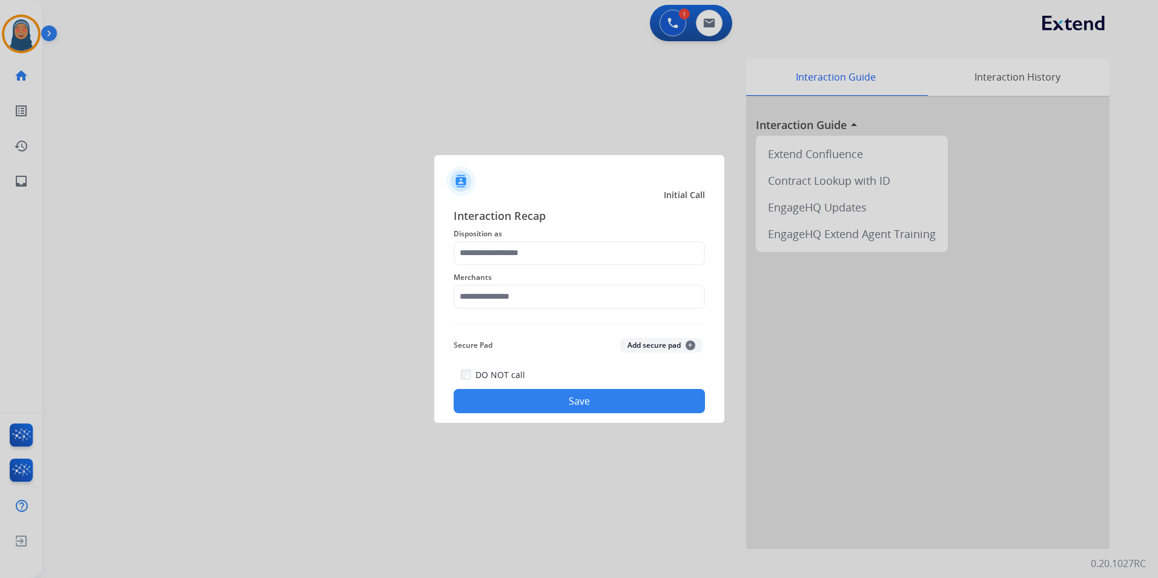
click at [449, 305] on div "Interaction Recap Disposition as Merchants Secure Pad Add secure pad + DO NOT c…" at bounding box center [579, 310] width 290 height 226
click at [504, 298] on input "text" at bounding box center [578, 297] width 251 height 24
drag, startPoint x: 498, startPoint y: 360, endPoint x: 493, endPoint y: 311, distance: 48.7
click at [498, 359] on div "[PERSON_NAME]" at bounding box center [509, 358] width 68 height 12
type input "********"
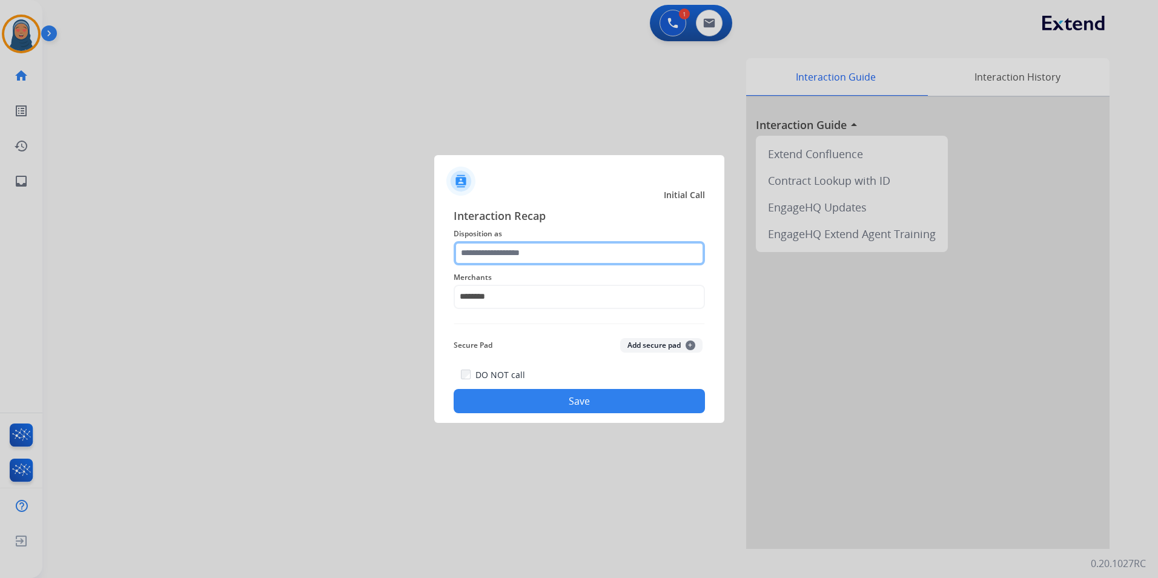
click at [488, 257] on input "text" at bounding box center [578, 253] width 251 height 24
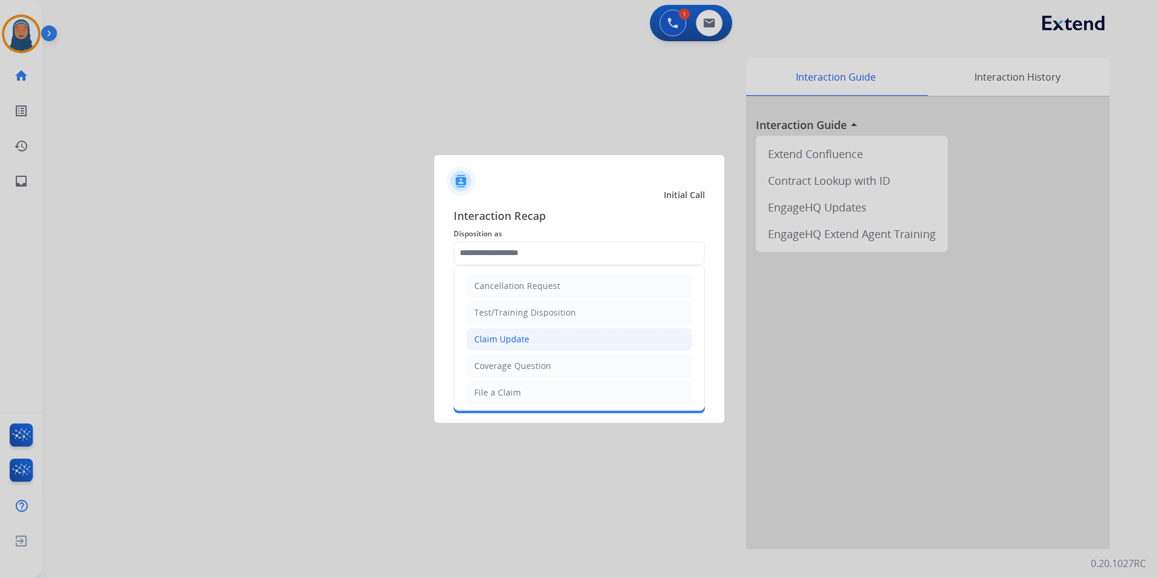
click at [517, 342] on div "Claim Update" at bounding box center [501, 339] width 55 height 12
type input "**********"
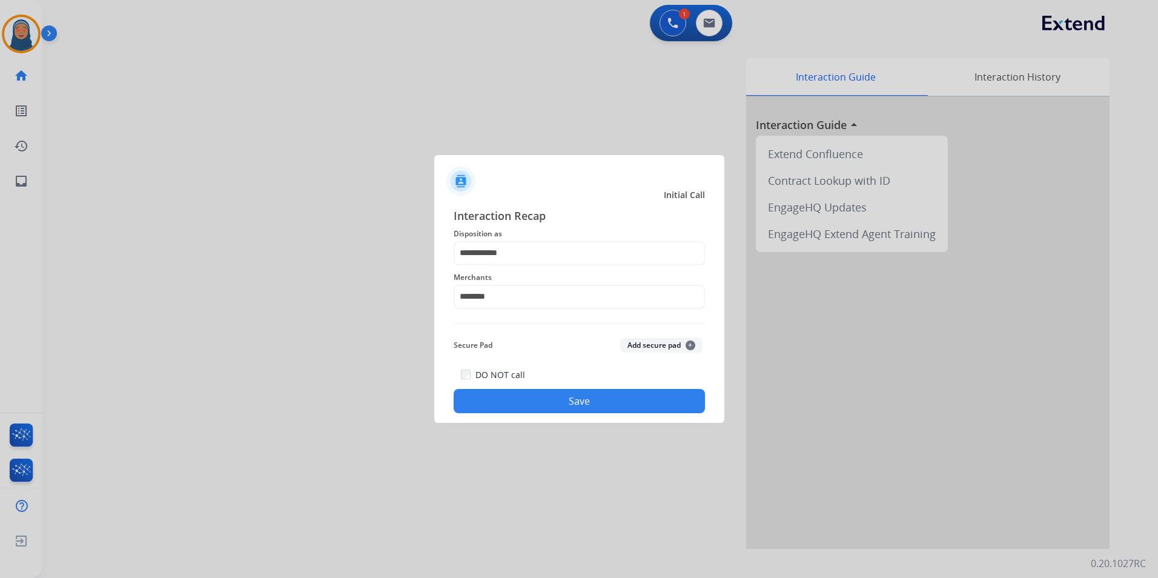
click at [550, 400] on button "Save" at bounding box center [578, 401] width 251 height 24
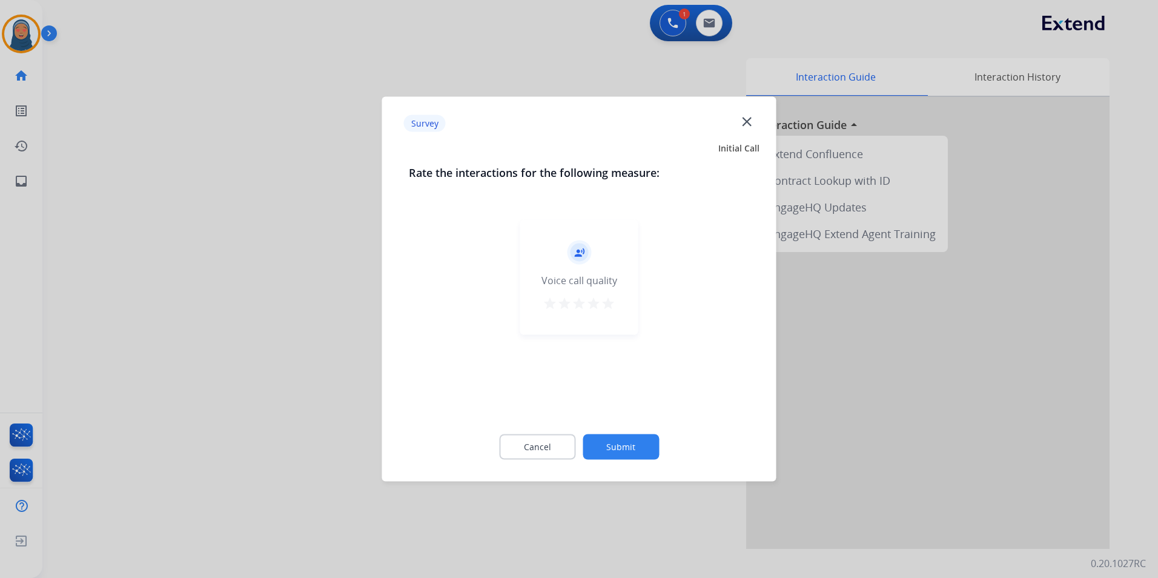
drag, startPoint x: 550, startPoint y: 400, endPoint x: 619, endPoint y: 439, distance: 79.7
click at [614, 418] on div "record_voice_over Voice call quality star star star star star" at bounding box center [579, 314] width 341 height 209
click at [622, 441] on button "Submit" at bounding box center [620, 446] width 76 height 25
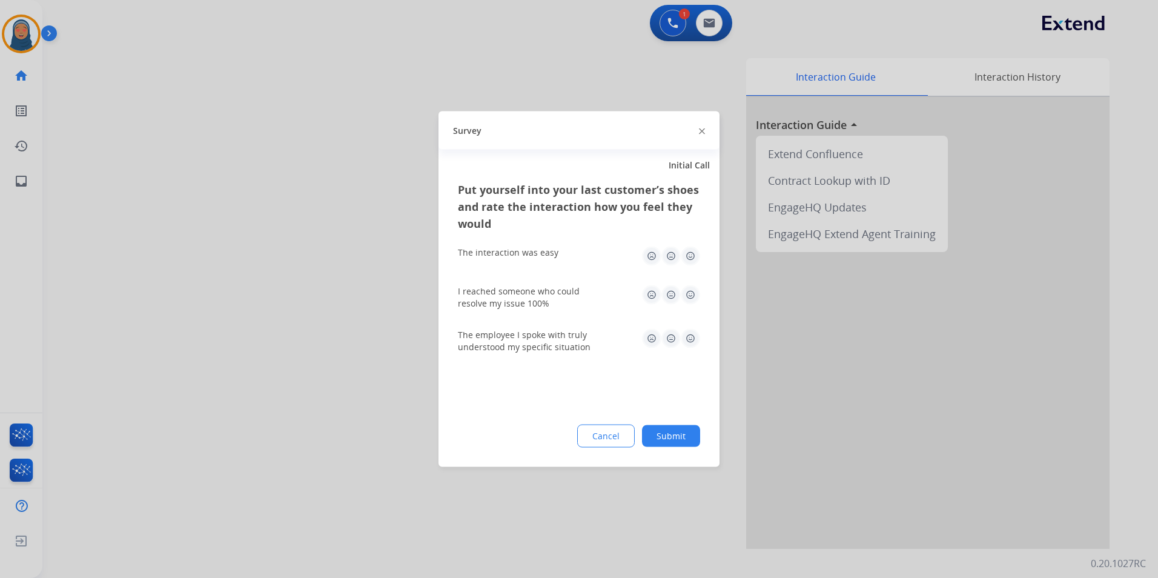
drag, startPoint x: 677, startPoint y: 440, endPoint x: 668, endPoint y: 450, distance: 13.7
click at [679, 441] on button "Submit" at bounding box center [671, 436] width 58 height 22
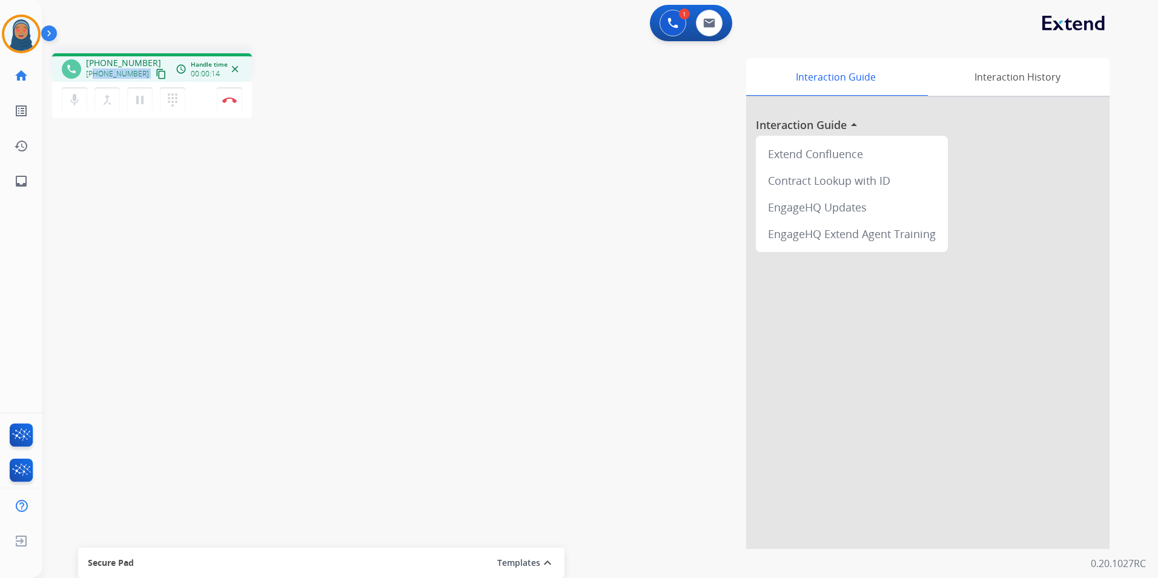
drag, startPoint x: 134, startPoint y: 77, endPoint x: 96, endPoint y: 81, distance: 38.3
click at [96, 81] on div "phone [PHONE_NUMBER] [PHONE_NUMBER] content_copy access_time Call metrics Queue…" at bounding box center [152, 67] width 200 height 28
click at [234, 105] on button "Disconnect" at bounding box center [229, 99] width 25 height 25
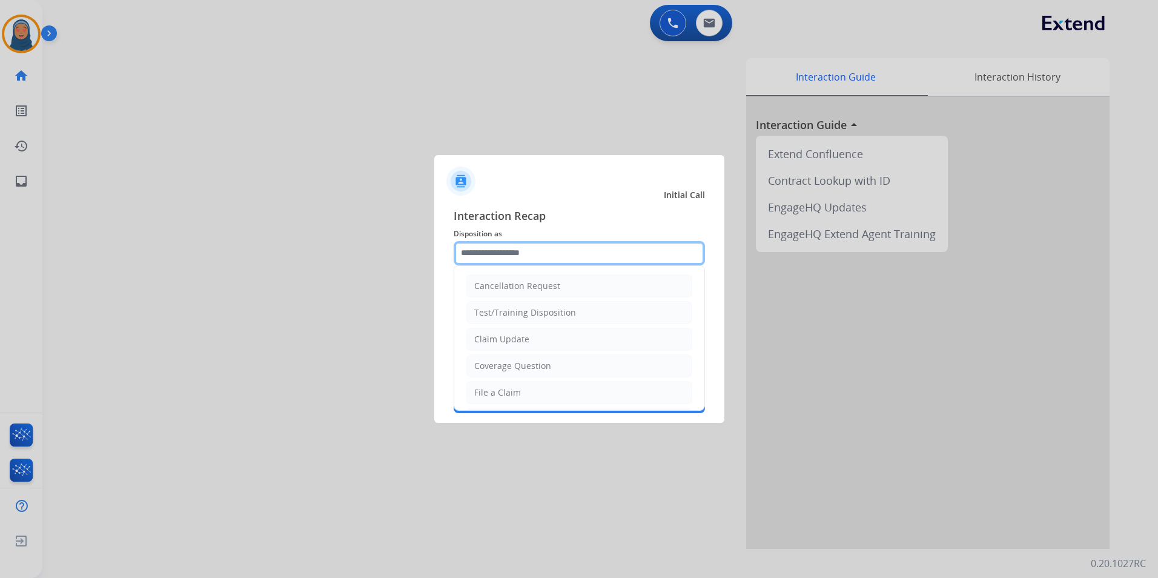
drag, startPoint x: 525, startPoint y: 256, endPoint x: 530, endPoint y: 269, distance: 13.8
click at [525, 255] on input "text" at bounding box center [578, 253] width 251 height 24
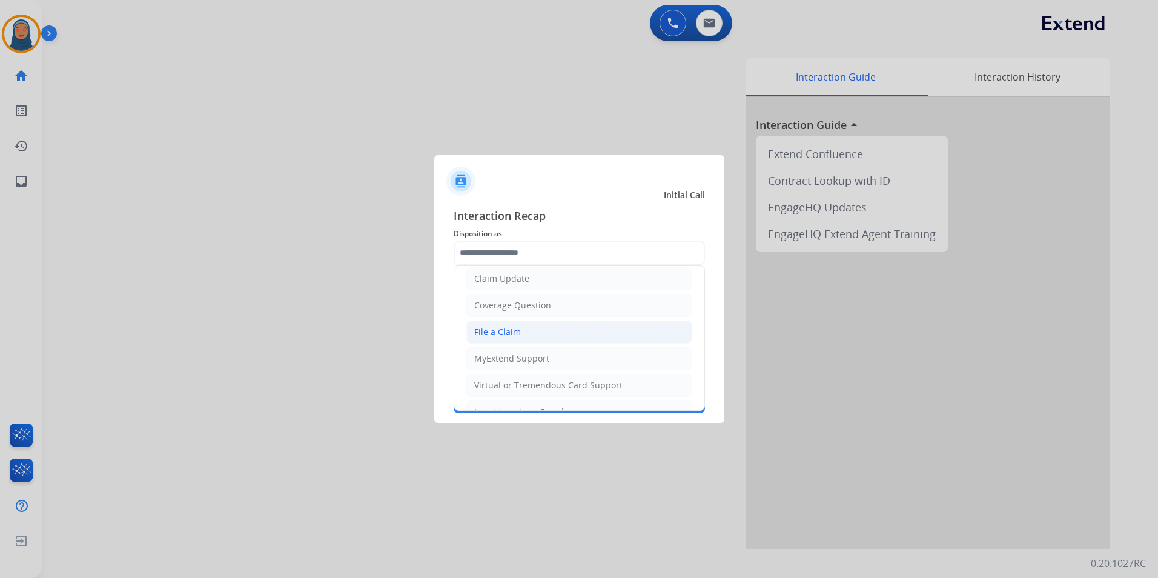
click at [502, 340] on li "File a Claim" at bounding box center [579, 331] width 226 height 23
type input "**********"
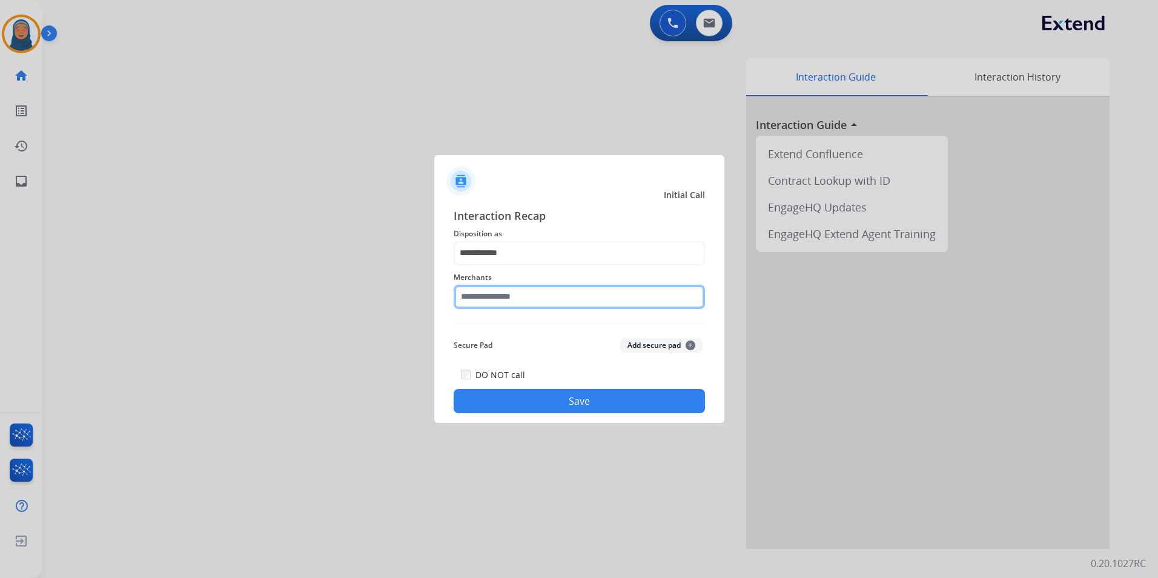
click at [517, 303] on input "text" at bounding box center [578, 297] width 251 height 24
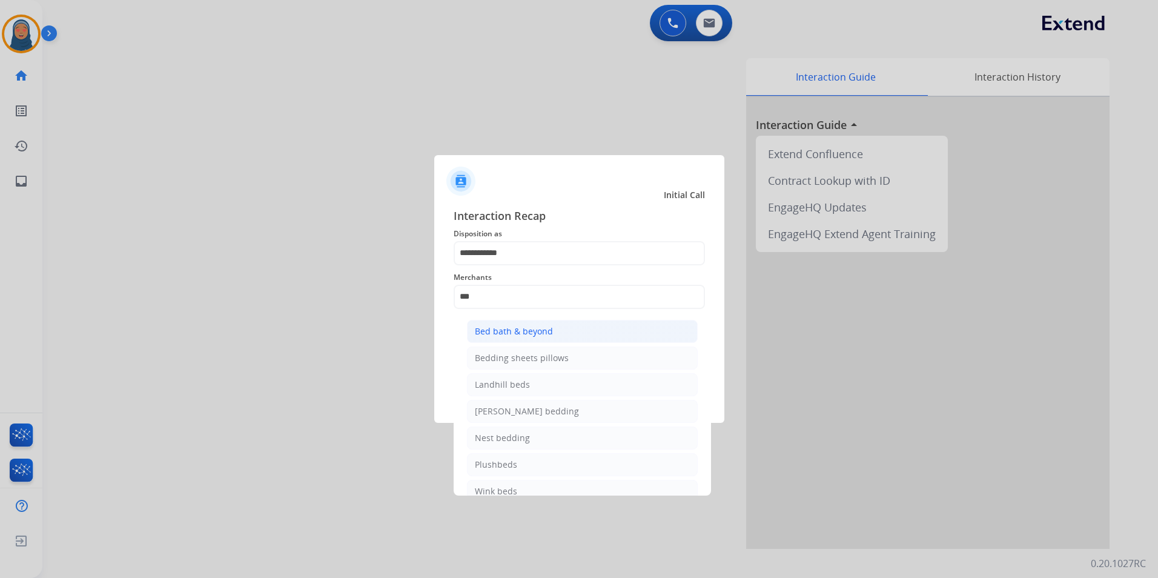
click at [548, 325] on div "Bed bath & beyond" at bounding box center [514, 331] width 78 height 12
type input "**********"
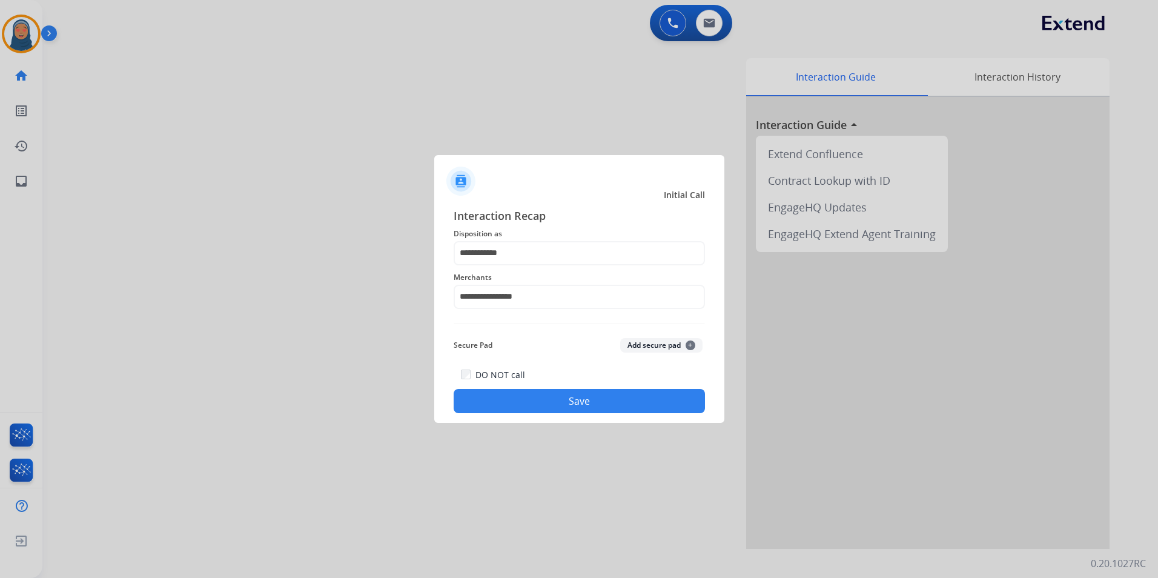
click at [618, 404] on button "Save" at bounding box center [578, 401] width 251 height 24
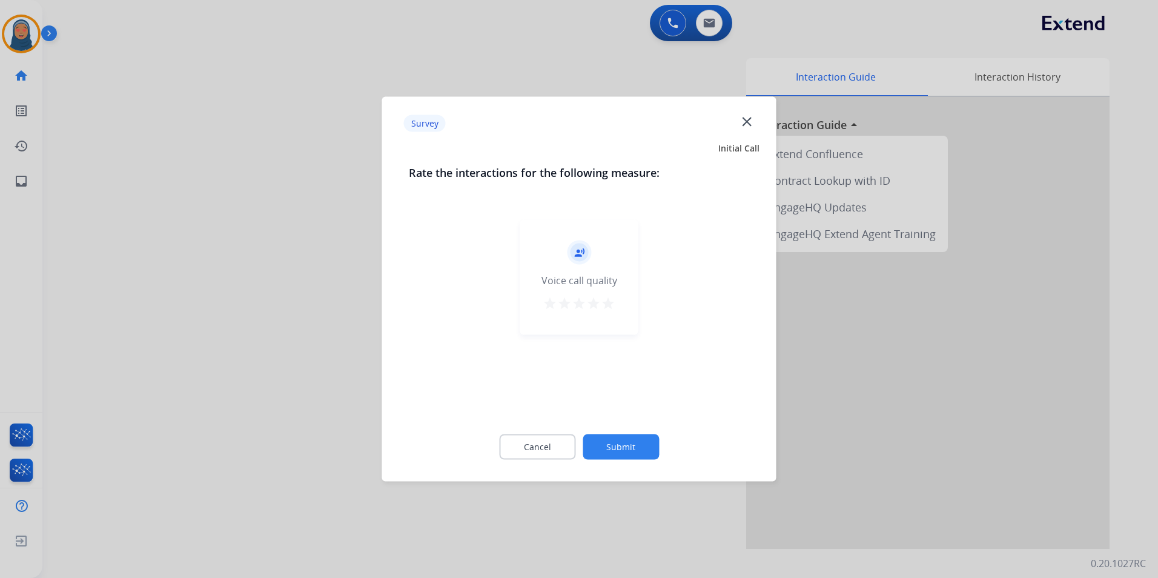
click at [648, 447] on button "Submit" at bounding box center [620, 446] width 76 height 25
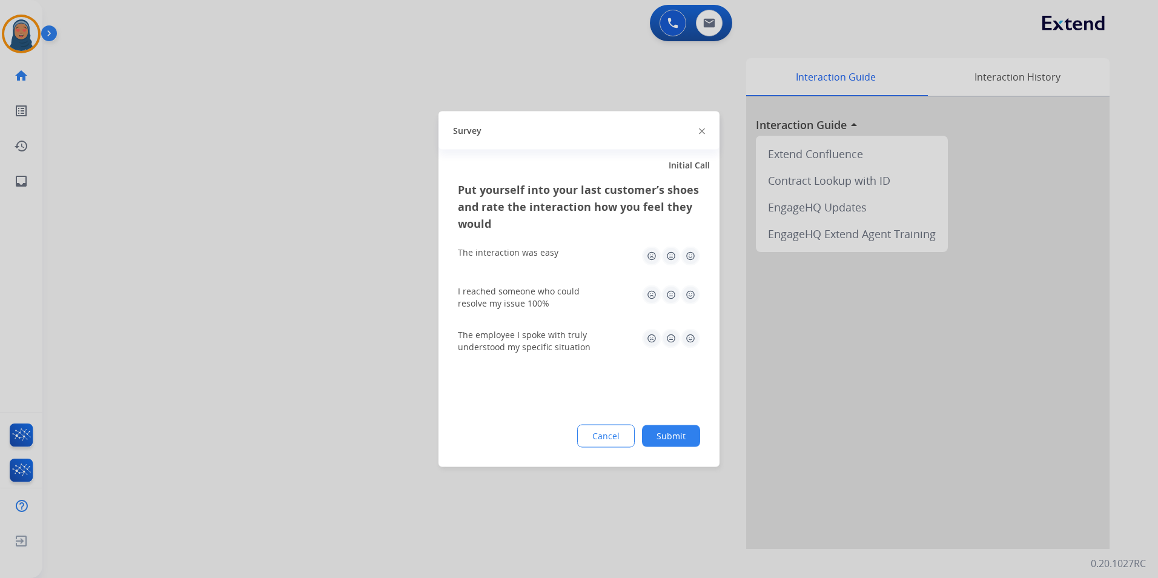
click at [659, 437] on button "Submit" at bounding box center [671, 436] width 58 height 22
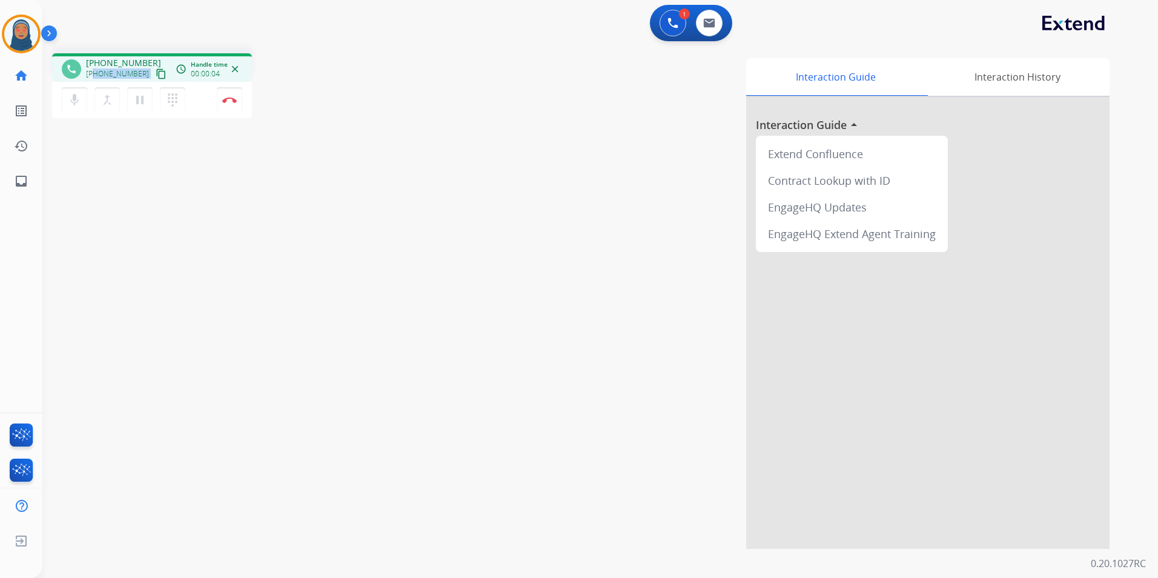
drag, startPoint x: 140, startPoint y: 74, endPoint x: 95, endPoint y: 79, distance: 45.0
click at [95, 79] on div "[PHONE_NUMBER] content_copy" at bounding box center [127, 74] width 82 height 15
click at [231, 100] on img at bounding box center [229, 100] width 15 height 6
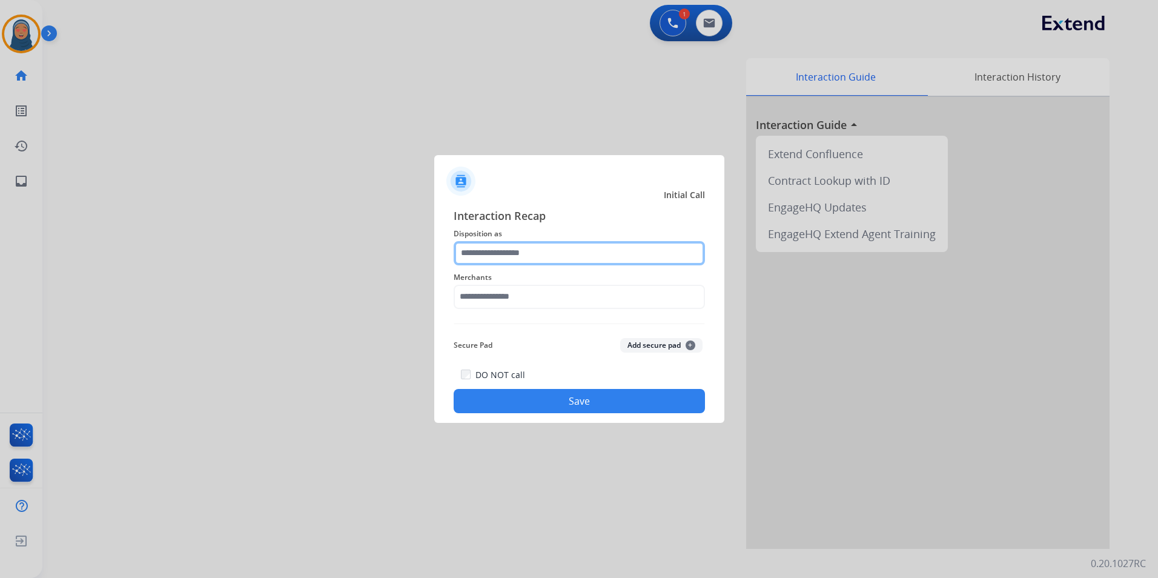
click at [521, 254] on input "text" at bounding box center [578, 253] width 251 height 24
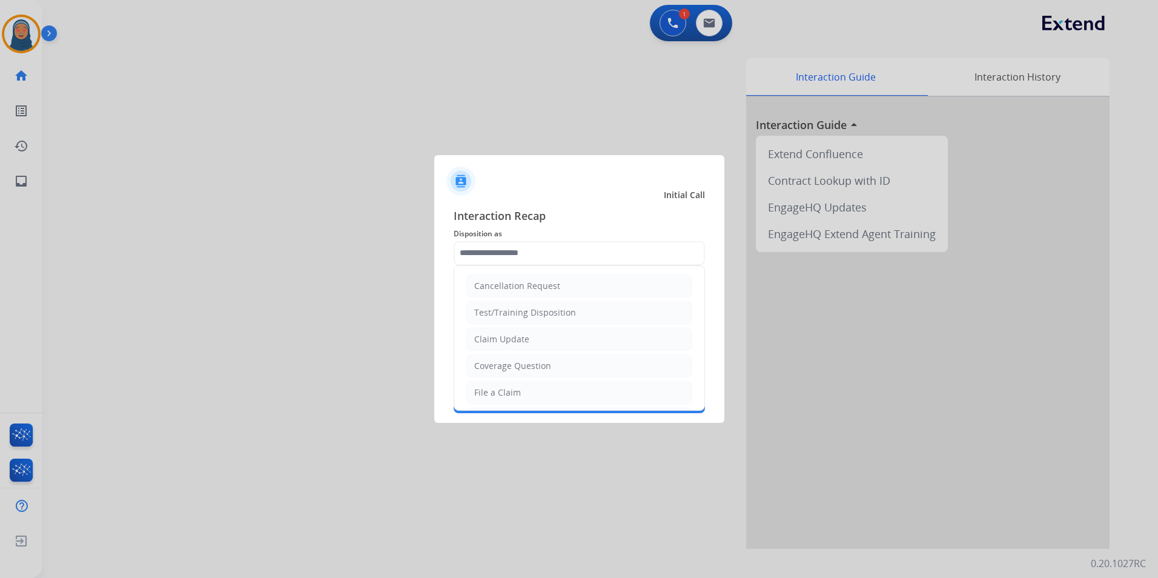
drag, startPoint x: 506, startPoint y: 391, endPoint x: 507, endPoint y: 384, distance: 6.3
click at [509, 389] on div "File a Claim" at bounding box center [497, 392] width 47 height 12
type input "**********"
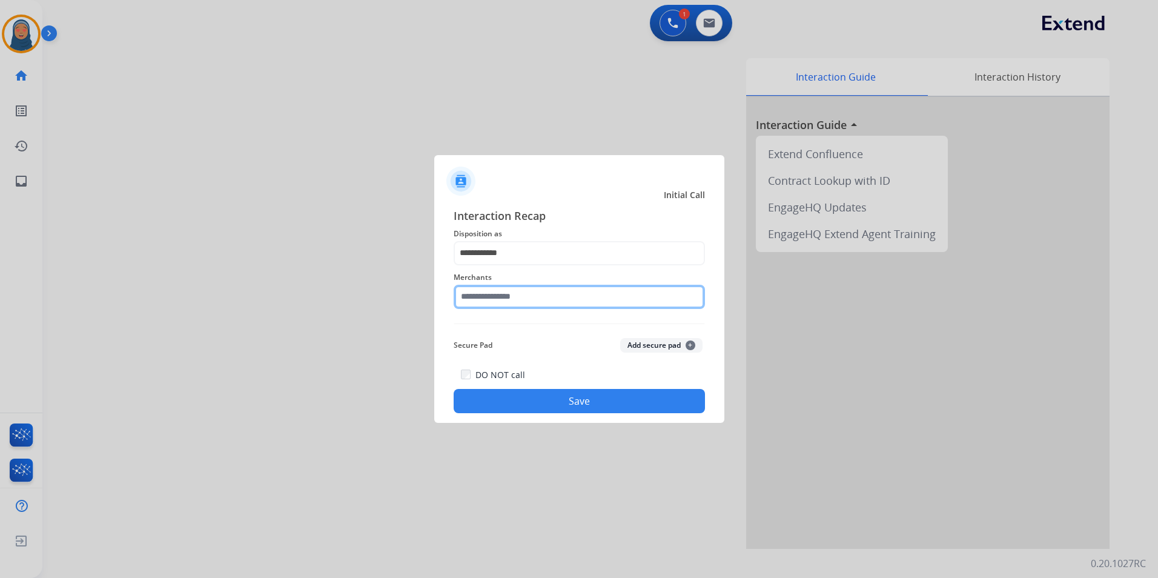
click at [521, 298] on input "text" at bounding box center [578, 297] width 251 height 24
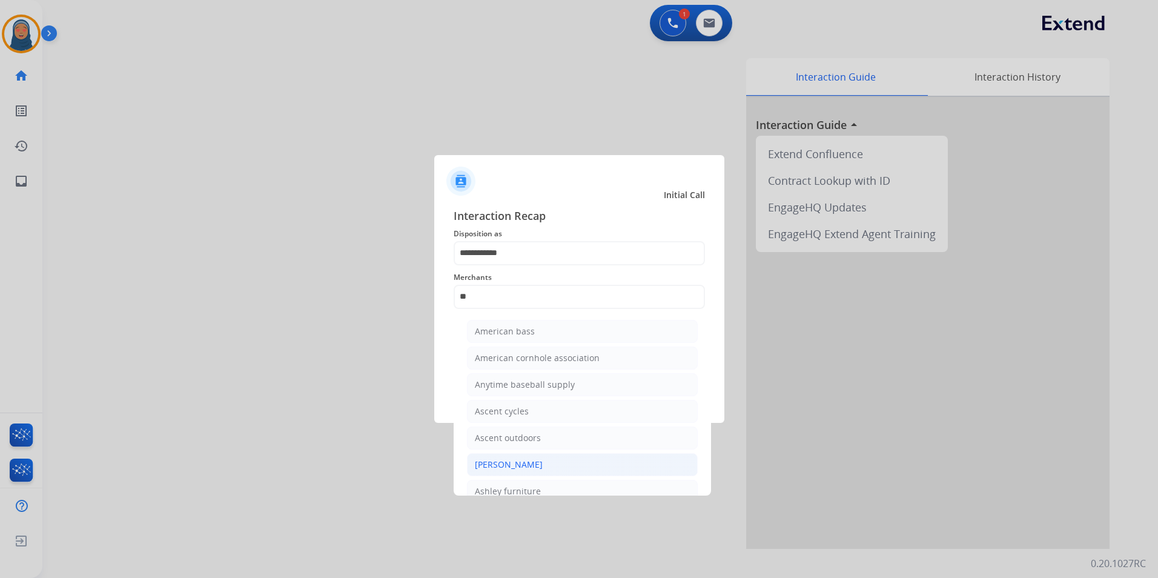
click at [512, 465] on div "[PERSON_NAME]" at bounding box center [509, 464] width 68 height 12
type input "**********"
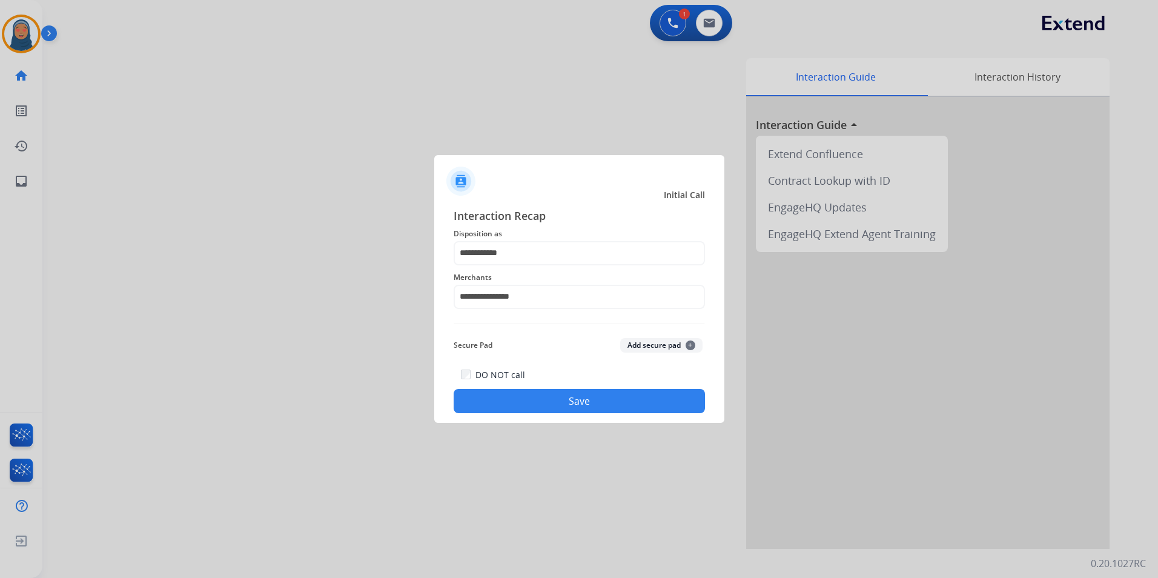
click at [569, 405] on button "Save" at bounding box center [578, 401] width 251 height 24
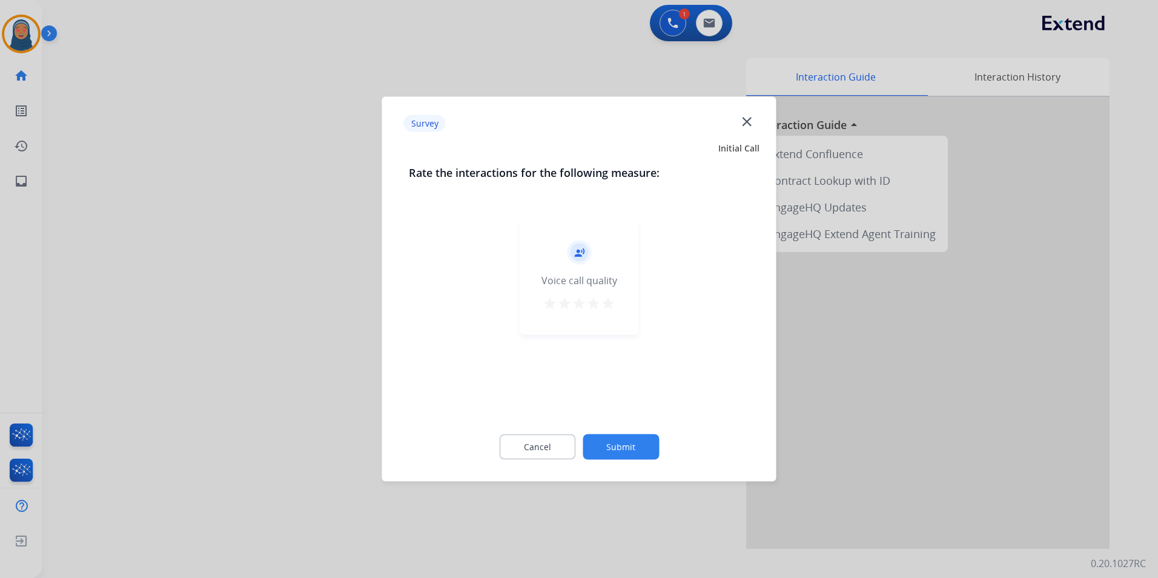
click at [610, 449] on button "Submit" at bounding box center [620, 446] width 76 height 25
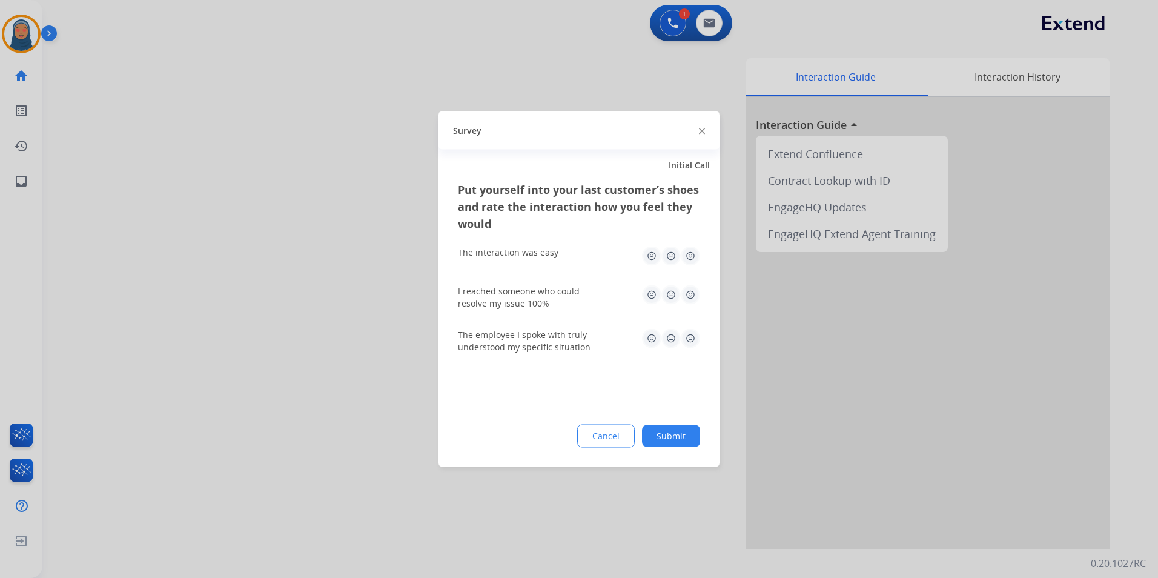
click at [675, 437] on button "Submit" at bounding box center [671, 436] width 58 height 22
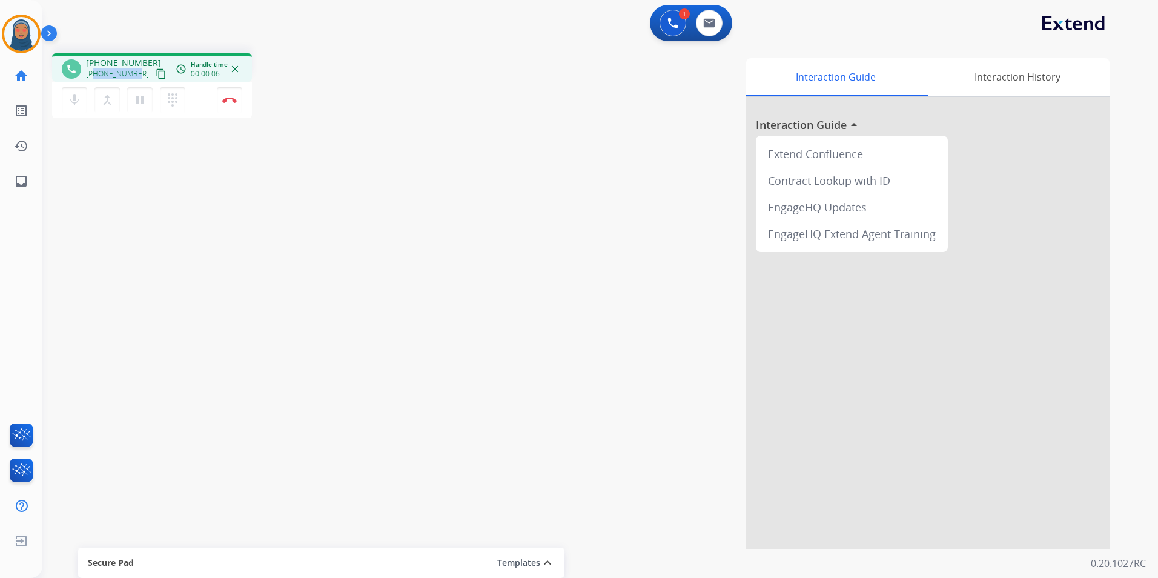
drag, startPoint x: 137, startPoint y: 73, endPoint x: 96, endPoint y: 78, distance: 40.9
click at [96, 78] on div "[PHONE_NUMBER] content_copy" at bounding box center [127, 74] width 82 height 15
click at [228, 94] on button "Disconnect" at bounding box center [229, 99] width 25 height 25
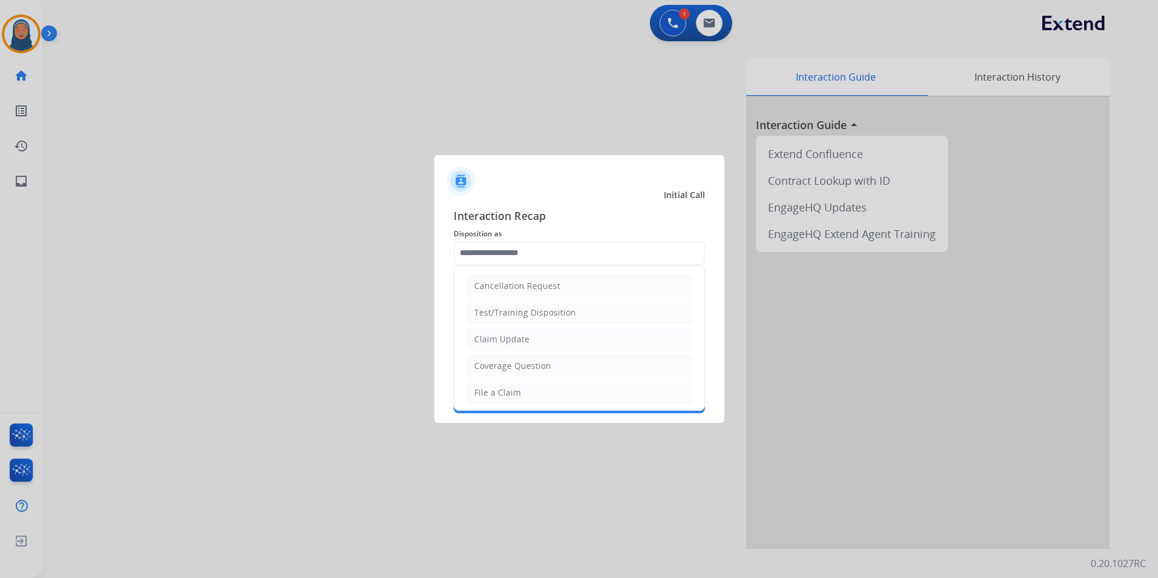
click at [488, 258] on input "text" at bounding box center [578, 253] width 251 height 24
click at [507, 341] on div "Claim Update" at bounding box center [501, 339] width 55 height 12
type input "**********"
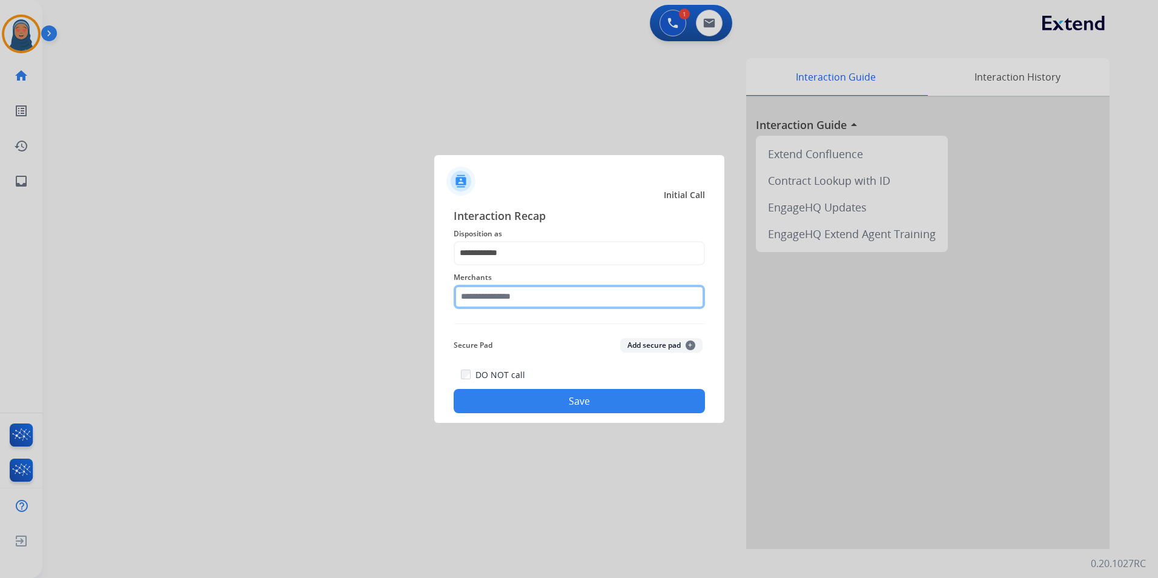
click at [506, 294] on input "text" at bounding box center [578, 297] width 251 height 24
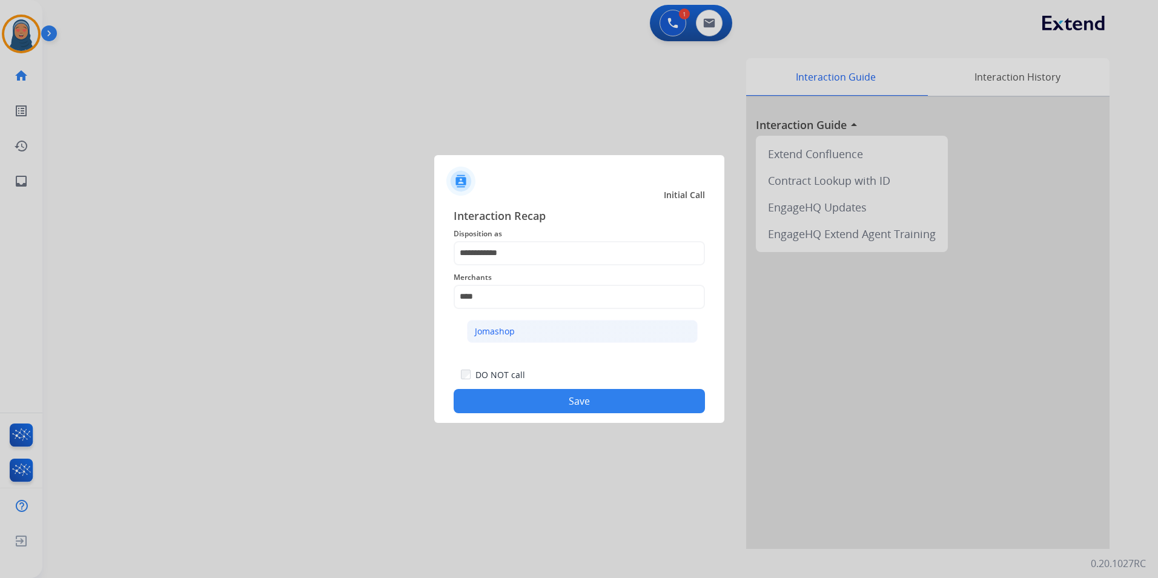
click at [508, 329] on div "Jomashop" at bounding box center [495, 331] width 40 height 12
type input "********"
click at [585, 402] on button "Save" at bounding box center [578, 401] width 251 height 24
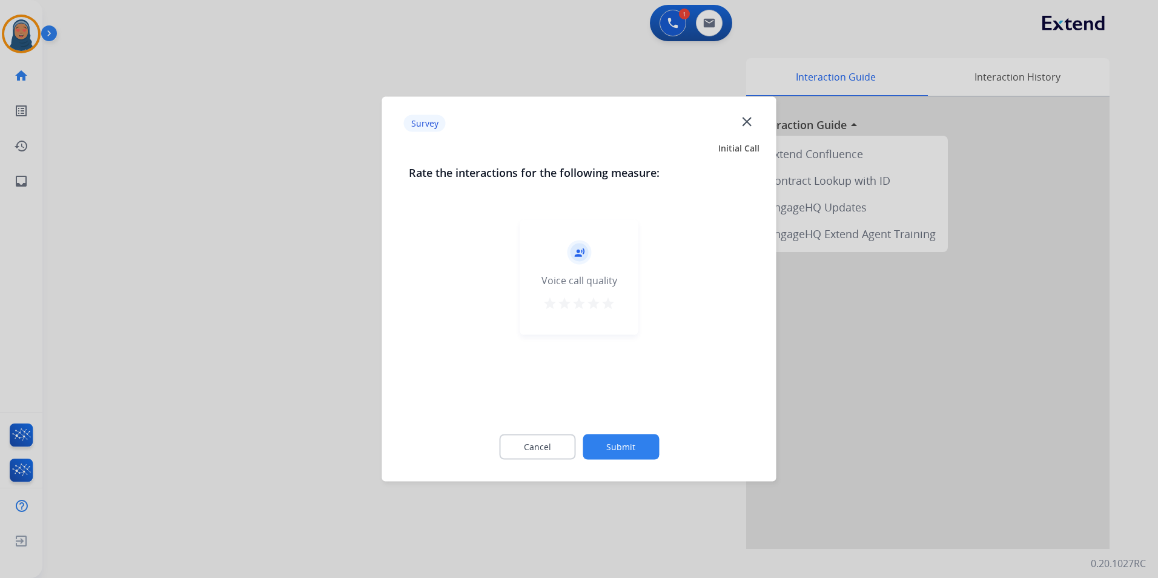
click at [622, 441] on button "Submit" at bounding box center [620, 446] width 76 height 25
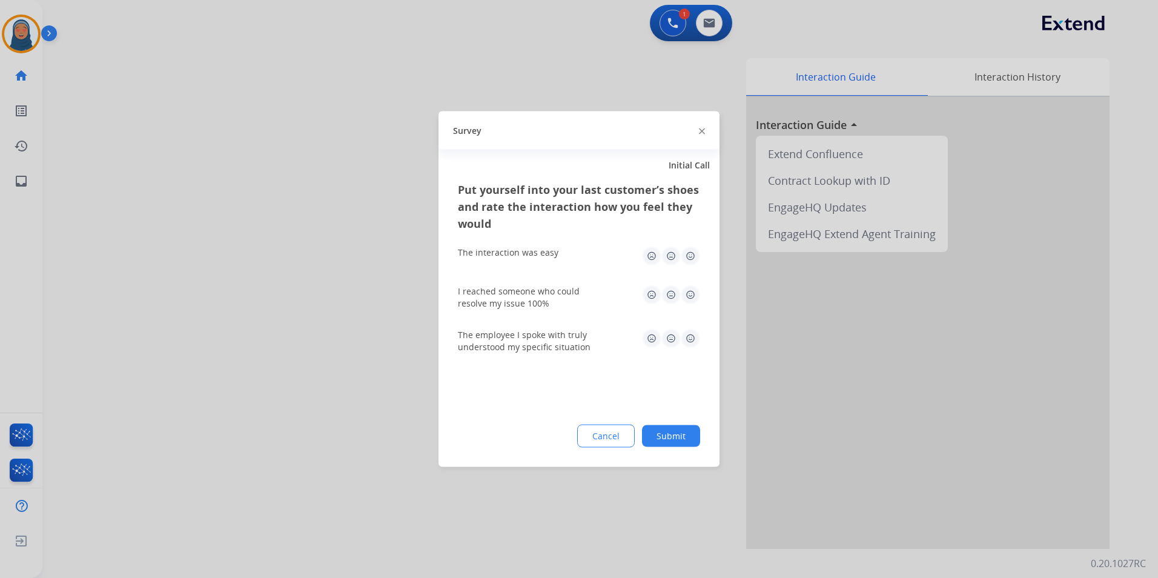
click at [671, 443] on button "Submit" at bounding box center [671, 436] width 58 height 22
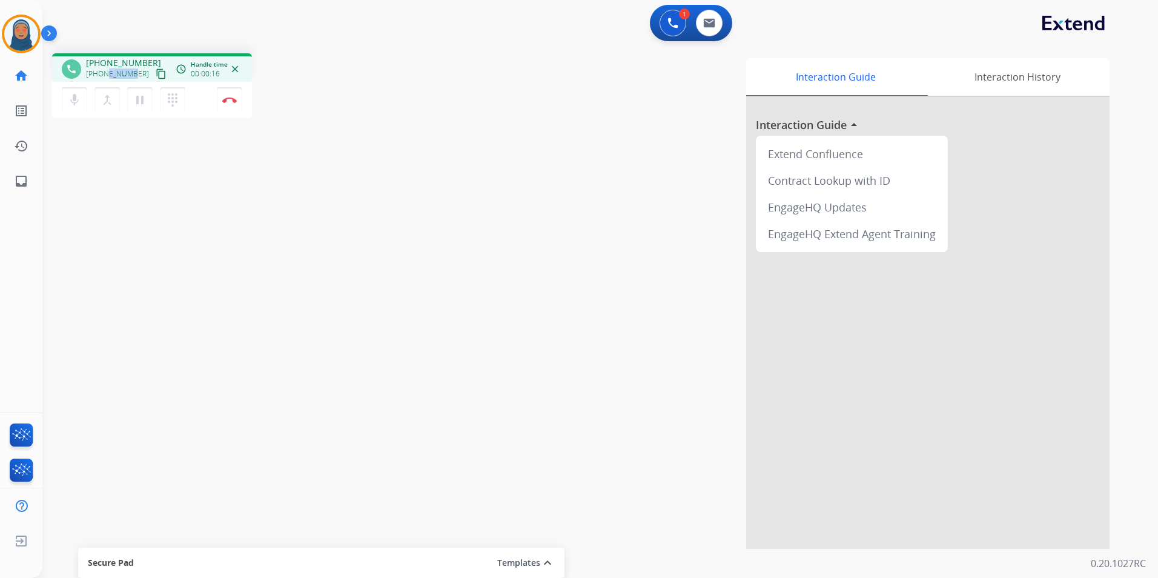
drag, startPoint x: 133, startPoint y: 73, endPoint x: 105, endPoint y: 75, distance: 28.5
click at [105, 75] on span "[PHONE_NUMBER]" at bounding box center [117, 74] width 63 height 10
drag, startPoint x: 105, startPoint y: 75, endPoint x: 124, endPoint y: 104, distance: 34.9
click at [129, 138] on div "phone [PHONE_NUMBER] [PHONE_NUMBER] content_copy access_time Call metrics Queue…" at bounding box center [585, 296] width 1086 height 505
drag, startPoint x: 136, startPoint y: 73, endPoint x: 96, endPoint y: 77, distance: 40.7
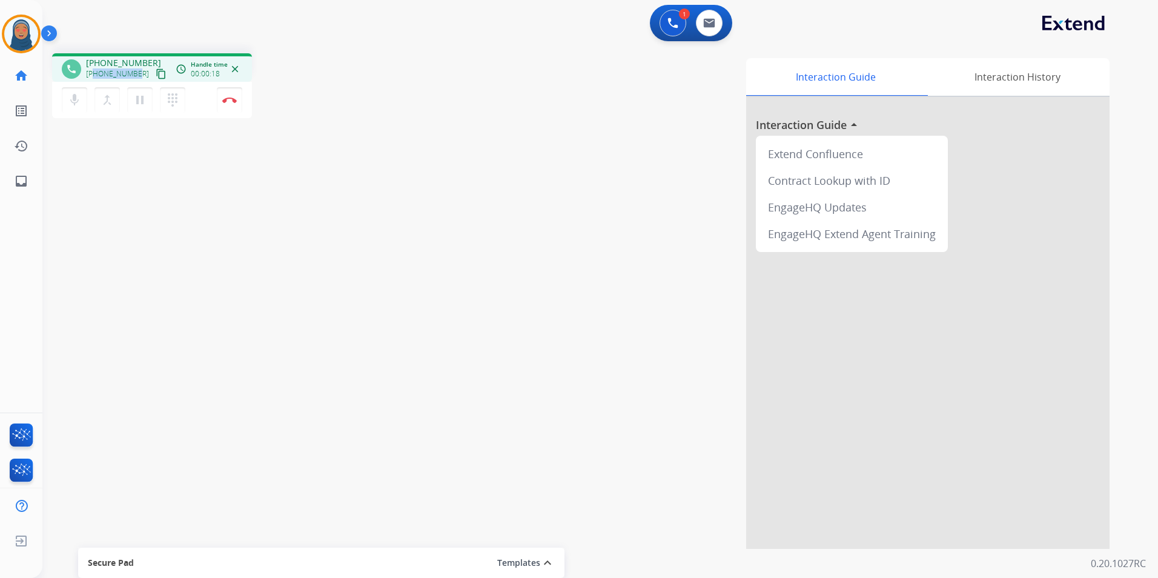
click at [96, 77] on div "[PHONE_NUMBER] content_copy" at bounding box center [127, 74] width 82 height 15
click at [228, 102] on button "Disconnect" at bounding box center [229, 99] width 25 height 25
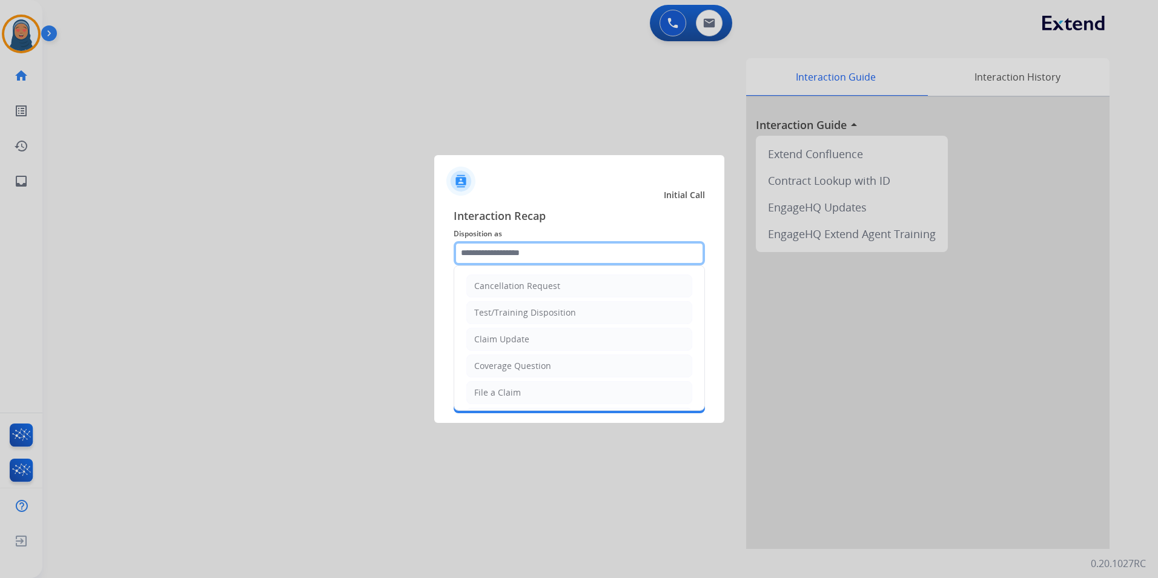
drag, startPoint x: 484, startPoint y: 256, endPoint x: 446, endPoint y: 239, distance: 42.0
click at [484, 254] on input "text" at bounding box center [578, 253] width 251 height 24
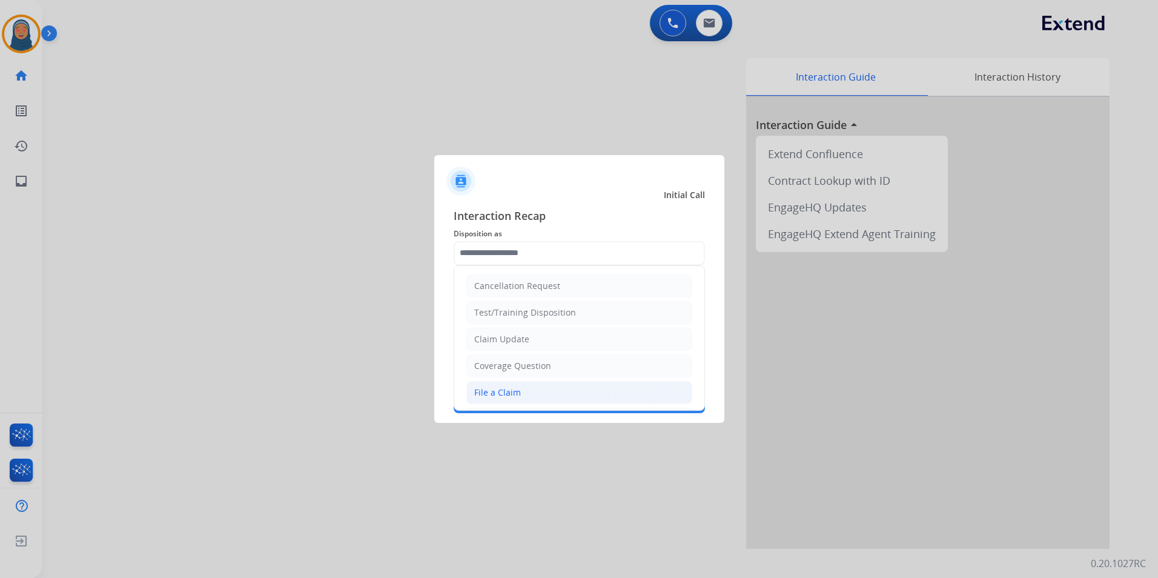
click at [497, 395] on div "File a Claim" at bounding box center [497, 392] width 47 height 12
type input "**********"
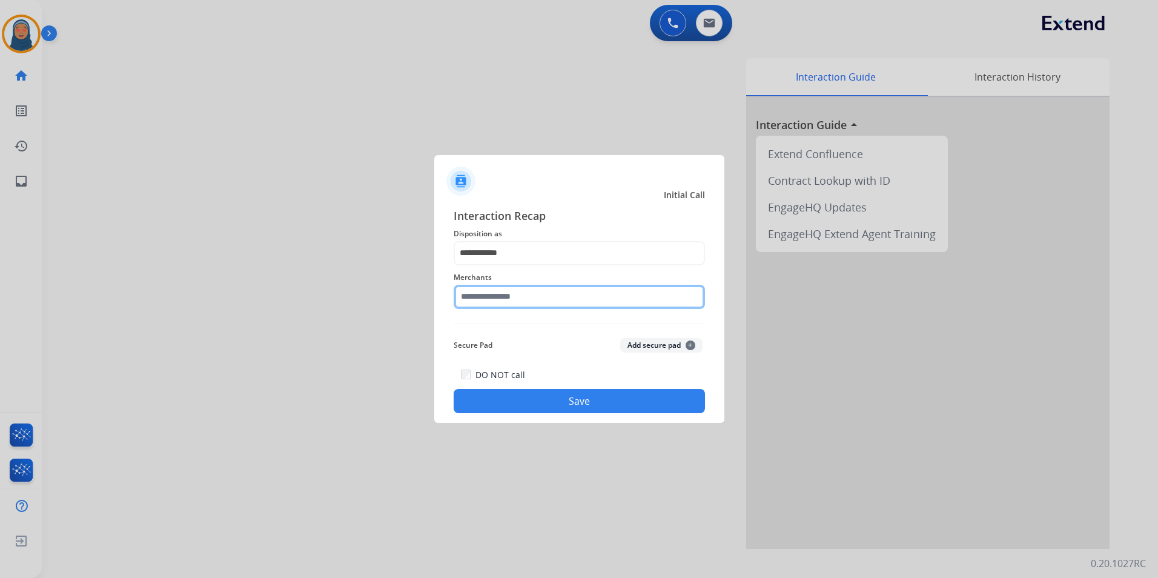
click at [510, 293] on input "text" at bounding box center [578, 297] width 251 height 24
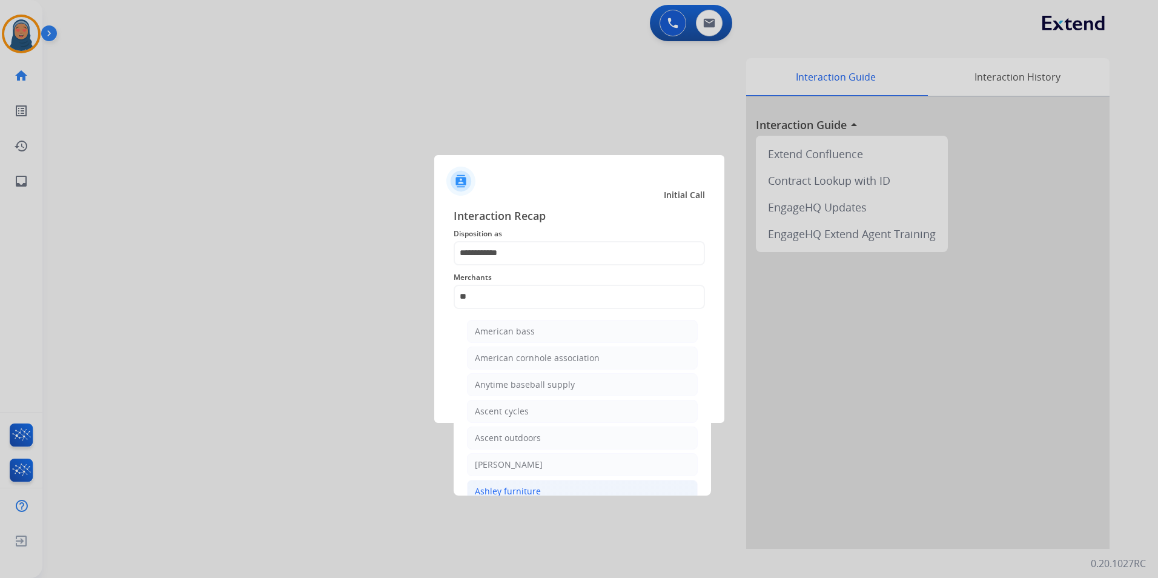
click at [516, 483] on li "Ashley furniture" at bounding box center [582, 491] width 231 height 23
type input "**********"
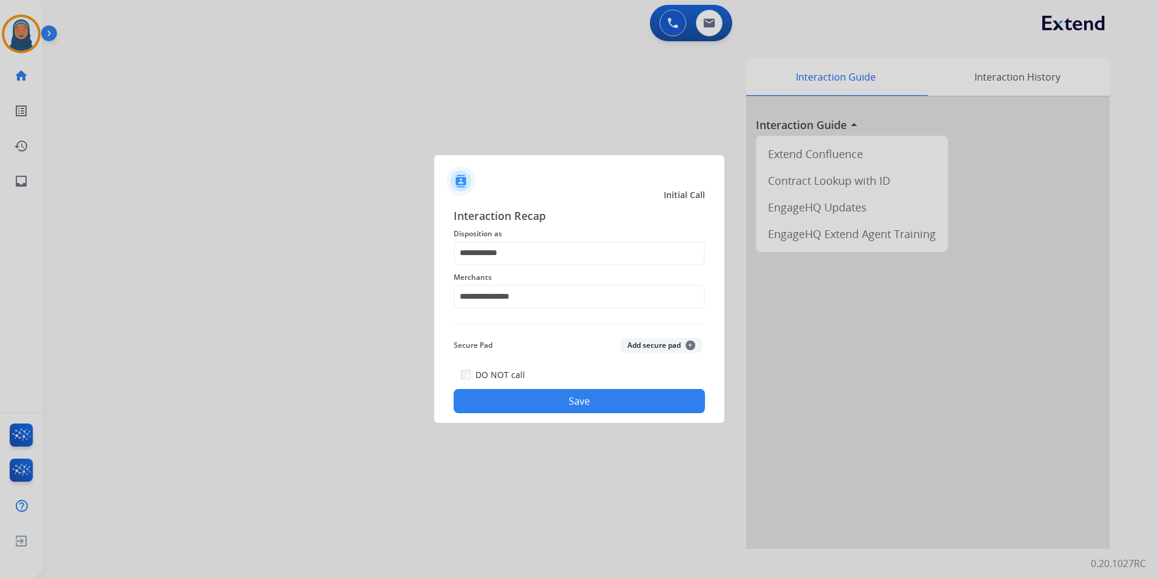
click at [562, 407] on button "Save" at bounding box center [578, 401] width 251 height 24
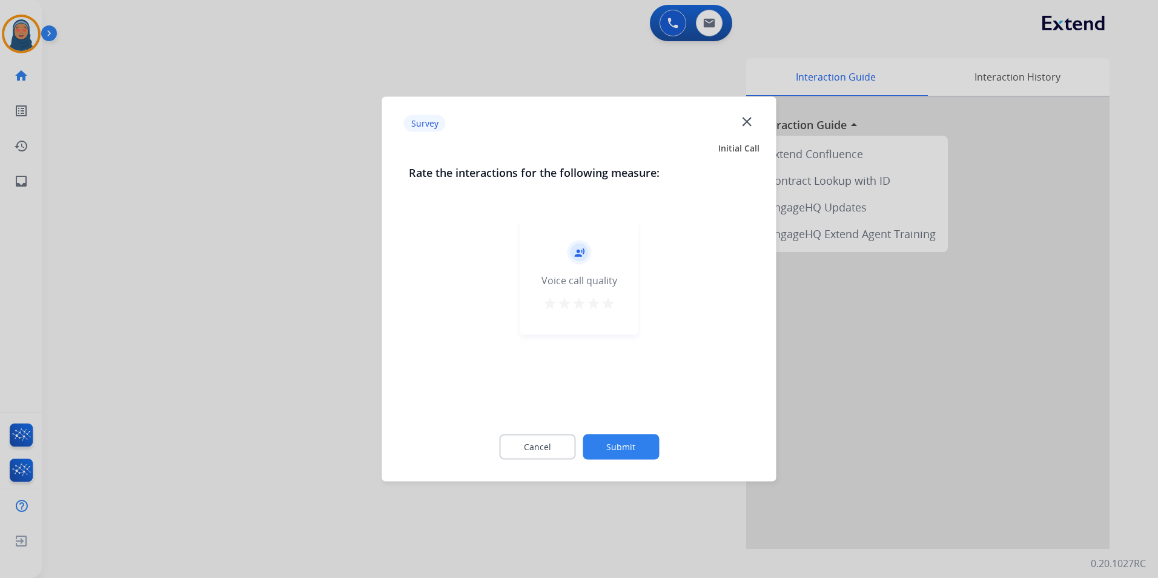
click at [628, 443] on button "Submit" at bounding box center [620, 446] width 76 height 25
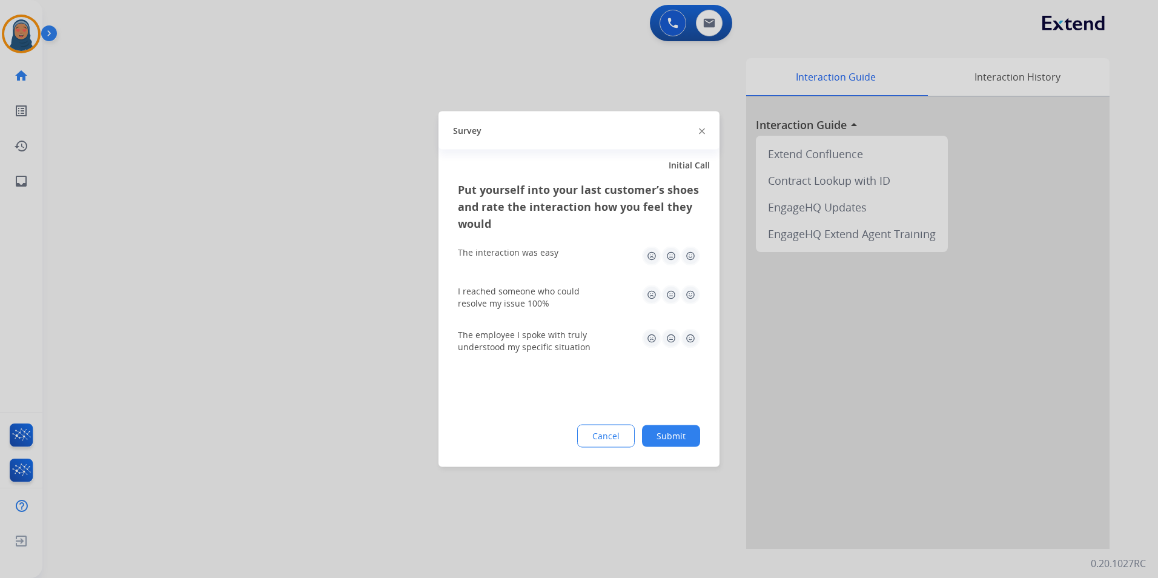
click at [663, 434] on button "Submit" at bounding box center [671, 436] width 58 height 22
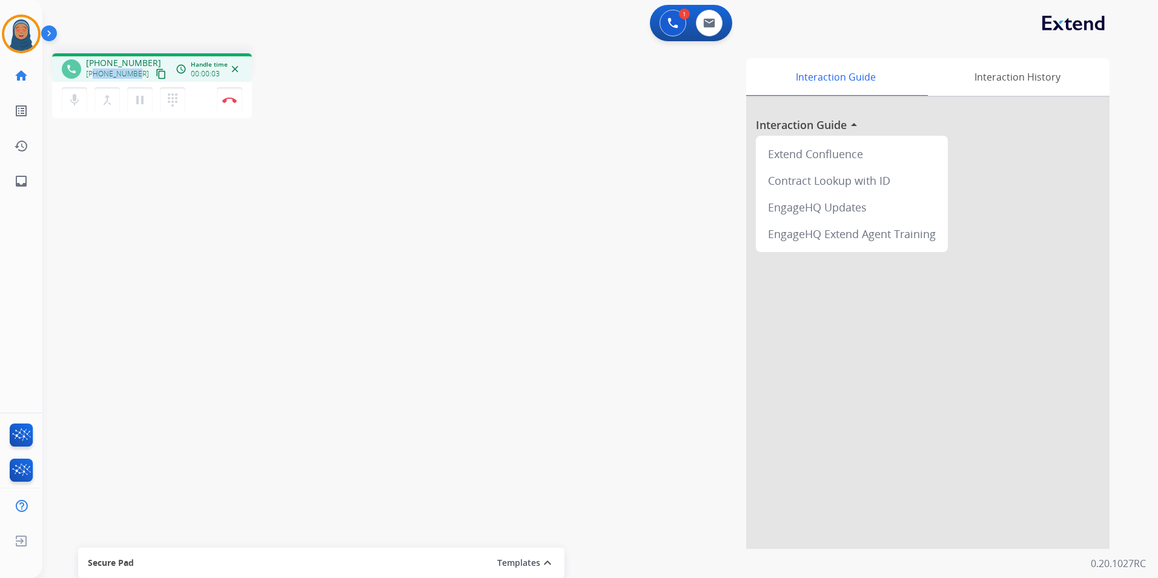
drag, startPoint x: 136, startPoint y: 71, endPoint x: 96, endPoint y: 74, distance: 40.1
click at [96, 74] on div "[PHONE_NUMBER] content_copy" at bounding box center [127, 74] width 82 height 15
click at [231, 101] on img at bounding box center [229, 100] width 15 height 6
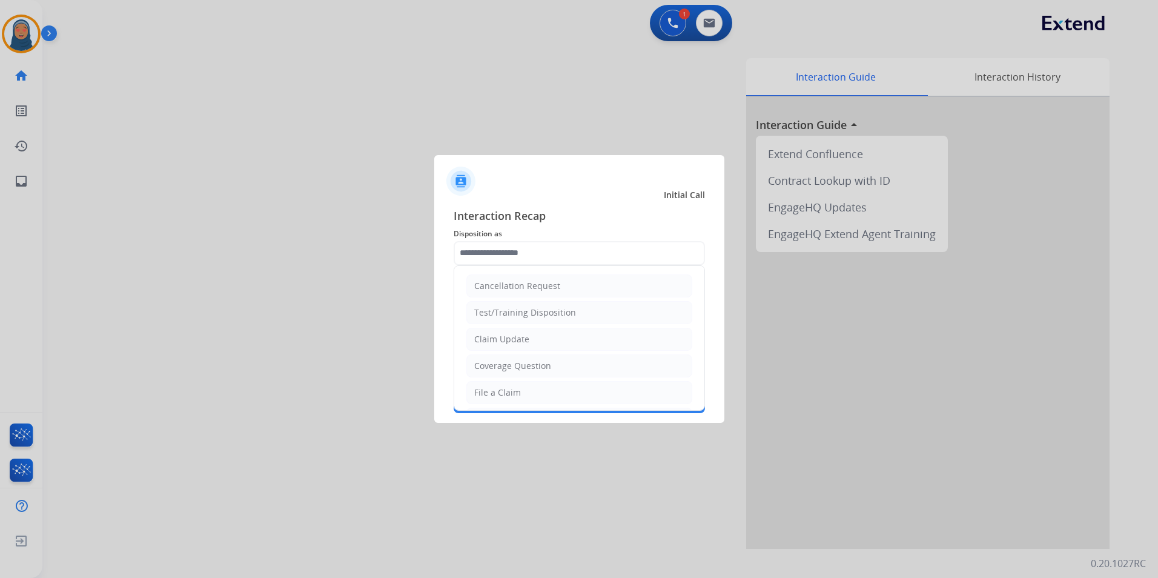
click at [527, 250] on input "text" at bounding box center [578, 253] width 251 height 24
click at [507, 337] on div "Claim Update" at bounding box center [501, 339] width 55 height 12
type input "**********"
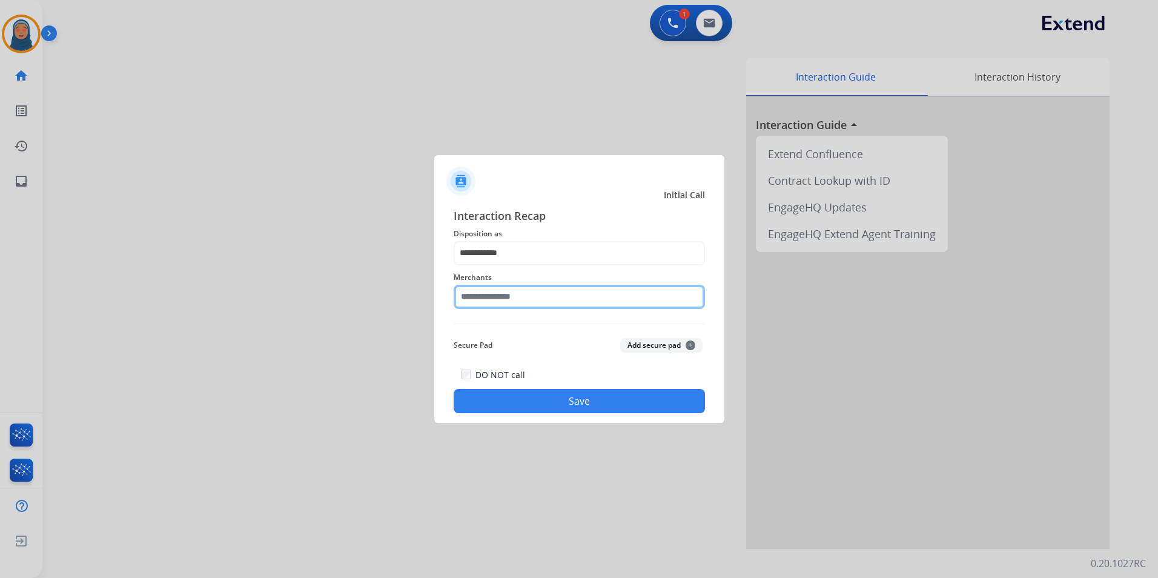
click at [499, 299] on input "text" at bounding box center [578, 297] width 251 height 24
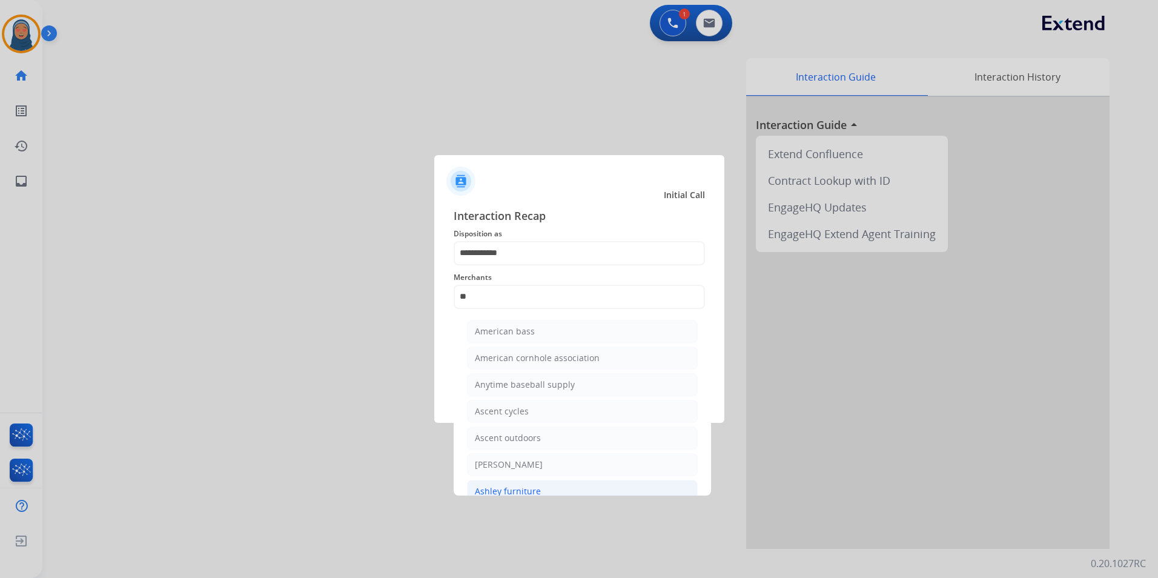
click at [511, 487] on div "Ashley furniture" at bounding box center [508, 491] width 66 height 12
type input "**********"
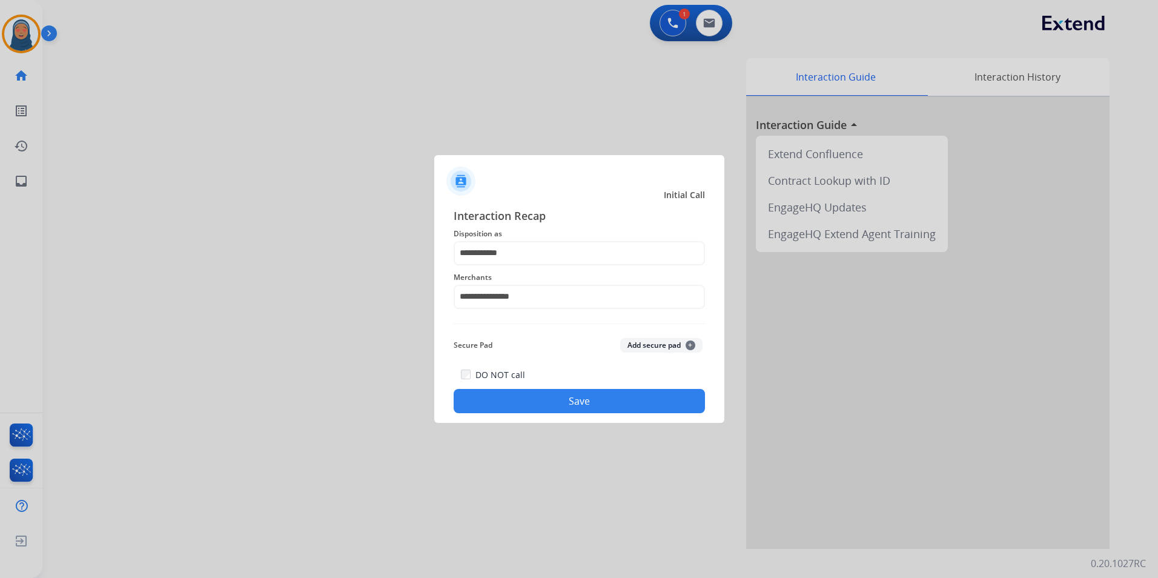
click at [549, 409] on button "Save" at bounding box center [578, 401] width 251 height 24
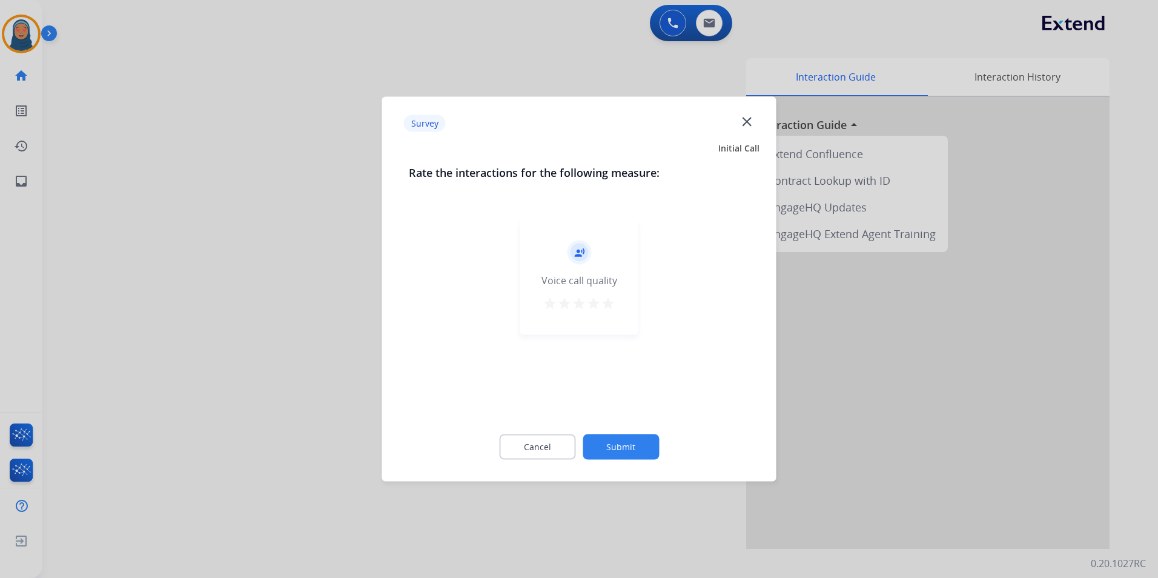
click at [619, 447] on button "Submit" at bounding box center [620, 446] width 76 height 25
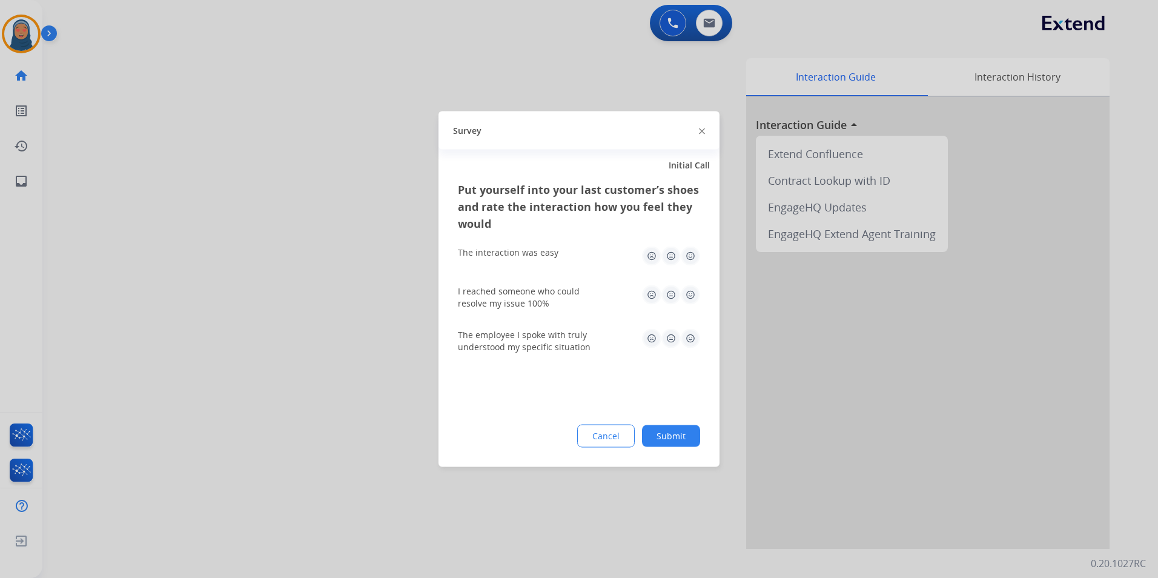
click at [676, 441] on button "Submit" at bounding box center [671, 436] width 58 height 22
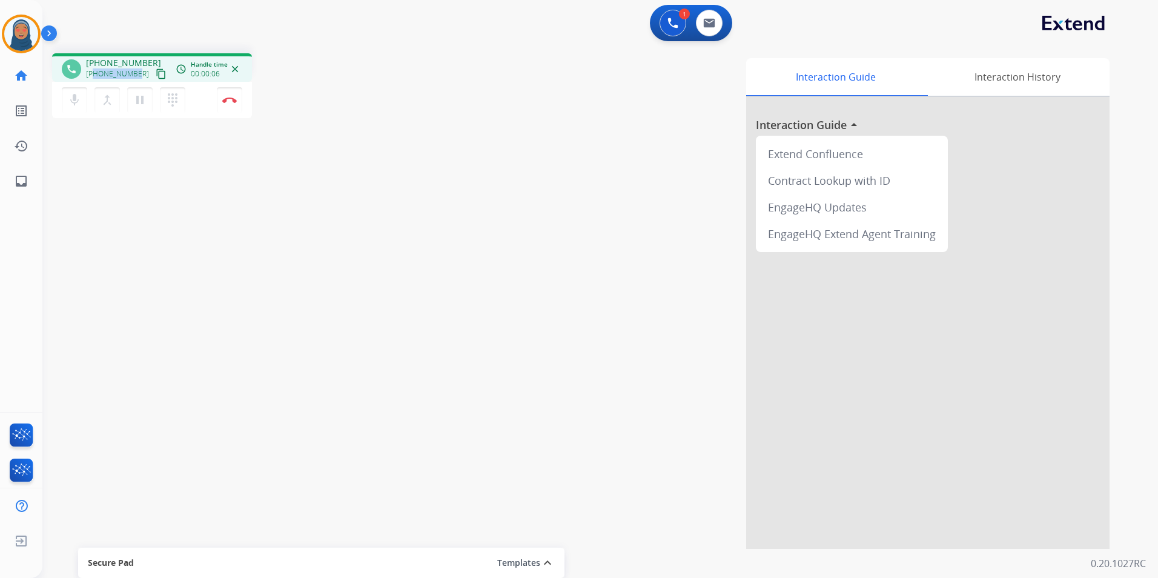
drag, startPoint x: 134, startPoint y: 74, endPoint x: 96, endPoint y: 67, distance: 38.8
click at [96, 67] on div "[PHONE_NUMBER] content_copy" at bounding box center [127, 74] width 82 height 15
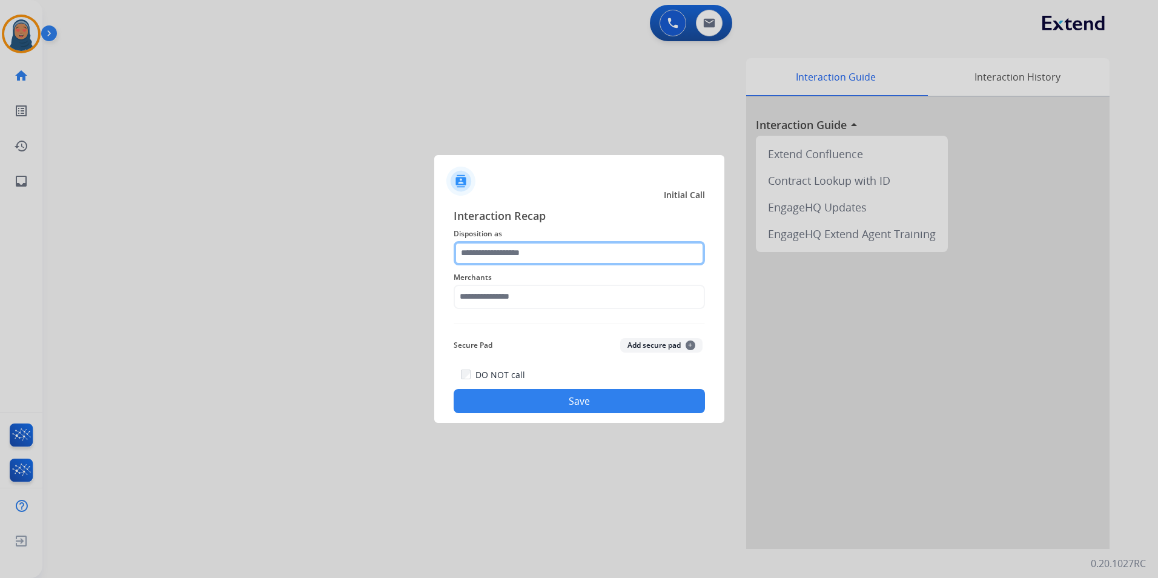
click at [500, 256] on input "text" at bounding box center [578, 253] width 251 height 24
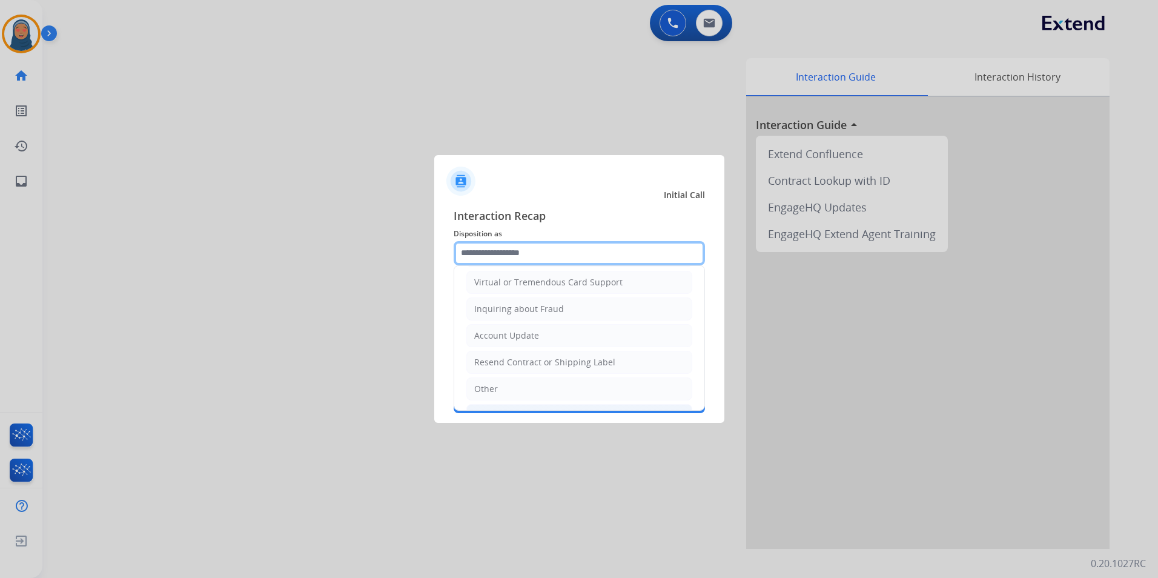
scroll to position [189, 0]
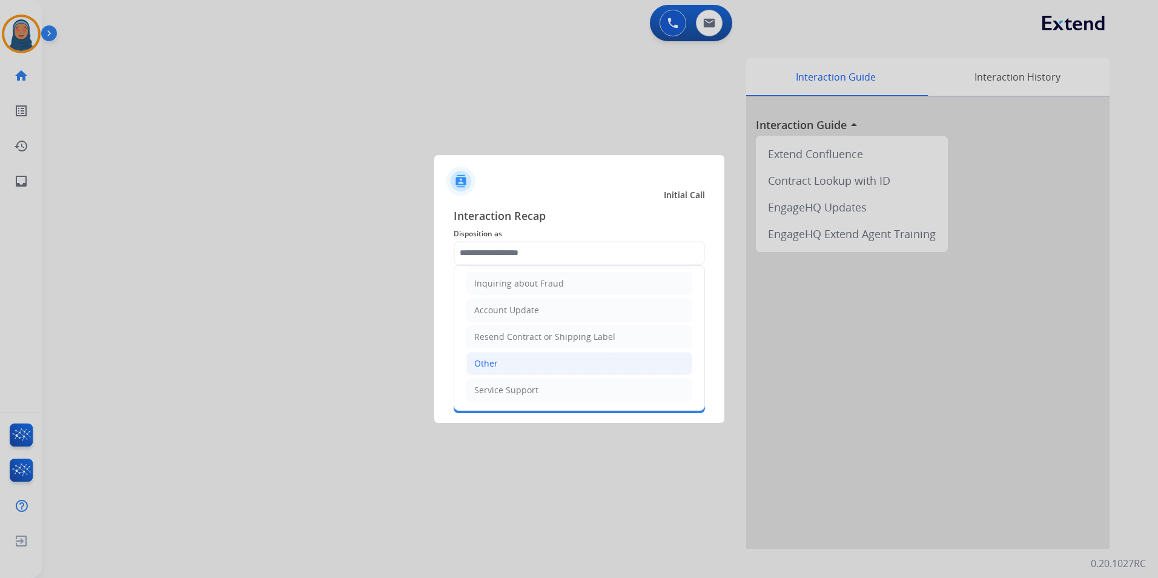
drag, startPoint x: 487, startPoint y: 363, endPoint x: 496, endPoint y: 312, distance: 51.7
click at [486, 362] on div "Other" at bounding box center [486, 363] width 24 height 12
type input "*****"
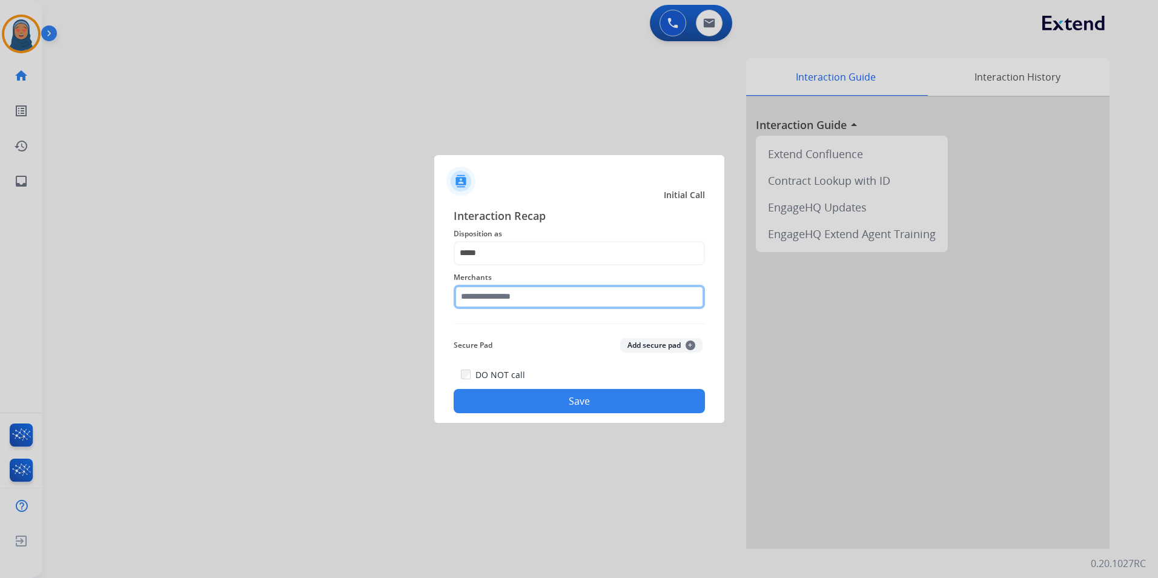
click at [505, 297] on input "text" at bounding box center [578, 297] width 251 height 24
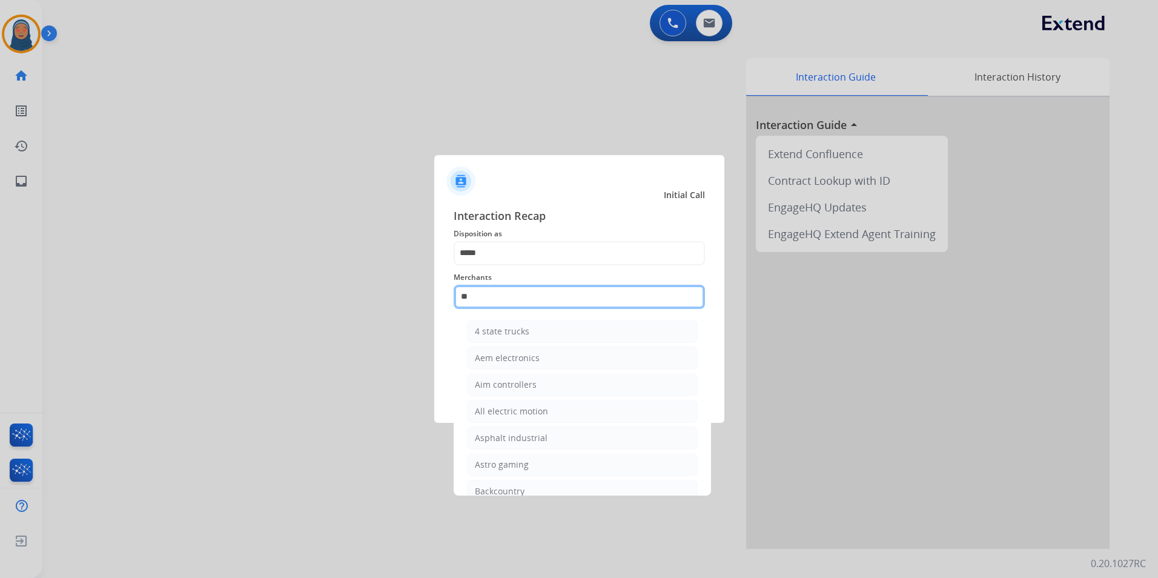
type input "*"
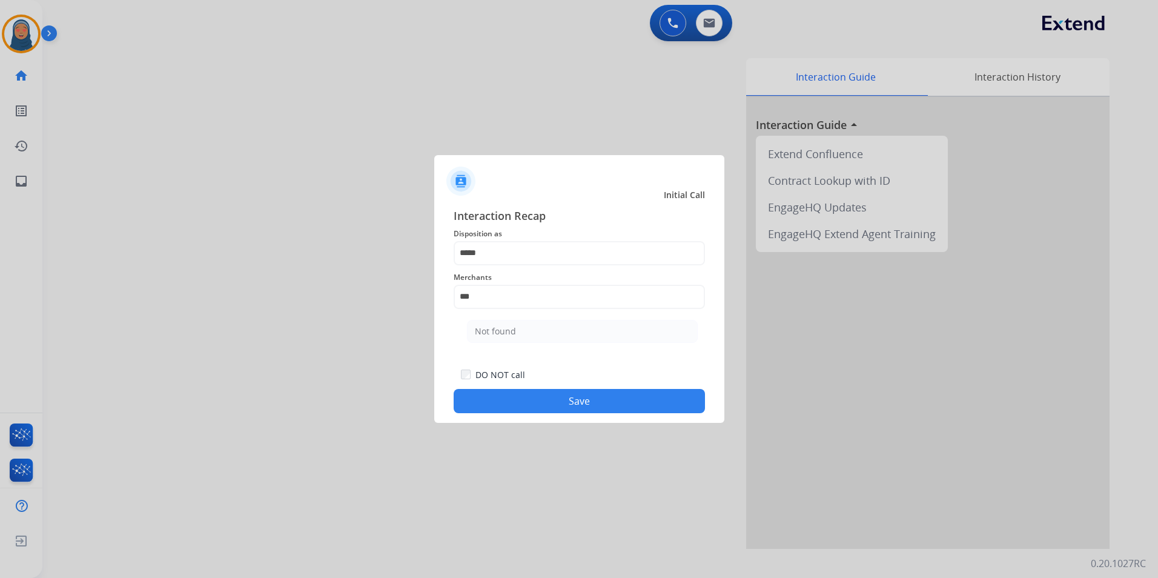
drag, startPoint x: 484, startPoint y: 334, endPoint x: 504, endPoint y: 361, distance: 34.3
click at [486, 337] on li "Not found" at bounding box center [582, 331] width 231 height 23
type input "*********"
click at [595, 407] on button "Save" at bounding box center [578, 401] width 251 height 24
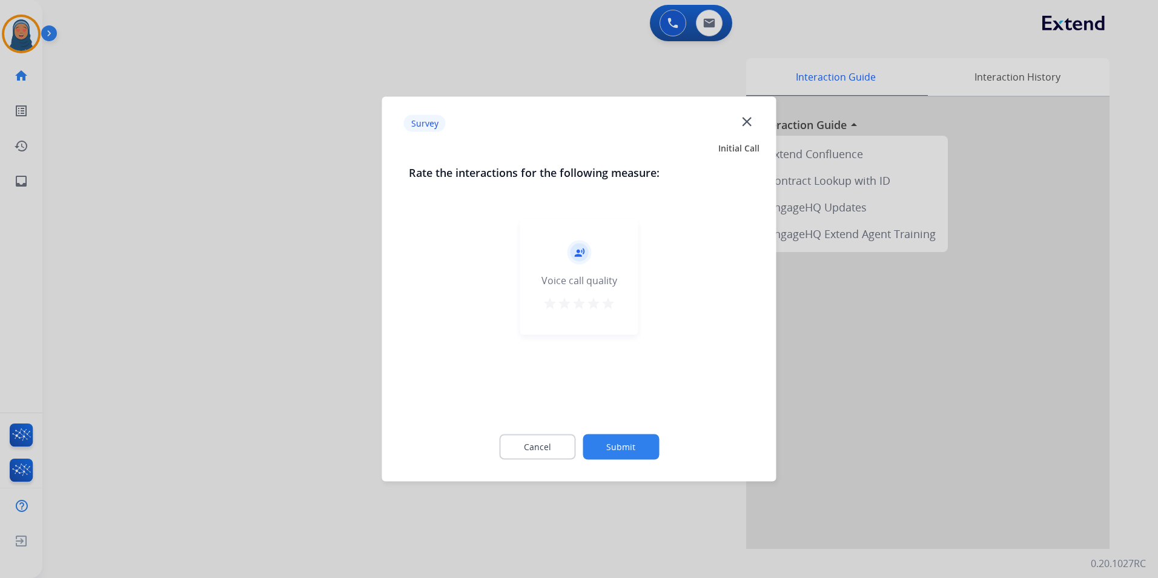
click at [634, 430] on div "Cancel Submit" at bounding box center [579, 447] width 341 height 54
click at [633, 444] on button "Submit" at bounding box center [620, 446] width 76 height 25
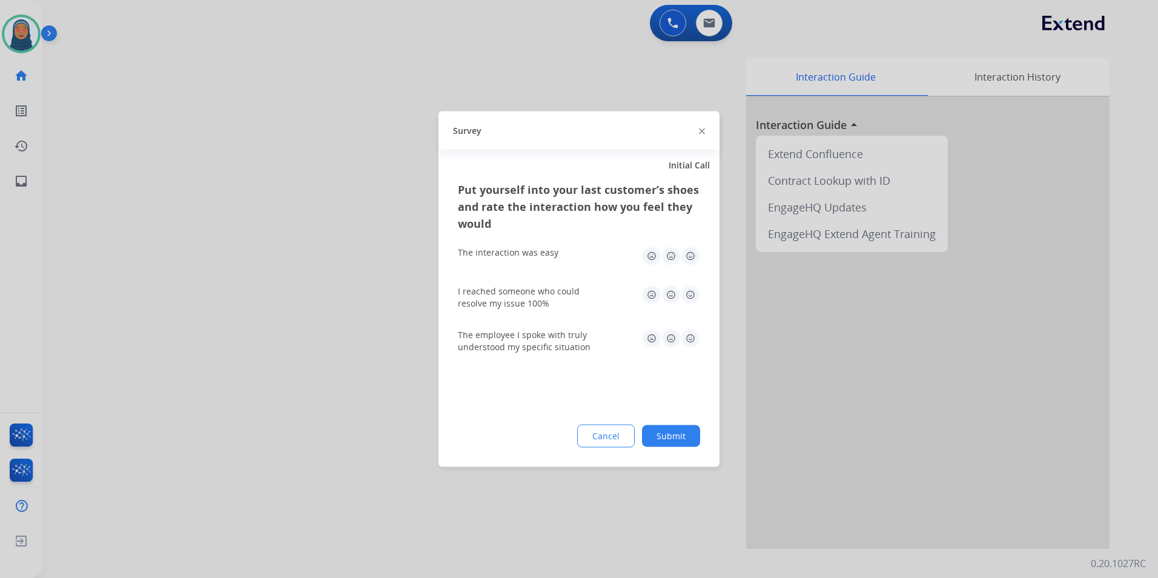
click at [682, 429] on button "Submit" at bounding box center [671, 436] width 58 height 22
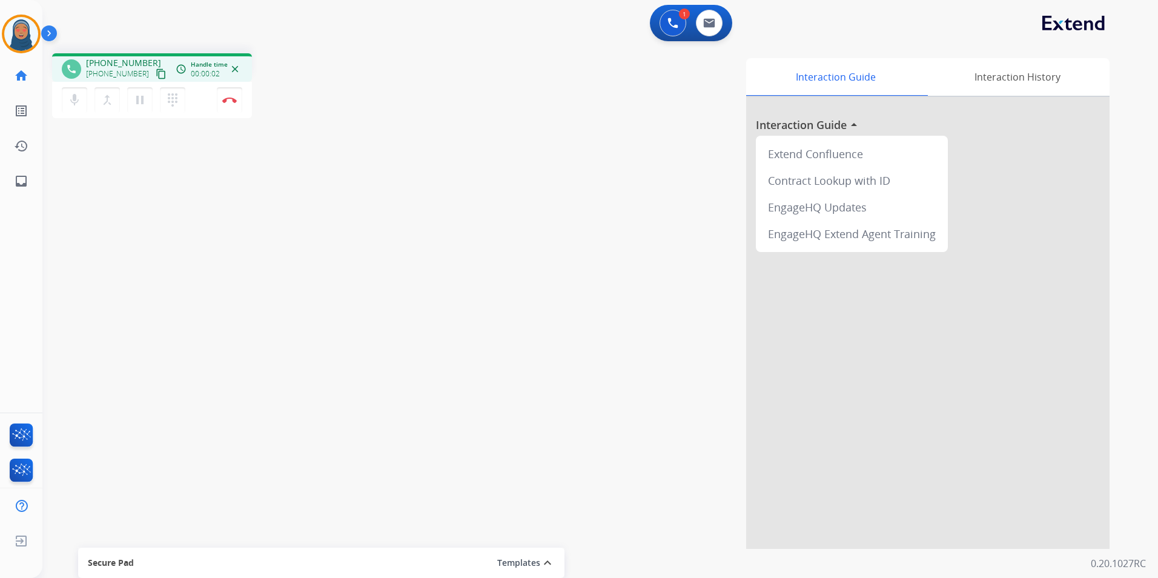
drag, startPoint x: 139, startPoint y: 75, endPoint x: 99, endPoint y: 74, distance: 40.0
click at [99, 74] on div "[PHONE_NUMBER] content_copy" at bounding box center [127, 74] width 82 height 15
drag, startPoint x: 139, startPoint y: 74, endPoint x: 95, endPoint y: 73, distance: 44.2
click at [95, 73] on div "[PHONE_NUMBER] content_copy" at bounding box center [127, 74] width 82 height 15
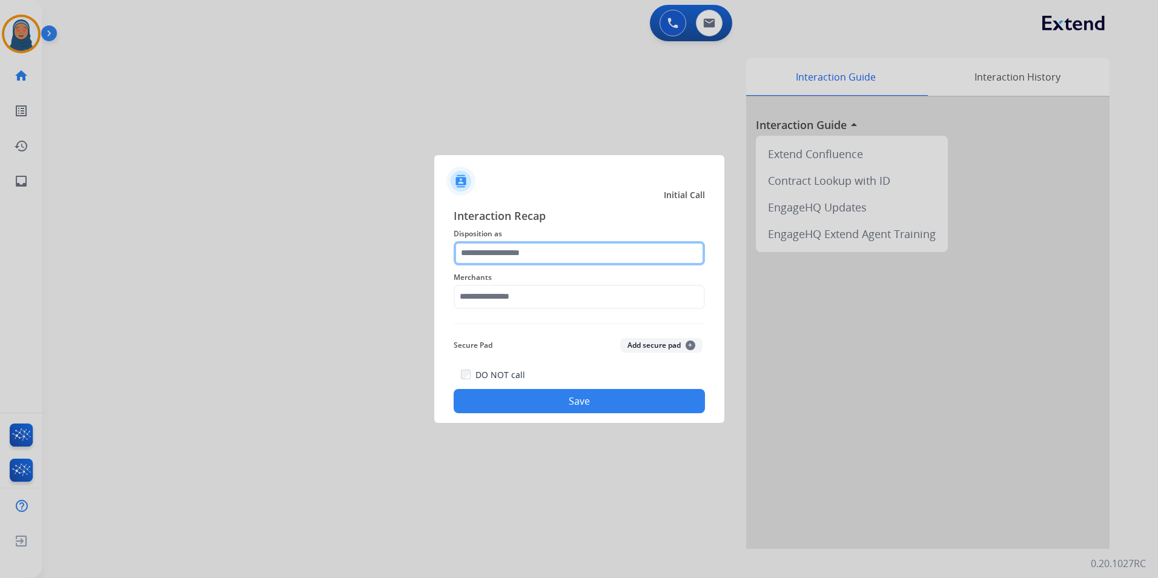
click at [498, 253] on input "text" at bounding box center [578, 253] width 251 height 24
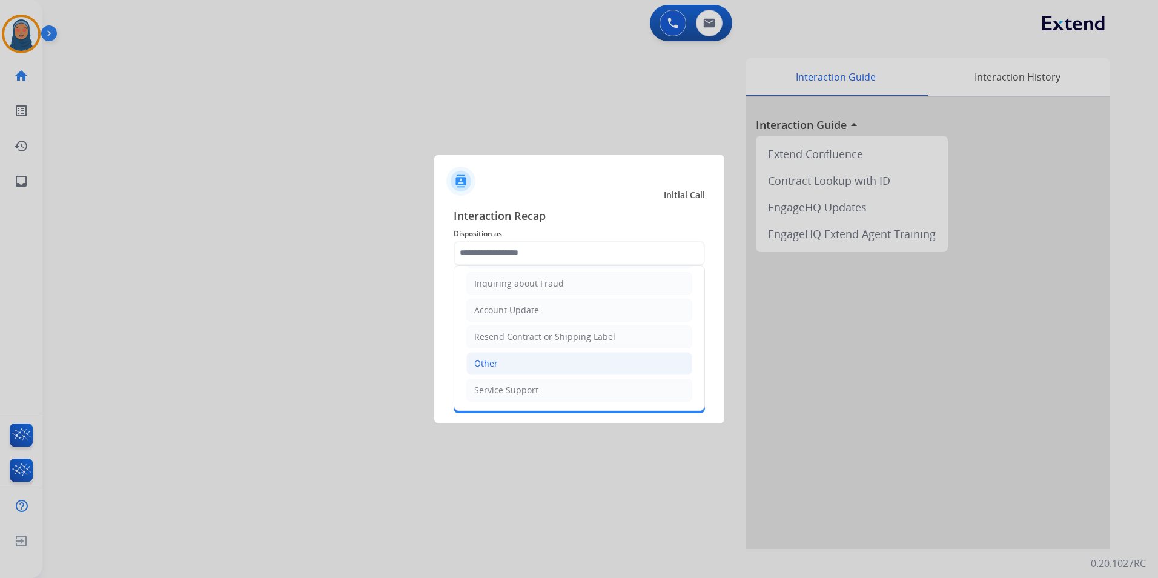
click at [510, 366] on li "Other" at bounding box center [579, 363] width 226 height 23
type input "*****"
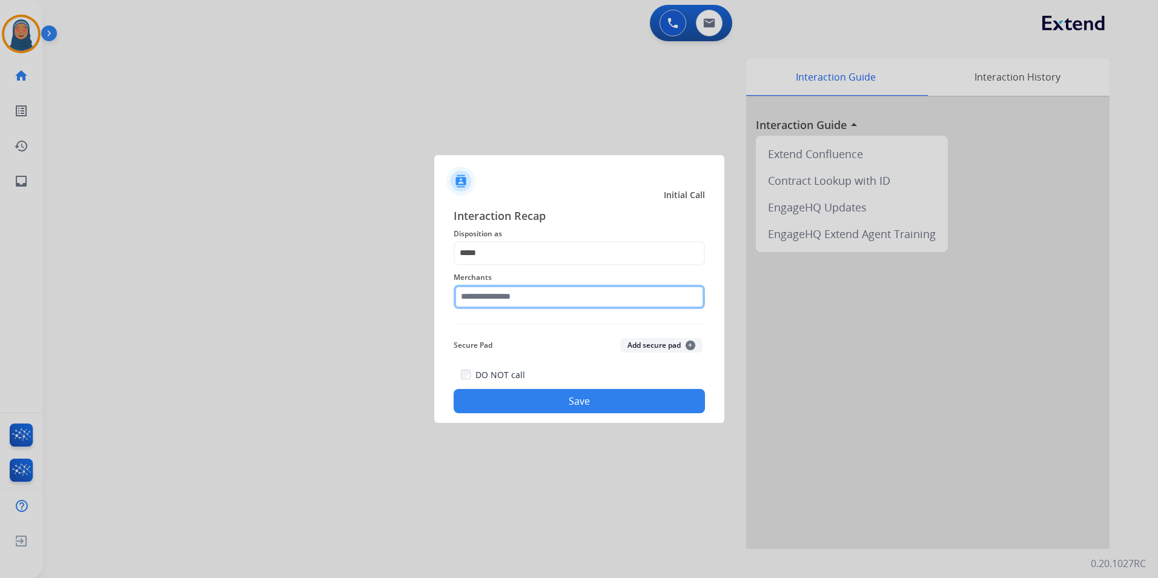
click at [512, 295] on input "text" at bounding box center [578, 297] width 251 height 24
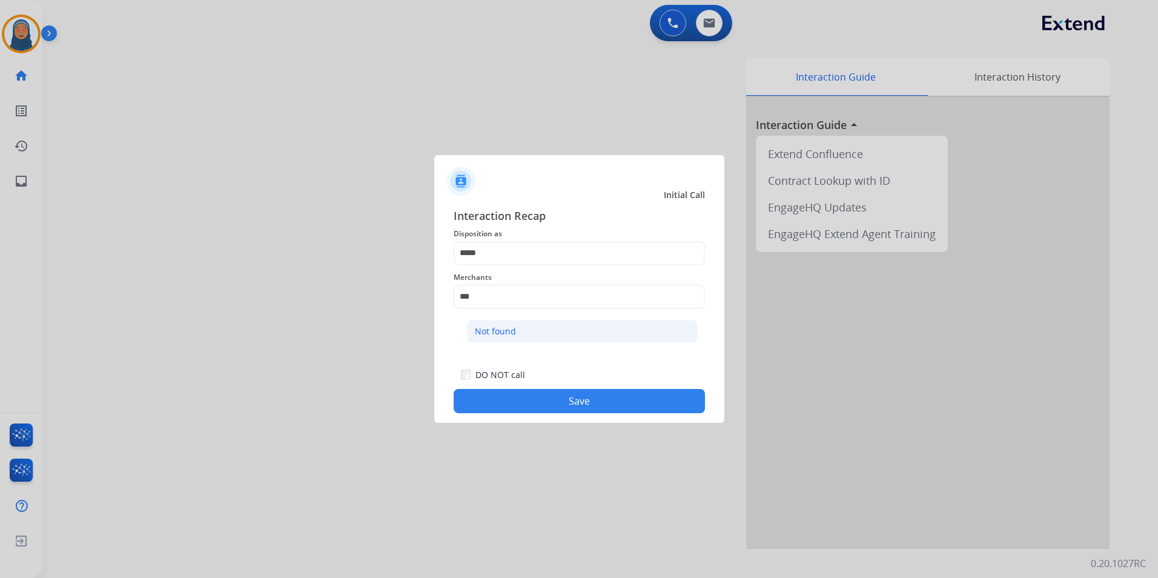
click at [499, 328] on div "Not found" at bounding box center [495, 331] width 41 height 12
type input "*********"
click at [542, 401] on button "Save" at bounding box center [578, 401] width 251 height 24
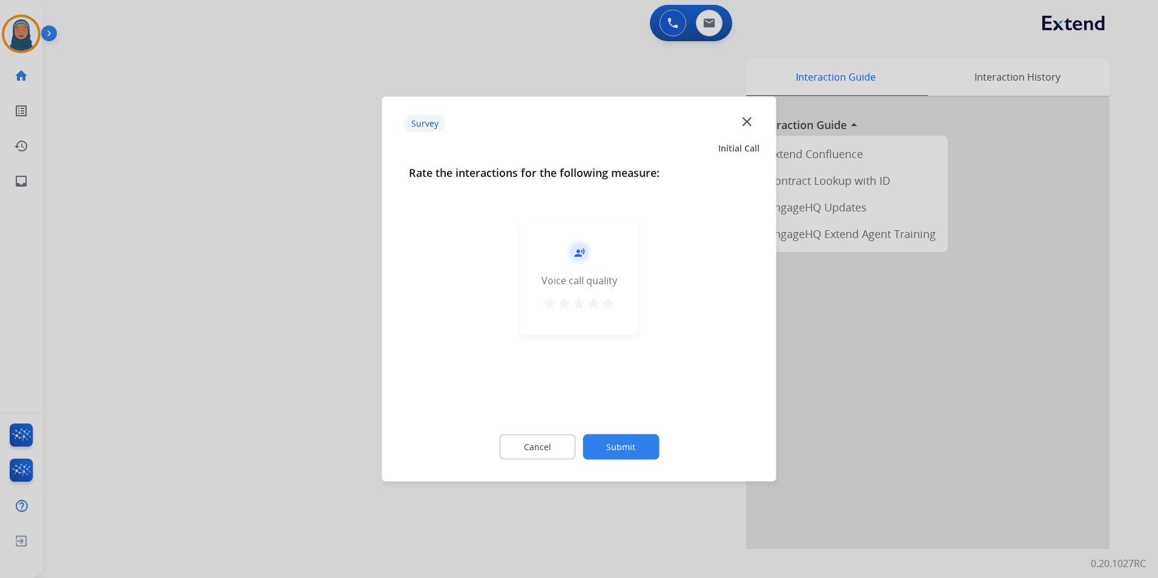
click at [622, 443] on button "Submit" at bounding box center [620, 446] width 76 height 25
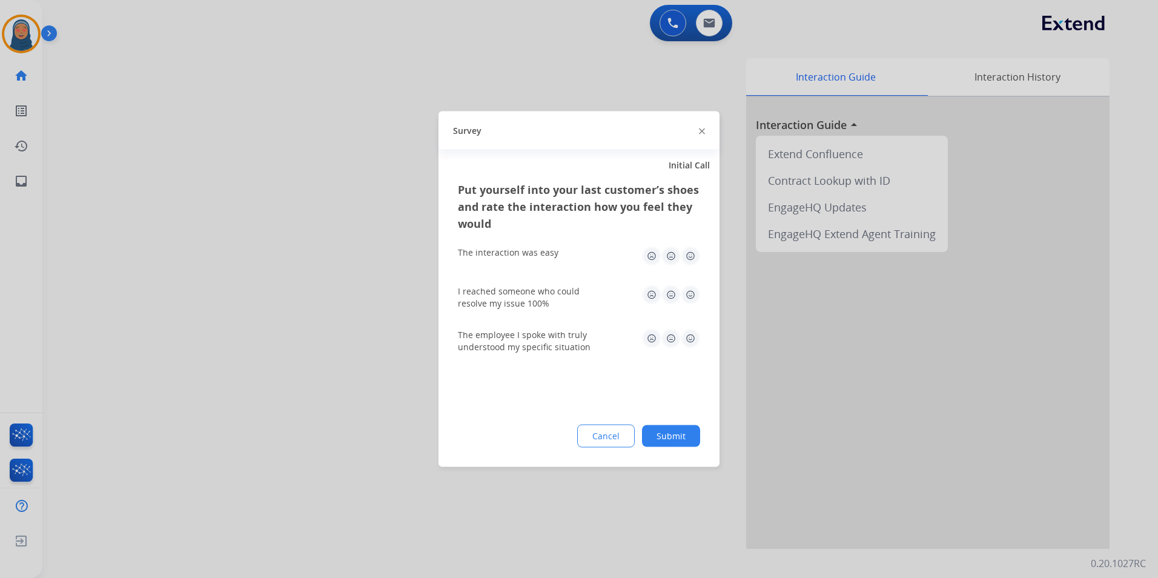
click at [688, 437] on button "Submit" at bounding box center [671, 436] width 58 height 22
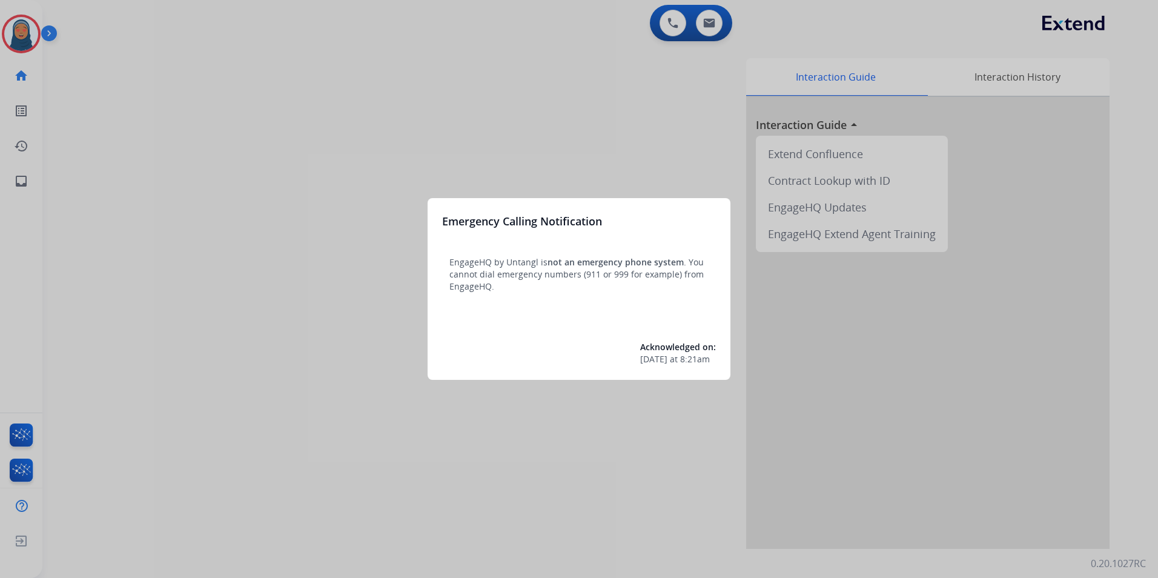
click at [19, 31] on div at bounding box center [579, 289] width 1158 height 578
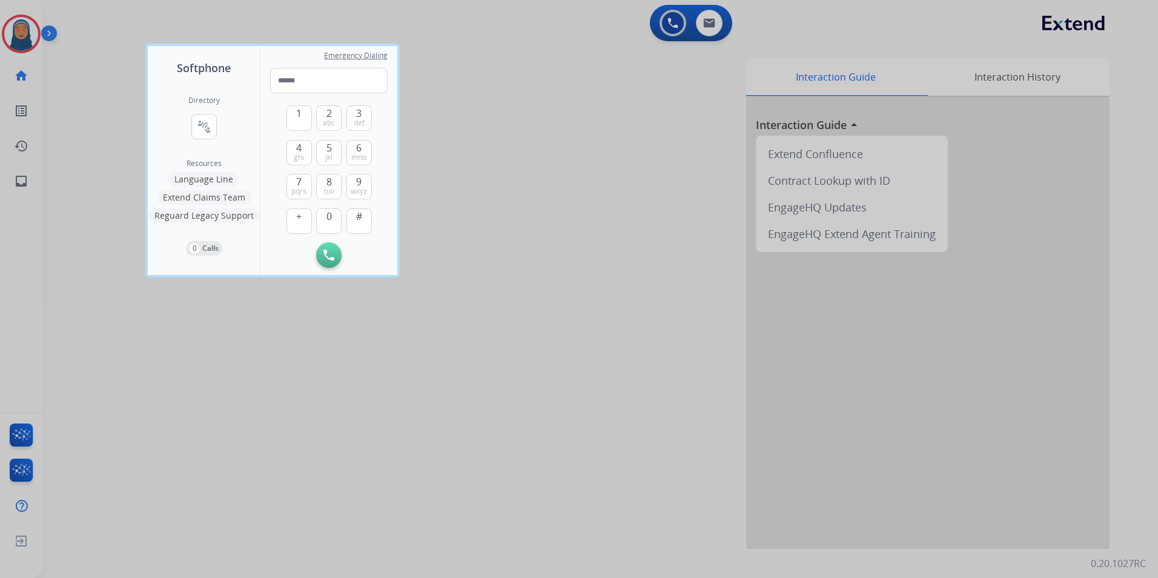
click at [25, 35] on div at bounding box center [579, 289] width 1158 height 578
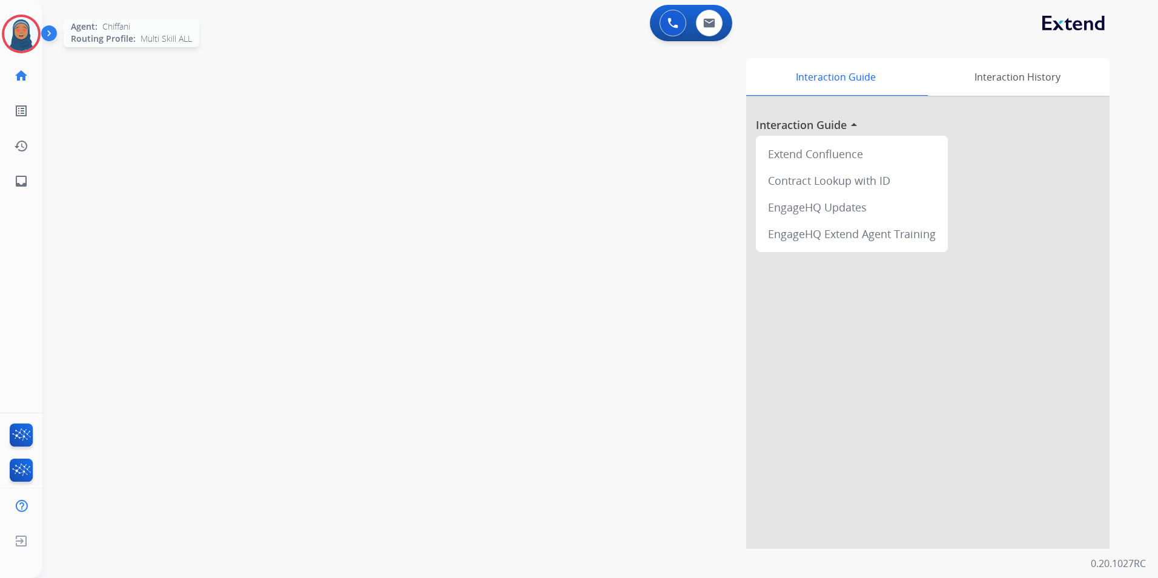
click at [18, 27] on img at bounding box center [21, 34] width 34 height 34
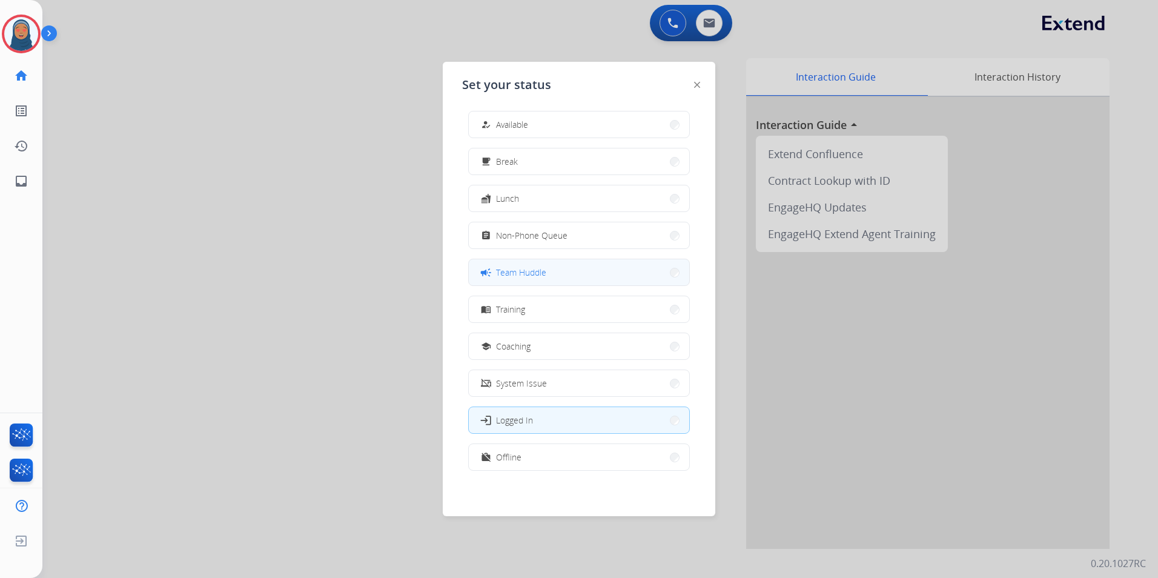
scroll to position [4, 0]
click at [557, 466] on button "work_off Offline" at bounding box center [579, 456] width 220 height 26
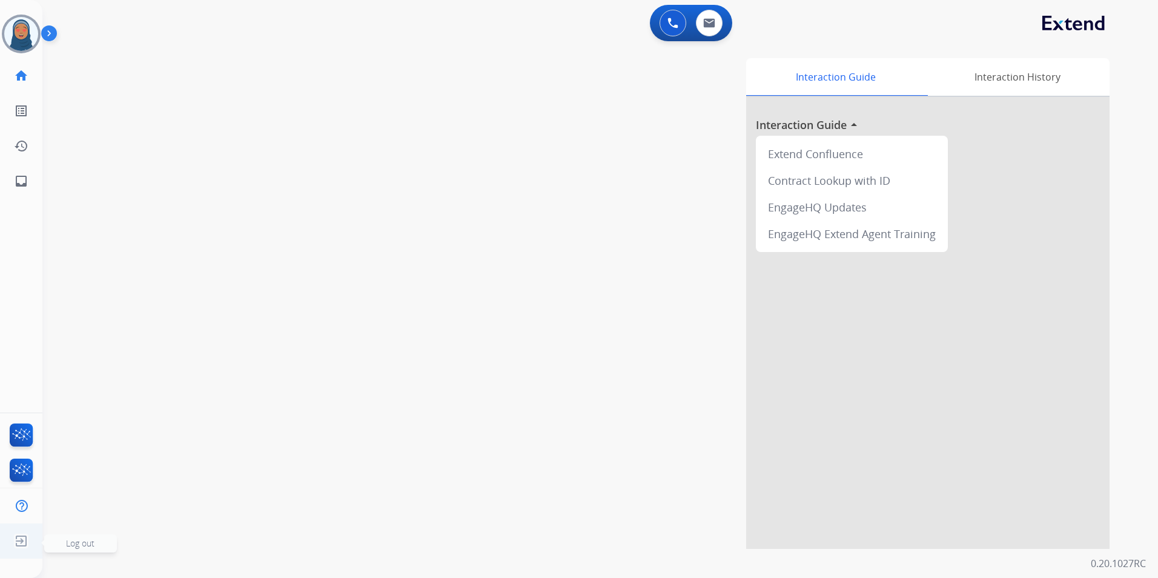
click at [99, 538] on span "Log out" at bounding box center [80, 543] width 73 height 18
click at [96, 545] on span "Log out" at bounding box center [80, 543] width 73 height 18
